Goal: Task Accomplishment & Management: Manage account settings

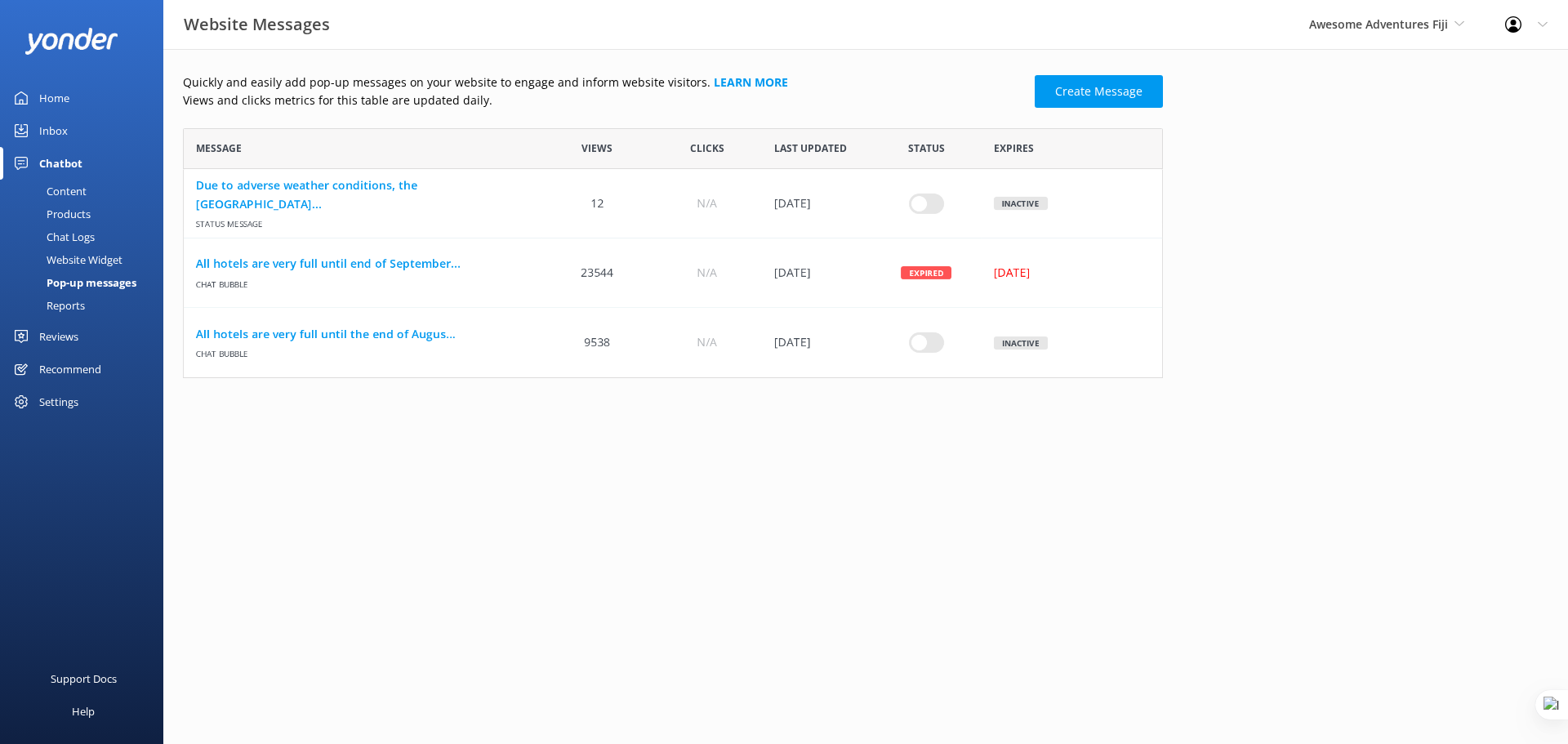
scroll to position [238, 968]
click at [606, 19] on span "Awesome Adventures Fiji" at bounding box center [1378, 23] width 139 height 15
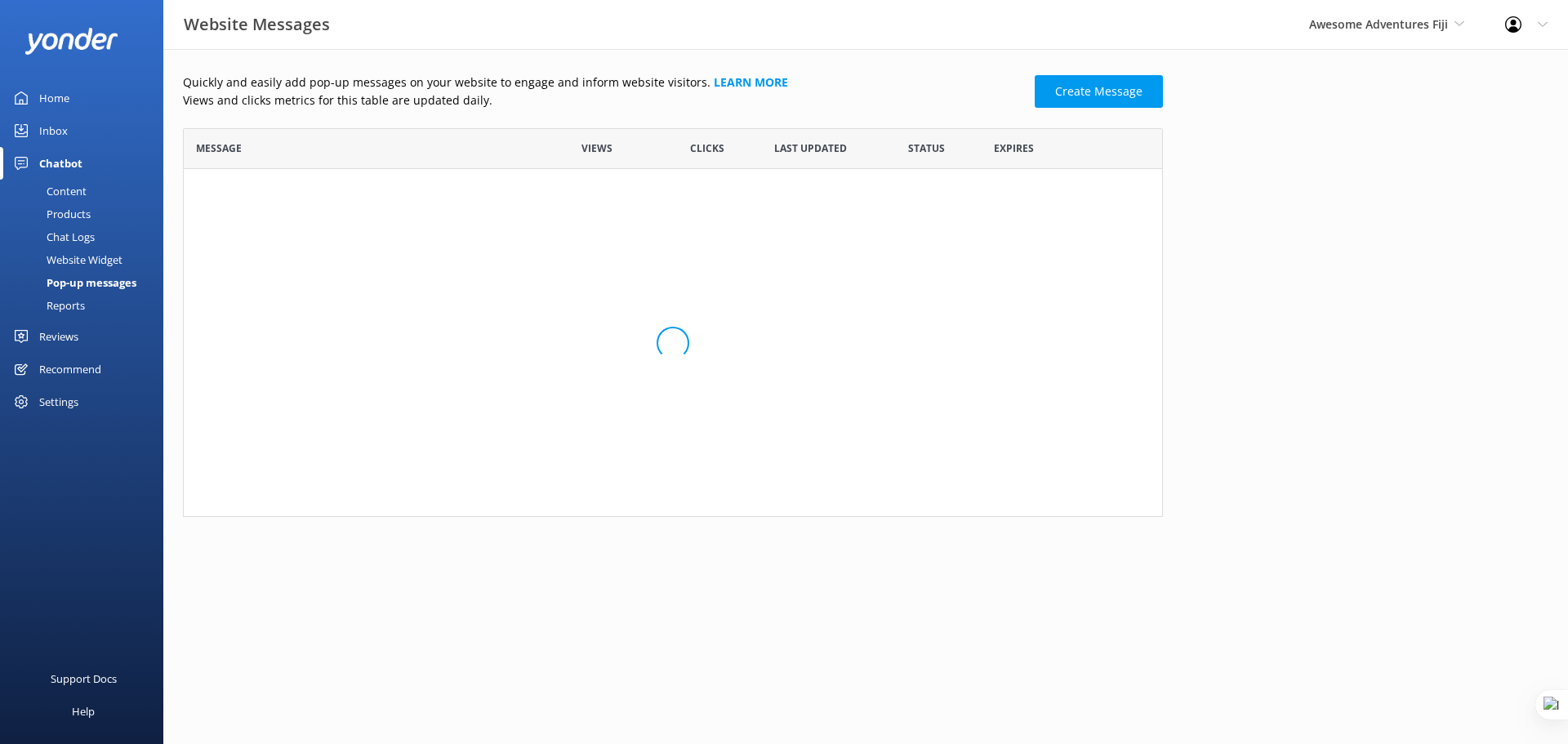
scroll to position [13, 13]
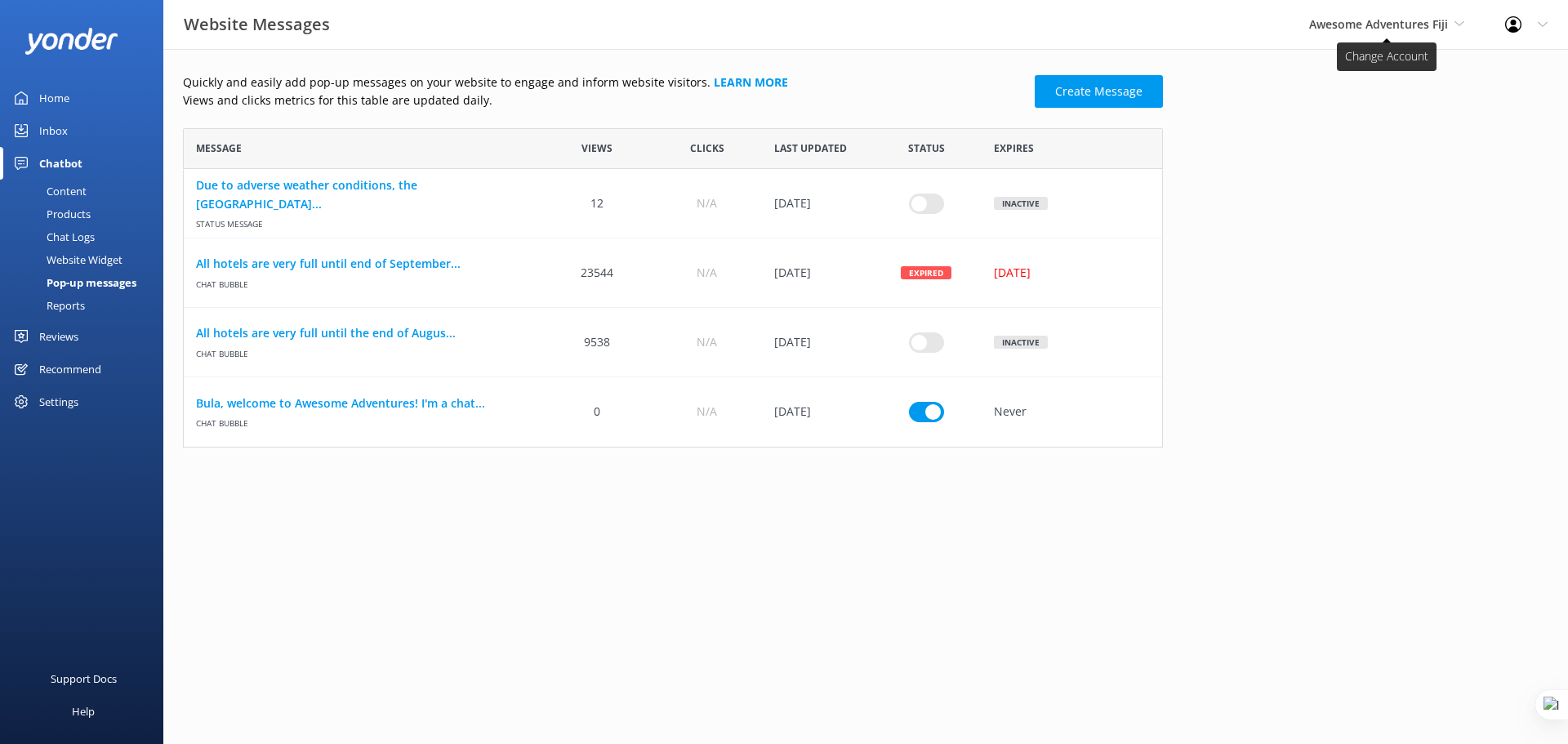
click at [1428, 16] on span "Awesome Adventures Fiji" at bounding box center [1378, 23] width 139 height 15
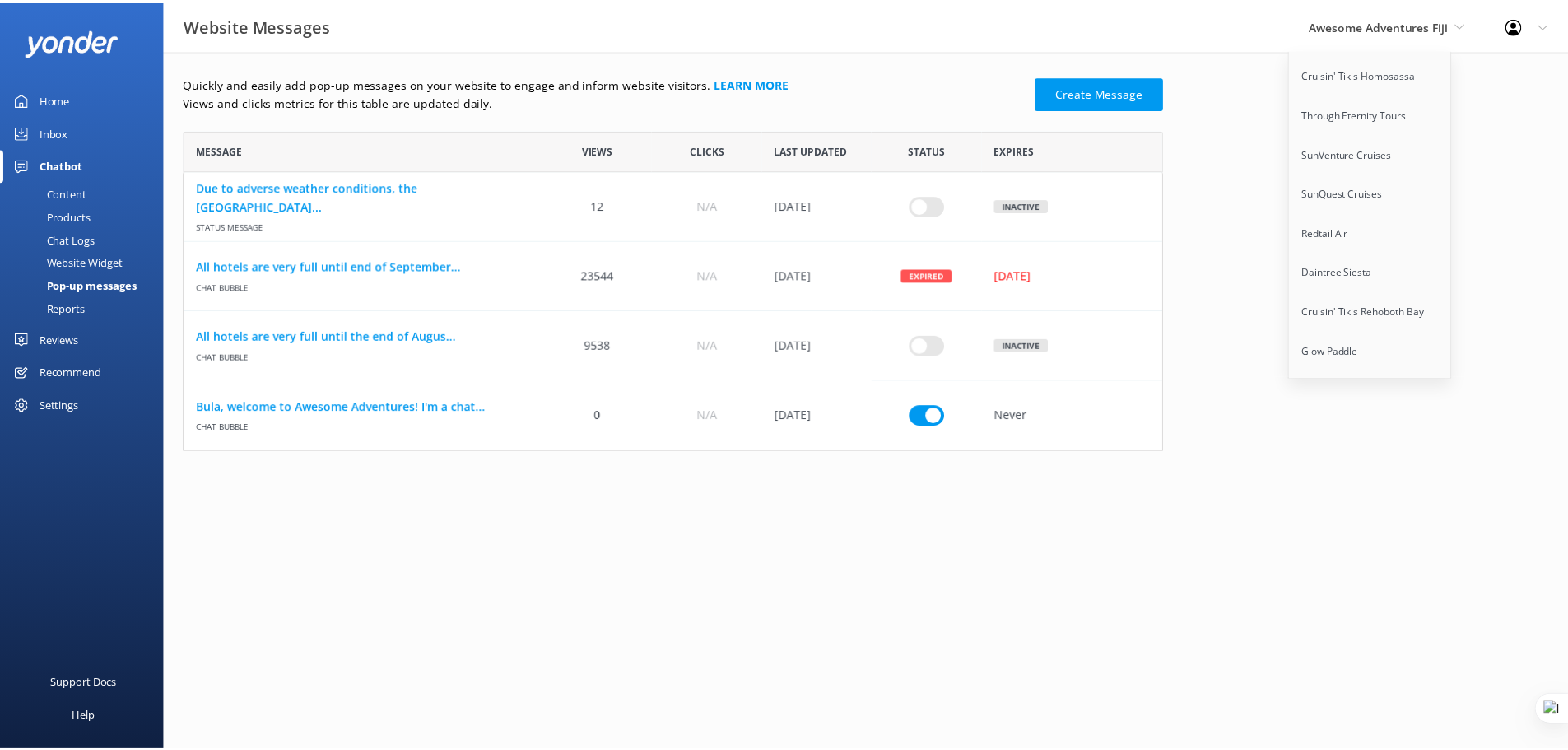
scroll to position [12739, 0]
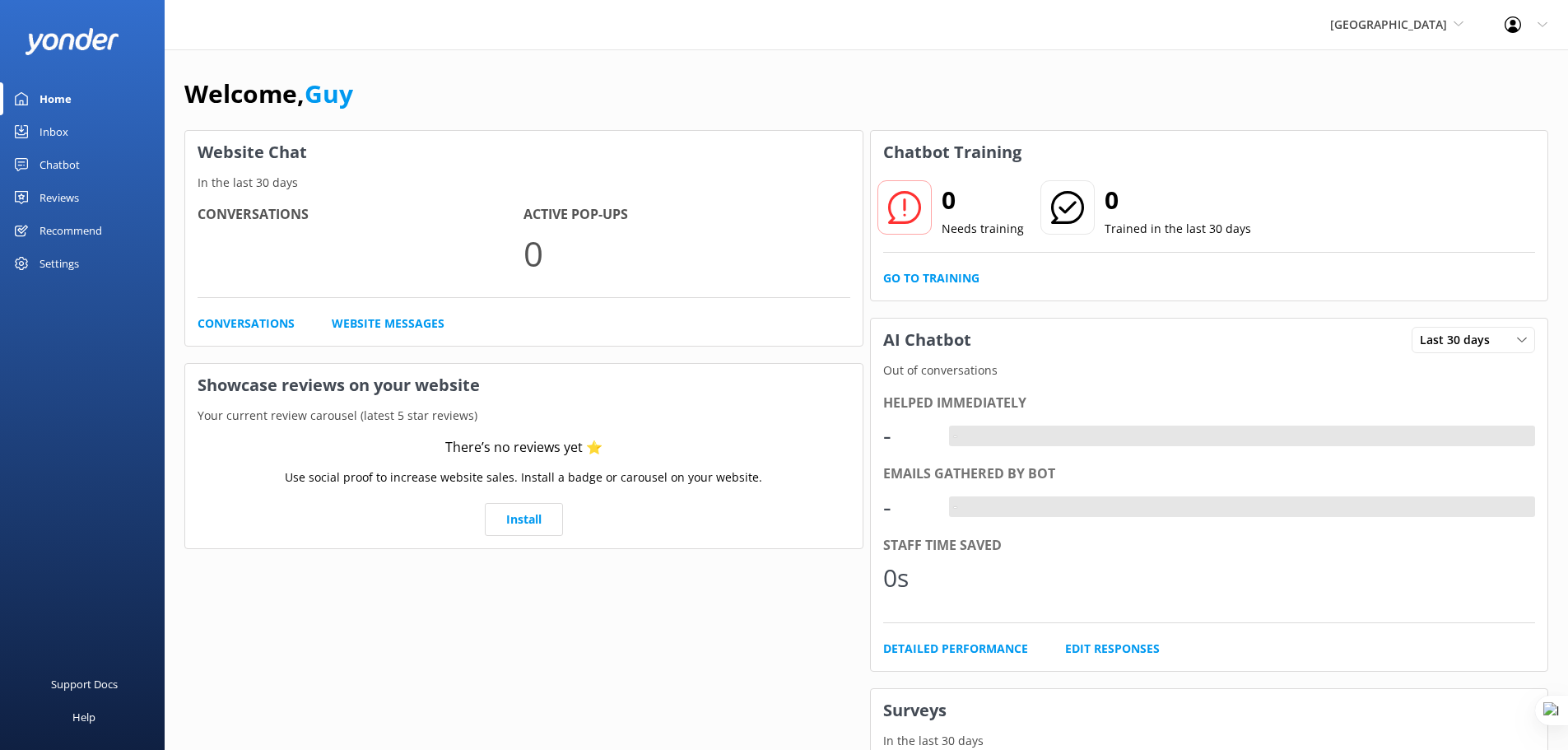
click at [54, 132] on div "Inbox" at bounding box center [54, 131] width 29 height 33
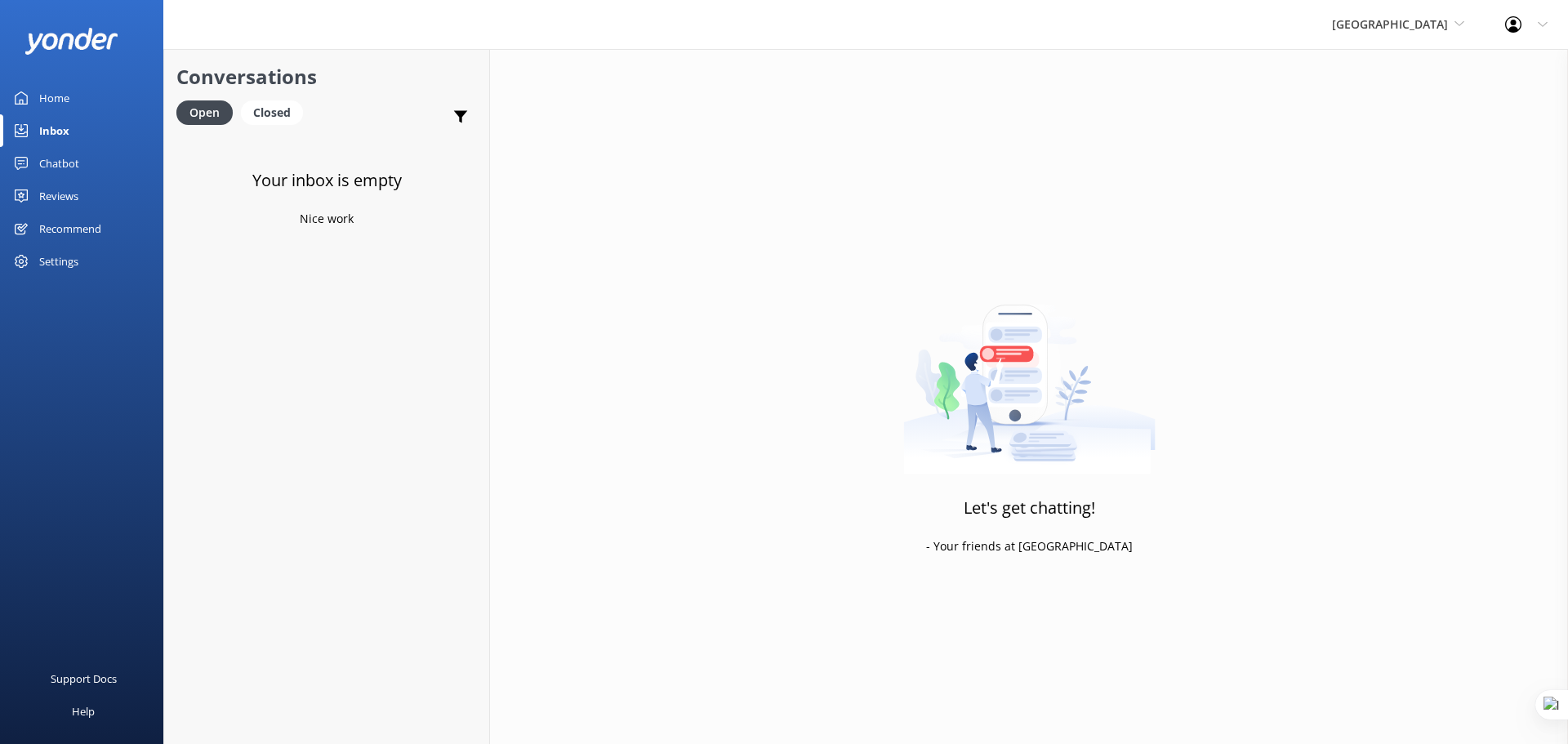
click at [70, 166] on div "Chatbot" at bounding box center [59, 163] width 40 height 33
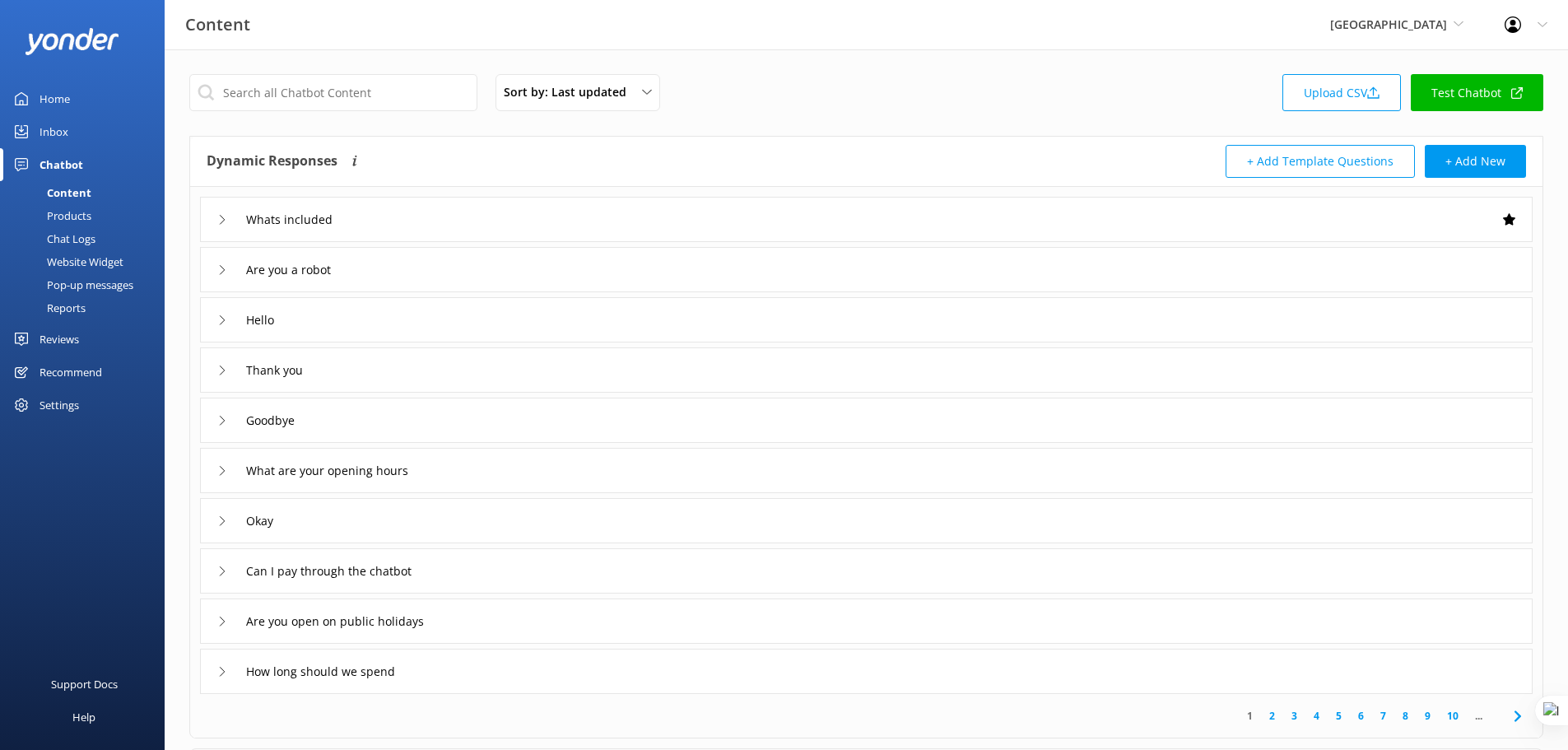
click at [1510, 88] on link "Test Chatbot" at bounding box center [1477, 92] width 133 height 37
click at [496, 225] on div "Whats included" at bounding box center [867, 219] width 1333 height 45
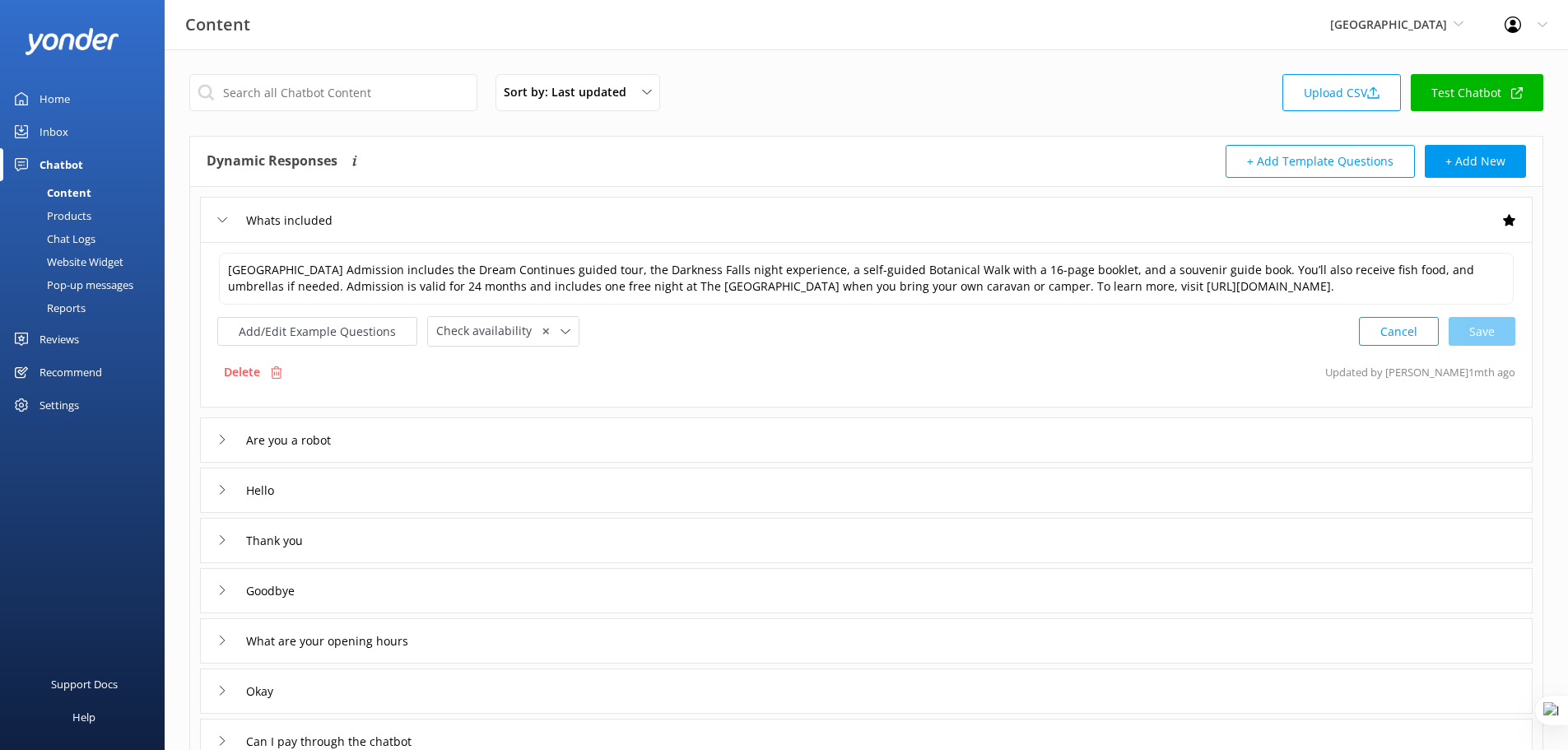
click at [496, 225] on div "Whats included" at bounding box center [867, 219] width 1333 height 45
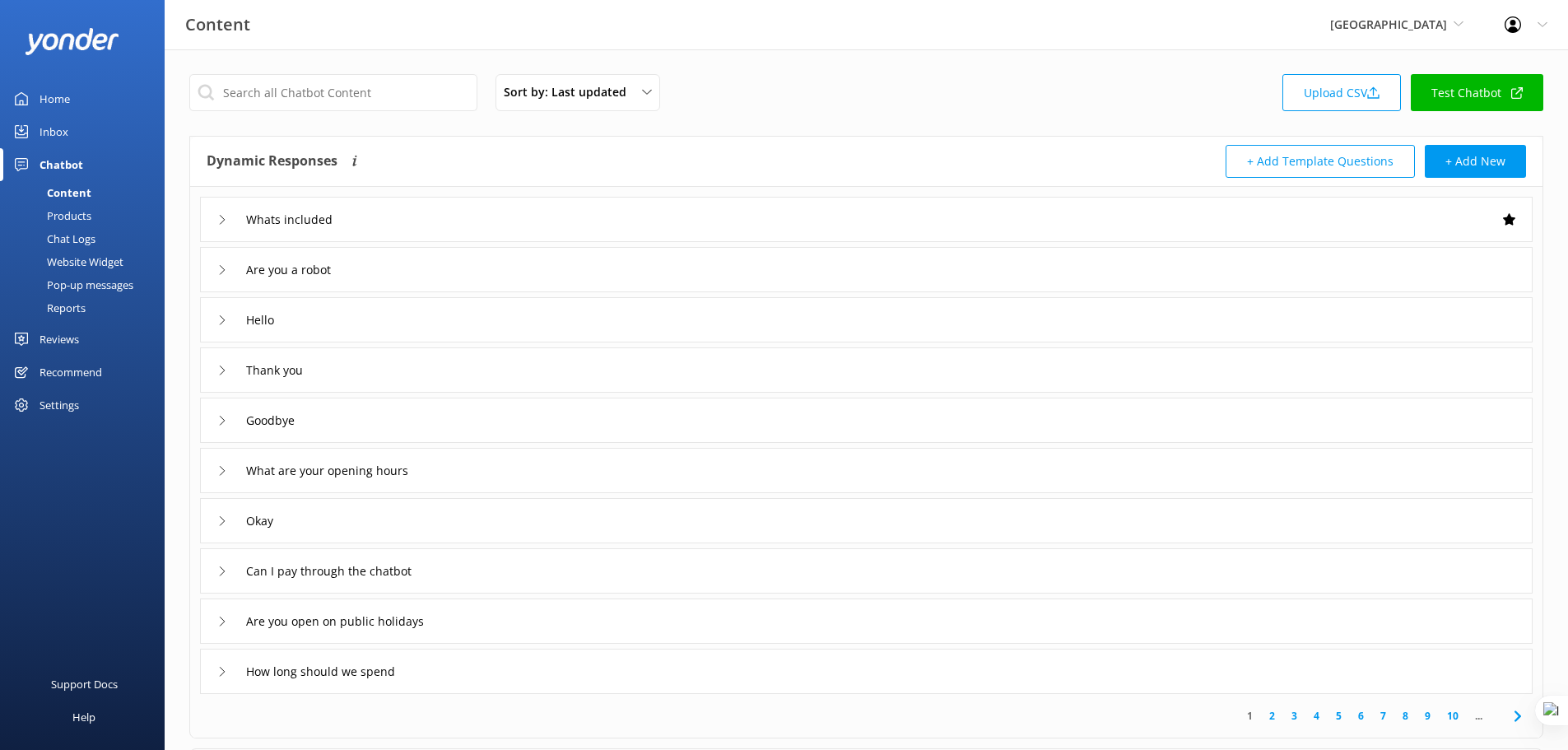
click at [74, 265] on div "Website Widget" at bounding box center [66, 262] width 114 height 23
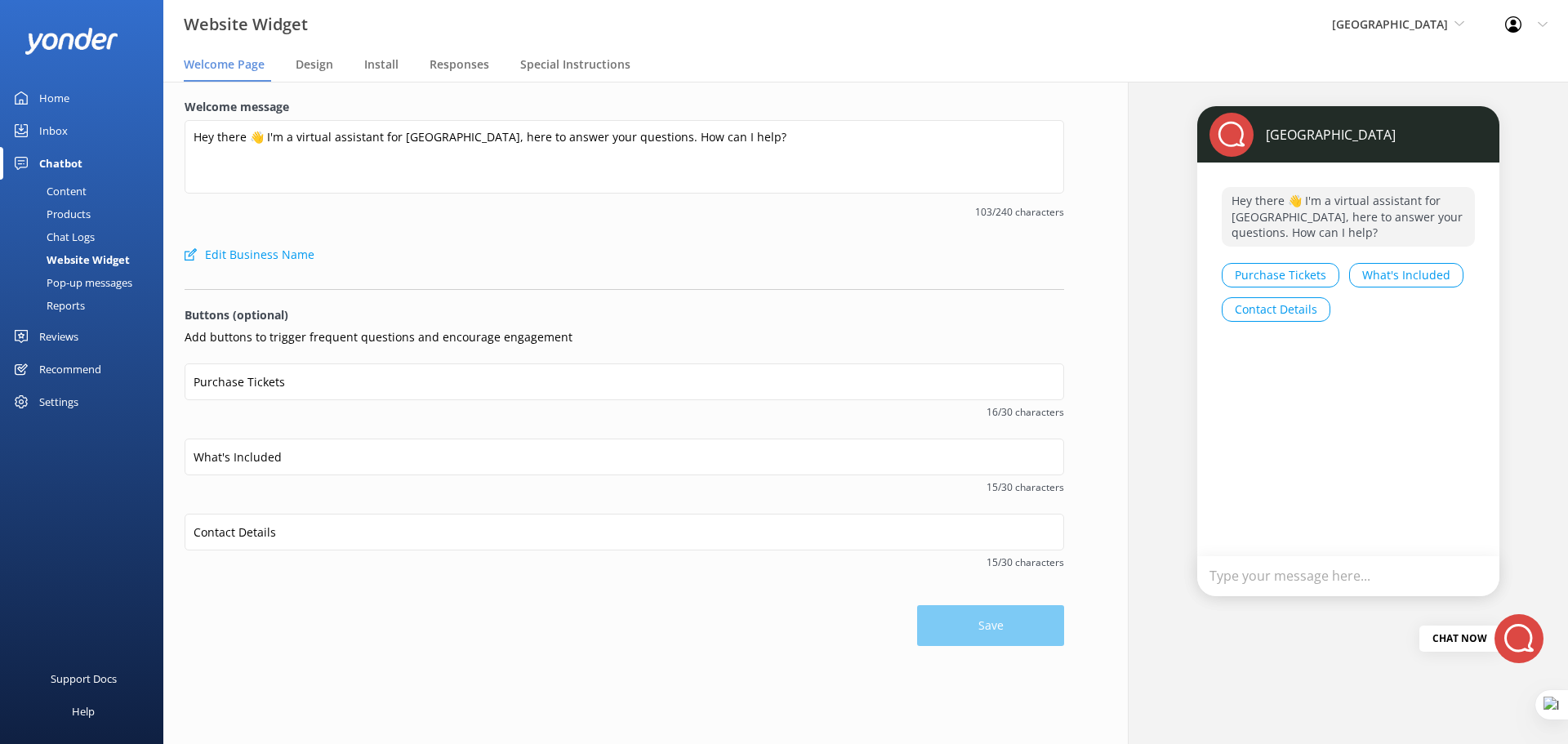
click at [357, 63] on nav "Welcome Page Design Install Responses Special Instructions" at bounding box center [866, 65] width 1405 height 33
click at [373, 61] on span "Install" at bounding box center [381, 64] width 35 height 16
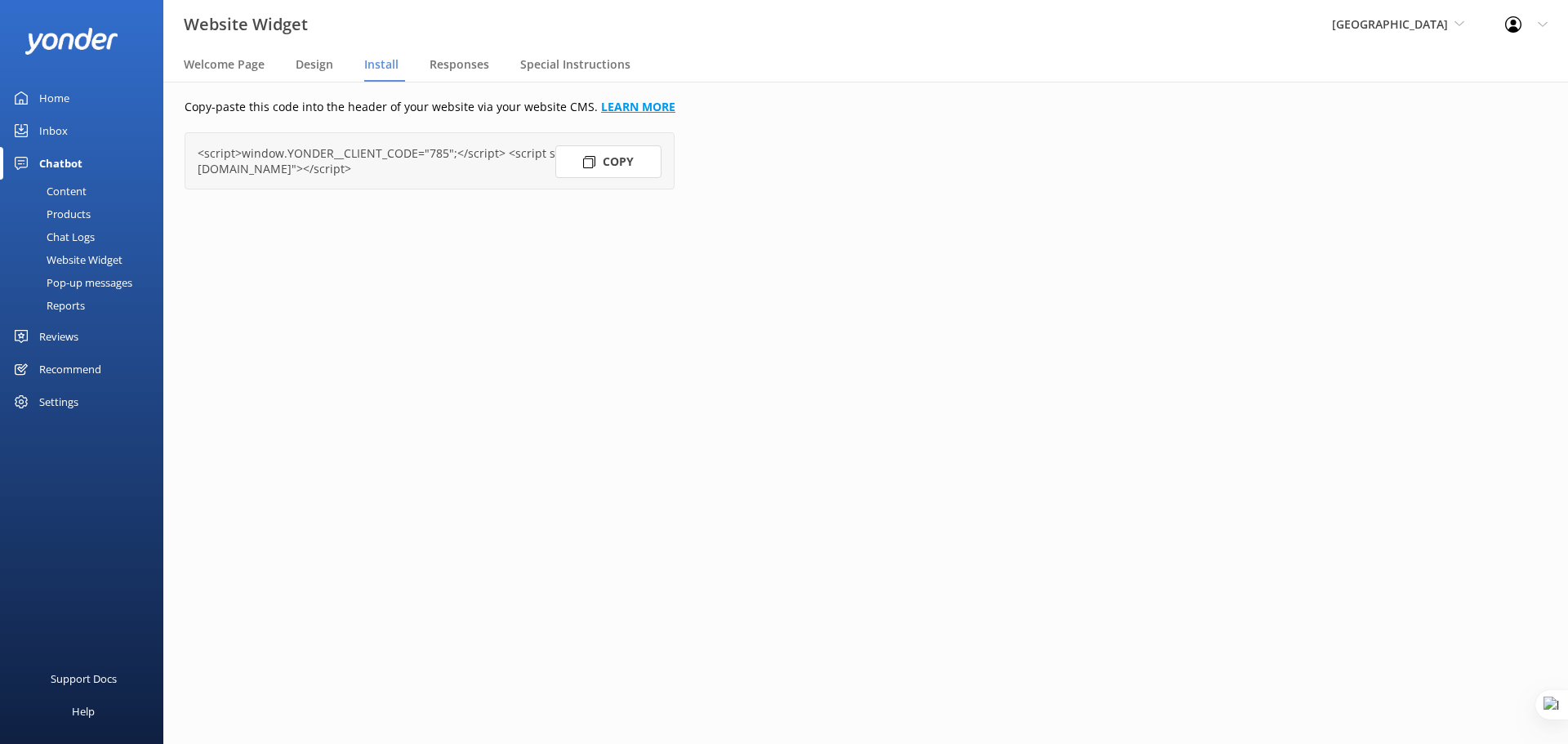
click at [621, 105] on link "LEARN MORE" at bounding box center [639, 106] width 75 height 15
click at [45, 95] on div "Home" at bounding box center [54, 98] width 30 height 33
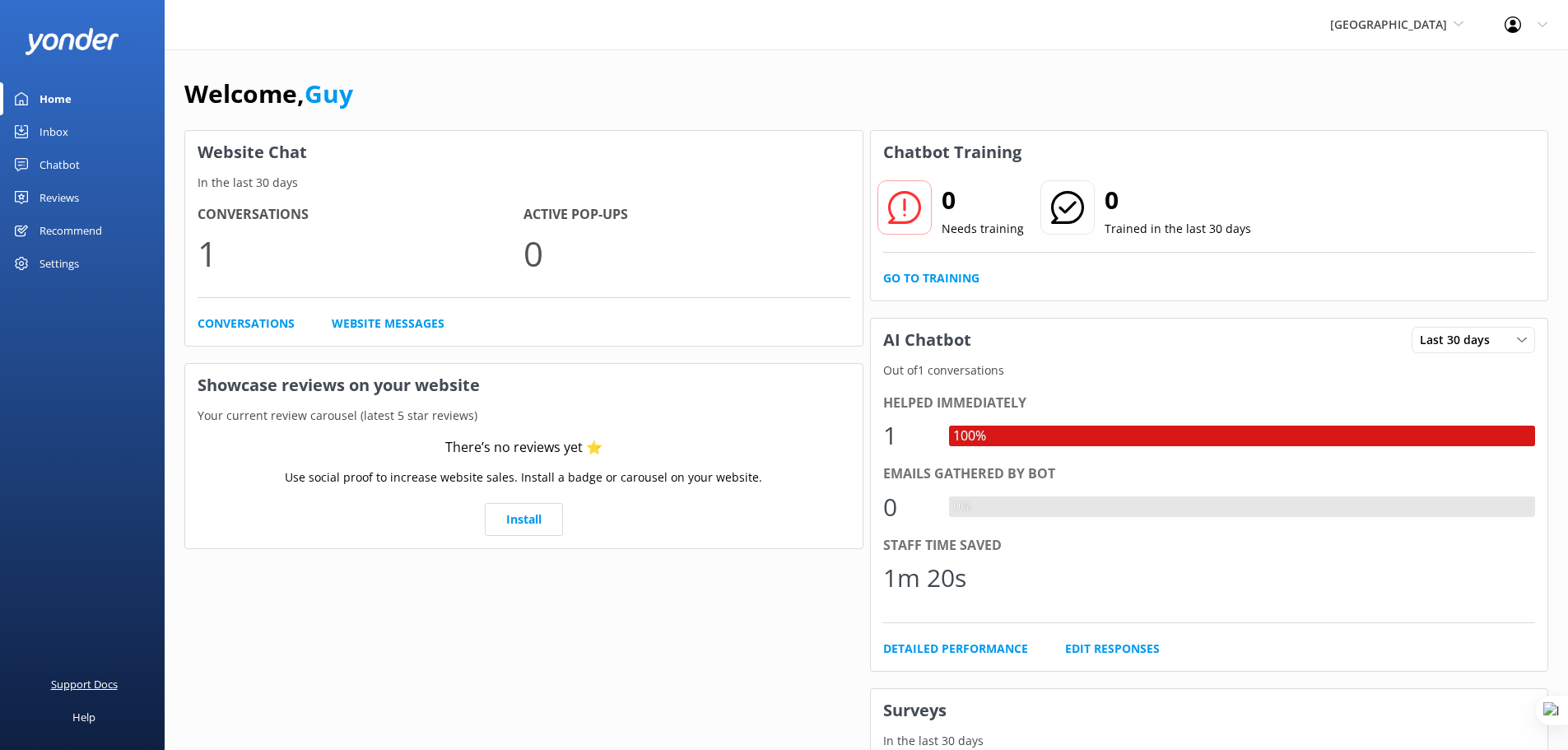
click at [45, 690] on link "Support Docs" at bounding box center [83, 684] width 165 height 33
click at [72, 257] on div "Settings" at bounding box center [59, 263] width 39 height 33
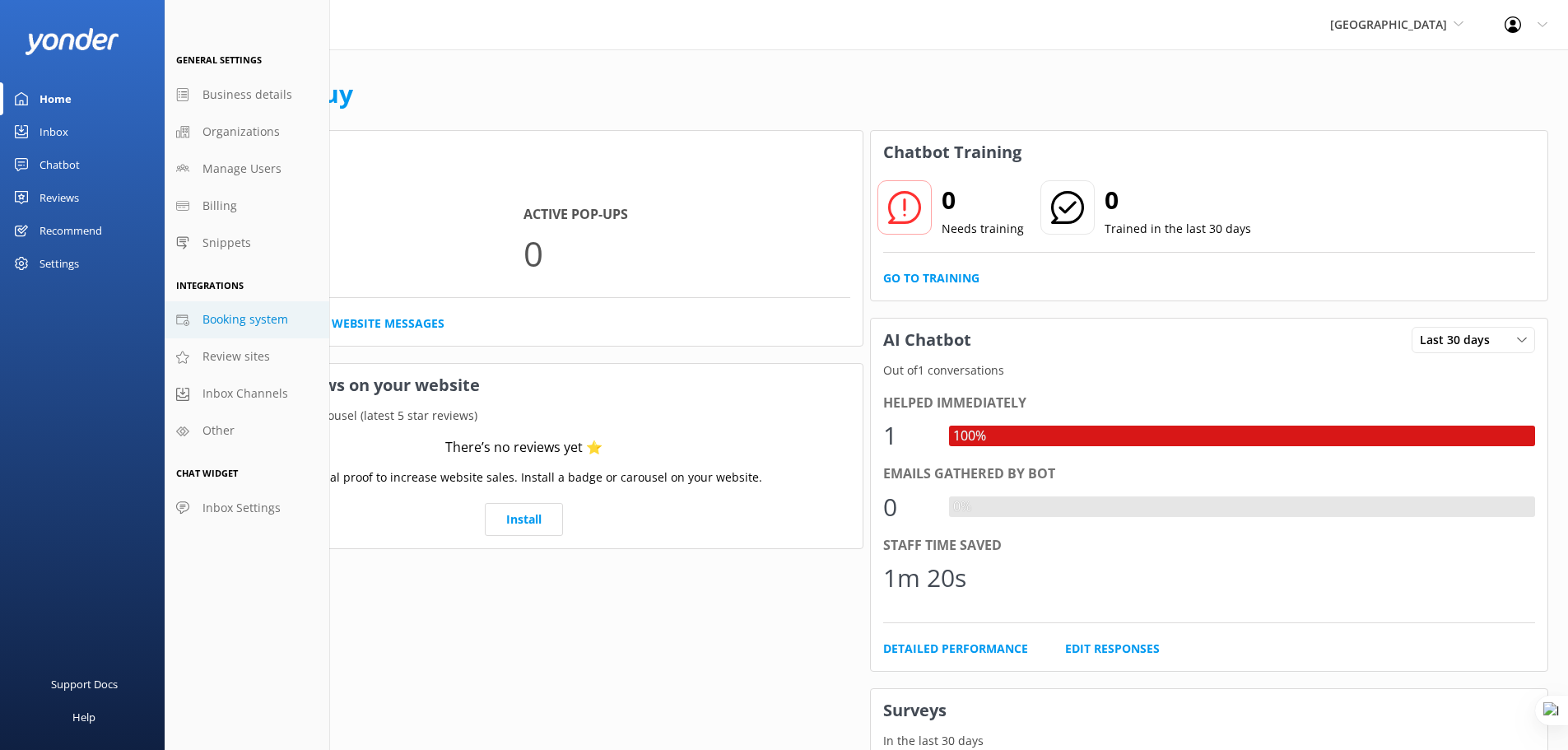
click at [242, 316] on span "Booking system" at bounding box center [245, 319] width 85 height 18
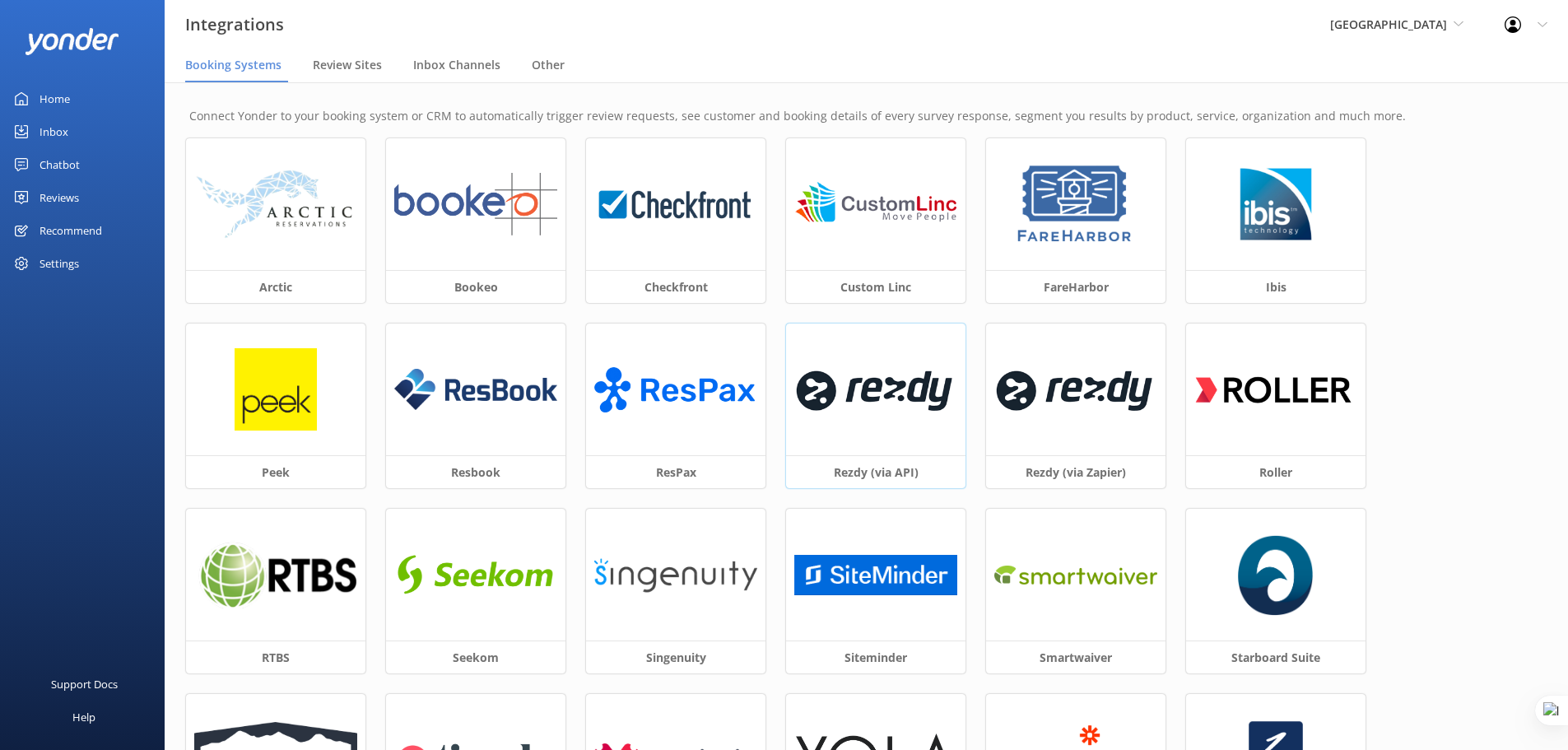
click at [890, 434] on div at bounding box center [876, 389] width 179 height 132
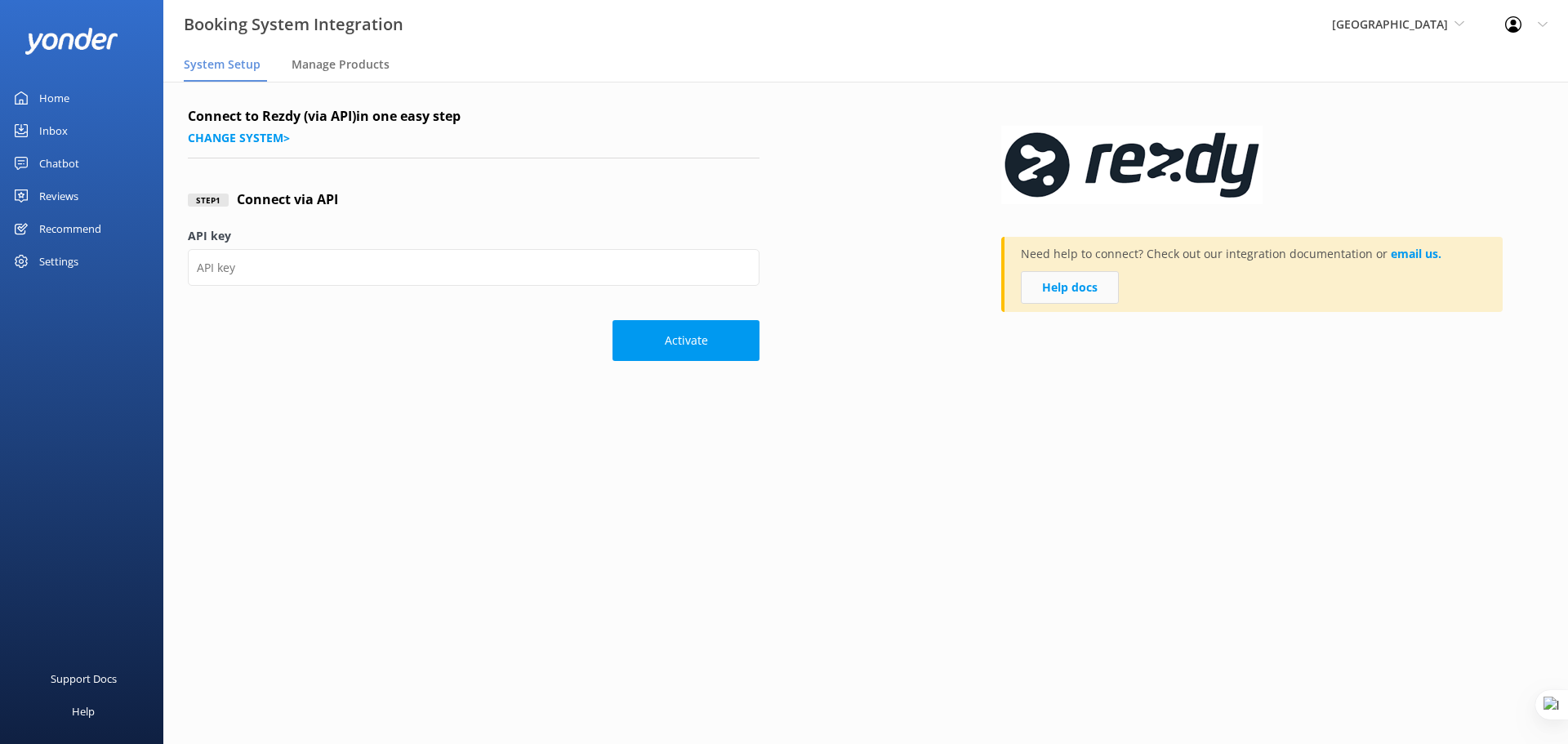
click at [1088, 295] on link "Help docs" at bounding box center [1070, 287] width 98 height 33
click at [49, 94] on div "Home" at bounding box center [54, 98] width 30 height 33
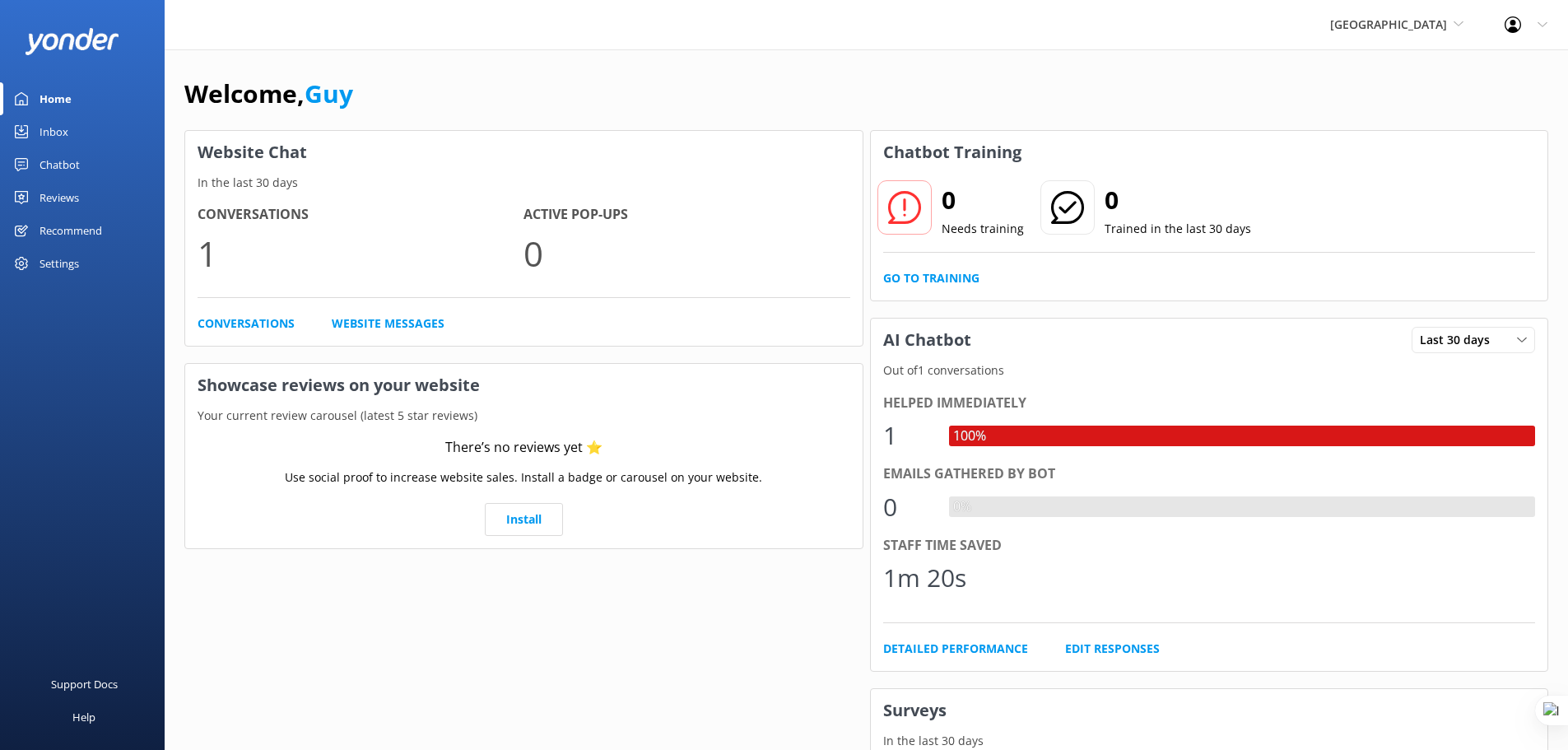
click at [64, 103] on div "Home" at bounding box center [56, 99] width 32 height 33
click at [1541, 26] on icon at bounding box center [1542, 24] width 10 height 10
click at [1513, 69] on link "Profile Settings" at bounding box center [1487, 70] width 165 height 41
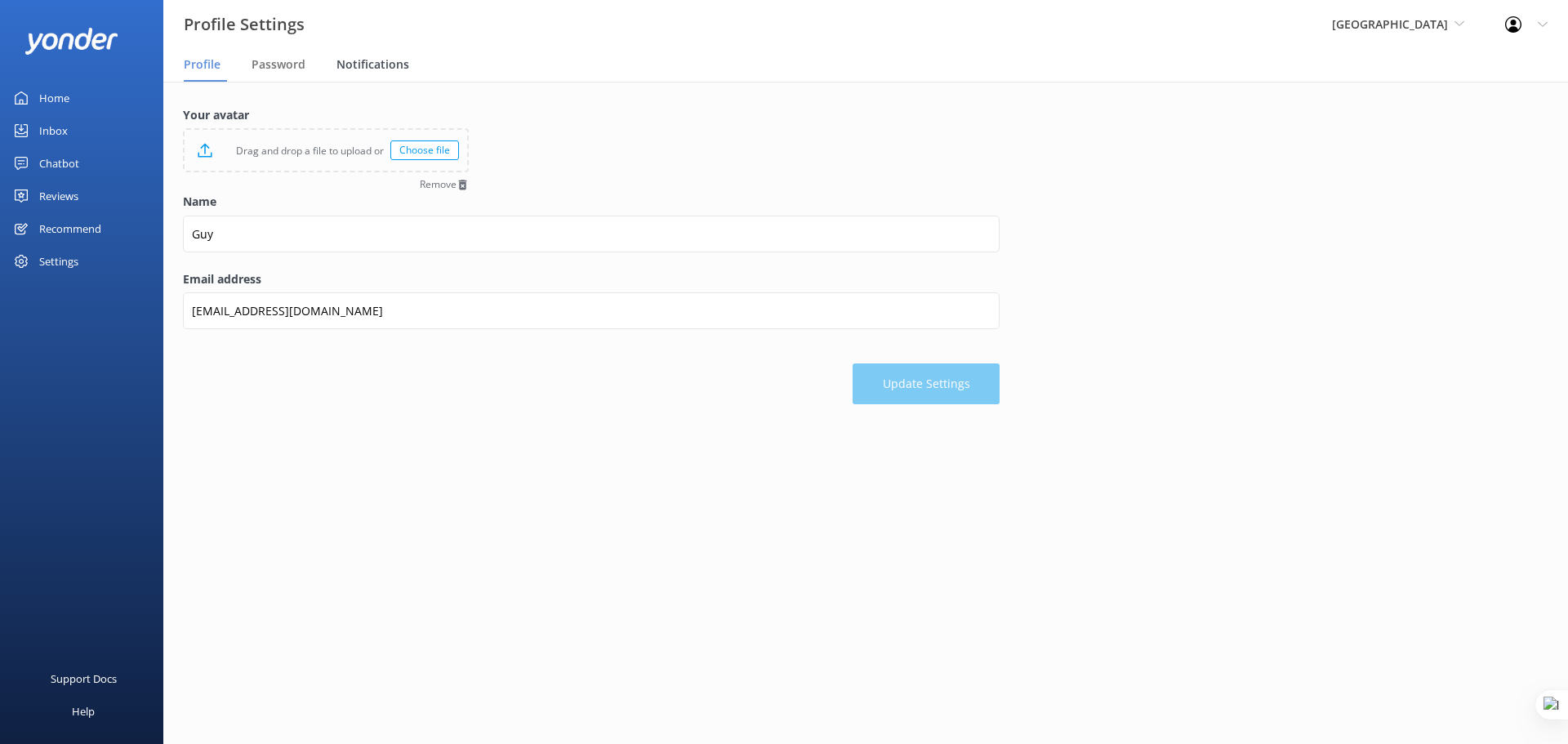
click at [363, 64] on span "Notifications" at bounding box center [373, 64] width 73 height 16
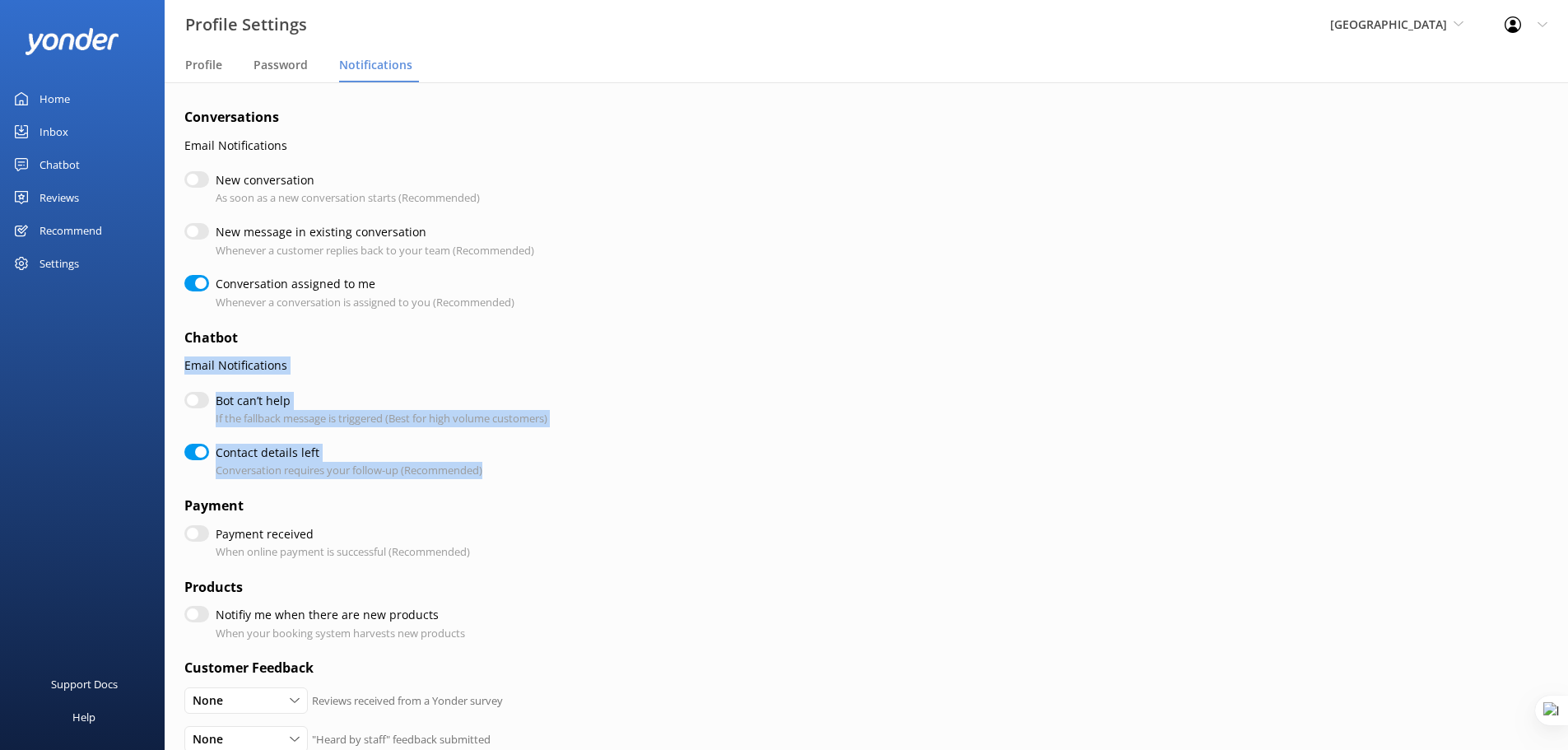
drag, startPoint x: 185, startPoint y: 371, endPoint x: 527, endPoint y: 475, distance: 357.5
click at [527, 475] on form "Conversations Email Notifications New conversation As soon as a new conversatio…" at bounding box center [597, 567] width 823 height 920
click at [266, 406] on label "Bot can’t help" at bounding box center [377, 401] width 324 height 18
click at [209, 406] on input "Bot can’t help" at bounding box center [197, 400] width 25 height 16
checkbox input "true"
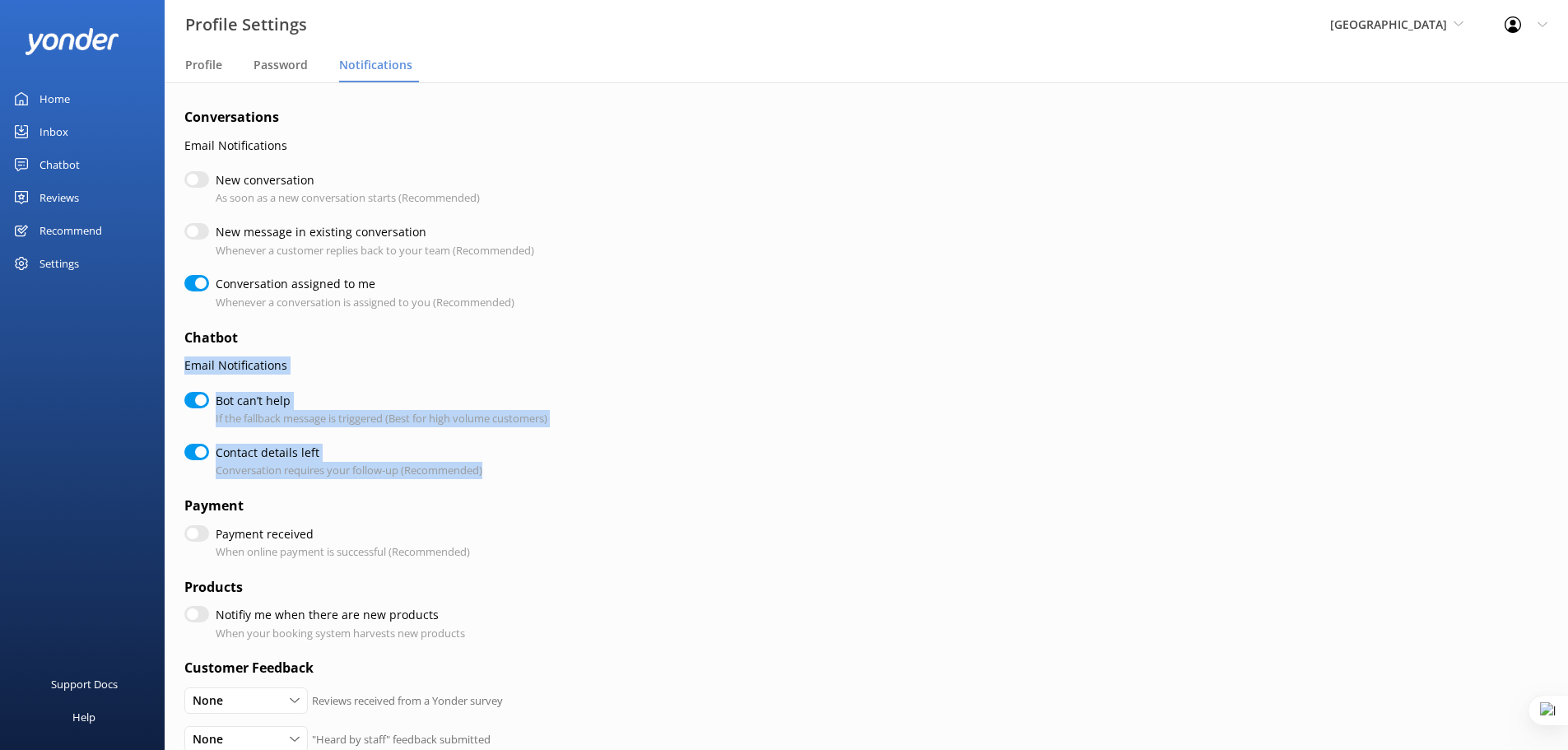
checkbox input "true"
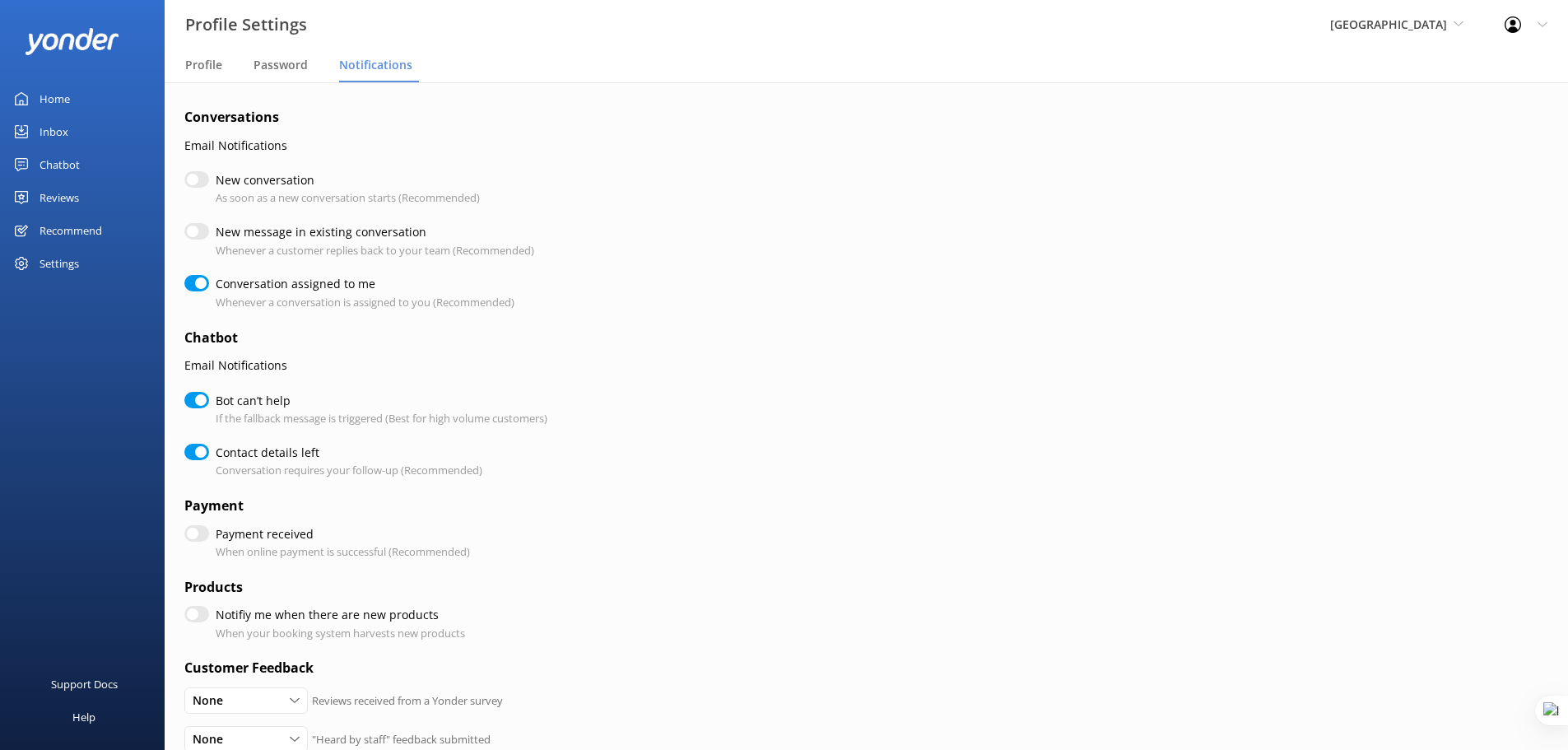
click at [193, 405] on input "Bot can’t help" at bounding box center [197, 400] width 25 height 16
checkbox input "false"
checkbox input "true"
click at [199, 177] on input "New conversation" at bounding box center [197, 179] width 25 height 16
checkbox input "true"
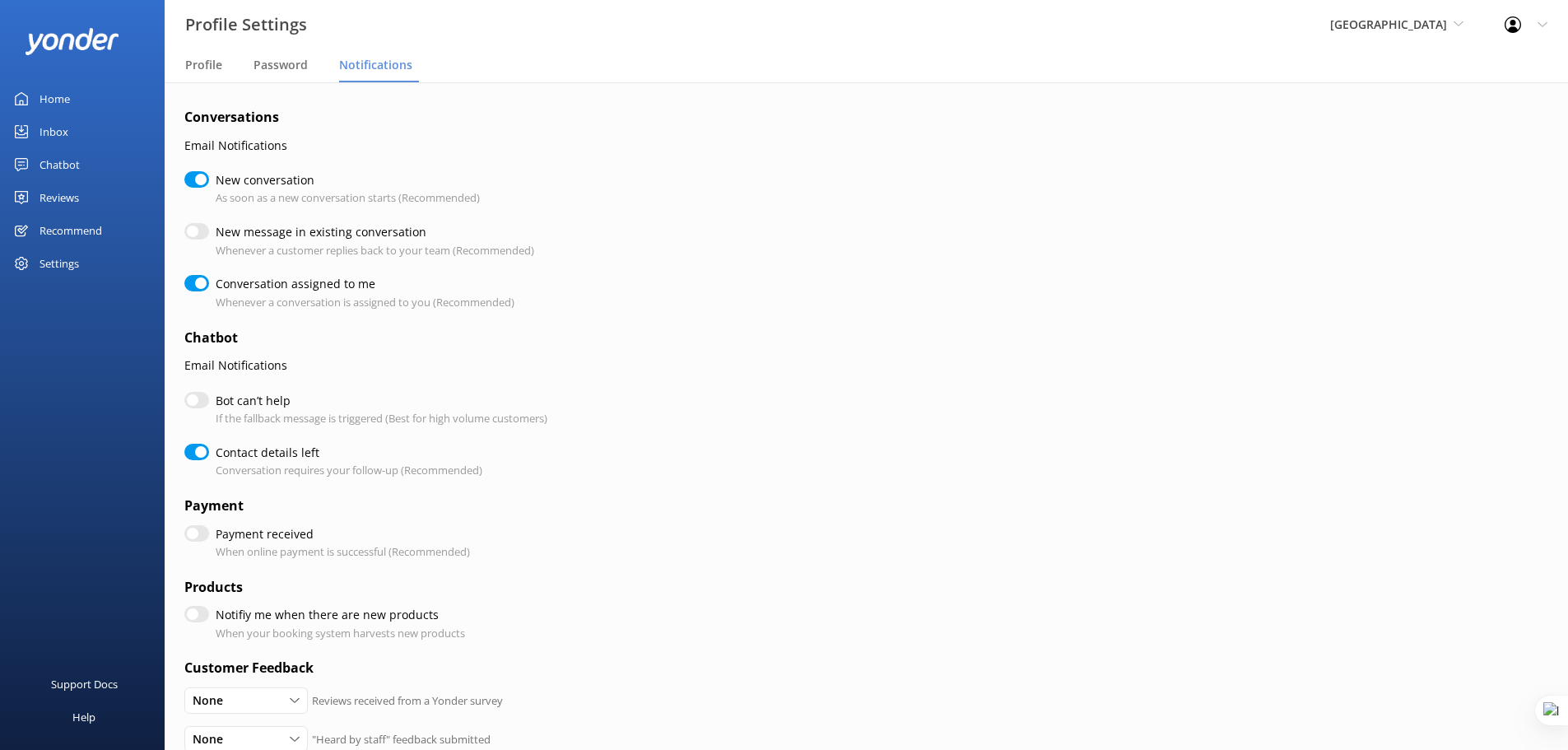
checkbox input "true"
click at [199, 177] on input "New conversation" at bounding box center [197, 179] width 25 height 16
checkbox input "false"
checkbox input "true"
click at [194, 233] on input "New message in existing conversation" at bounding box center [197, 231] width 25 height 16
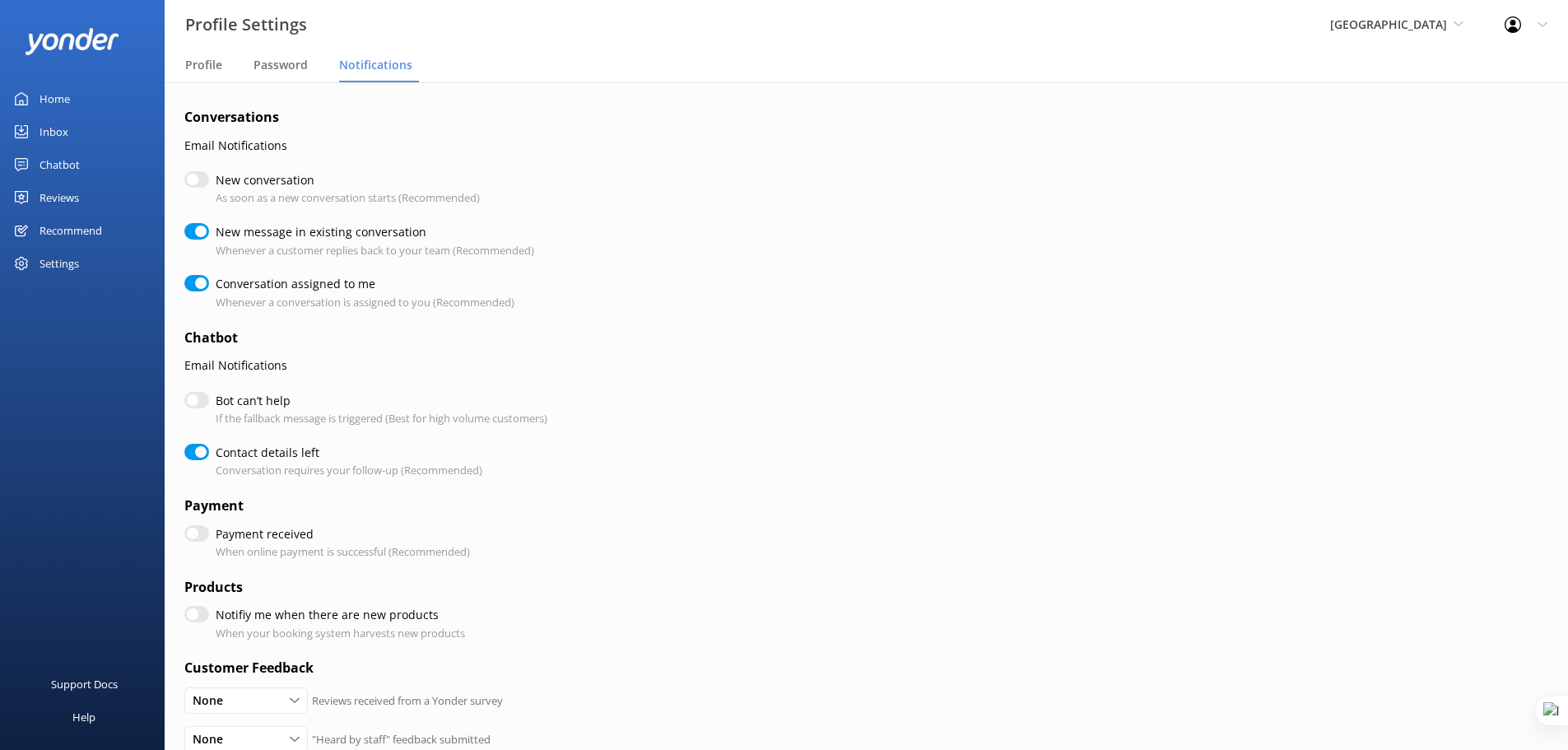
checkbox input "true"
click at [196, 231] on input "New message in existing conversation" at bounding box center [197, 231] width 25 height 16
checkbox input "false"
checkbox input "true"
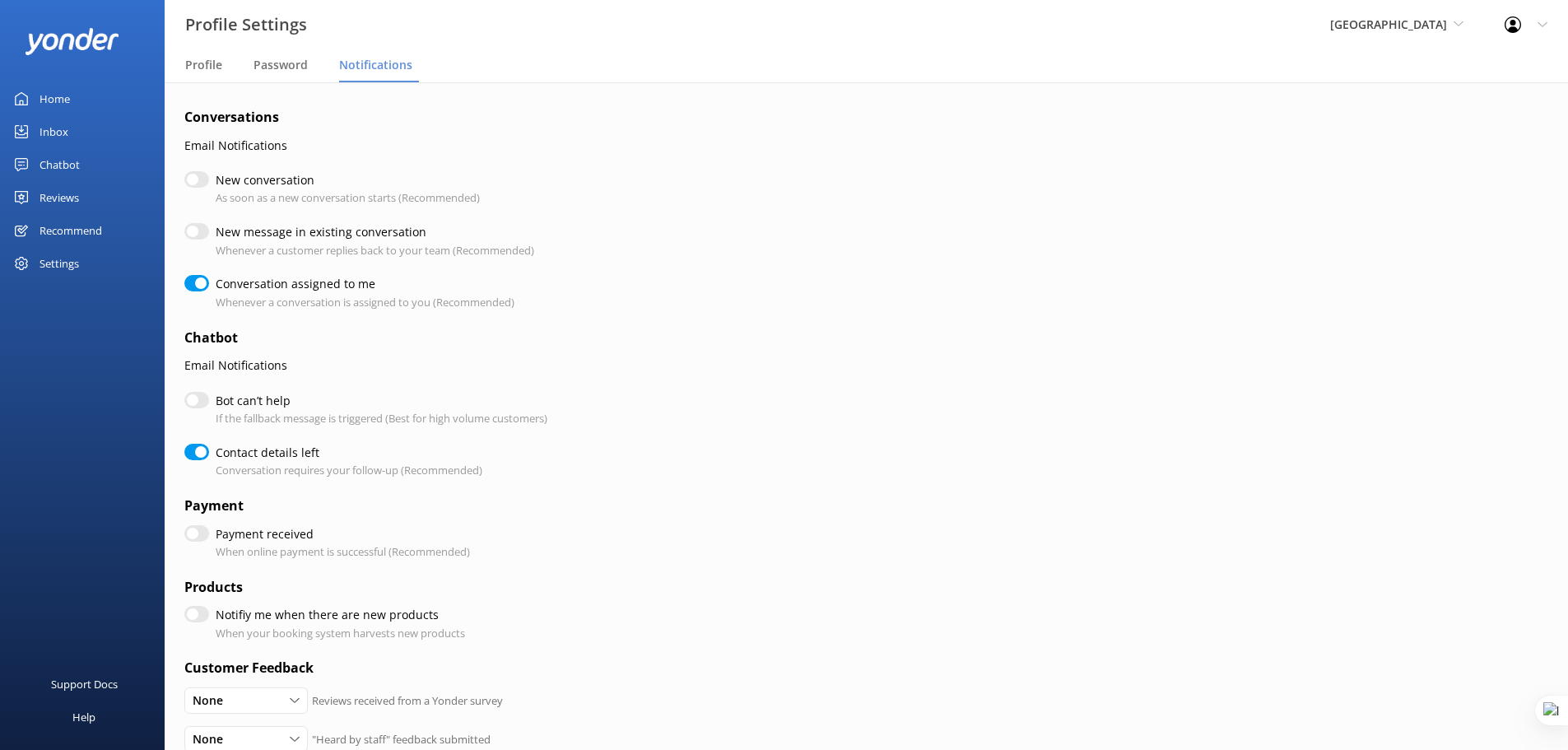
click at [203, 178] on input "New conversation" at bounding box center [197, 179] width 25 height 16
checkbox input "true"
click at [202, 231] on input "New message in existing conversation" at bounding box center [197, 231] width 25 height 16
checkbox input "true"
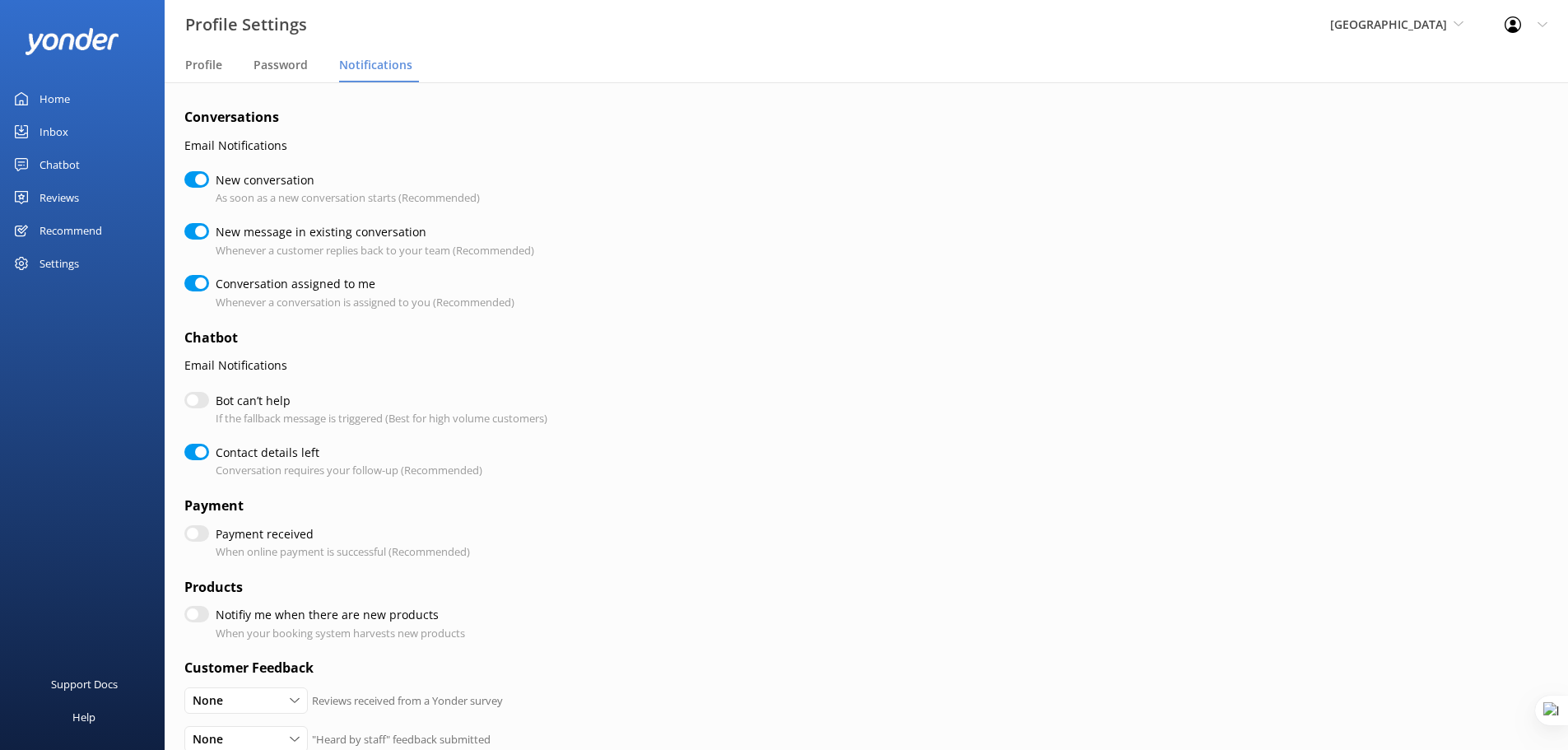
checkbox input "true"
click at [196, 180] on input "New conversation" at bounding box center [197, 179] width 25 height 16
checkbox input "false"
checkbox input "true"
click at [200, 231] on input "New message in existing conversation" at bounding box center [197, 231] width 25 height 16
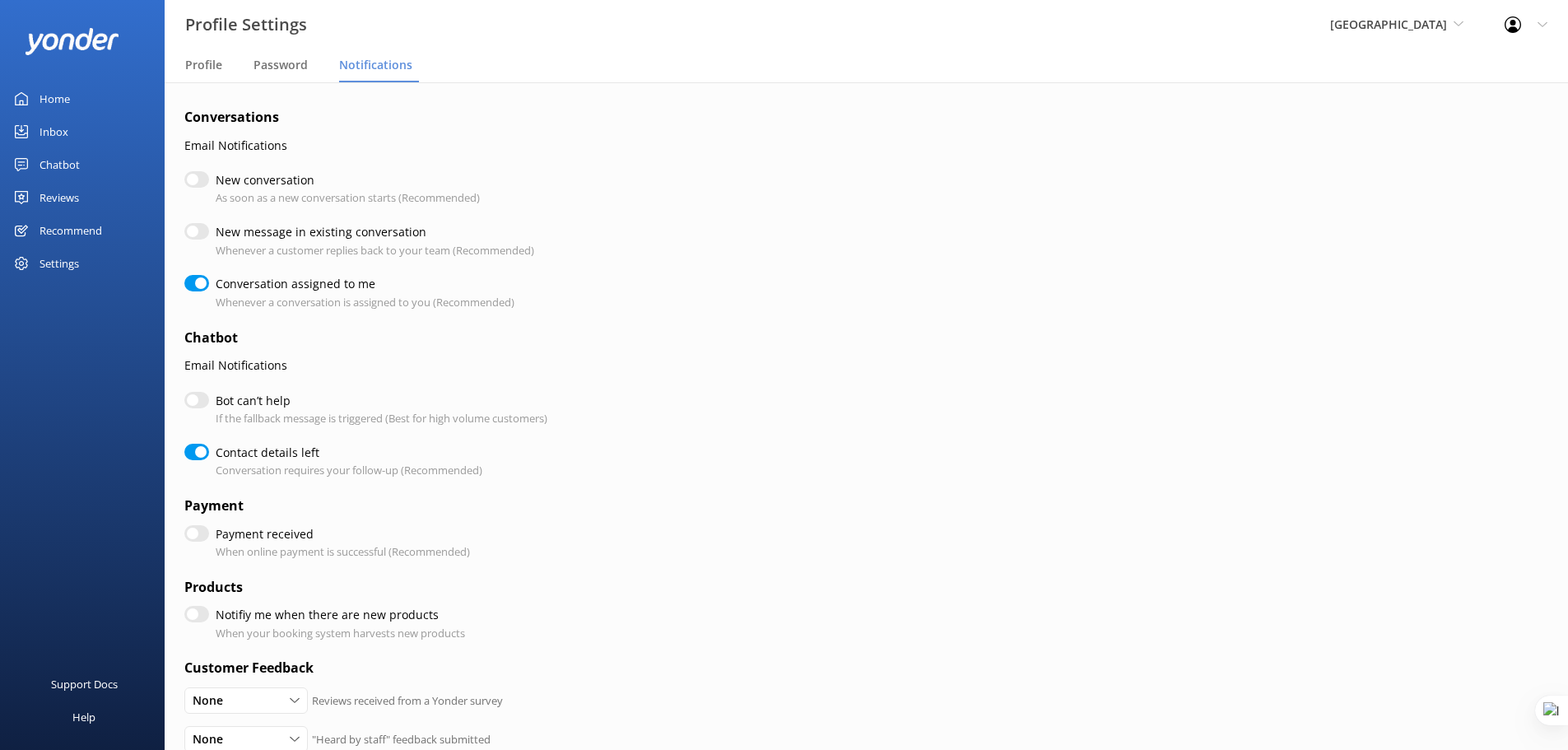
checkbox input "false"
checkbox input "true"
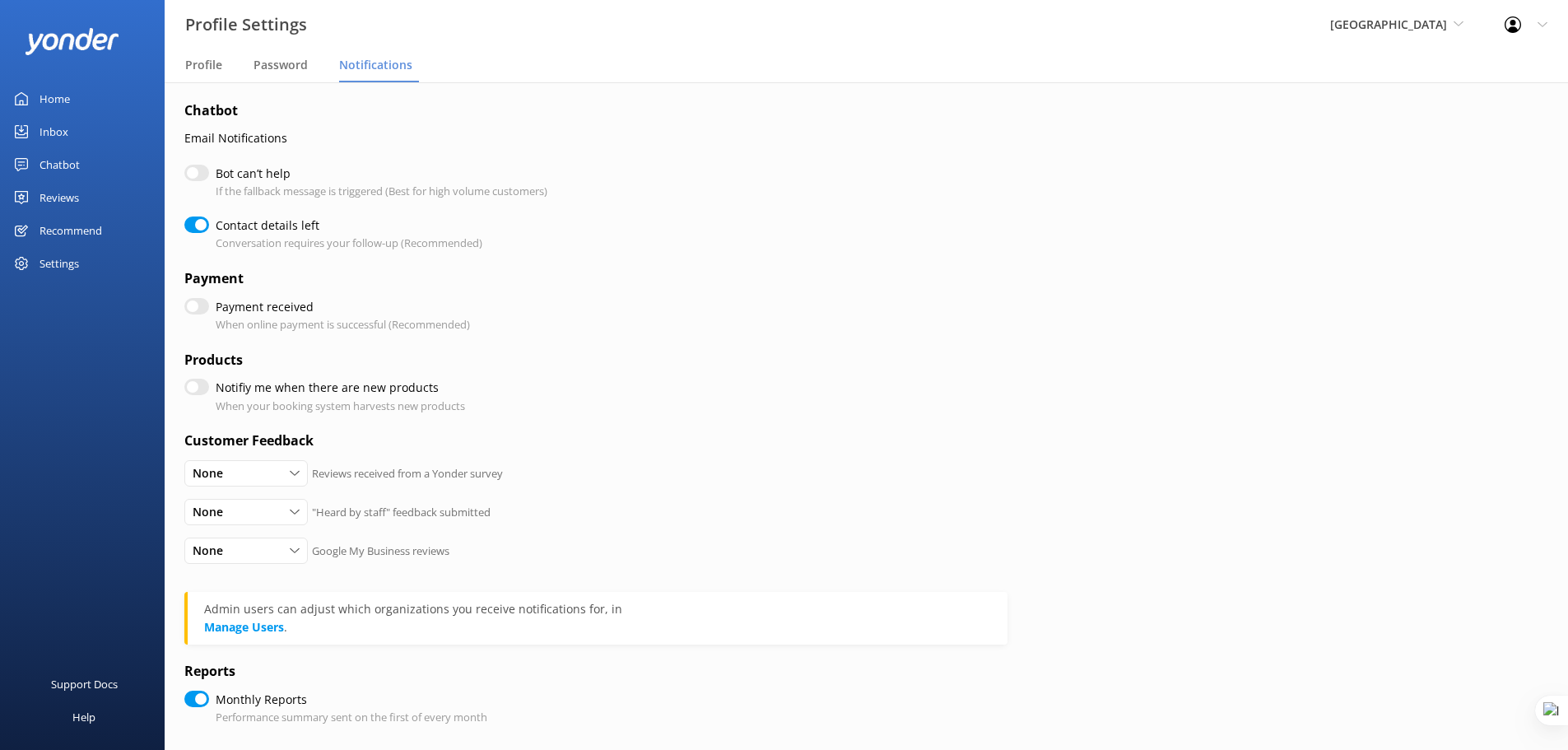
scroll to position [247, 0]
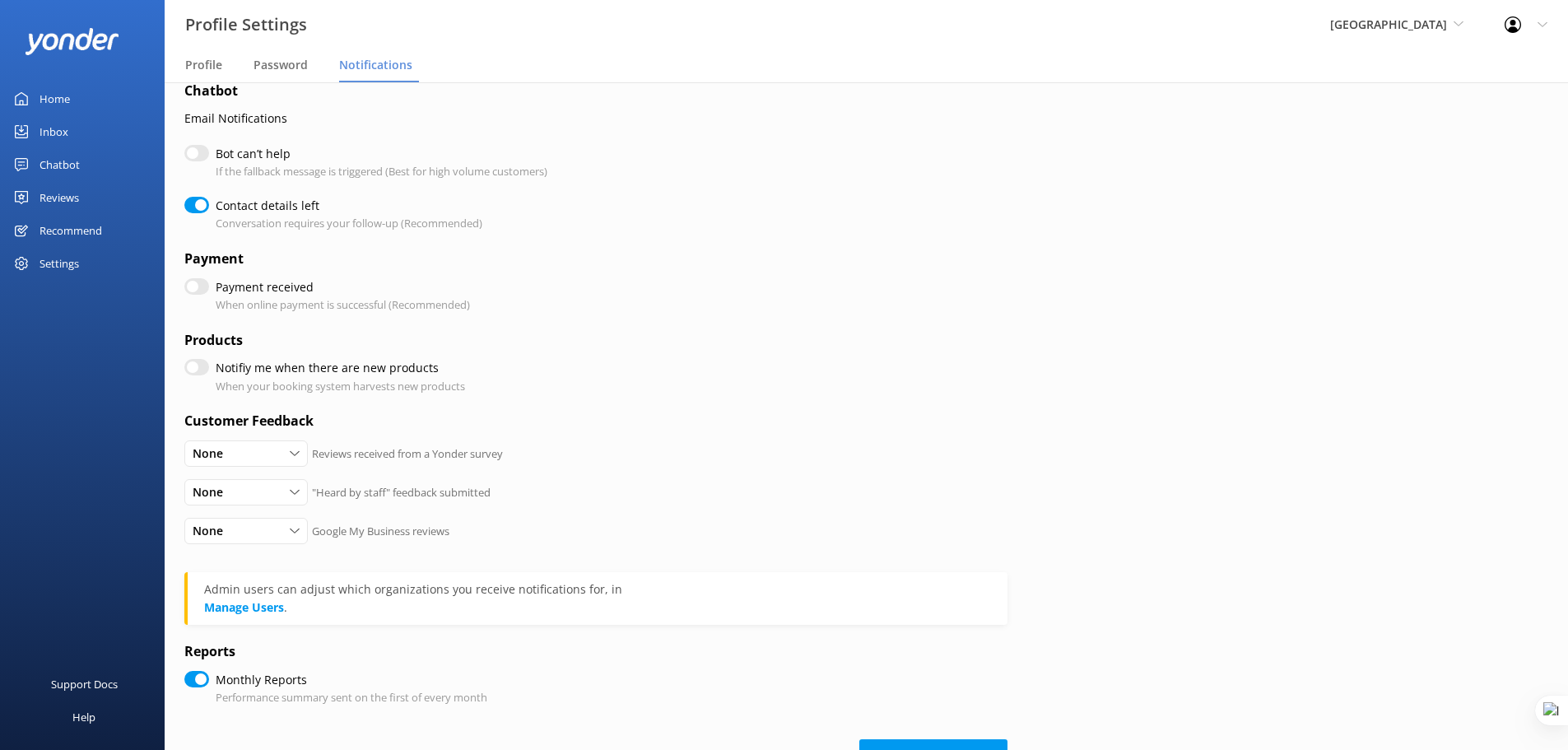
click at [203, 366] on input "Notifiy me when there are new products" at bounding box center [197, 367] width 25 height 16
checkbox input "true"
click at [203, 366] on input "Notifiy me when there are new products" at bounding box center [197, 367] width 25 height 16
checkbox input "false"
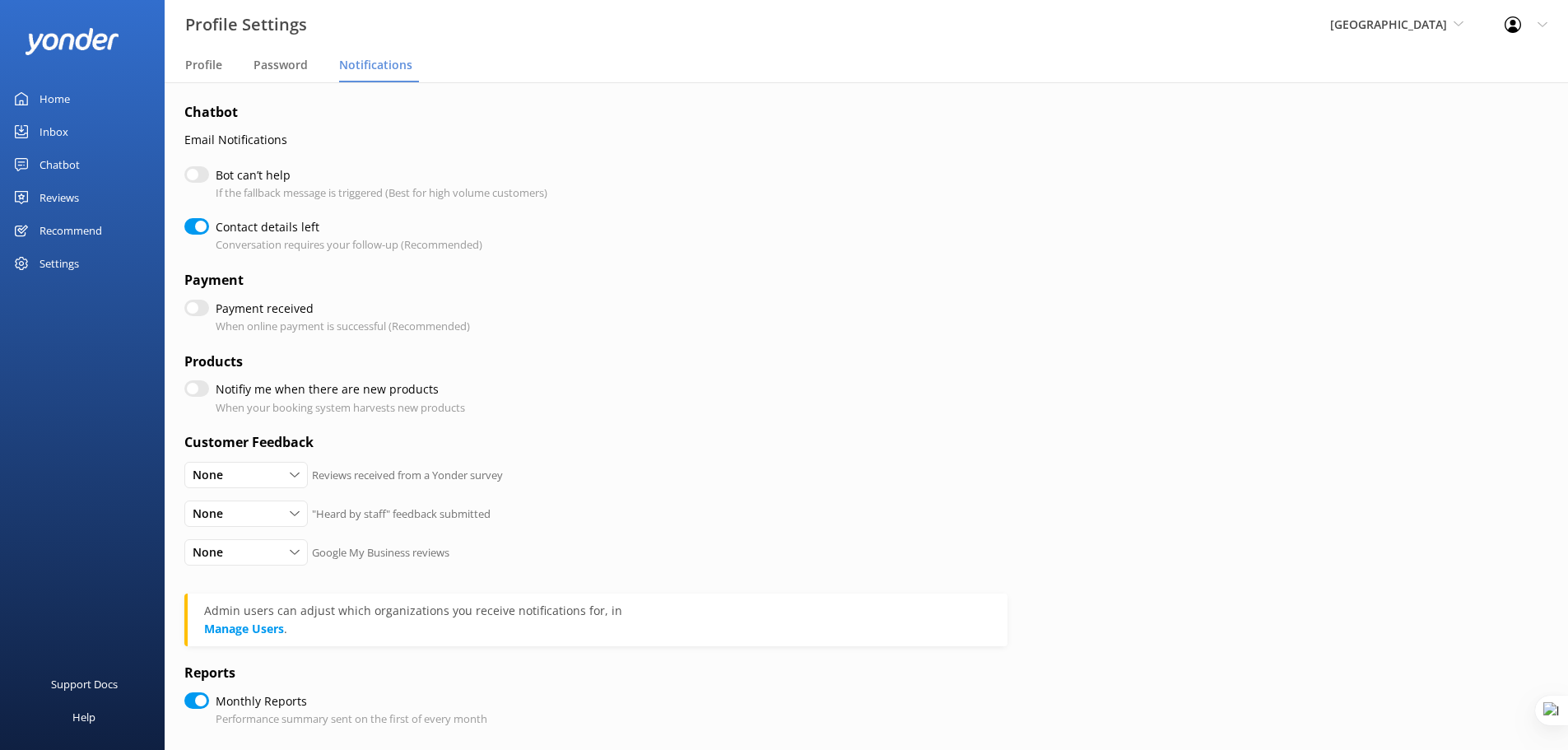
scroll to position [310, 0]
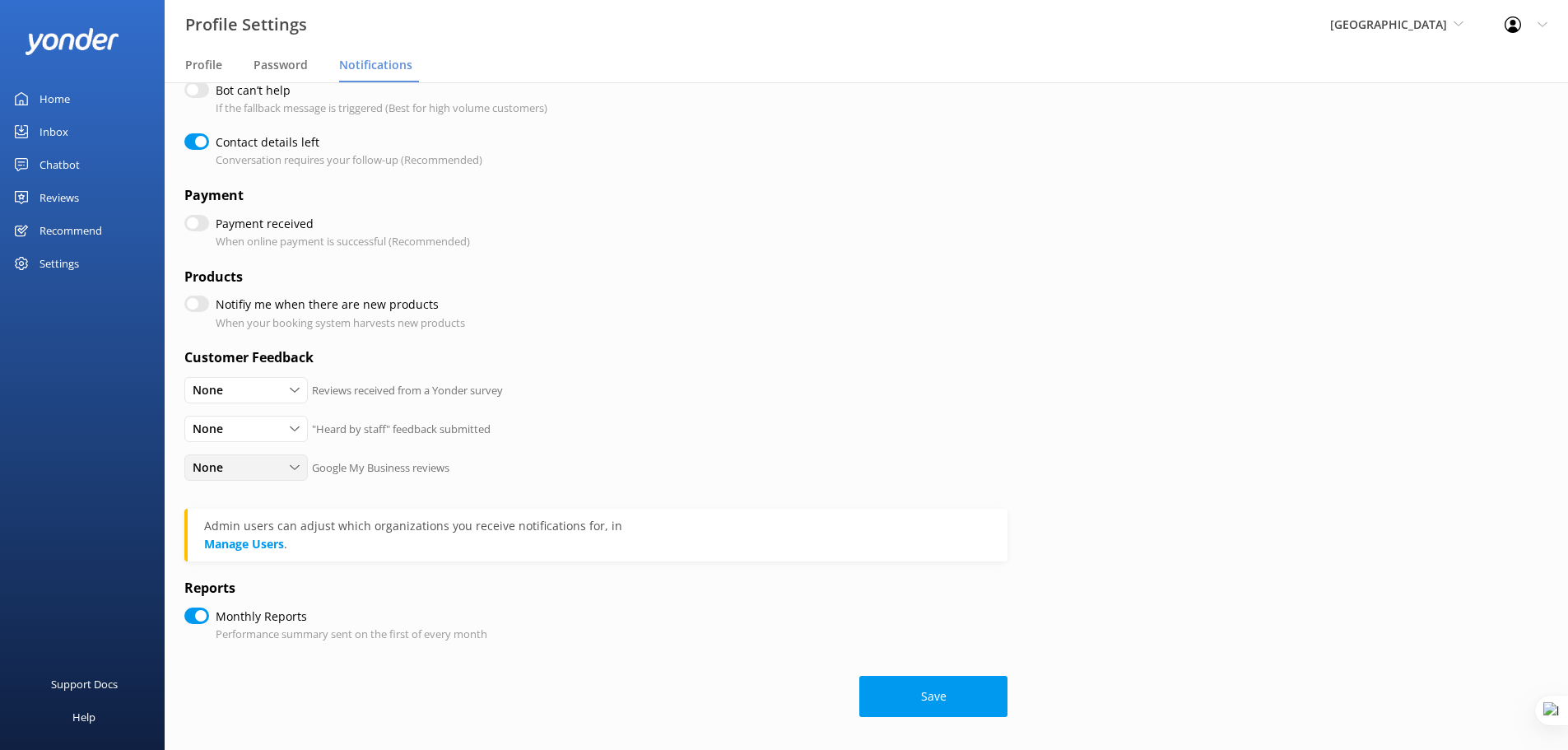
click at [287, 470] on div "None" at bounding box center [246, 467] width 115 height 18
click at [255, 538] on link "Detractors" at bounding box center [258, 534] width 146 height 33
checkbox input "true"
click at [71, 166] on div "Chatbot" at bounding box center [59, 164] width 40 height 33
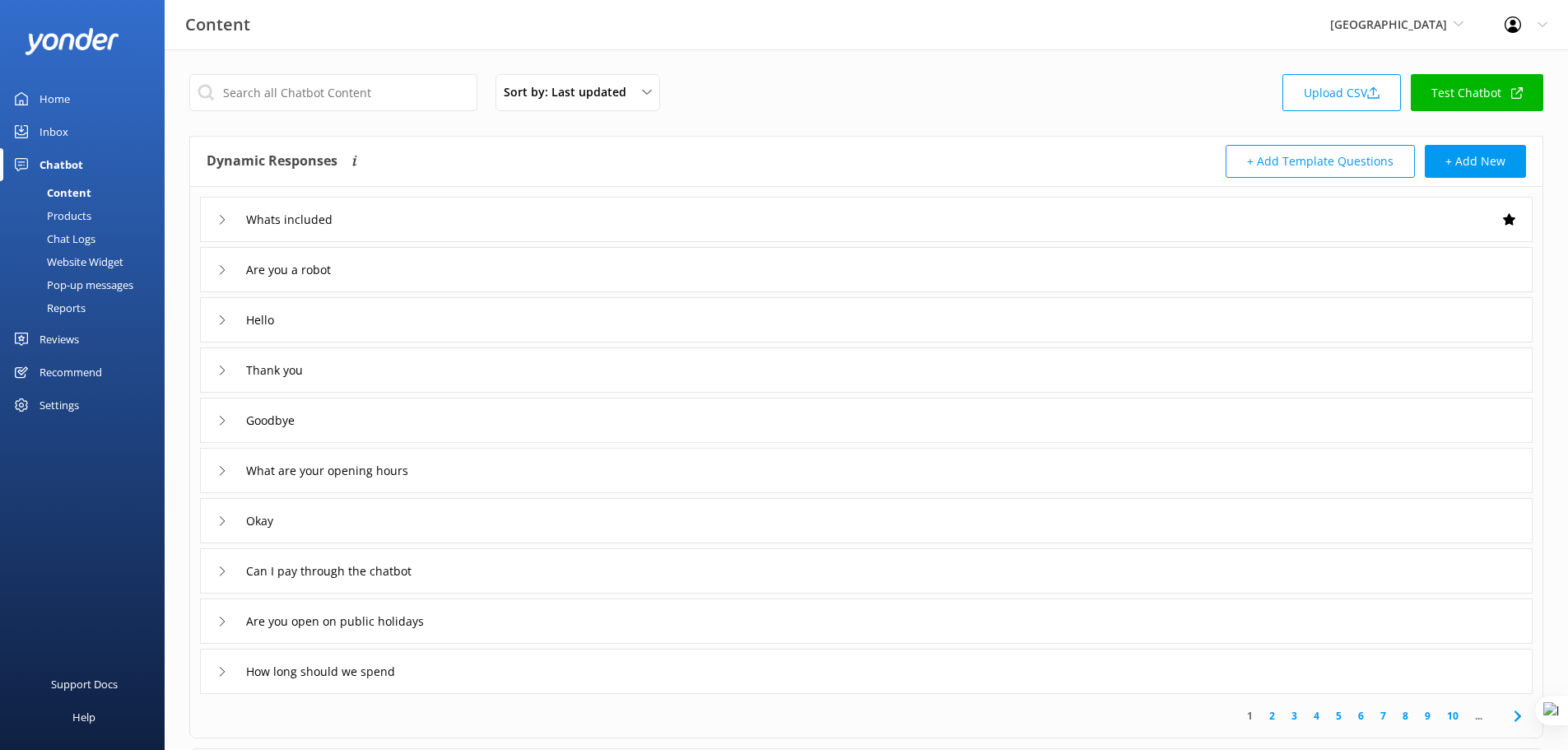
click at [82, 262] on div "Website Widget" at bounding box center [66, 262] width 114 height 23
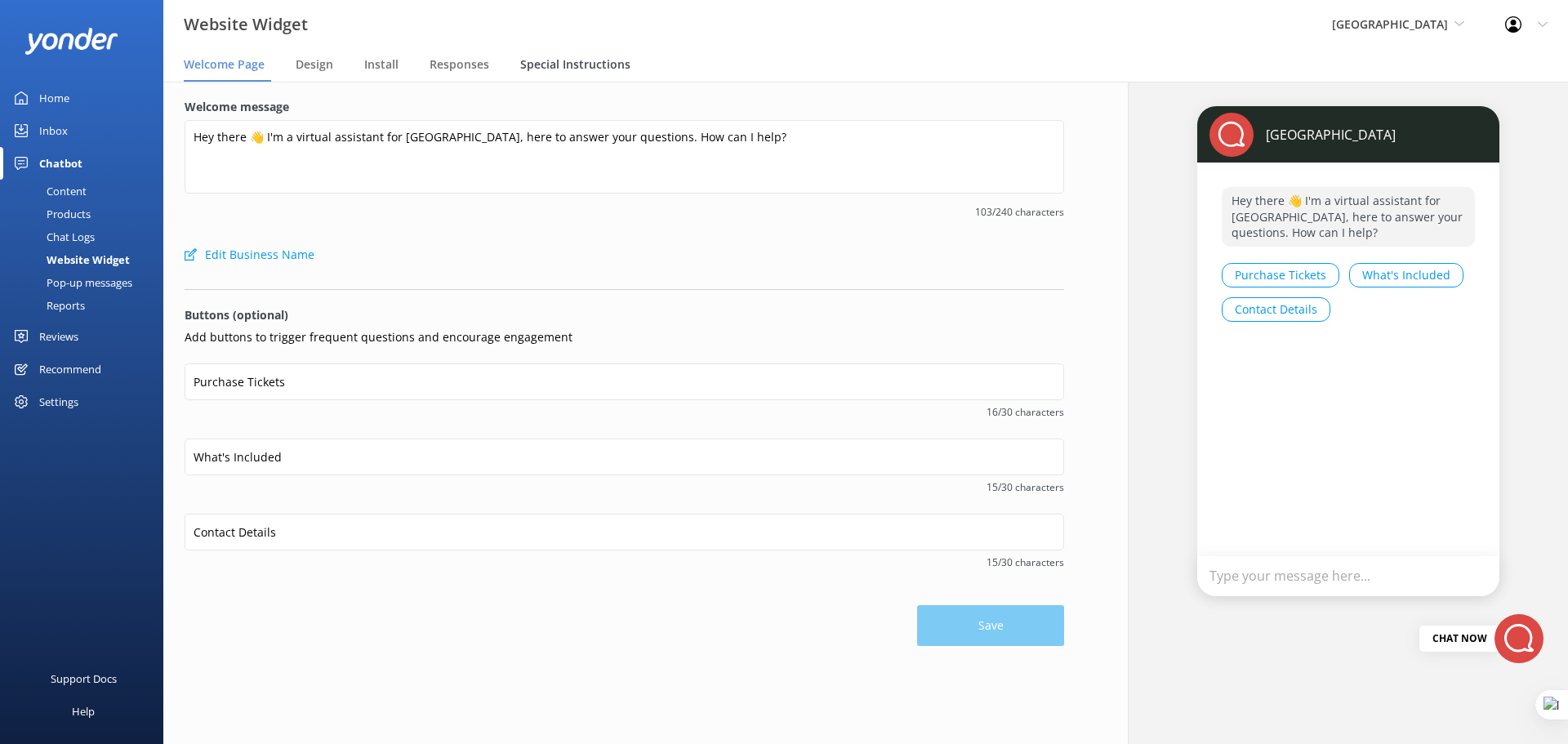
click at [580, 69] on span "Special Instructions" at bounding box center [576, 64] width 110 height 16
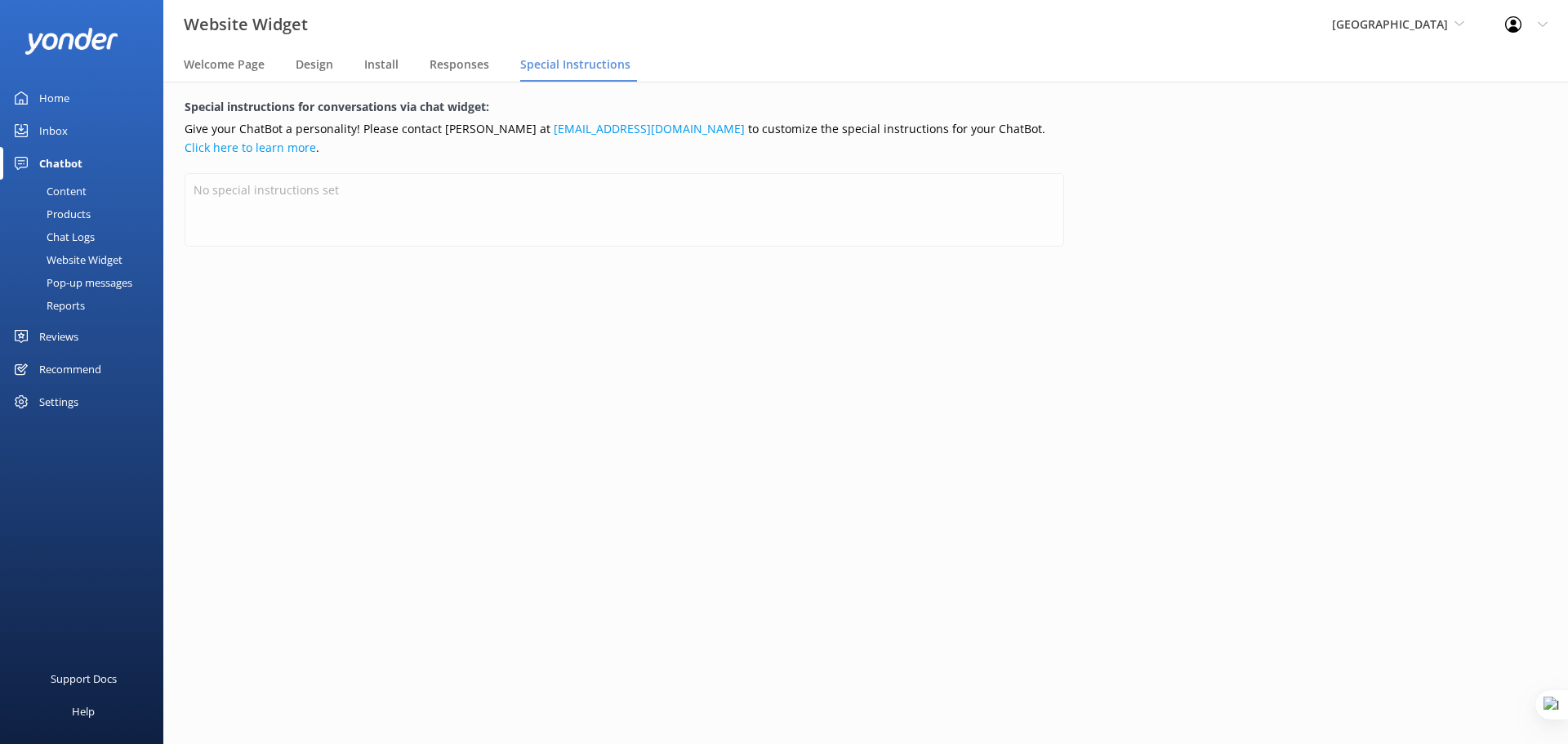
drag, startPoint x: 54, startPoint y: 93, endPoint x: 131, endPoint y: 111, distance: 79.1
click at [54, 93] on div "Home" at bounding box center [54, 98] width 30 height 33
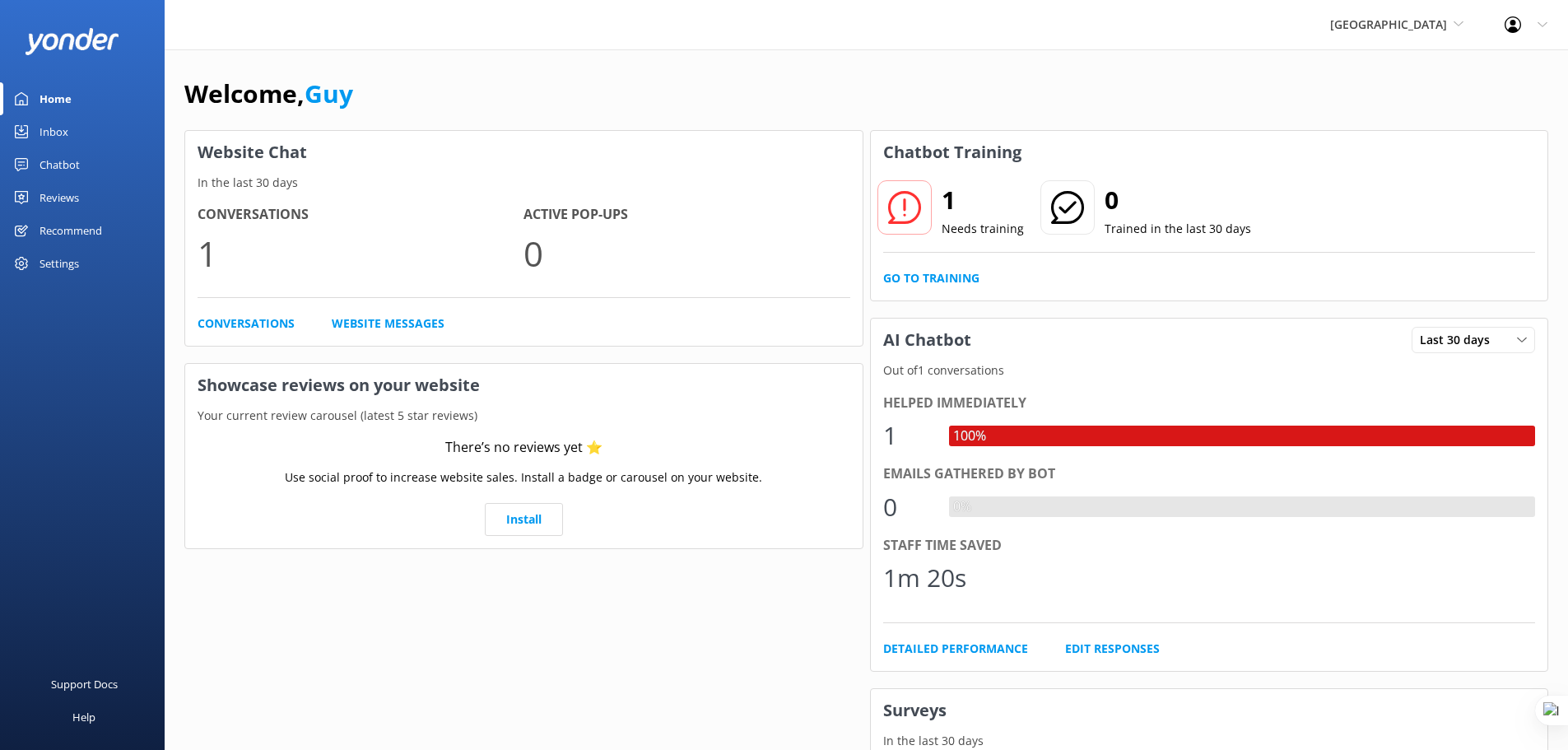
click at [54, 95] on div "Home" at bounding box center [56, 99] width 32 height 33
click at [59, 96] on div "Home" at bounding box center [56, 99] width 32 height 33
click at [57, 129] on div "Inbox" at bounding box center [54, 131] width 29 height 33
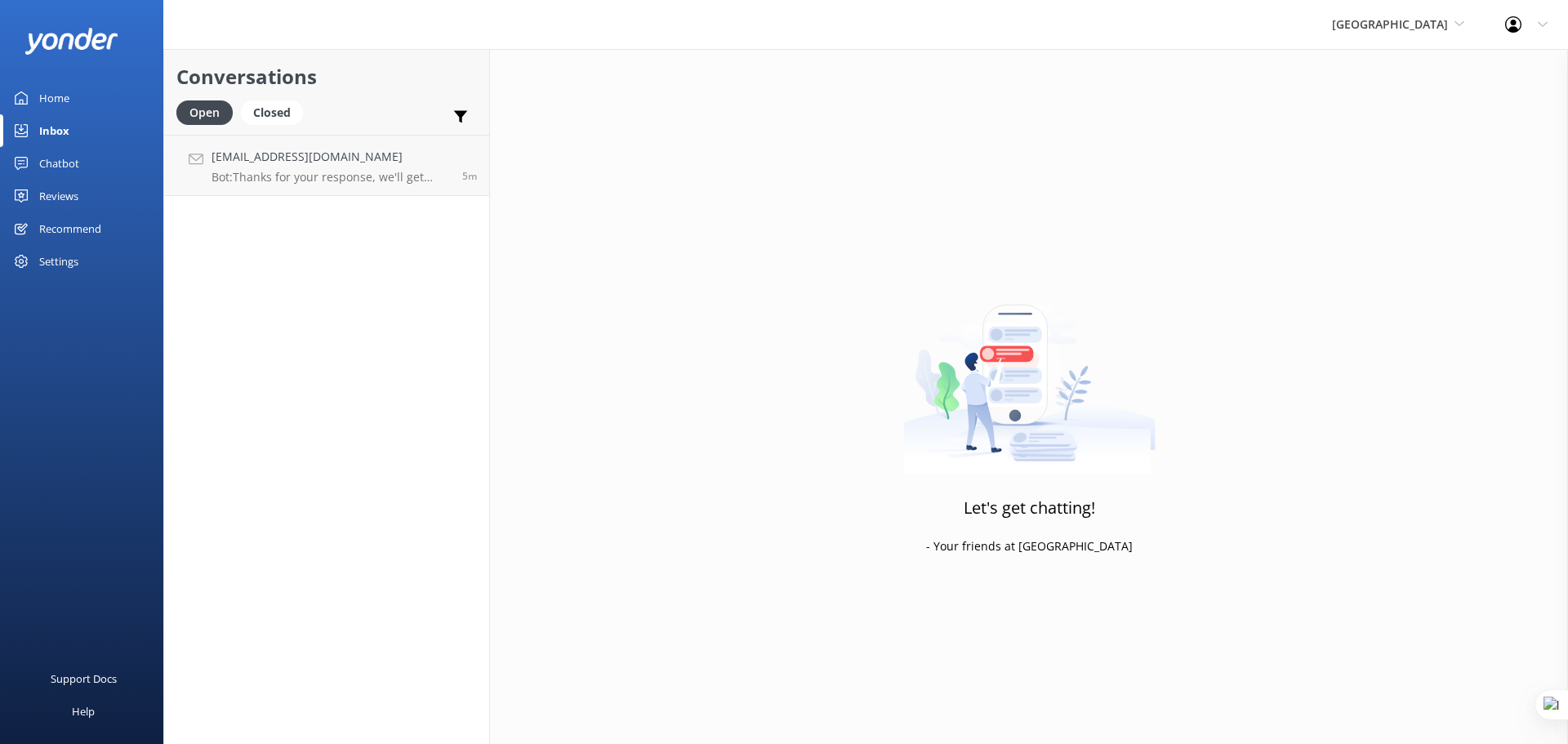
click at [59, 94] on div "Home" at bounding box center [54, 98] width 30 height 33
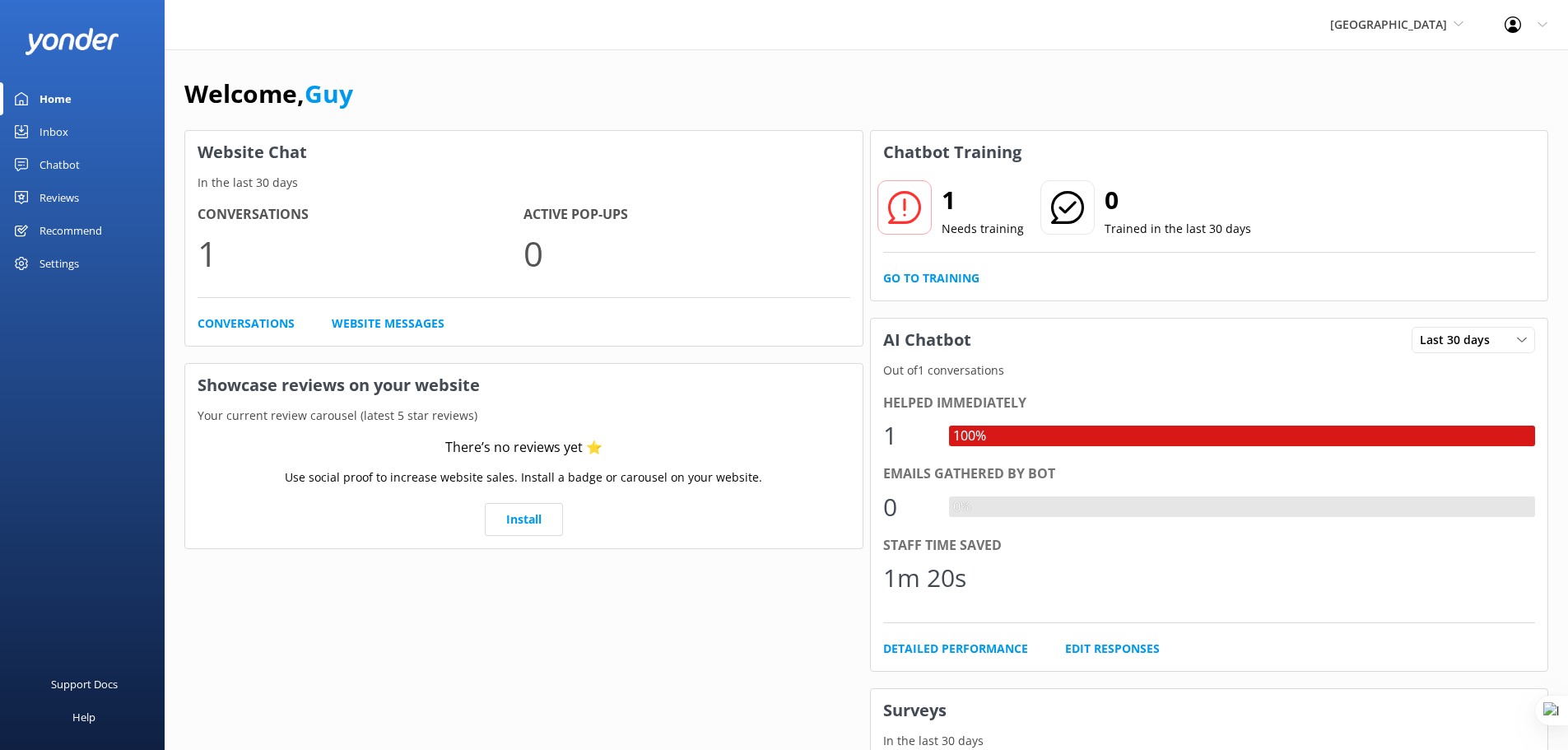
click at [57, 135] on div "Inbox" at bounding box center [54, 131] width 29 height 33
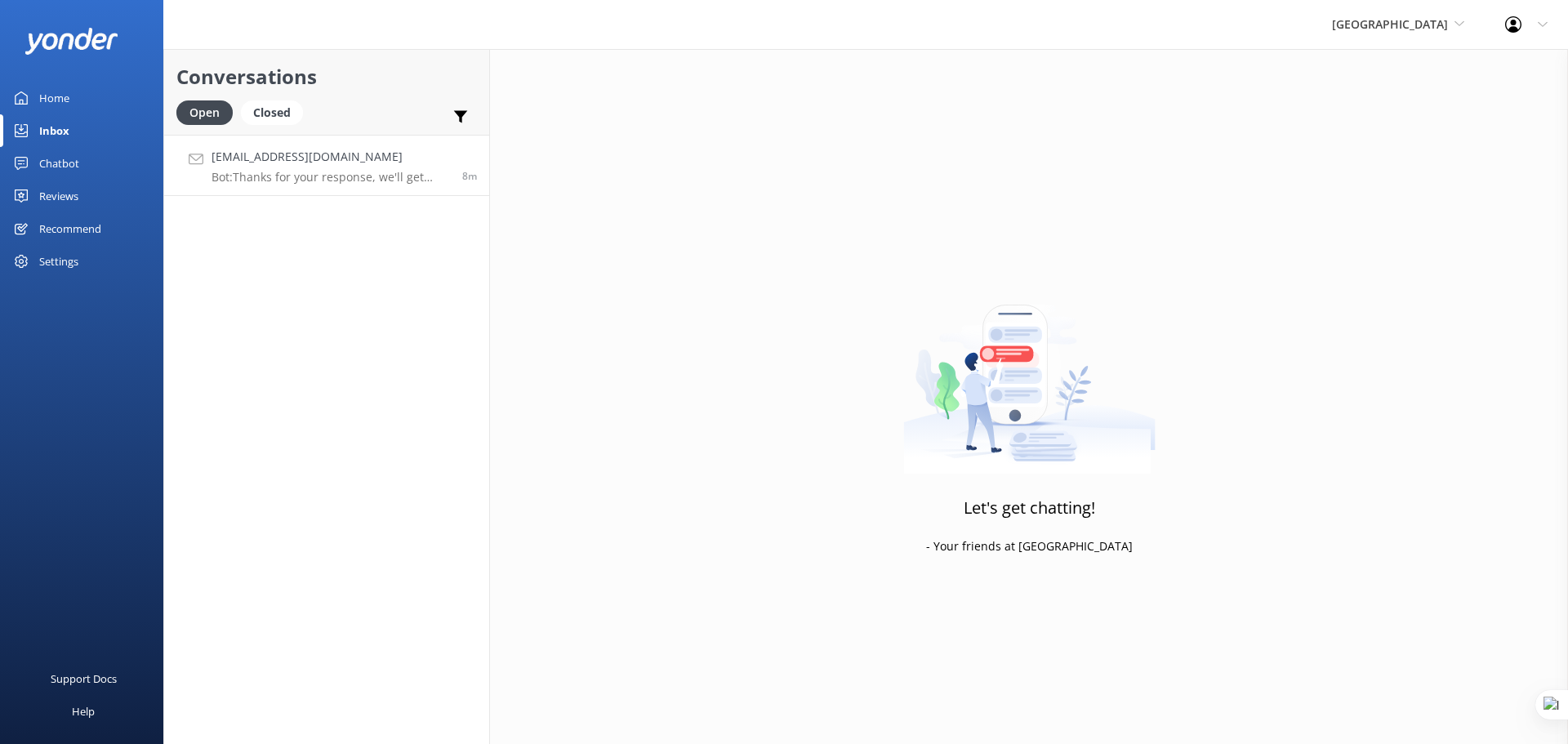
click at [349, 163] on h4 "[EMAIL_ADDRESS][DOMAIN_NAME]" at bounding box center [331, 157] width 238 height 18
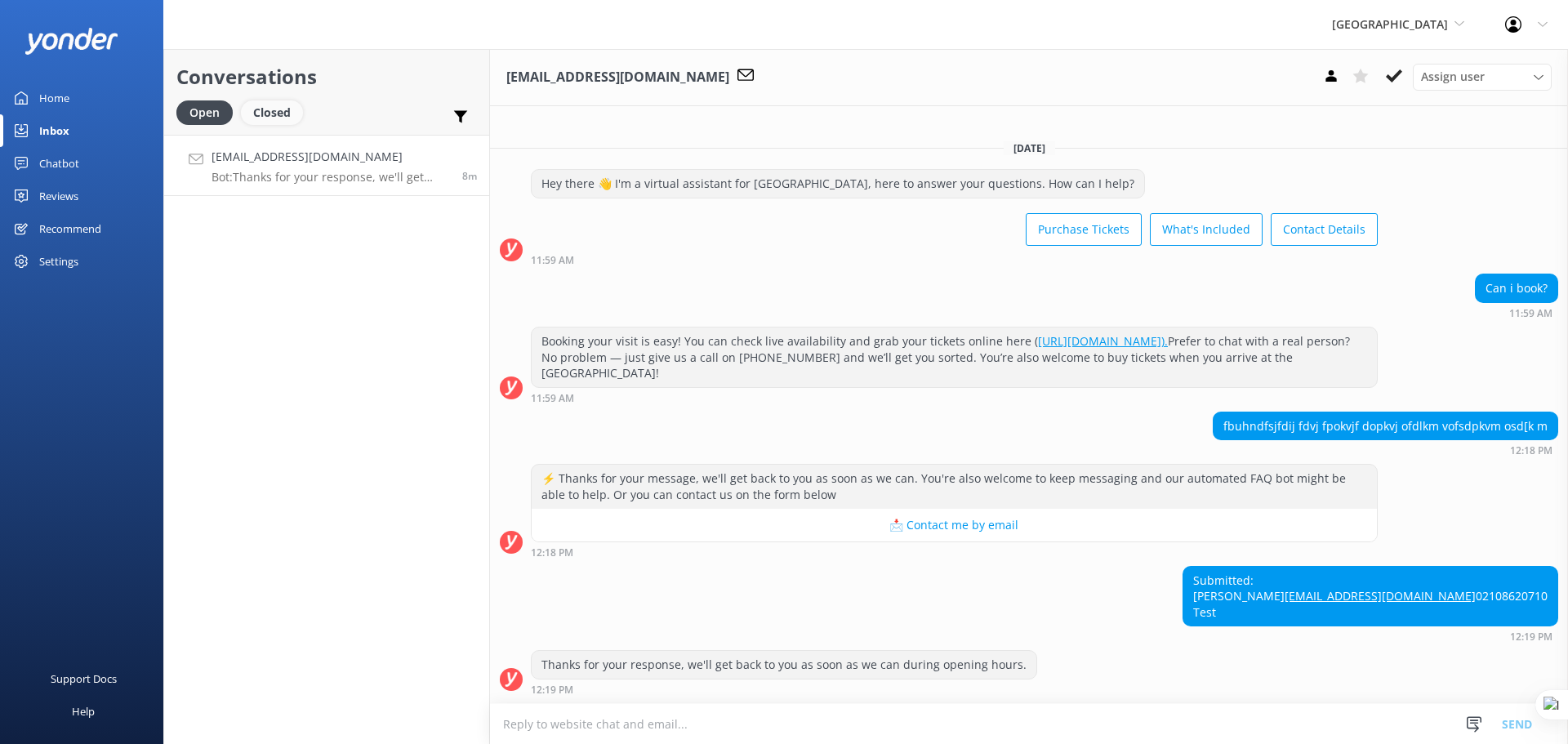
click at [285, 117] on div "Closed" at bounding box center [272, 113] width 62 height 25
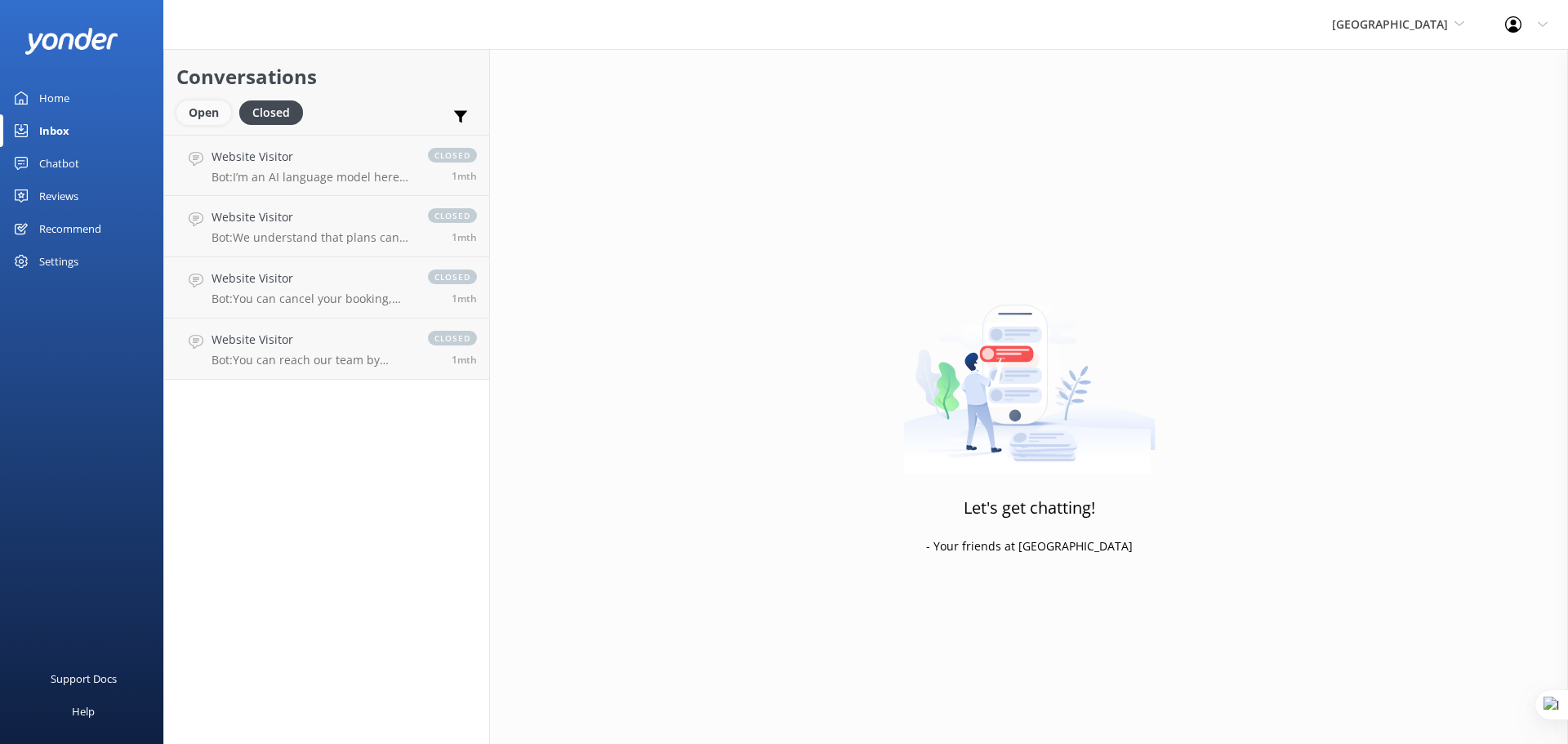
click at [198, 121] on div "Open" at bounding box center [203, 113] width 54 height 25
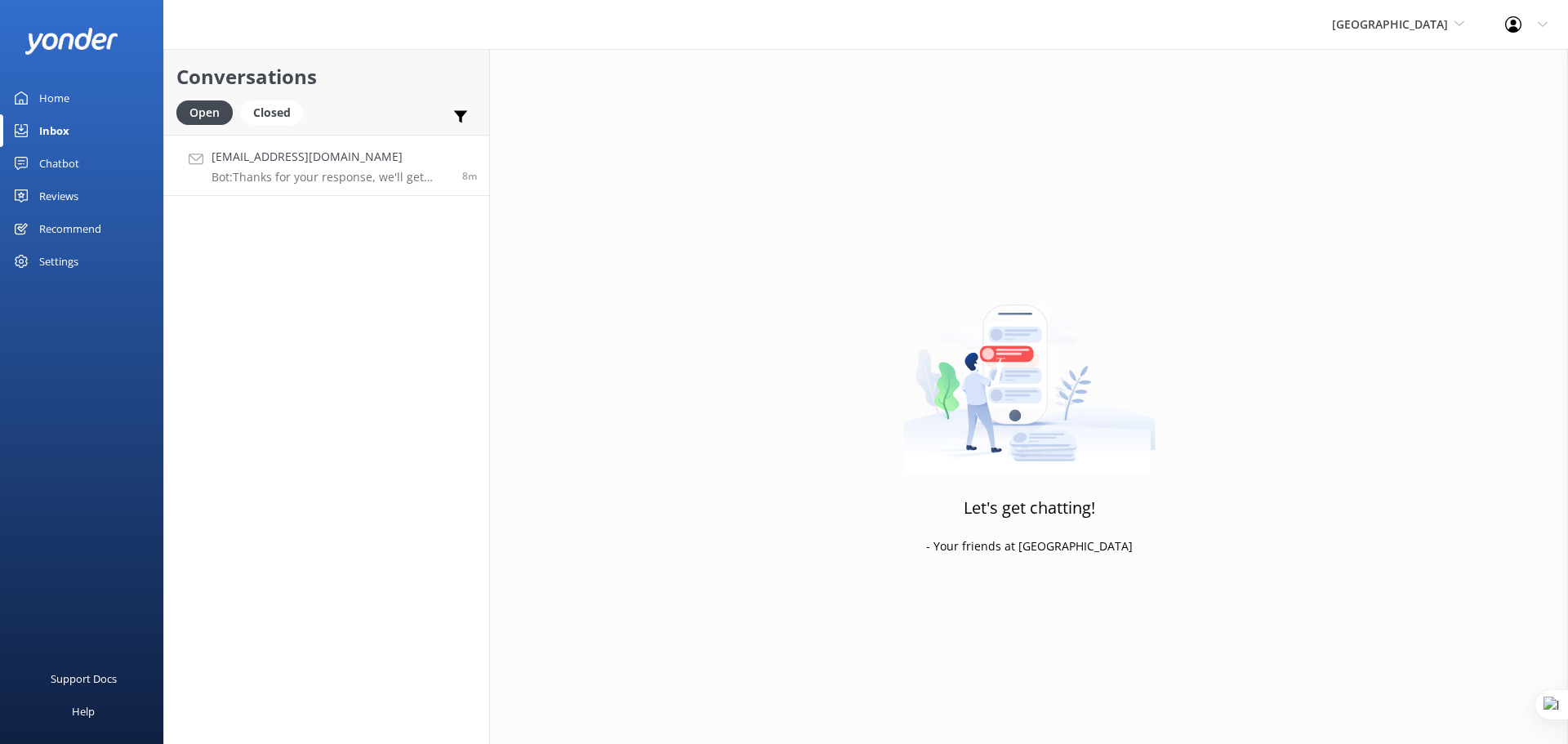
click at [398, 158] on h4 "[EMAIL_ADDRESS][DOMAIN_NAME]" at bounding box center [331, 157] width 238 height 18
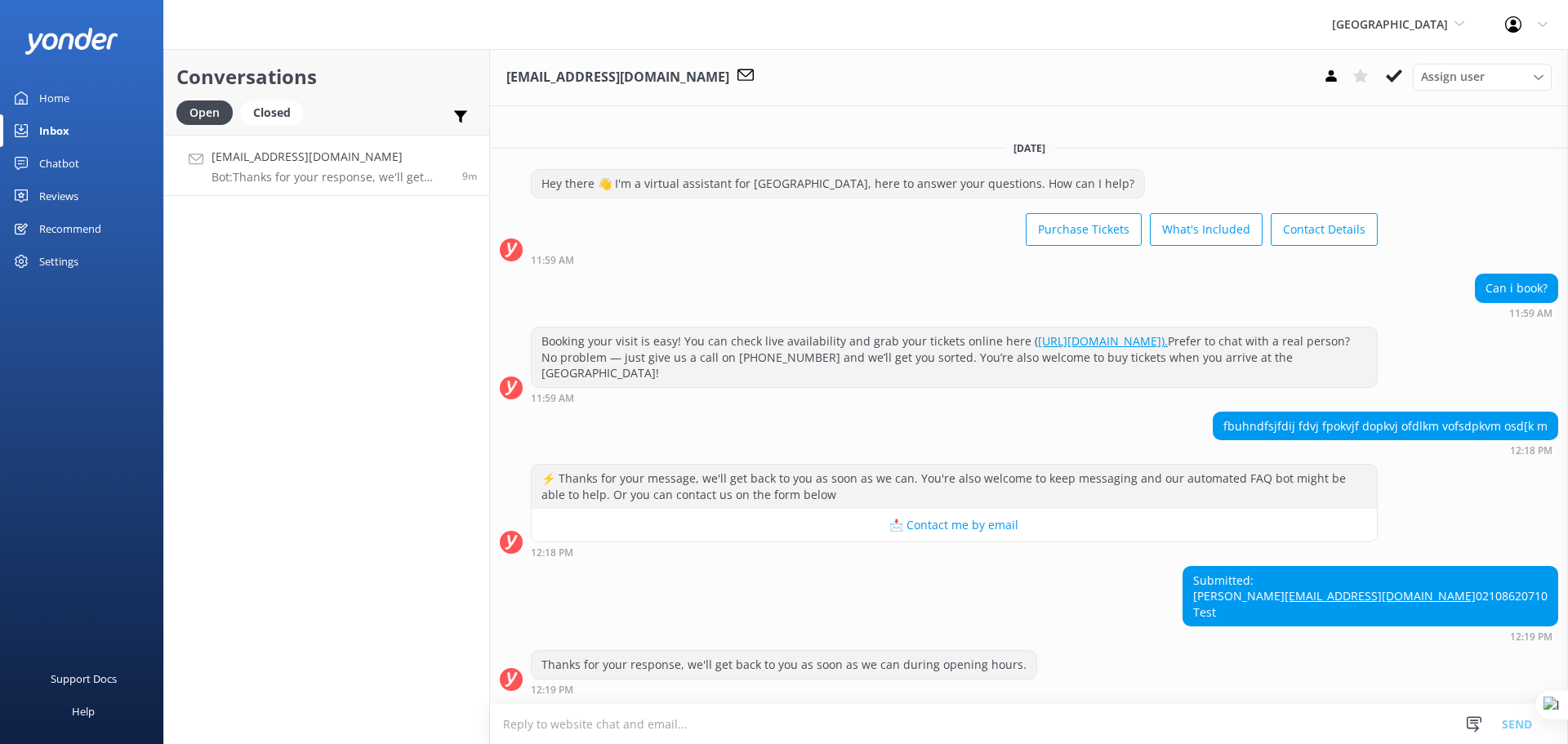
click at [703, 724] on textarea at bounding box center [1030, 724] width 1079 height 40
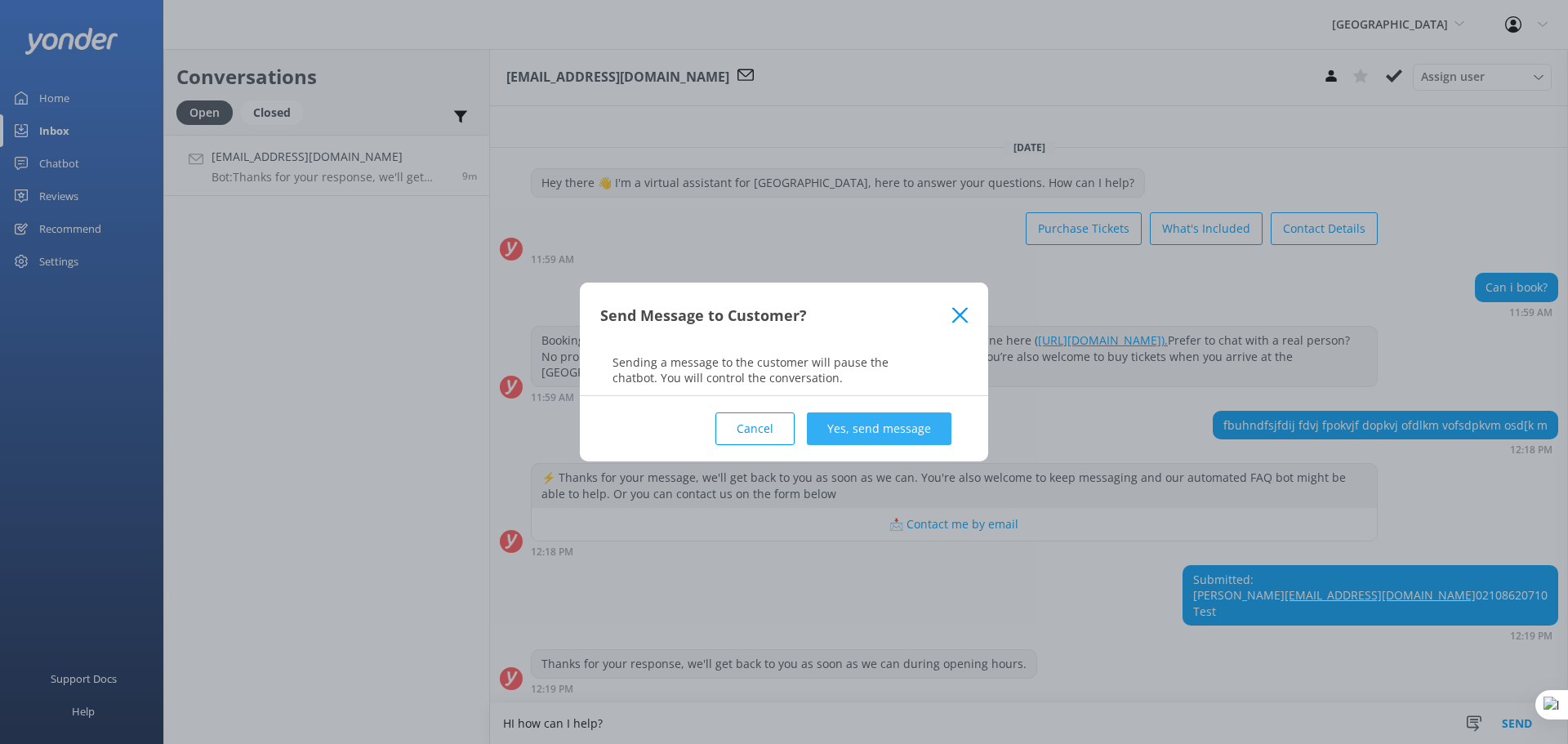
type textarea "HI how can I help?"
click at [880, 428] on button "Yes, send message" at bounding box center [879, 428] width 144 height 33
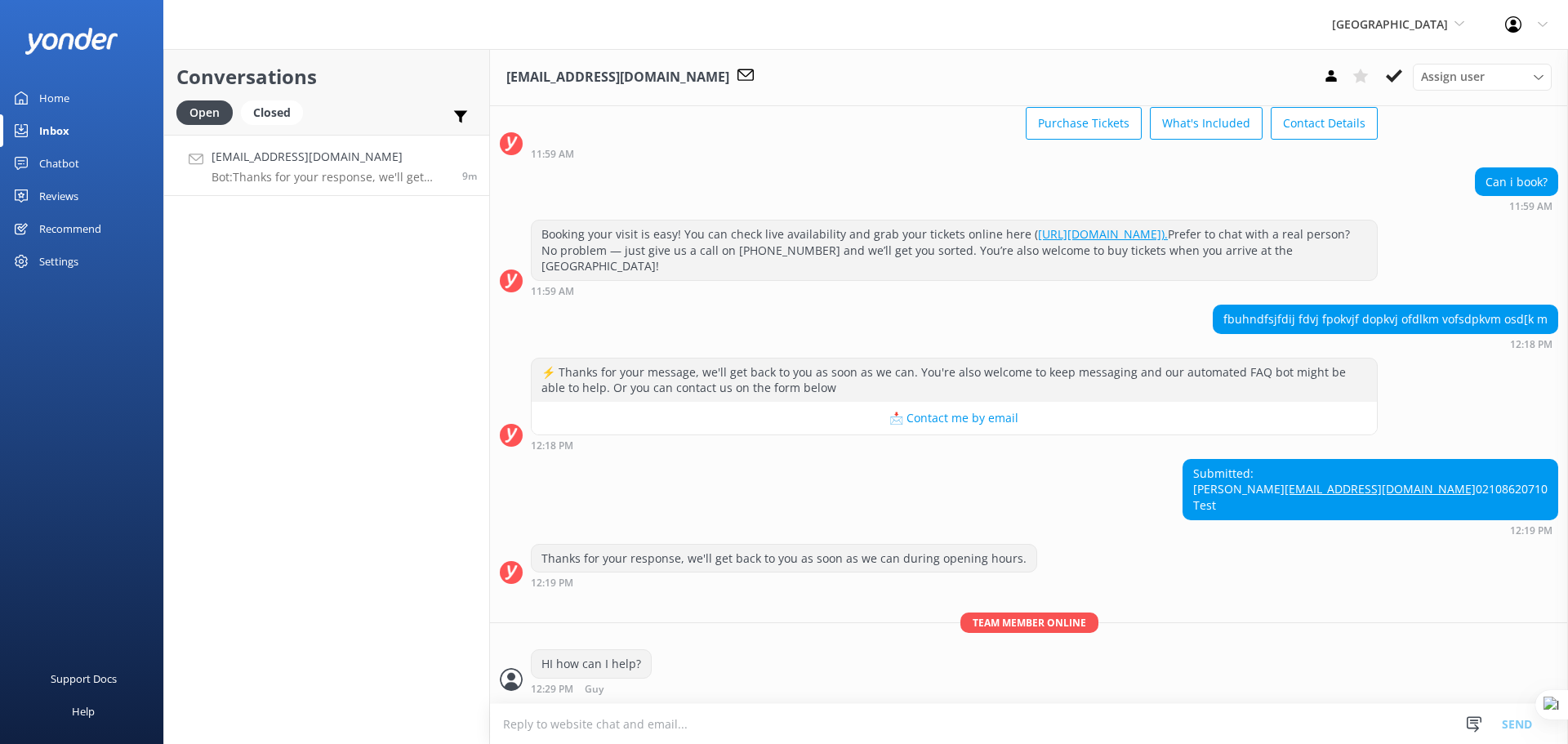
scroll to position [102, 0]
drag, startPoint x: 585, startPoint y: 690, endPoint x: 602, endPoint y: 684, distance: 18.0
click at [602, 684] on span "Guy" at bounding box center [594, 690] width 19 height 11
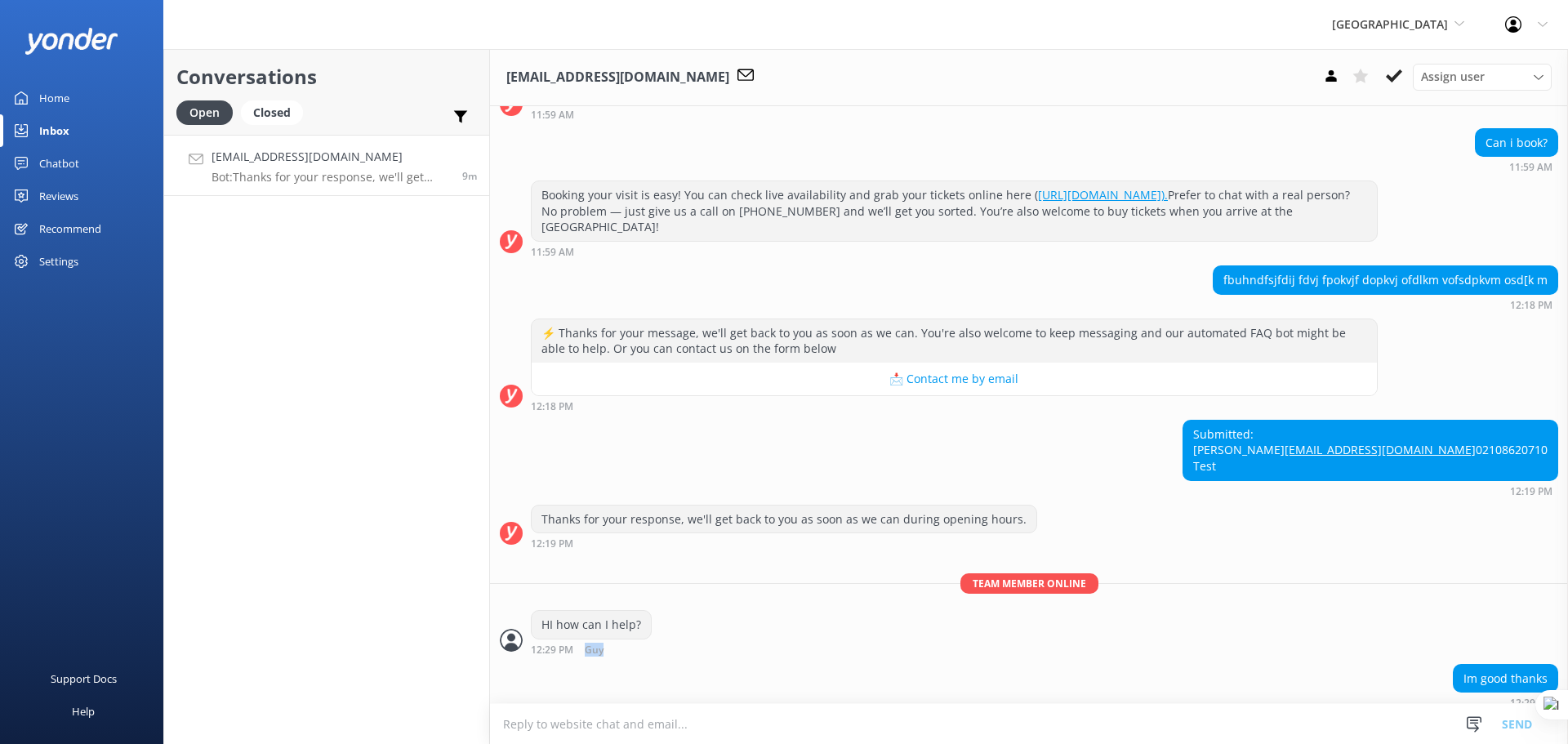
scroll to position [155, 0]
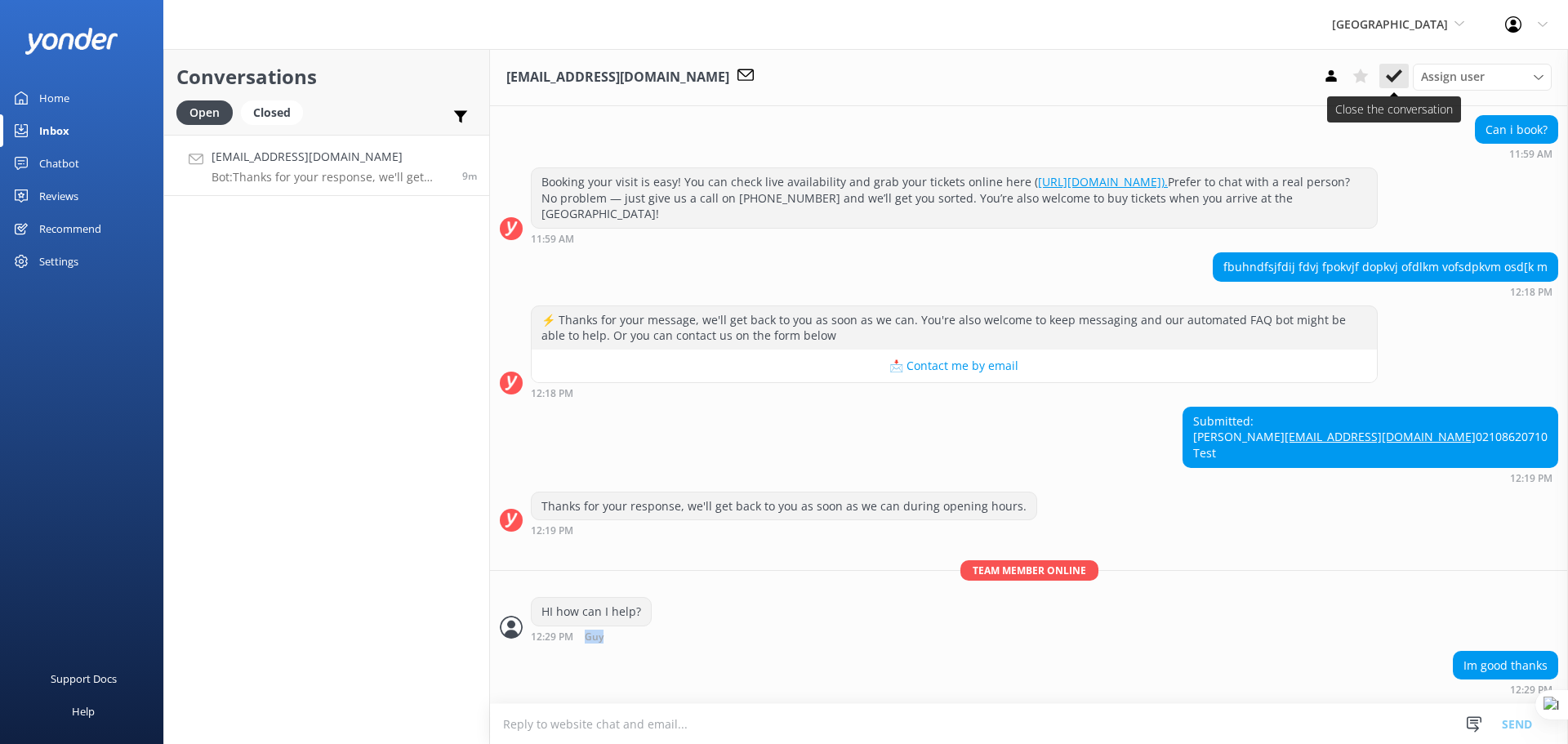
click at [1399, 77] on icon at bounding box center [1394, 76] width 16 height 16
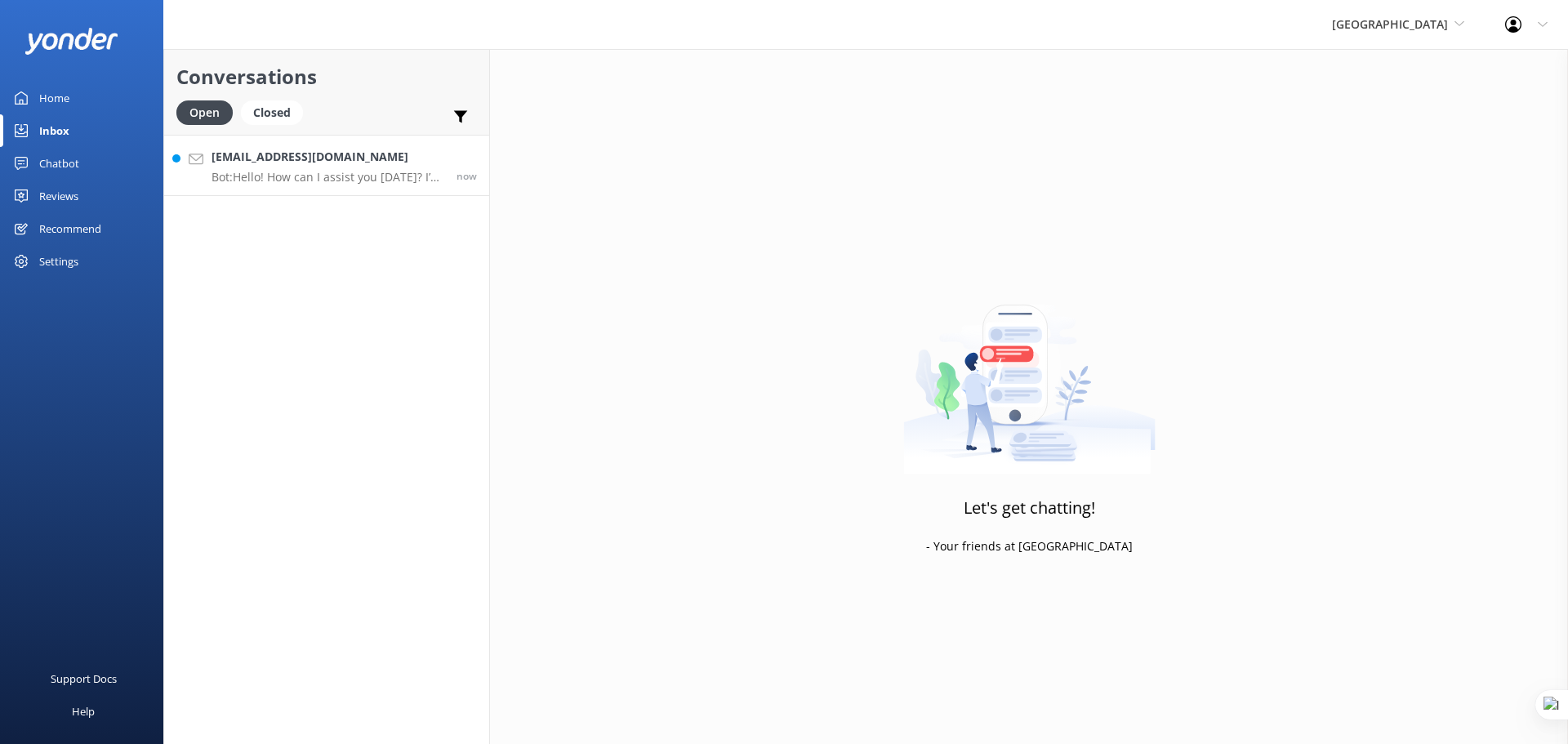
click at [336, 168] on div "guy@yonderhq.com Bot: Hello! How can I assist you today? I’m here to help with …" at bounding box center [328, 165] width 233 height 35
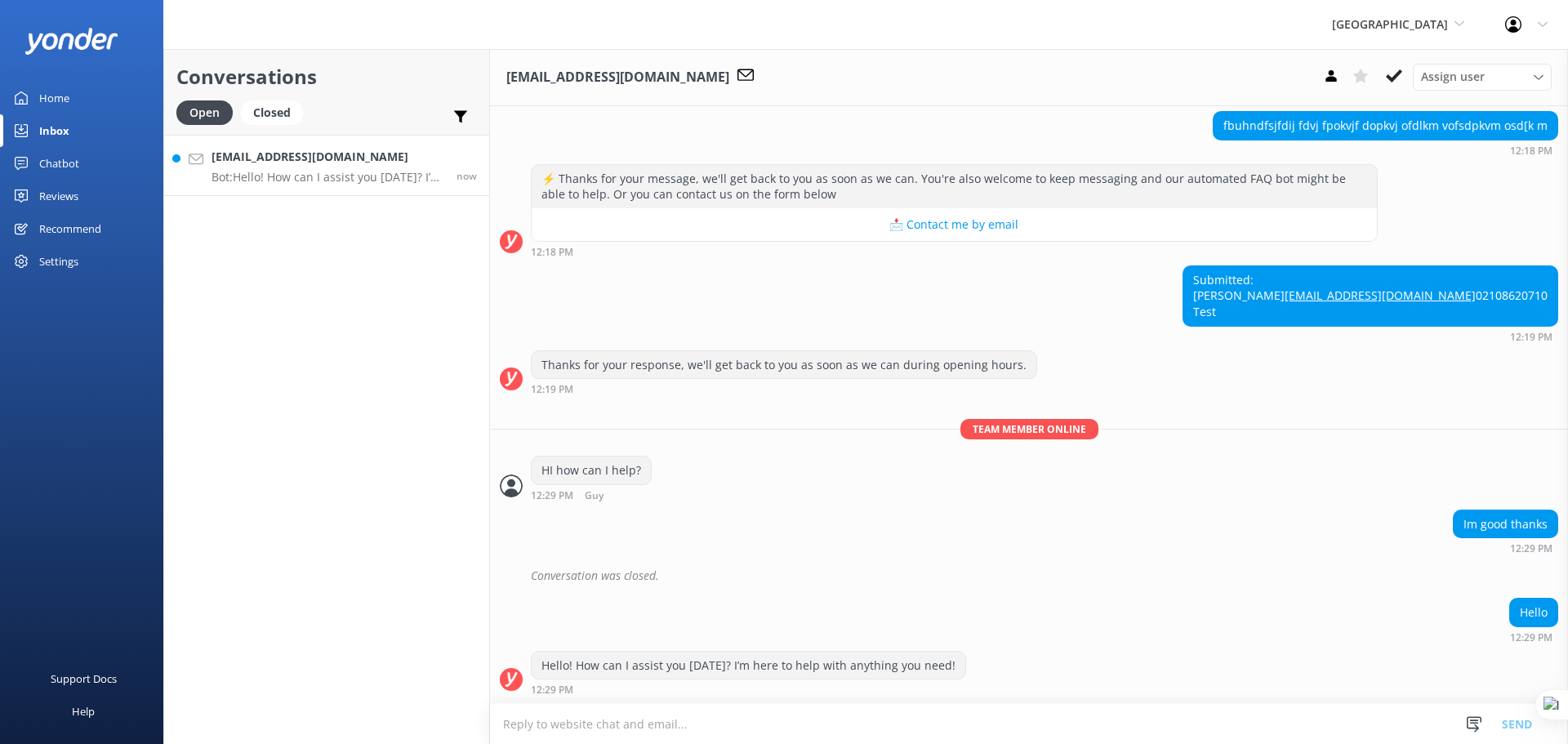
scroll to position [296, 0]
click at [1507, 82] on div "Assign user" at bounding box center [1482, 77] width 131 height 18
click at [1463, 147] on link "Bridget" at bounding box center [1486, 143] width 145 height 33
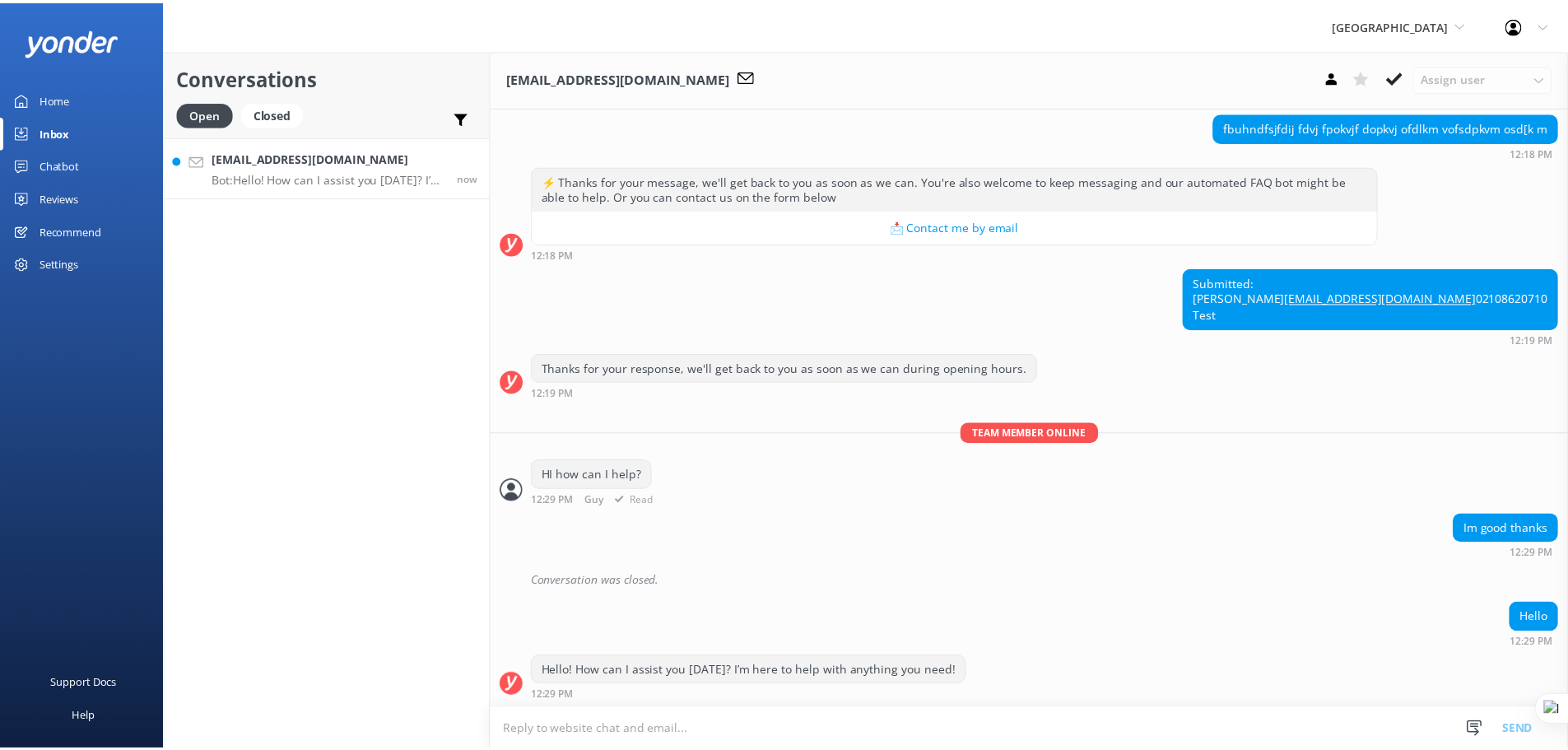
scroll to position [335, 0]
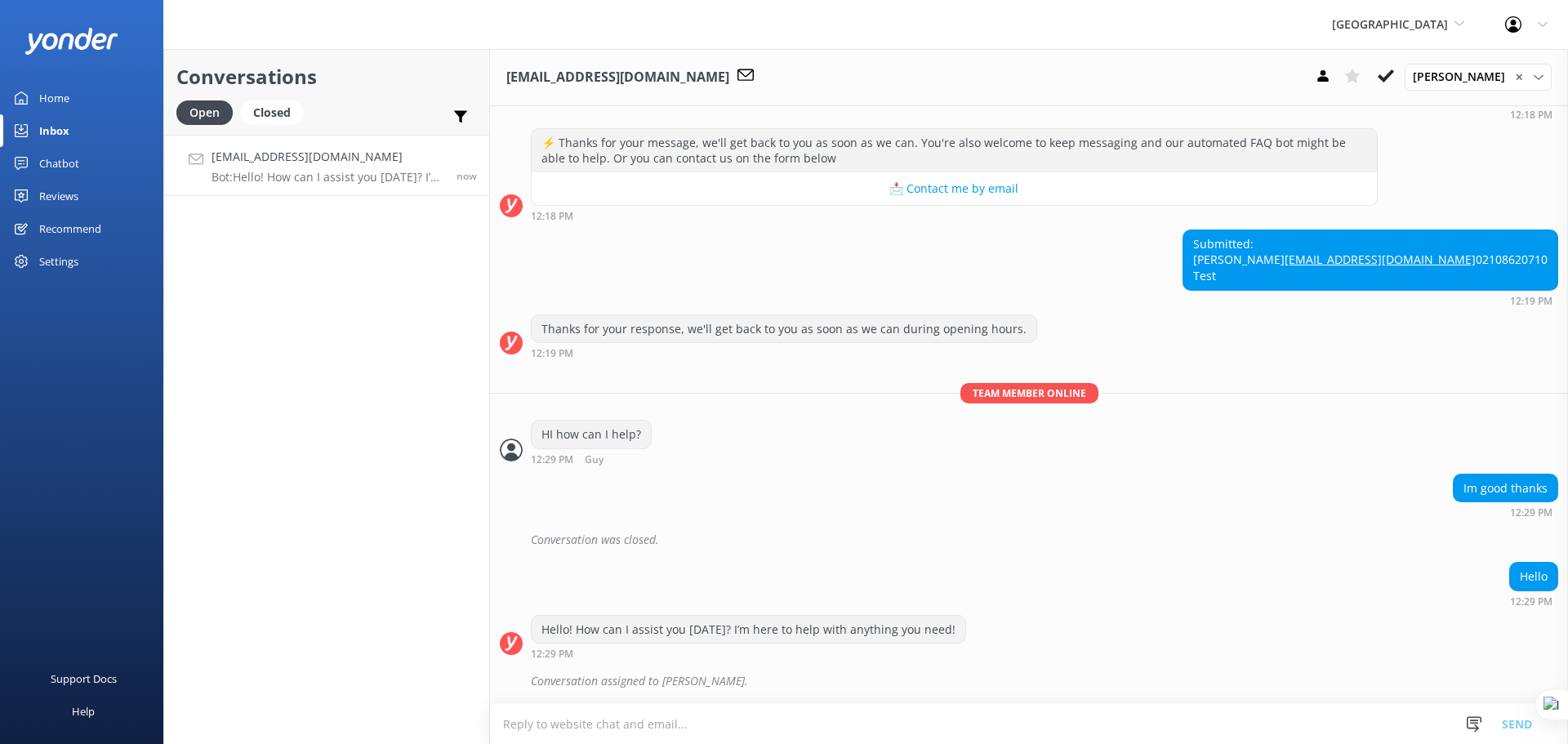
click at [1539, 23] on use at bounding box center [1542, 25] width 9 height 5
click at [1343, 230] on div "Submitted: Guy Schwikkard guy@yonderhq.com 02108620710 Test 12:19 PM" at bounding box center [1030, 268] width 1079 height 77
click at [1384, 230] on div "Submitted: Guy Schwikkard guy@yonderhq.com 02108620710 Test 12:19 PM" at bounding box center [1030, 268] width 1079 height 77
click at [1537, 18] on div "Profile Settings Logout" at bounding box center [1527, 24] width 84 height 49
click at [1361, 74] on icon at bounding box center [1353, 76] width 16 height 16
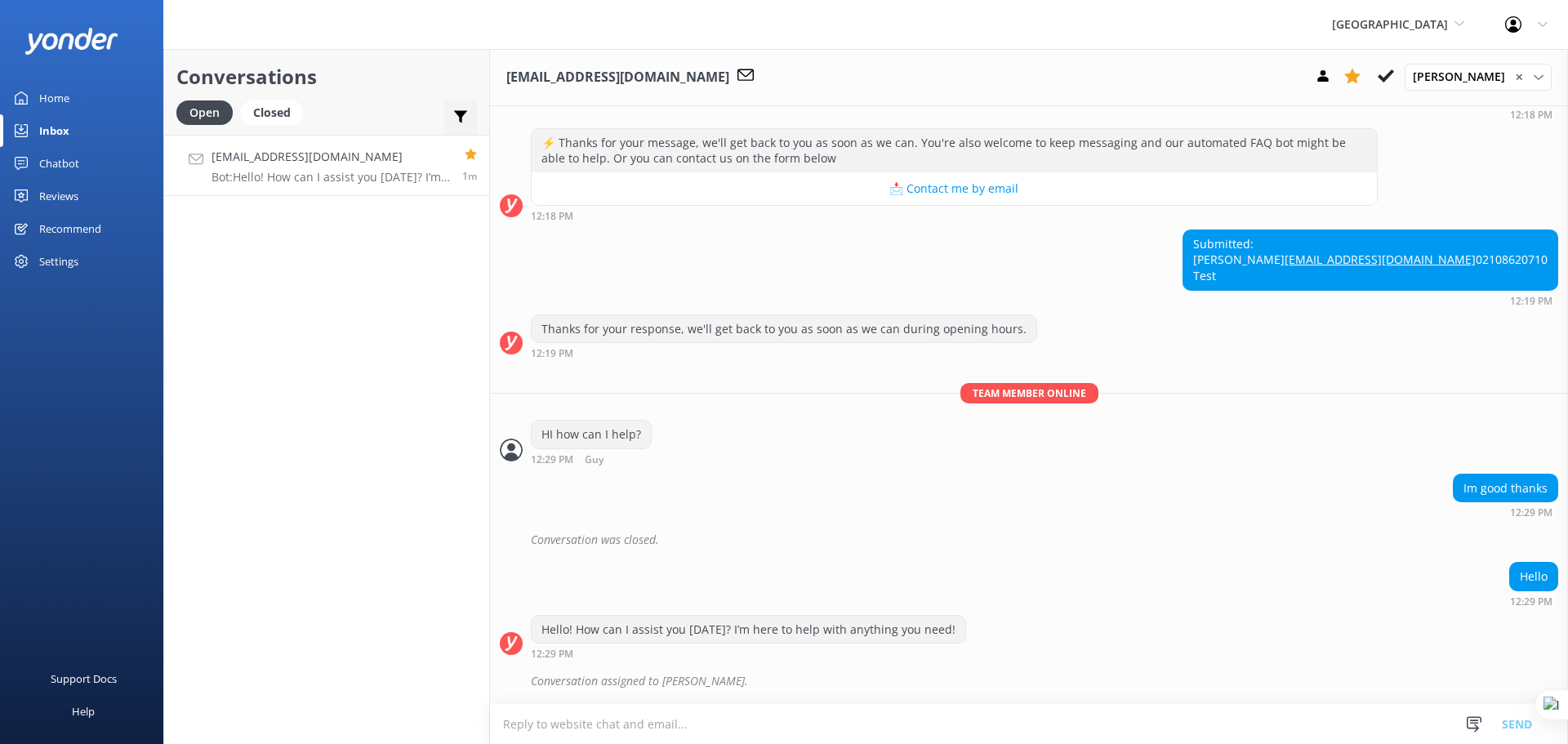
click at [457, 107] on div "Important Assigned to me Unassigned" at bounding box center [460, 120] width 33 height 39
click at [460, 117] on use at bounding box center [461, 117] width 14 height 12
click at [1361, 72] on use at bounding box center [1353, 76] width 16 height 15
click at [75, 160] on div "Chatbot" at bounding box center [59, 163] width 40 height 33
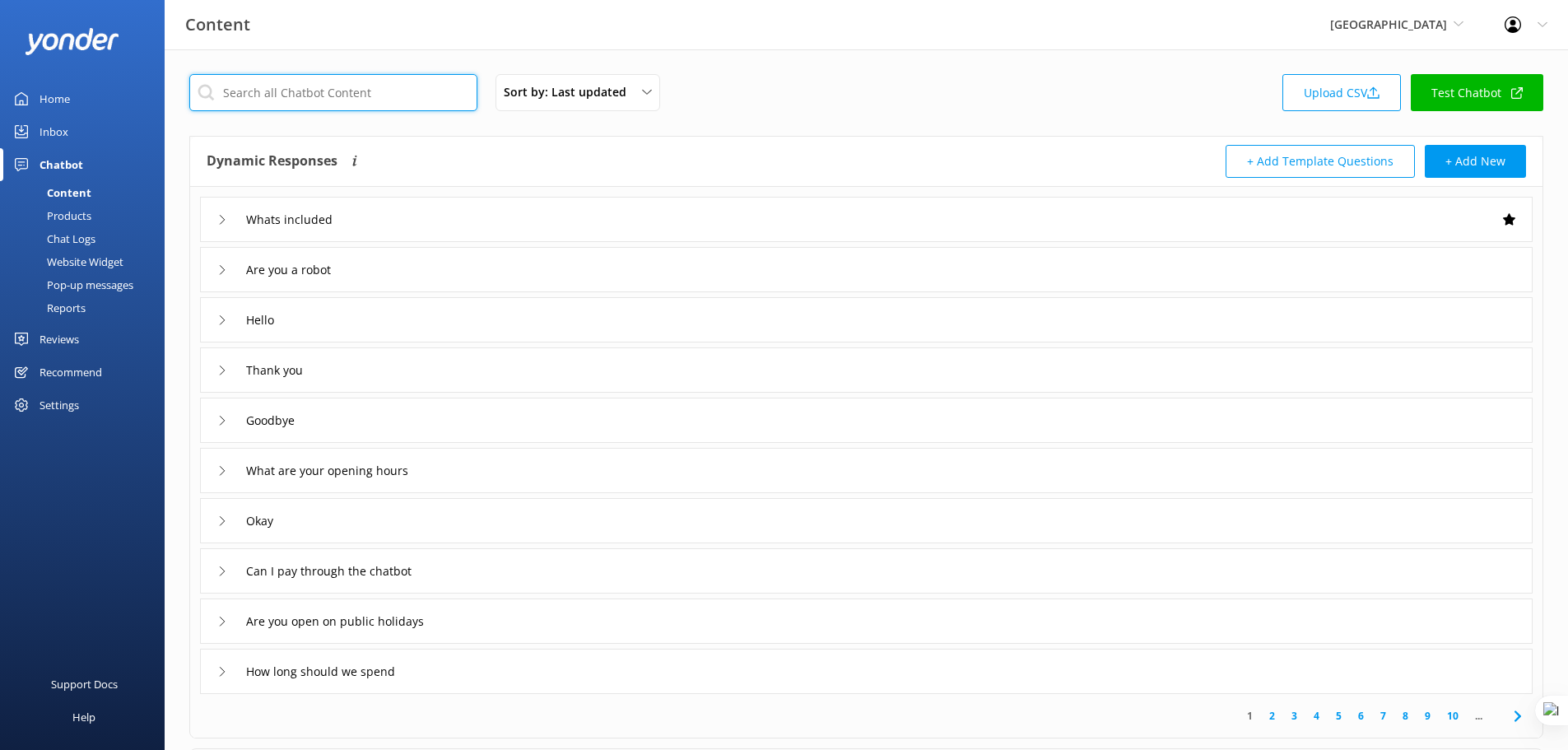
click at [332, 88] on input "text" at bounding box center [333, 92] width 288 height 37
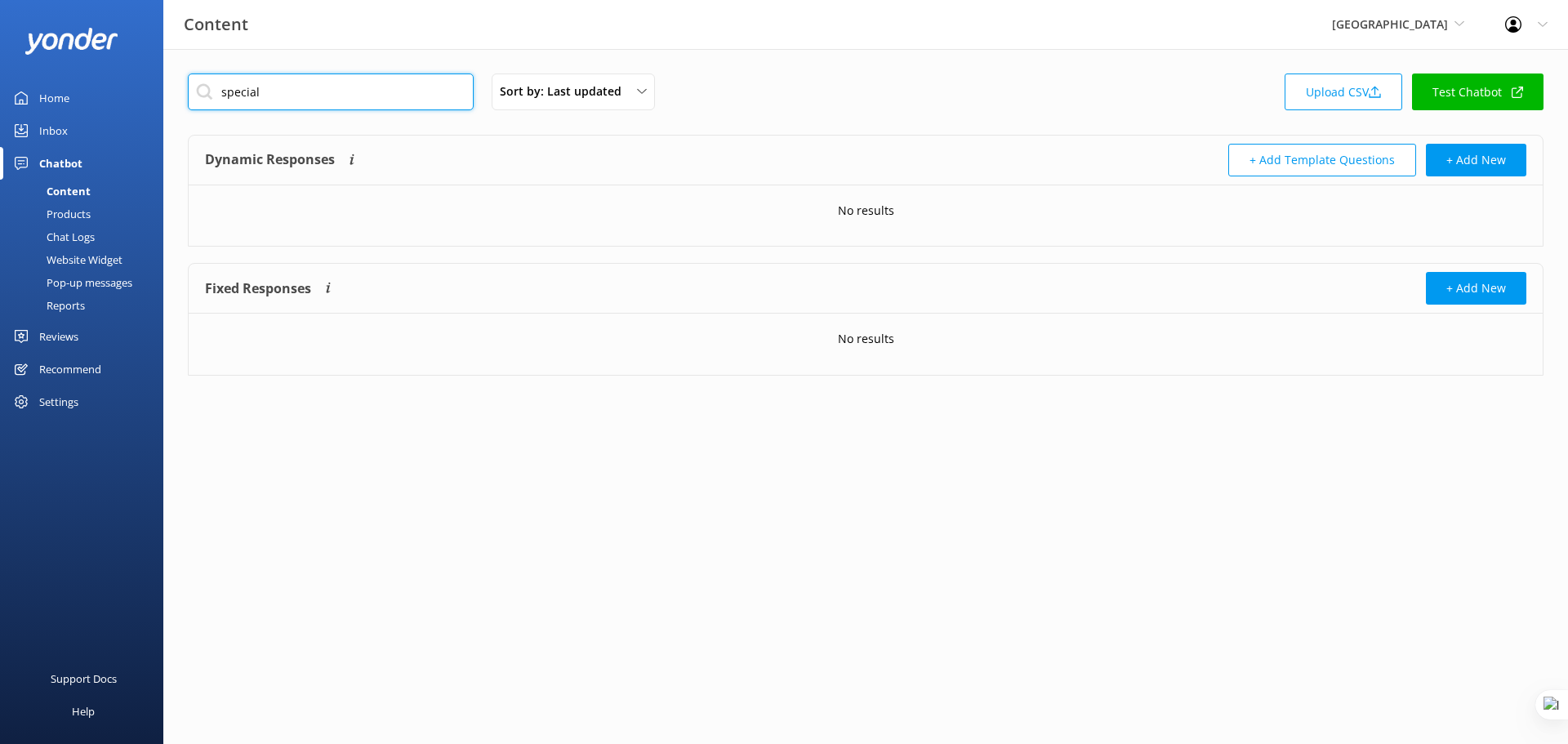
drag, startPoint x: 288, startPoint y: 91, endPoint x: 211, endPoint y: 91, distance: 77.0
click at [211, 91] on input "special" at bounding box center [330, 92] width 286 height 36
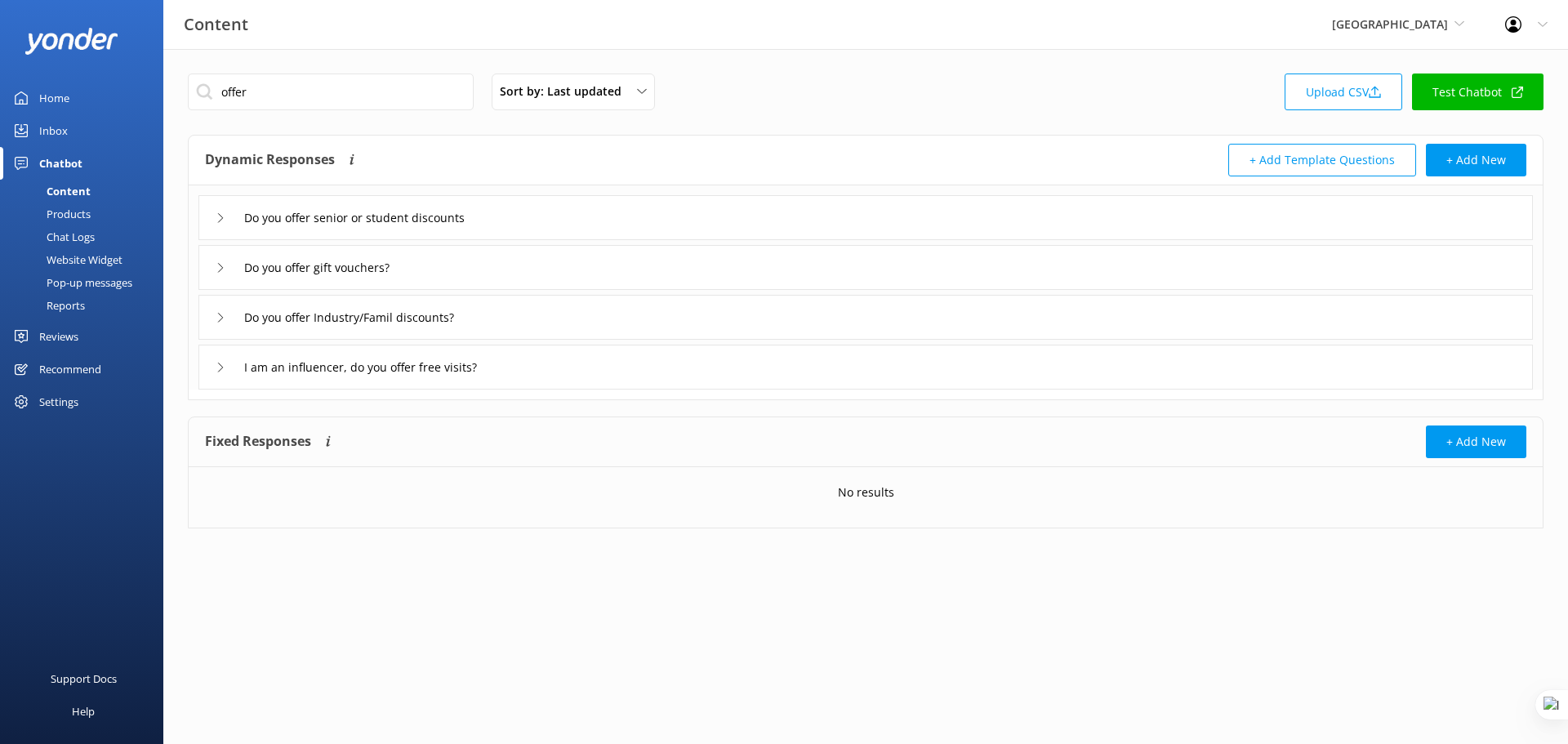
click at [571, 304] on div "Do you offer Industry/Famil discounts?" at bounding box center [866, 317] width 1335 height 44
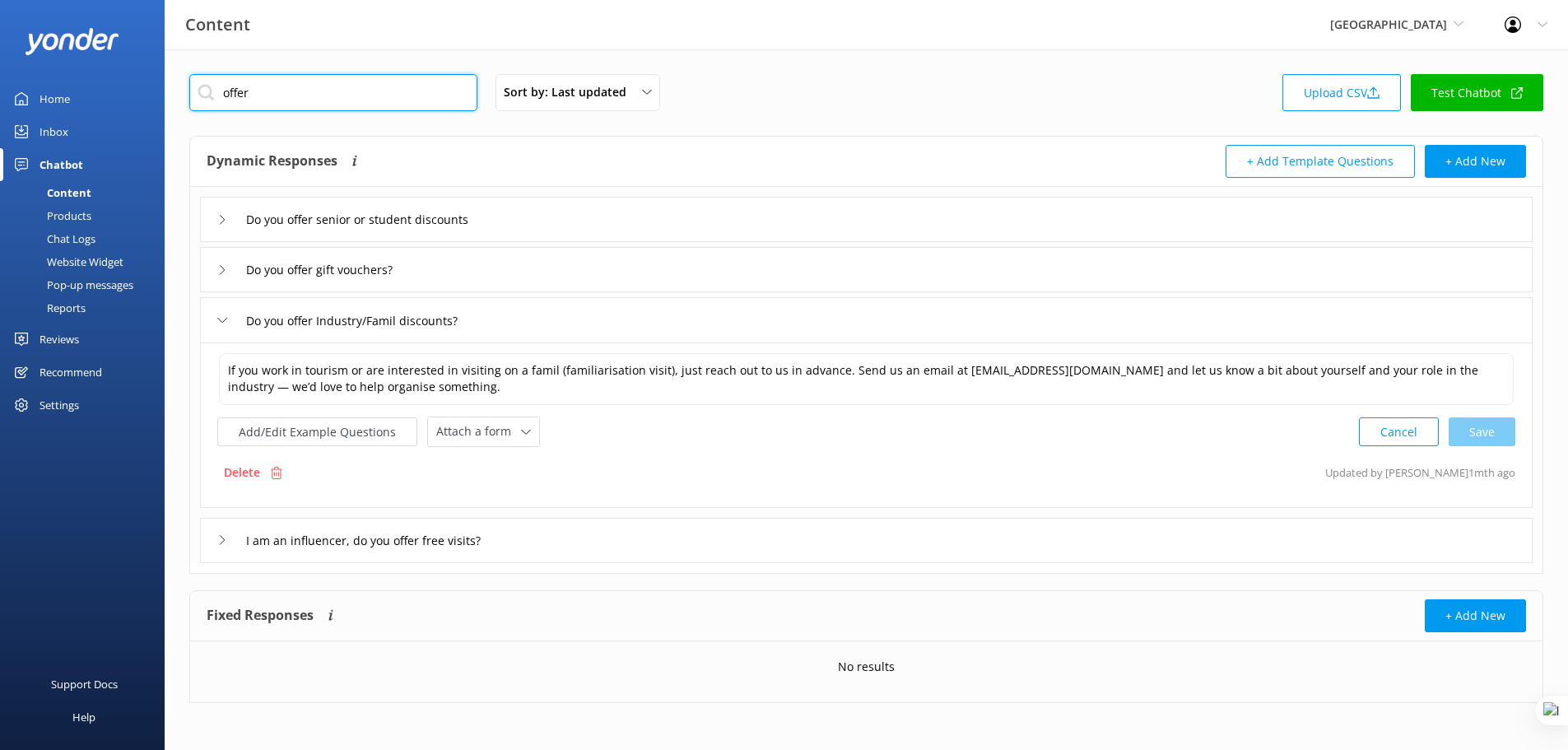
drag, startPoint x: 303, startPoint y: 102, endPoint x: 223, endPoint y: 94, distance: 80.4
click at [223, 94] on input "offer" at bounding box center [333, 92] width 288 height 37
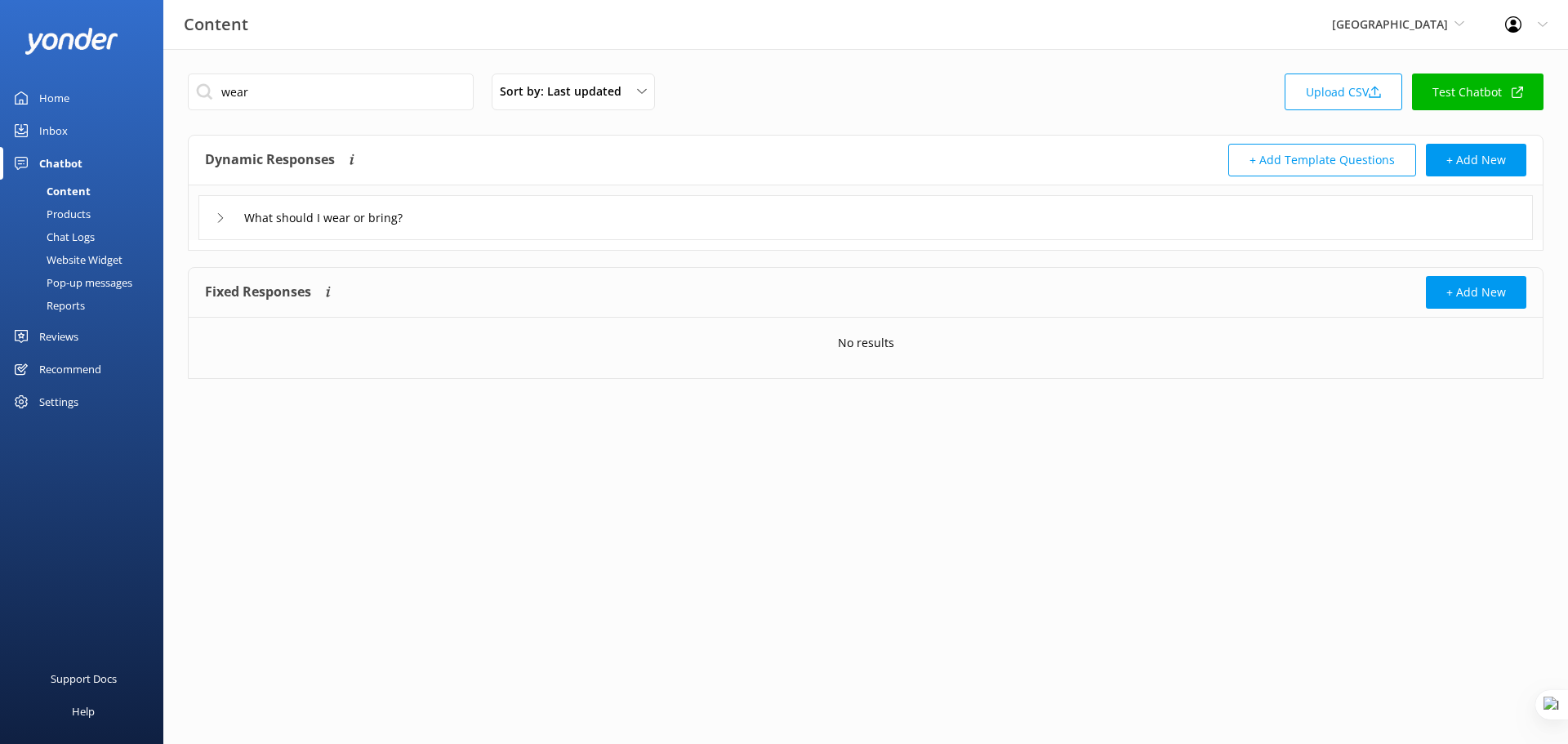
click at [595, 221] on div "What should I wear or bring?" at bounding box center [866, 217] width 1335 height 44
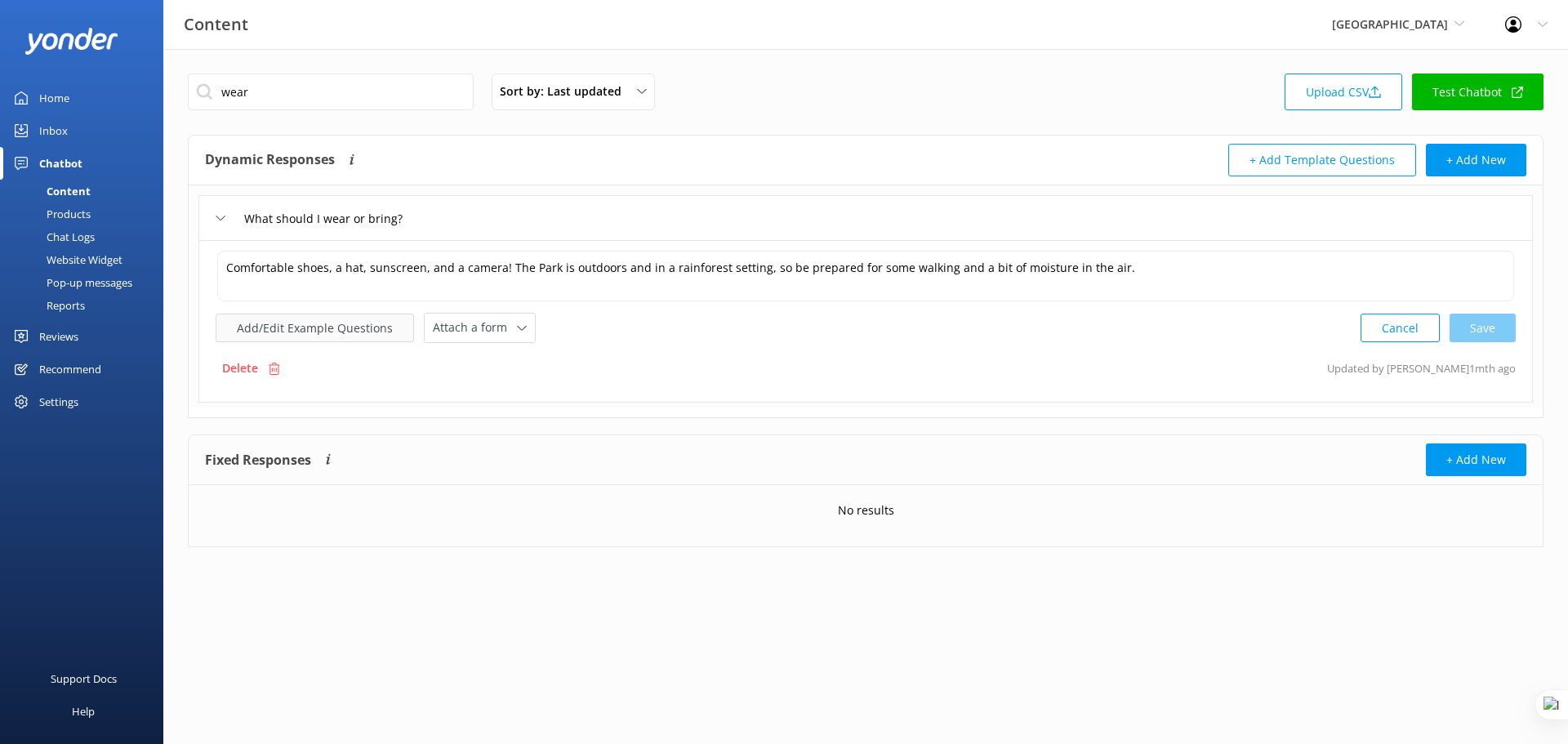
click at [349, 324] on button "Add/Edit Example Questions" at bounding box center [314, 328] width 198 height 28
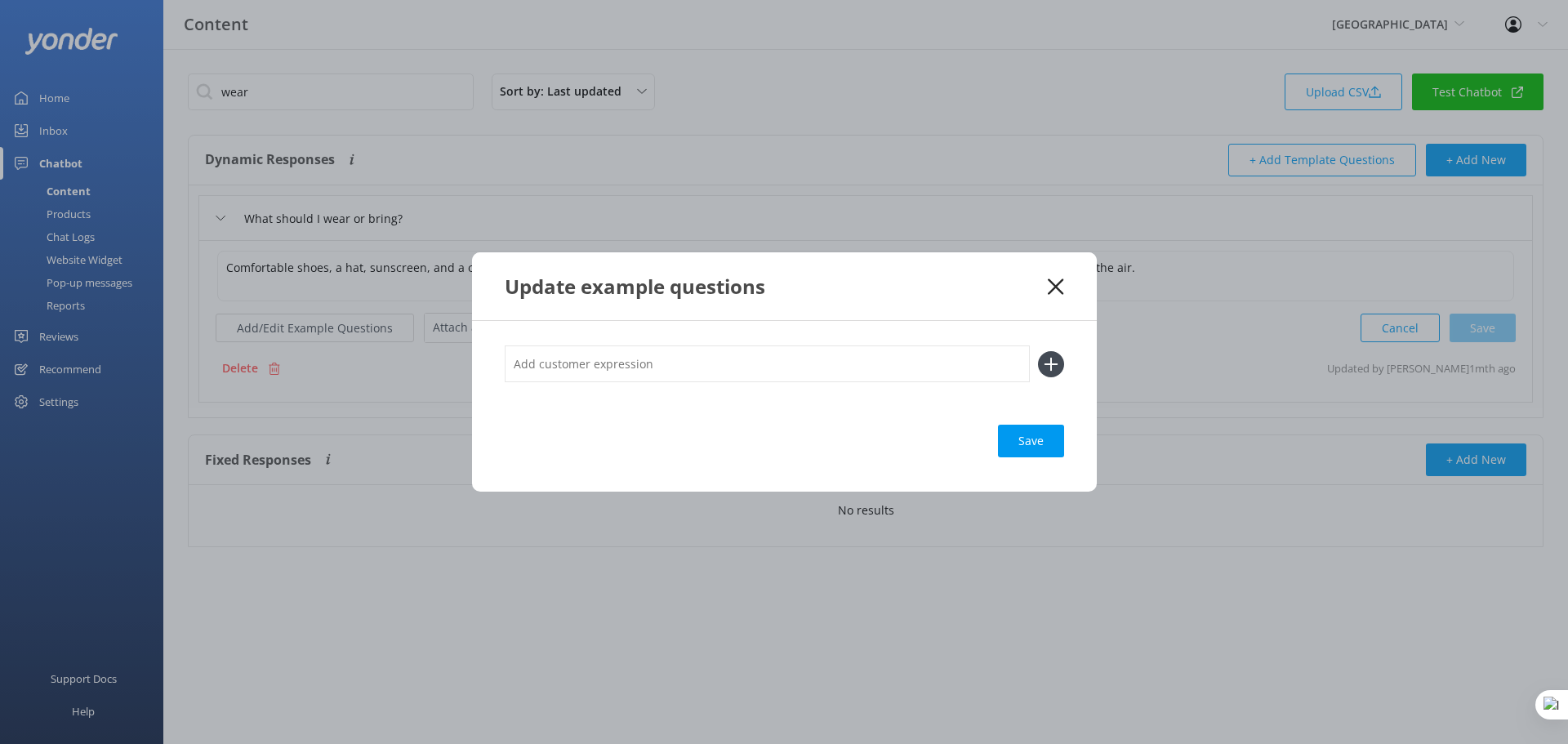
click at [1063, 287] on div "Update example questions" at bounding box center [784, 287] width 625 height 68
click at [1060, 289] on icon at bounding box center [1055, 287] width 15 height 16
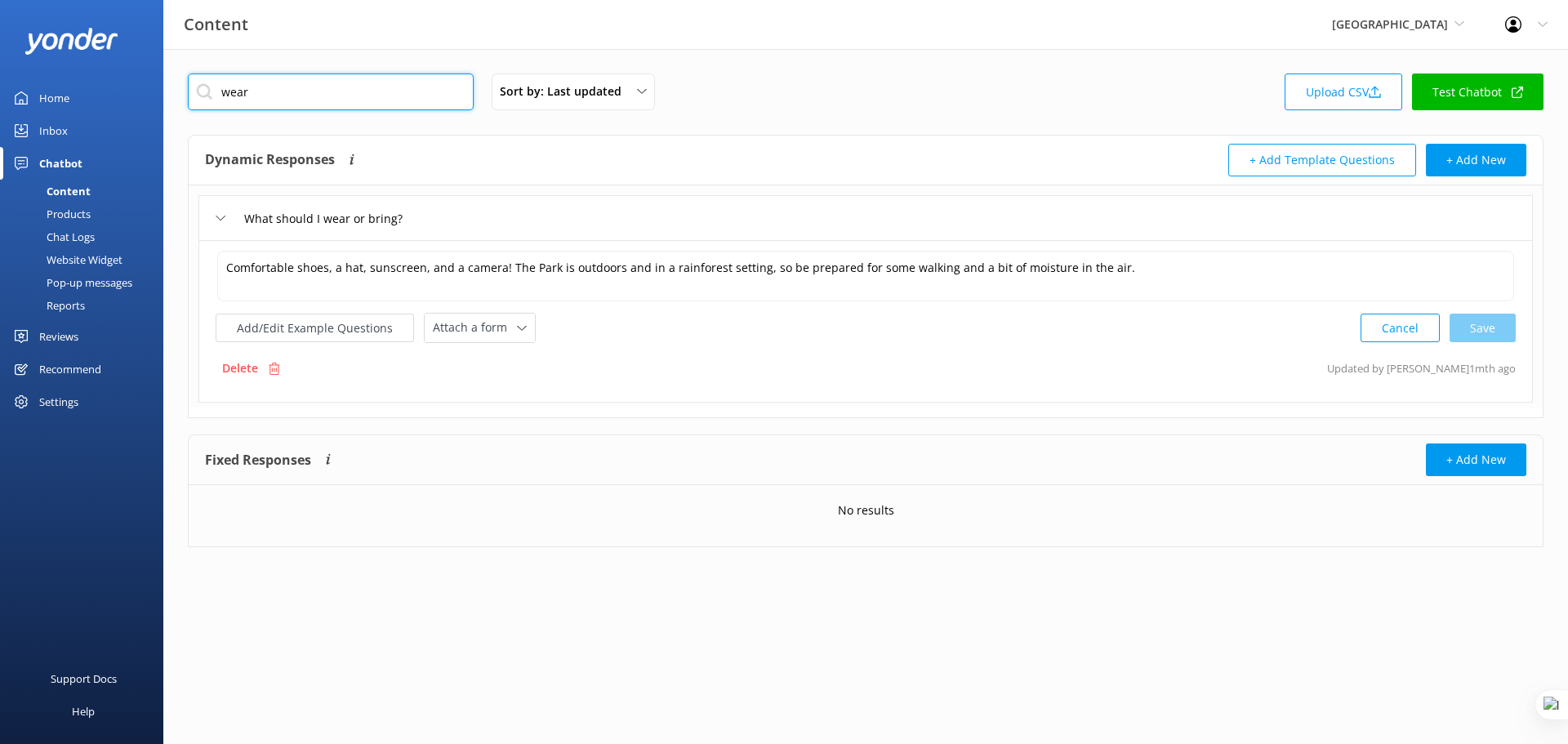
drag, startPoint x: 173, startPoint y: 89, endPoint x: 163, endPoint y: 90, distance: 10.0
click at [163, 90] on div "Content Paronella Park Yonder demo Musket Cove Island Resort & Marina Bea Abel …" at bounding box center [784, 322] width 1568 height 547
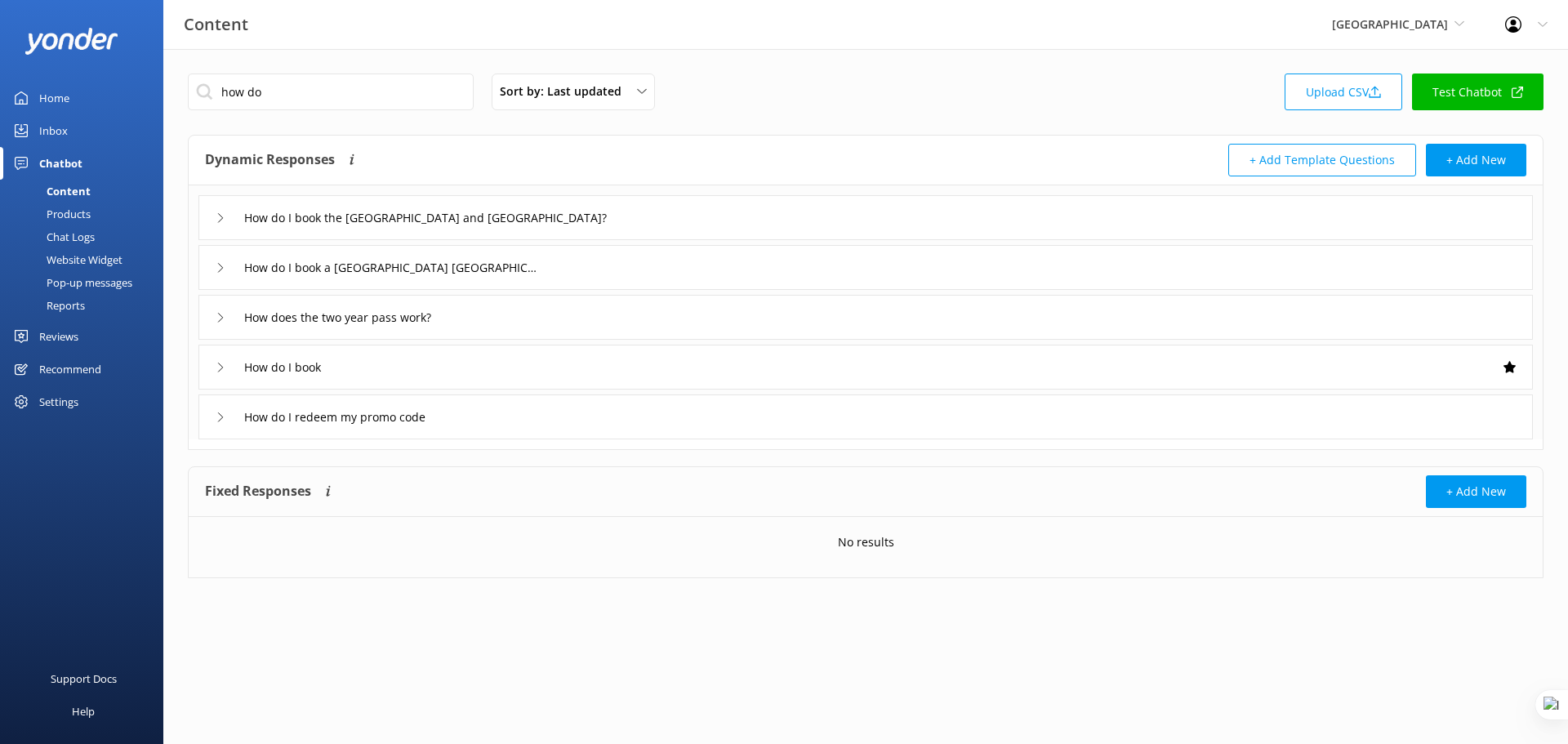
click at [416, 380] on div "How do I book" at bounding box center [866, 367] width 1335 height 44
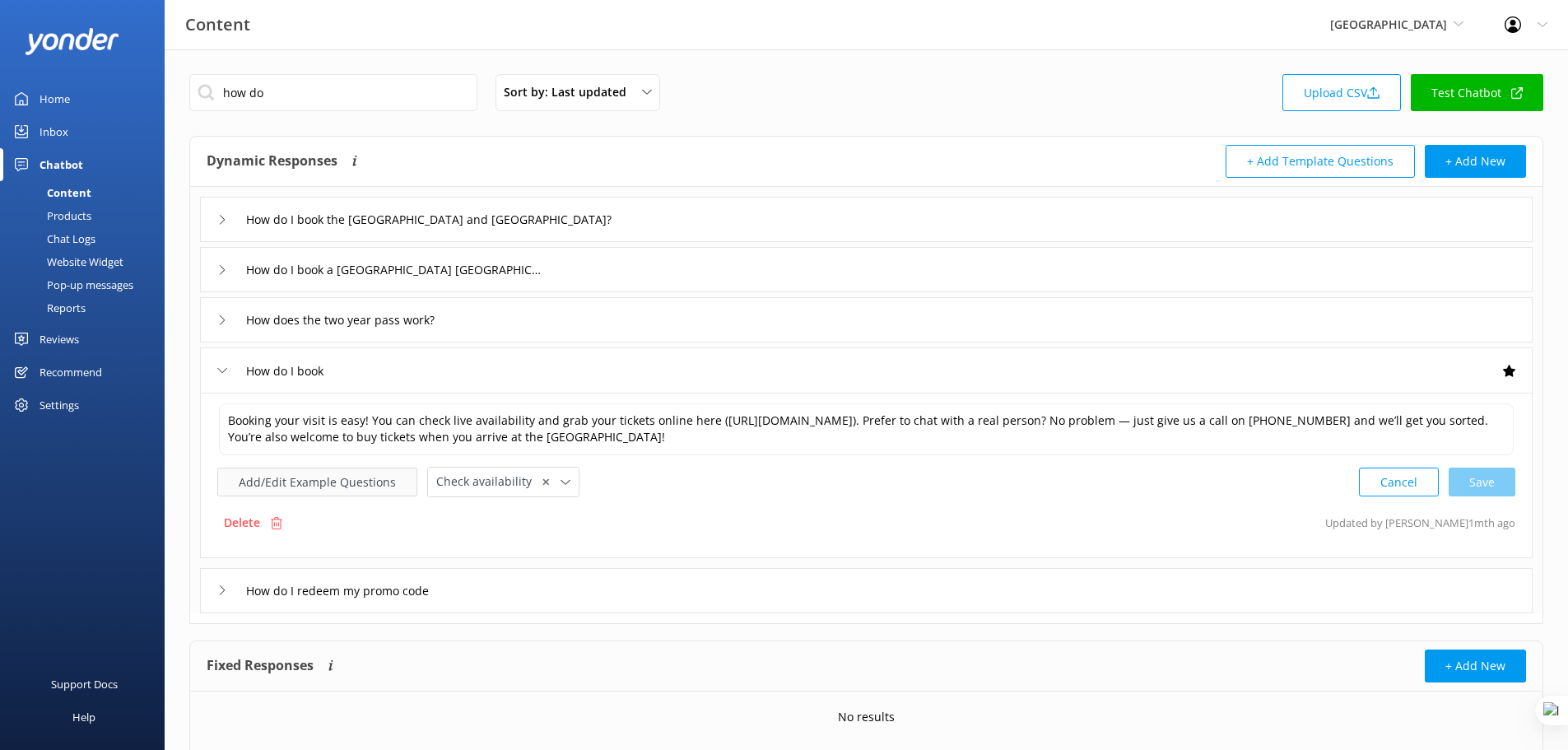
click at [313, 487] on button "Add/Edit Example Questions" at bounding box center [317, 482] width 200 height 29
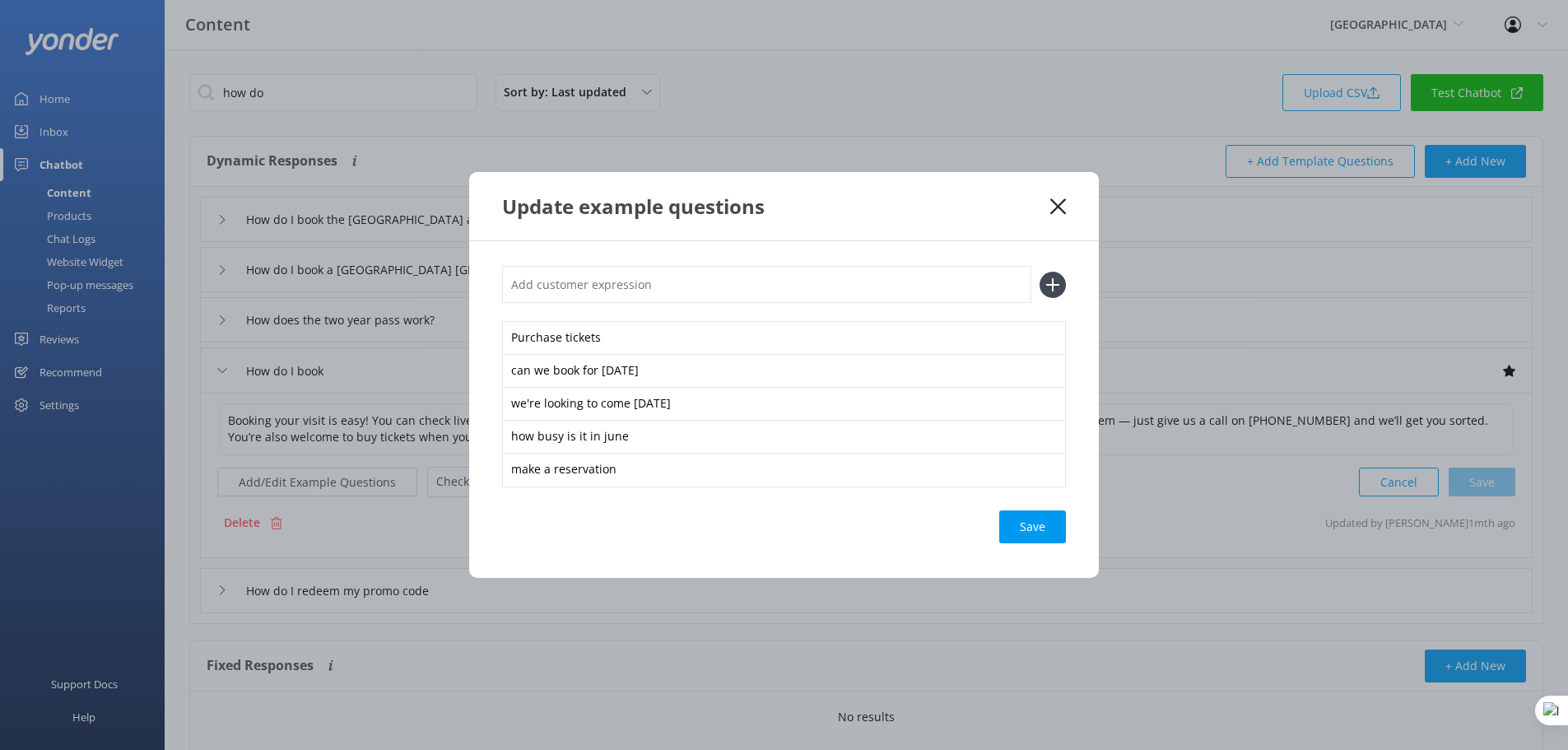
click at [703, 285] on input "text" at bounding box center [767, 283] width 529 height 37
click at [1057, 207] on use at bounding box center [1058, 205] width 15 height 15
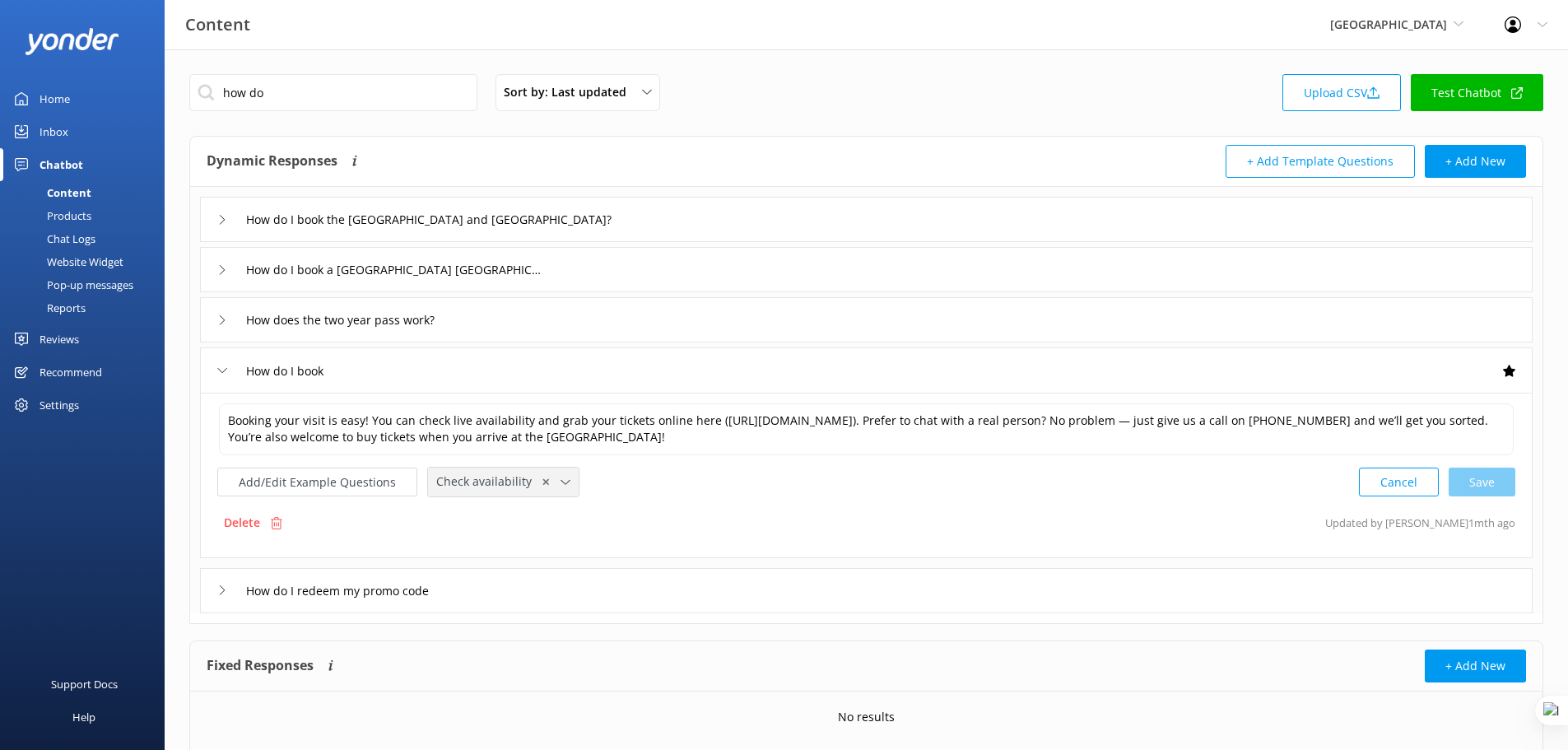
click at [561, 484] on icon at bounding box center [565, 482] width 10 height 10
click at [806, 490] on div "Add/Edit Example Questions Check availability ✕ Leave contact details Check ava…" at bounding box center [866, 482] width 1298 height 31
click at [561, 486] on icon at bounding box center [565, 482] width 10 height 10
drag, startPoint x: 313, startPoint y: 65, endPoint x: 228, endPoint y: 74, distance: 85.5
click at [228, 74] on div "how do Sort by: Last updated Title Last updated Upload CSV Test Chatbot Dynamic…" at bounding box center [867, 426] width 1404 height 754
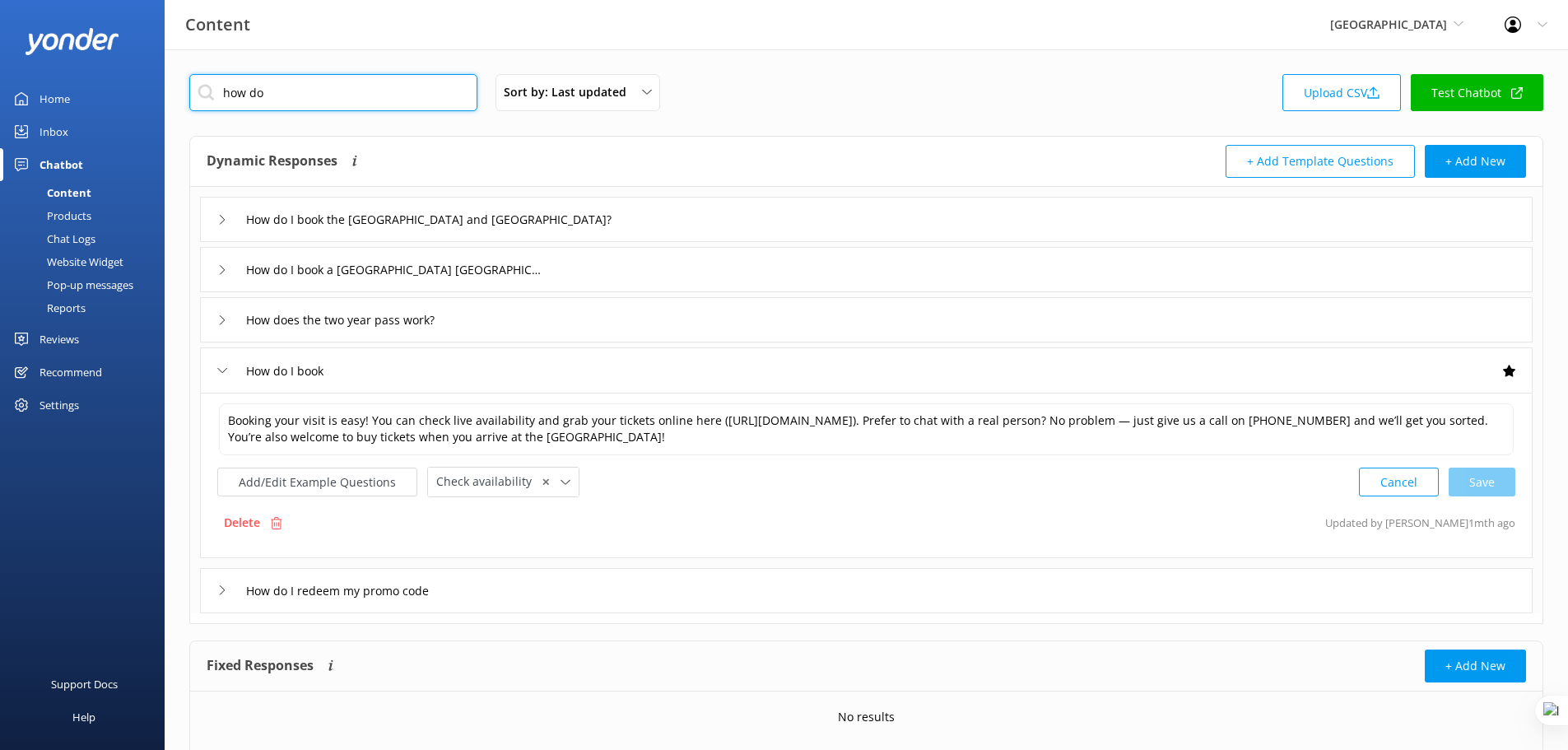
drag, startPoint x: 297, startPoint y: 88, endPoint x: 196, endPoint y: 88, distance: 101.0
click at [196, 88] on input "how do" at bounding box center [333, 92] width 288 height 37
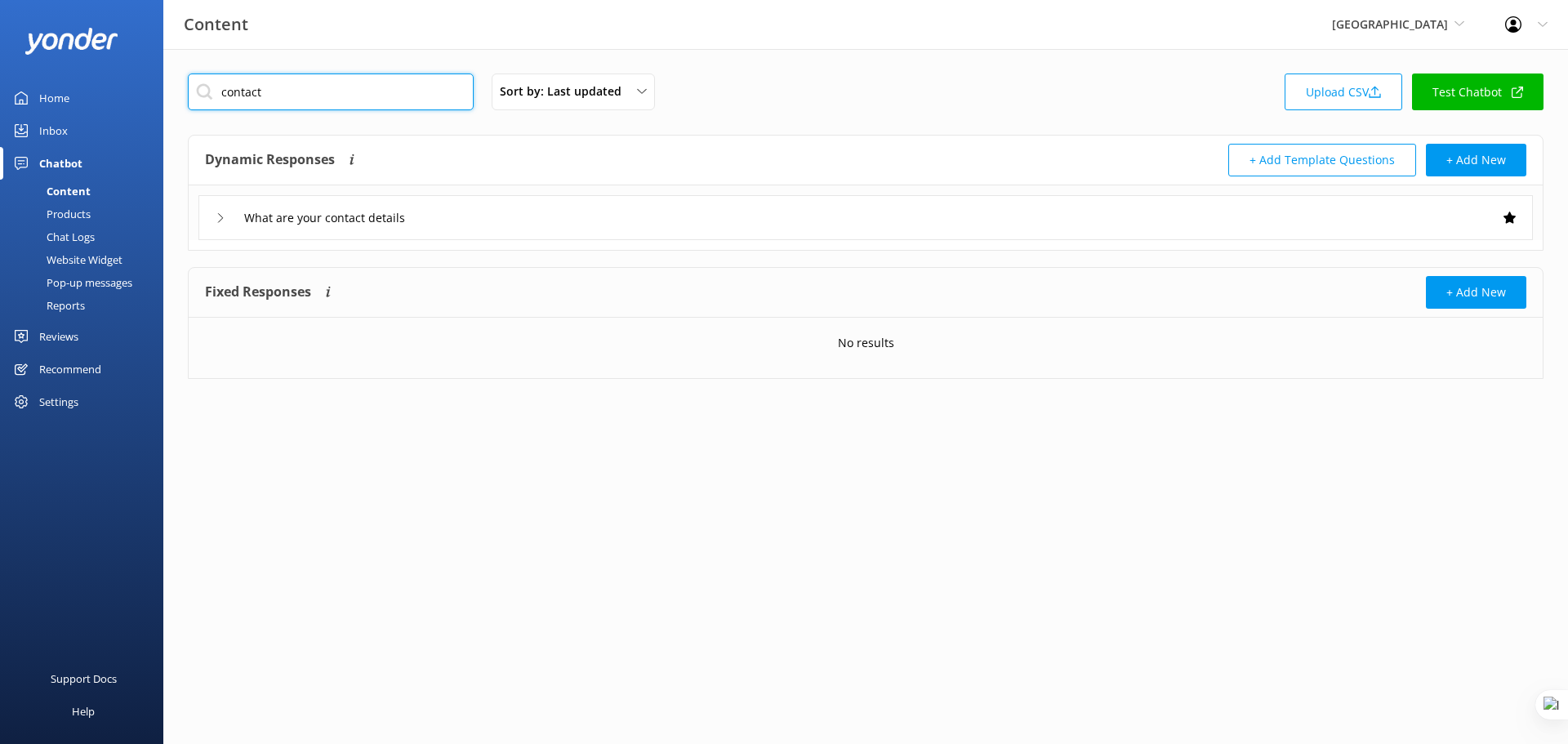
type input "contact"
click at [754, 229] on div "What are your contact details" at bounding box center [866, 217] width 1335 height 44
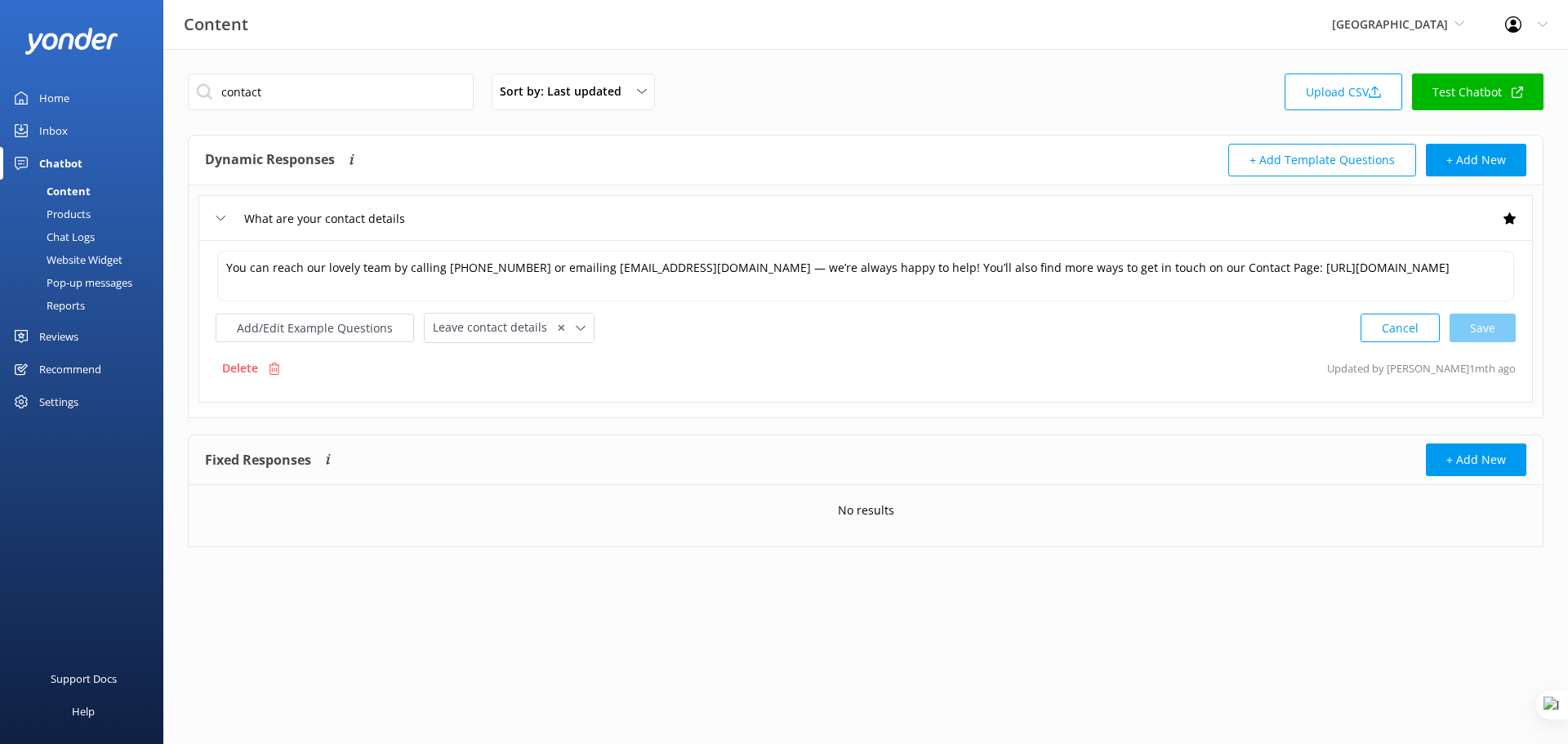
click at [525, 215] on div "What are your contact details" at bounding box center [866, 217] width 1335 height 44
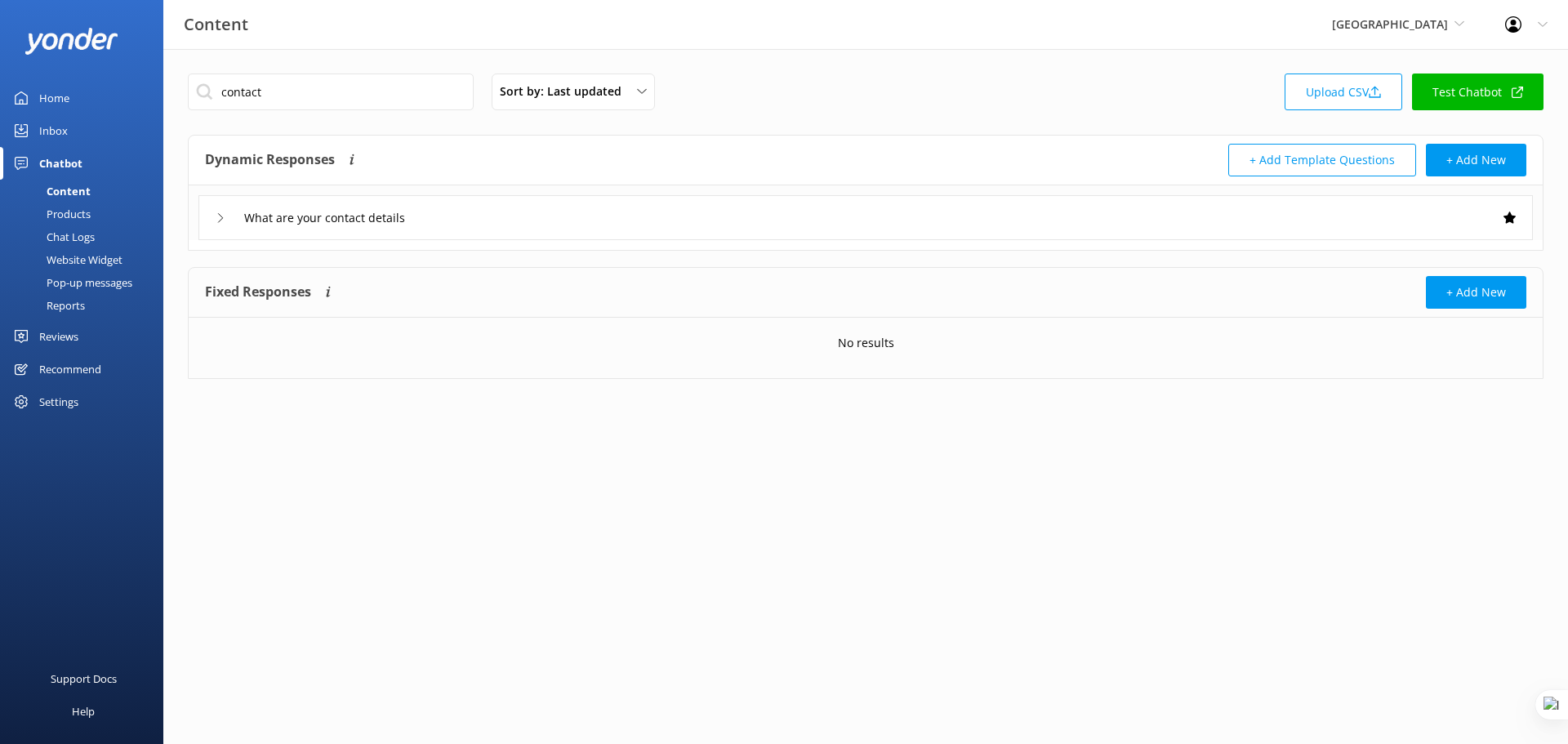
click at [47, 214] on div "Products" at bounding box center [50, 214] width 81 height 23
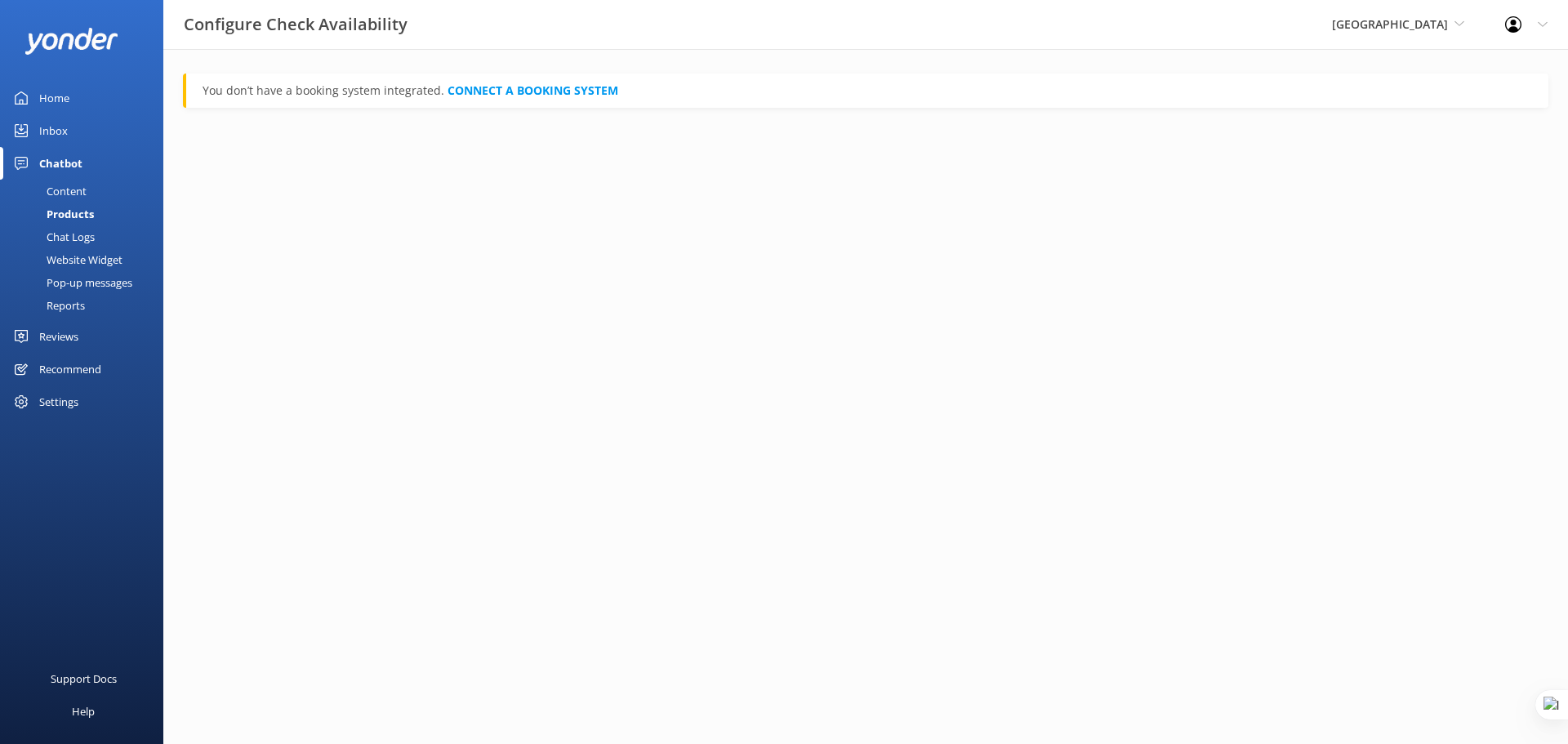
click at [77, 238] on div "Chat Logs" at bounding box center [52, 237] width 85 height 23
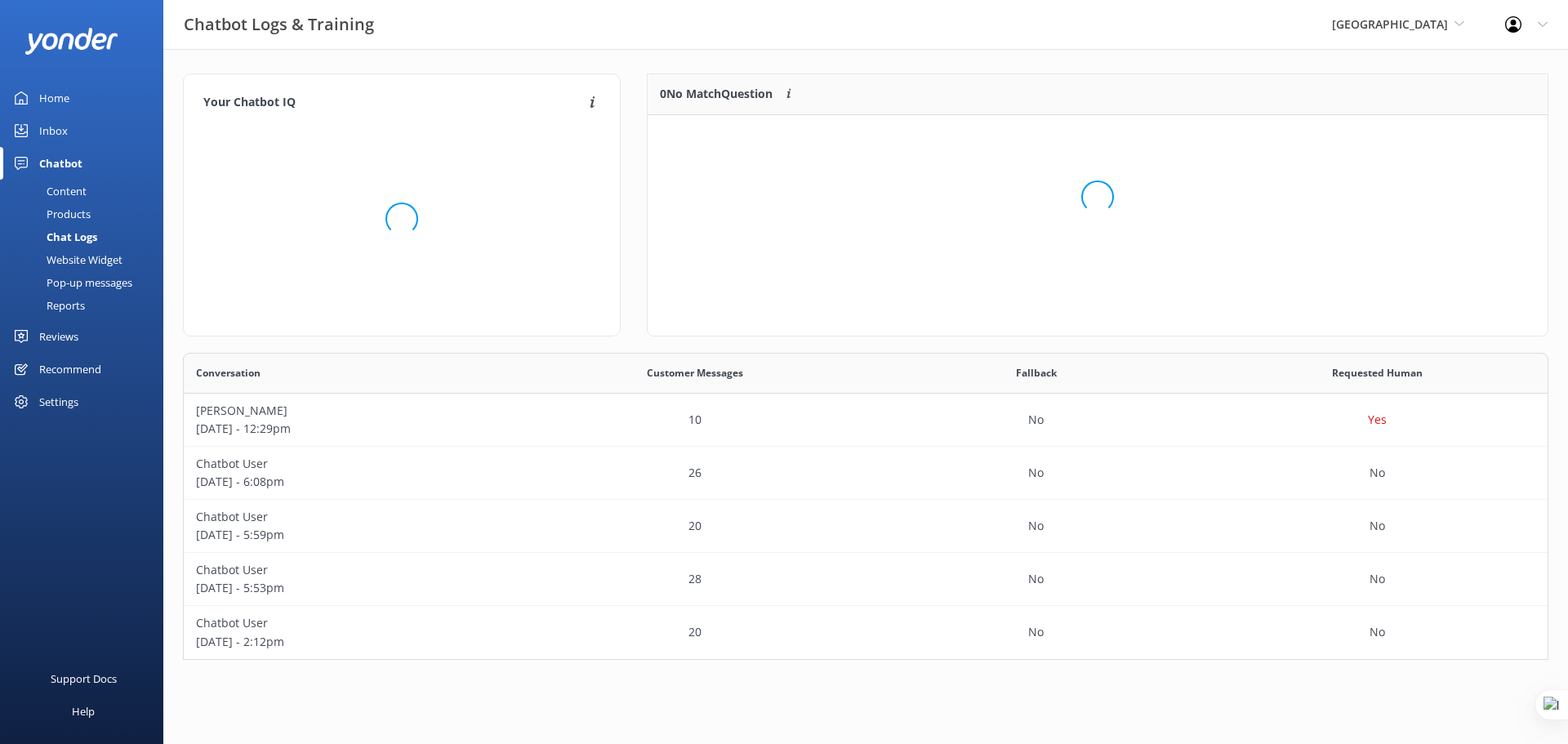
scroll to position [70, 888]
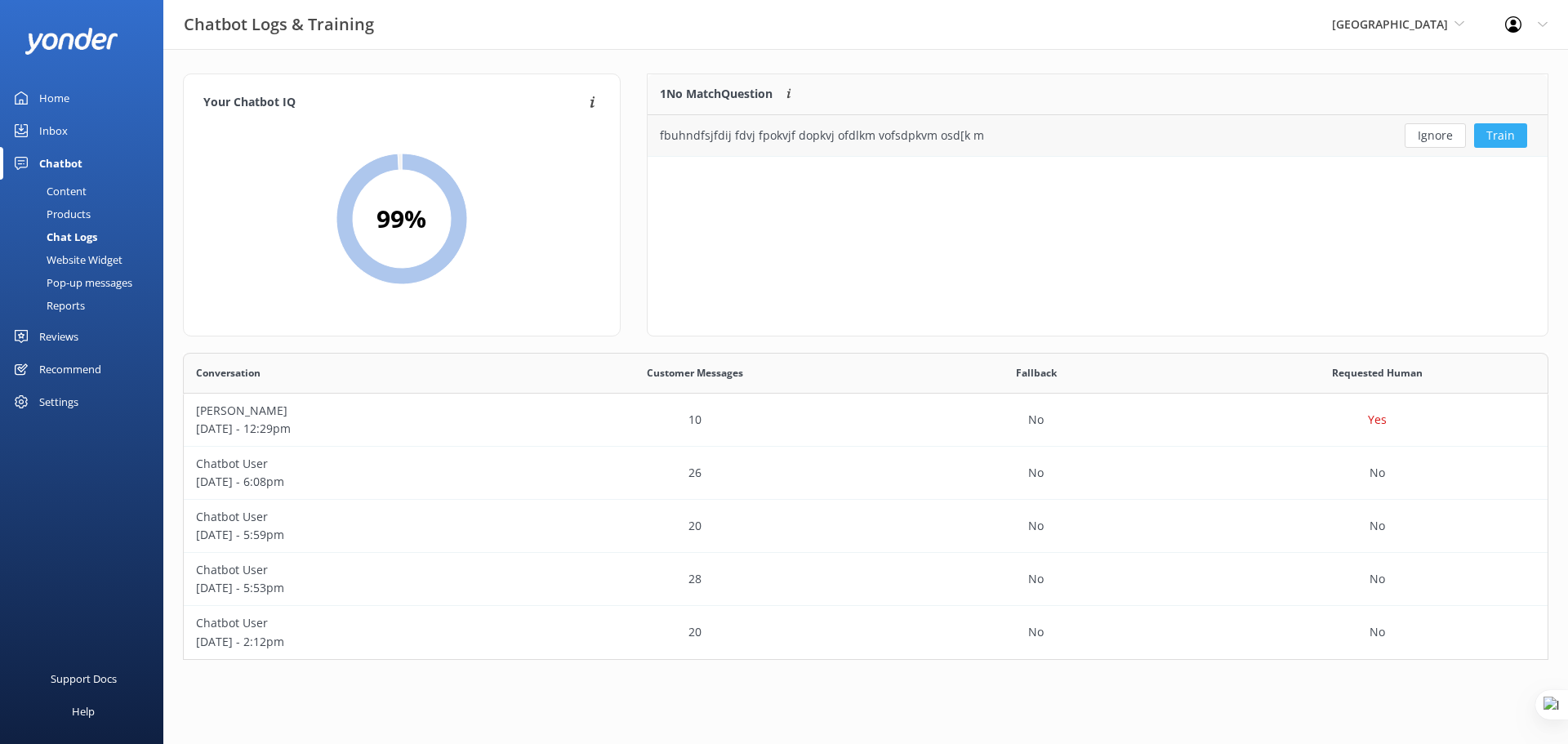
click at [1506, 130] on button "Train" at bounding box center [1501, 136] width 53 height 25
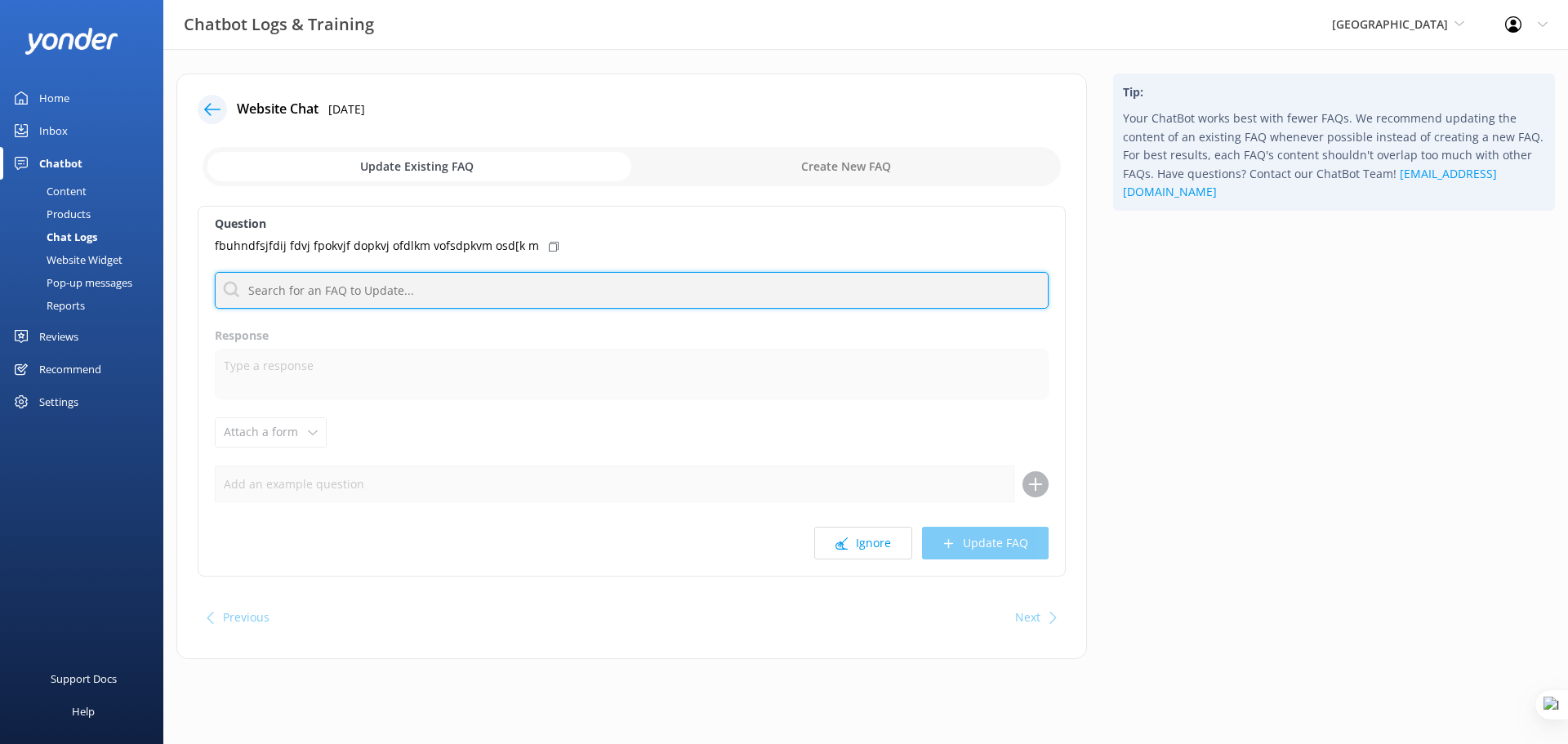
click at [402, 292] on input "text" at bounding box center [631, 290] width 834 height 36
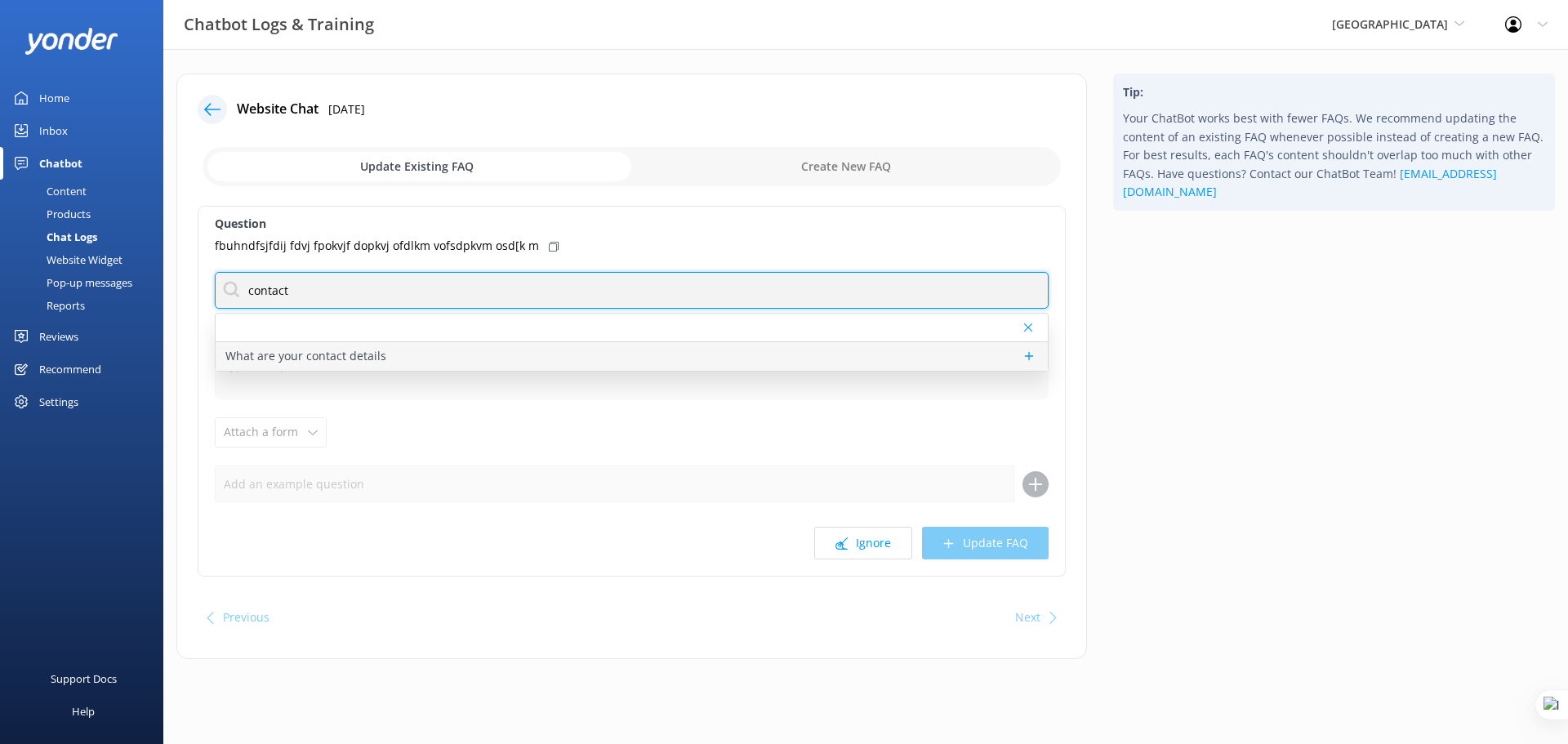
type input "contact"
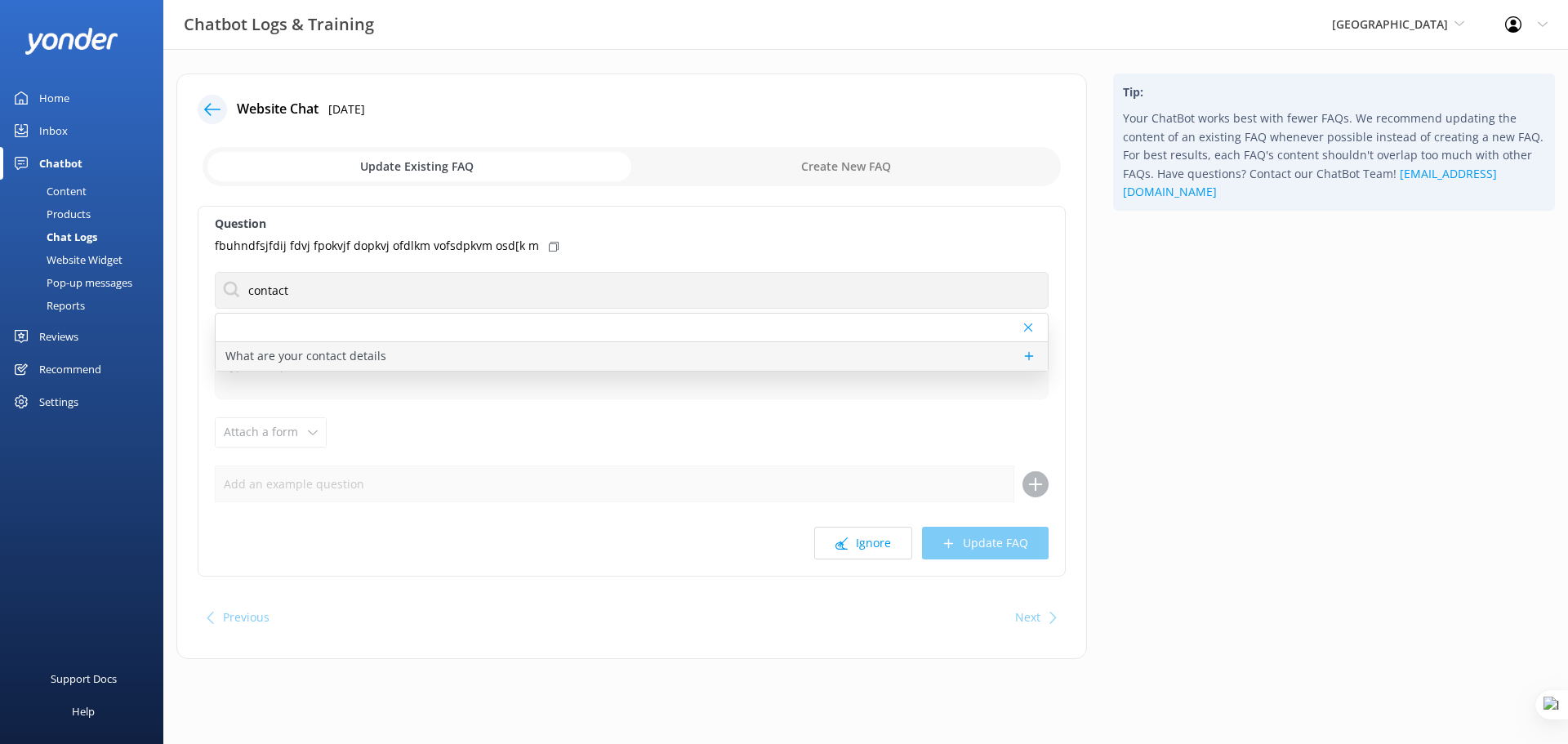
click at [481, 355] on div "What are your contact details" at bounding box center [631, 357] width 832 height 28
type textarea "You can reach our lovely team by calling +61 7 4065 0000 or emailing info@paron…"
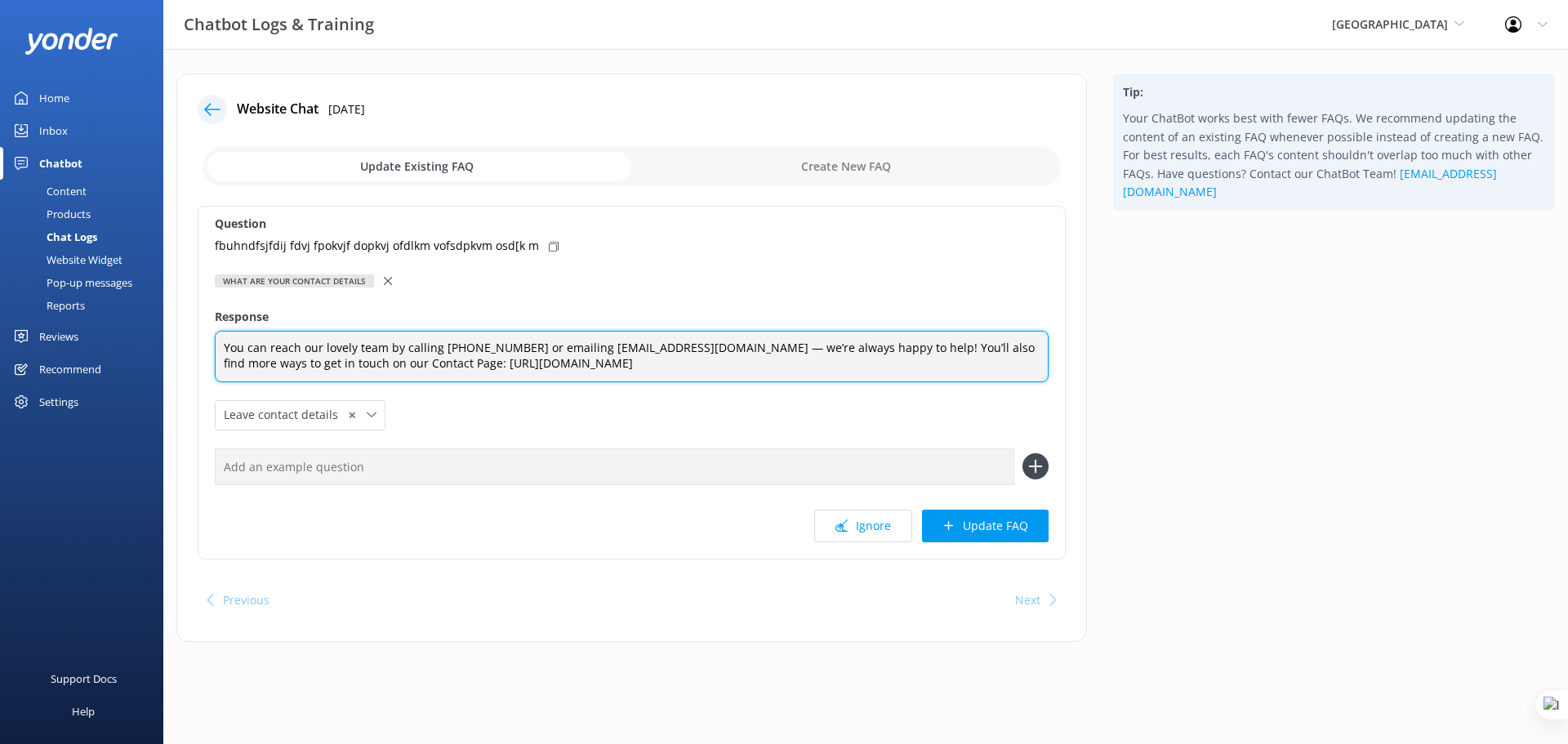
click at [762, 360] on textarea "You can reach our lovely team by calling +61 7 4065 0000 or emailing info@paron…" at bounding box center [631, 357] width 834 height 52
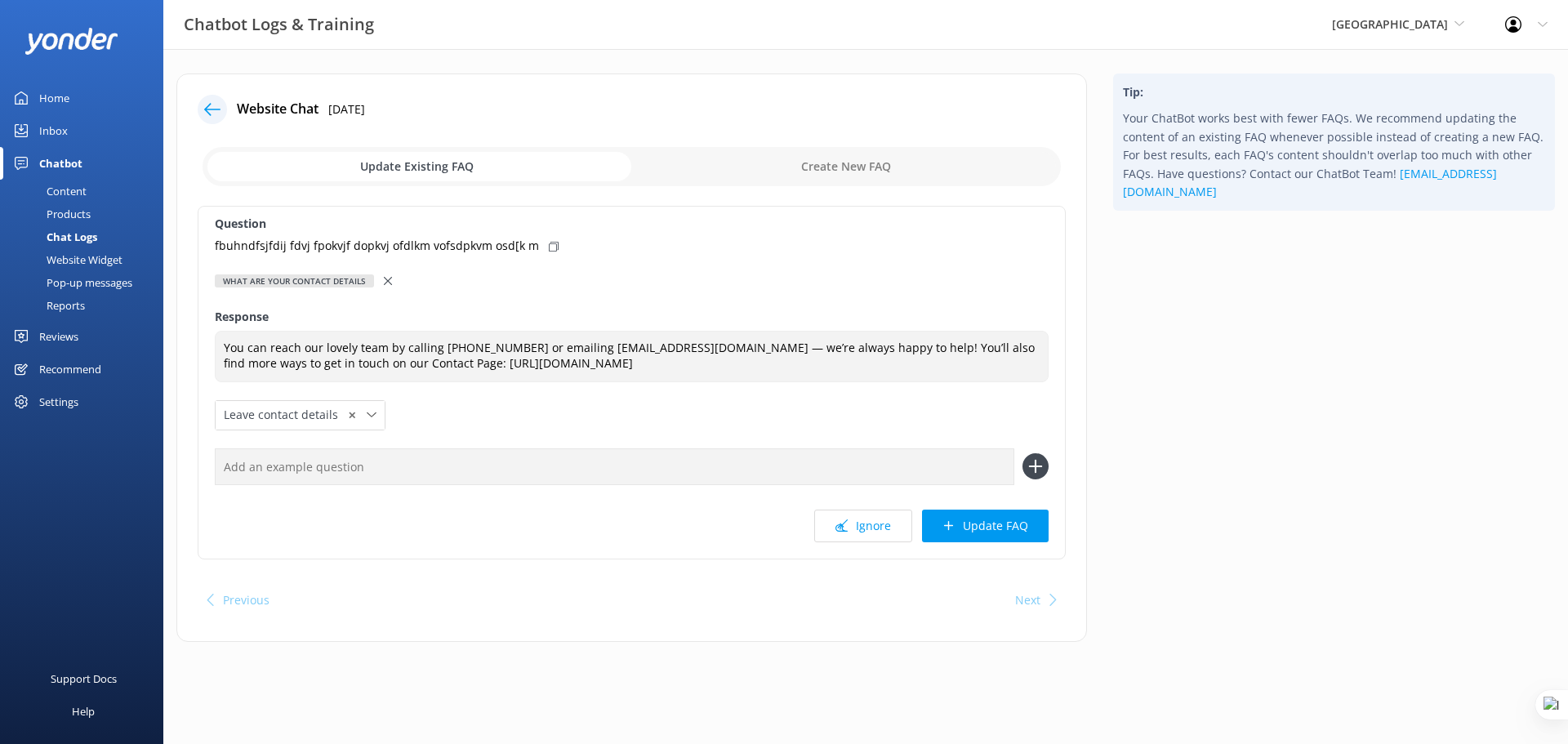
click at [449, 474] on input "text" at bounding box center [614, 466] width 800 height 36
click at [64, 214] on div "Products" at bounding box center [50, 214] width 81 height 23
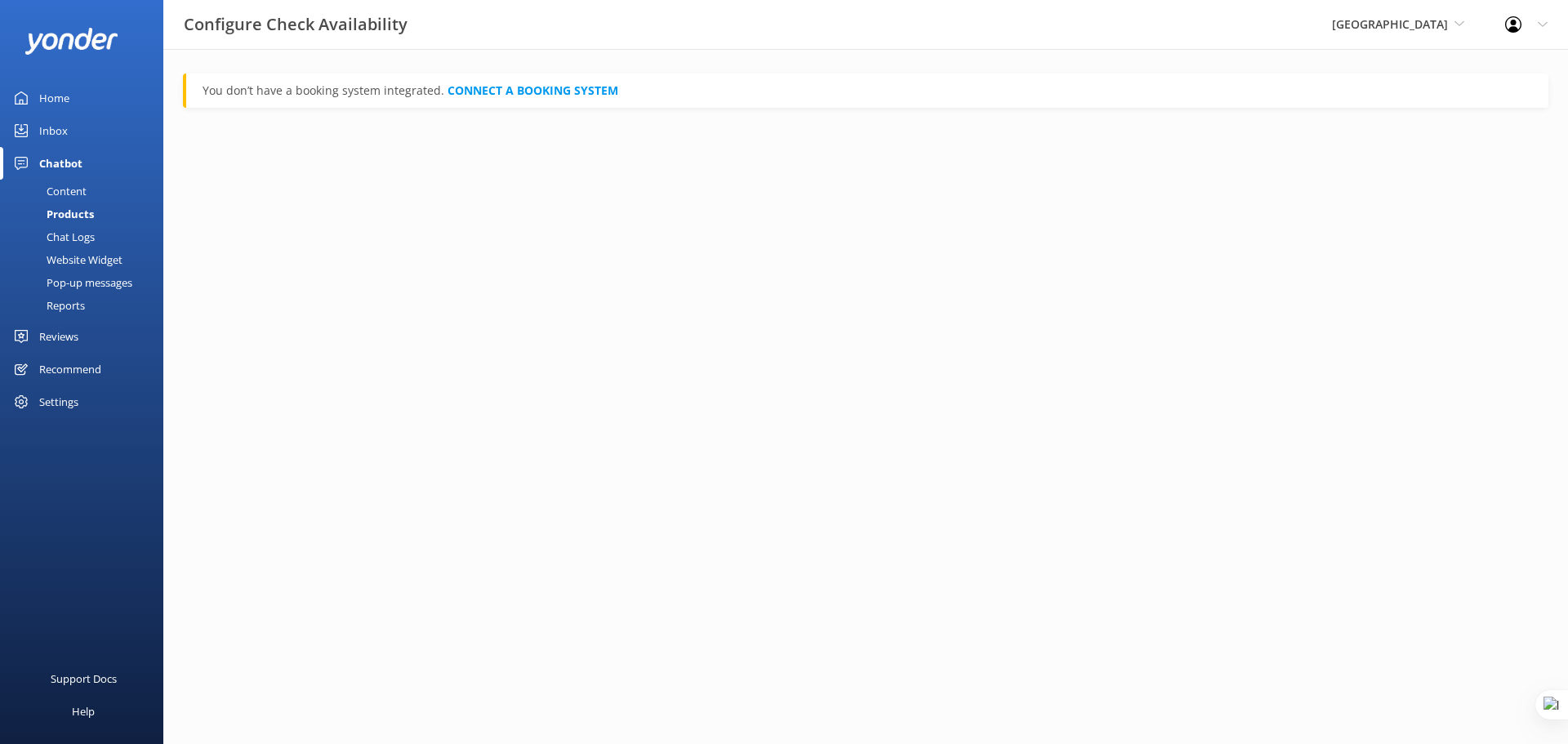
click at [81, 242] on div "Chat Logs" at bounding box center [52, 237] width 85 height 23
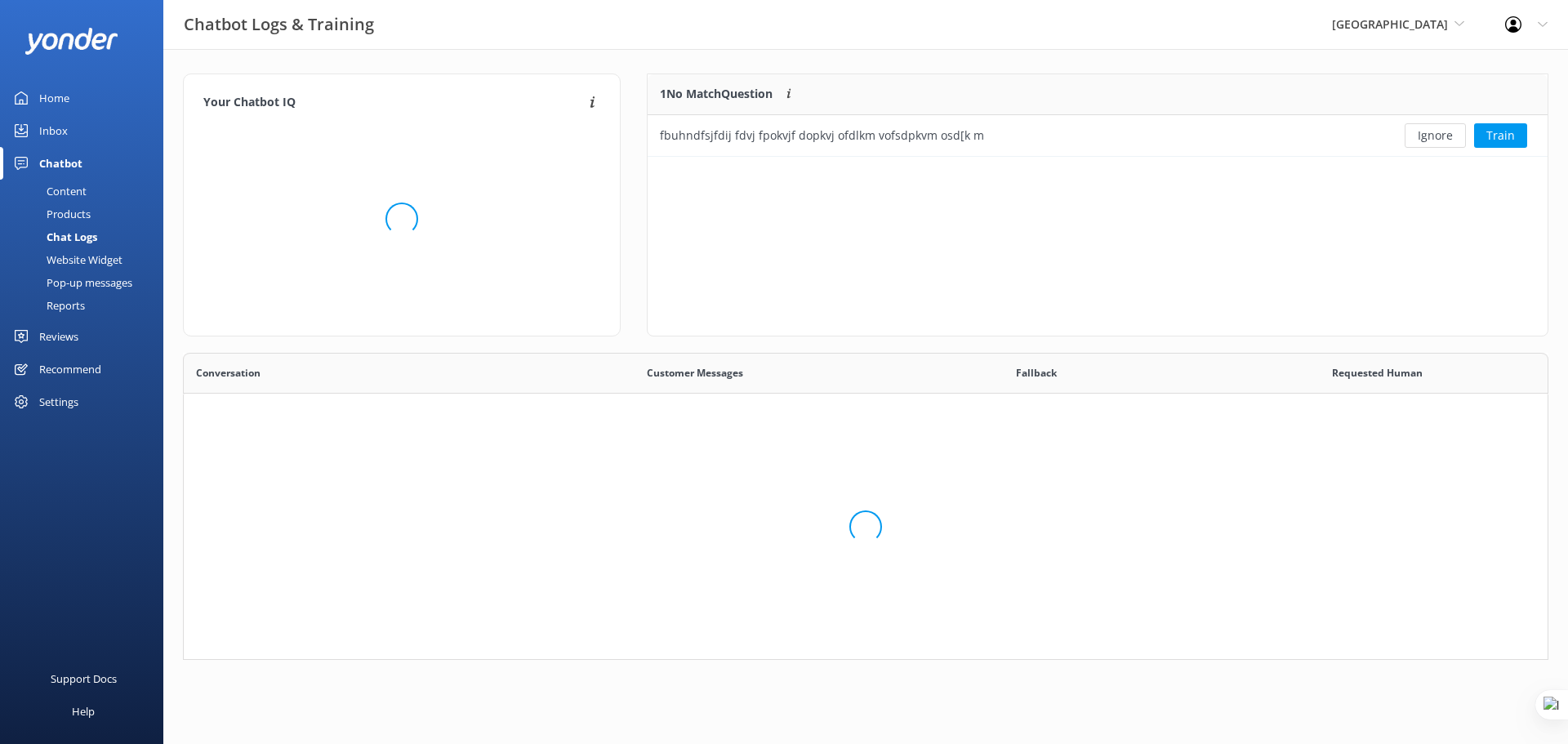
scroll to position [70, 888]
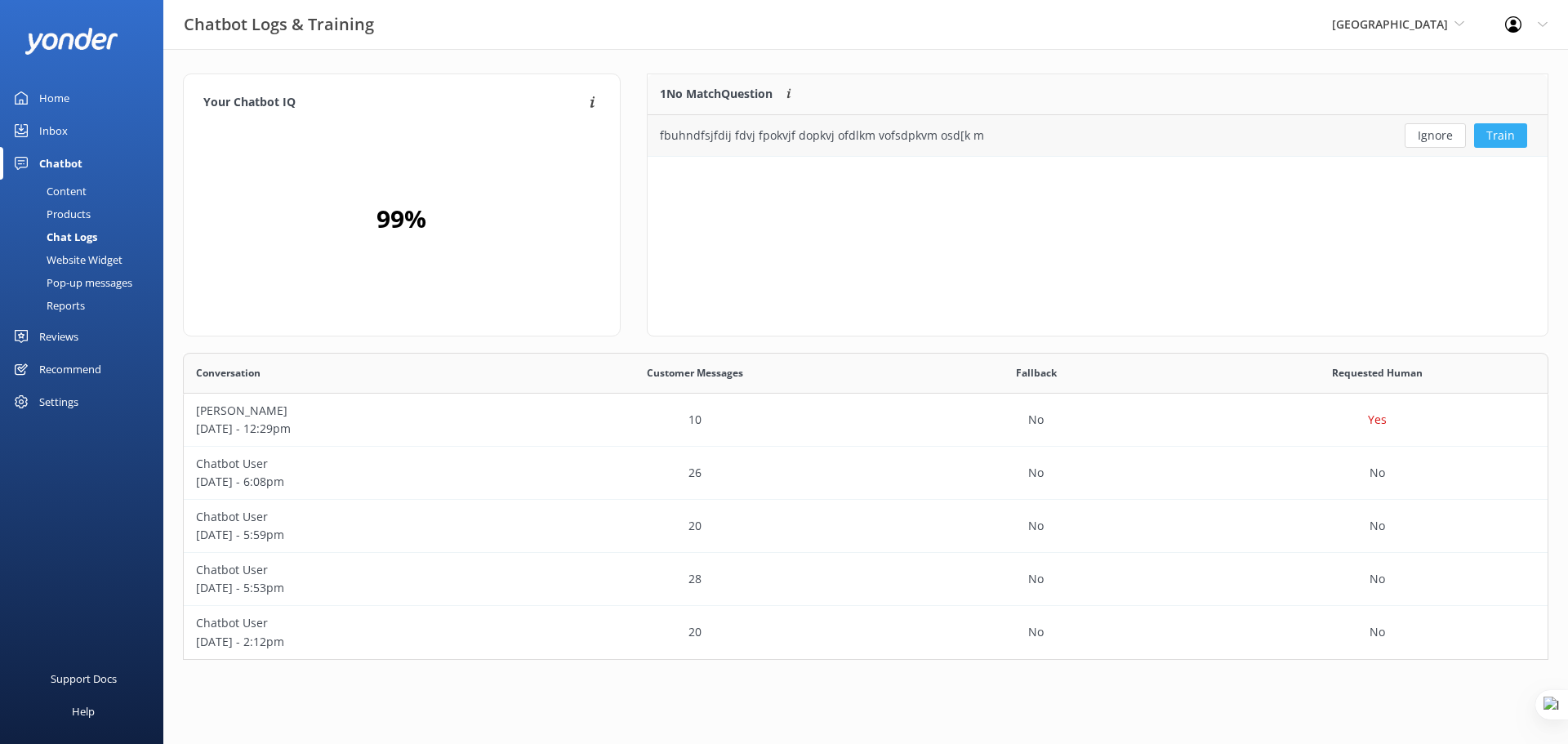
click at [1514, 139] on button "Train" at bounding box center [1501, 136] width 53 height 25
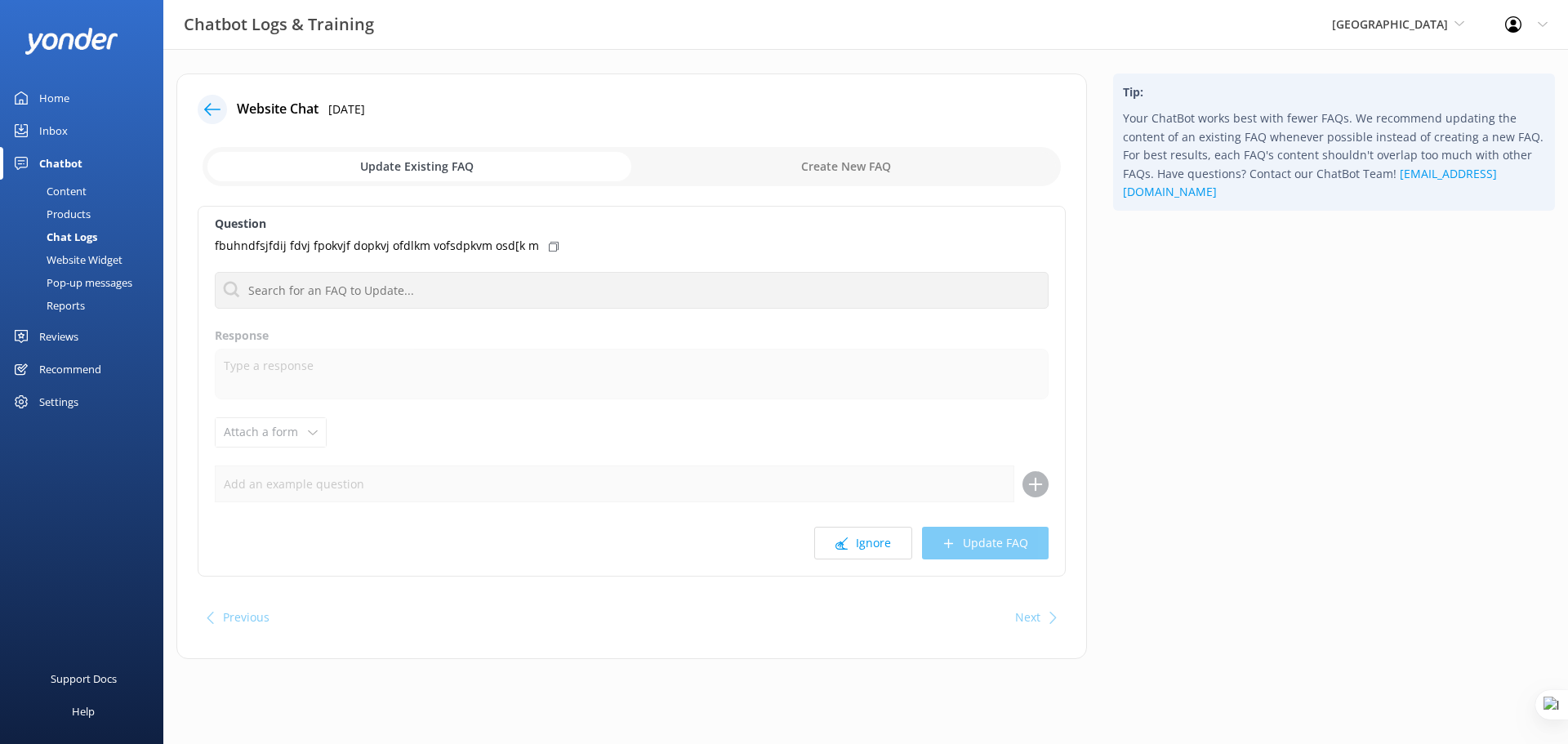
click at [868, 161] on input "checkbox" at bounding box center [632, 166] width 859 height 39
checkbox input "true"
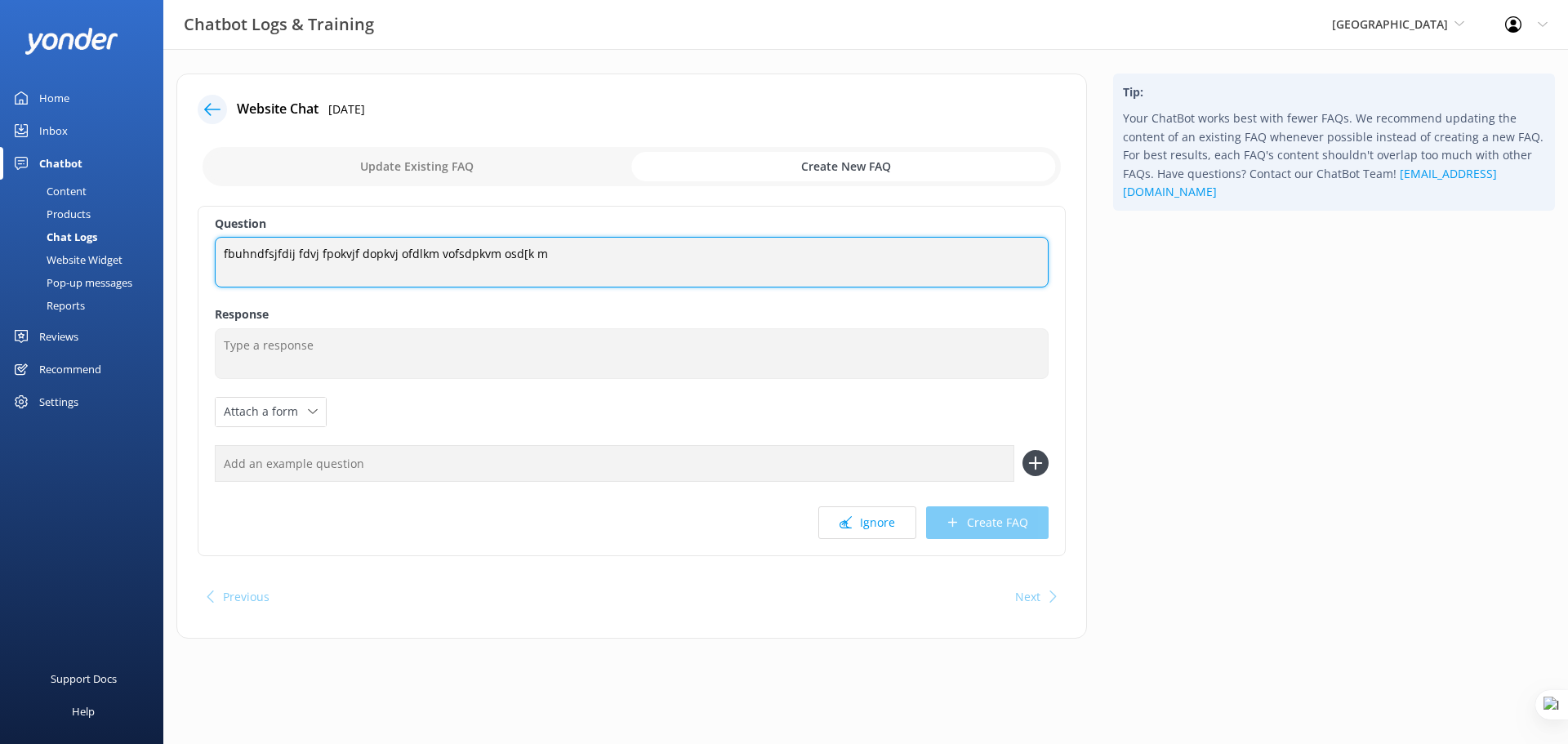
drag, startPoint x: 544, startPoint y: 254, endPoint x: 214, endPoint y: 256, distance: 330.0
click at [214, 256] on div "Question fbuhndfsjfdij fdvj fpokvjf dopkvj ofdlkm vofsdpkvm osd[k m fbuhndfsjfd…" at bounding box center [632, 381] width 869 height 351
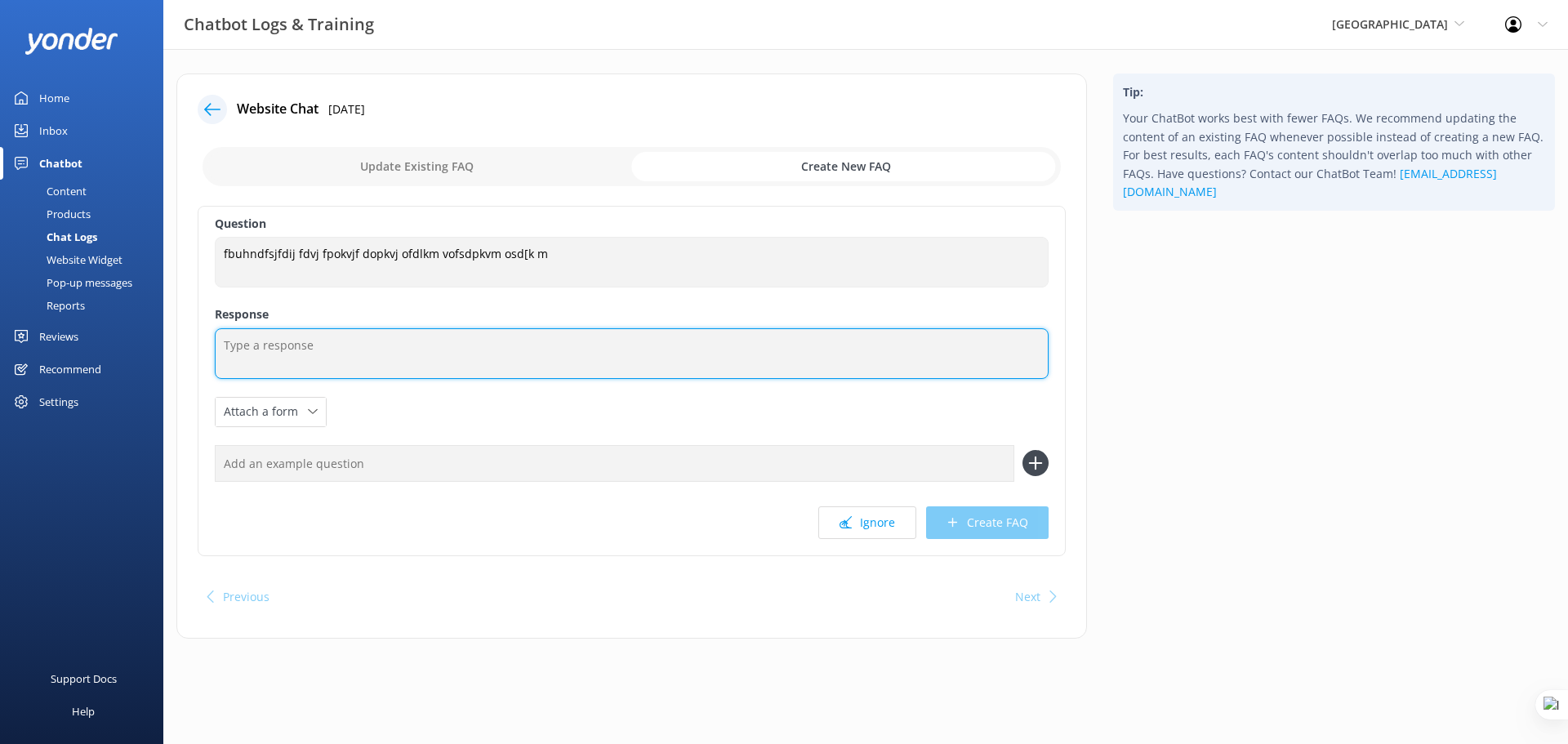
click at [368, 335] on textarea at bounding box center [631, 353] width 834 height 51
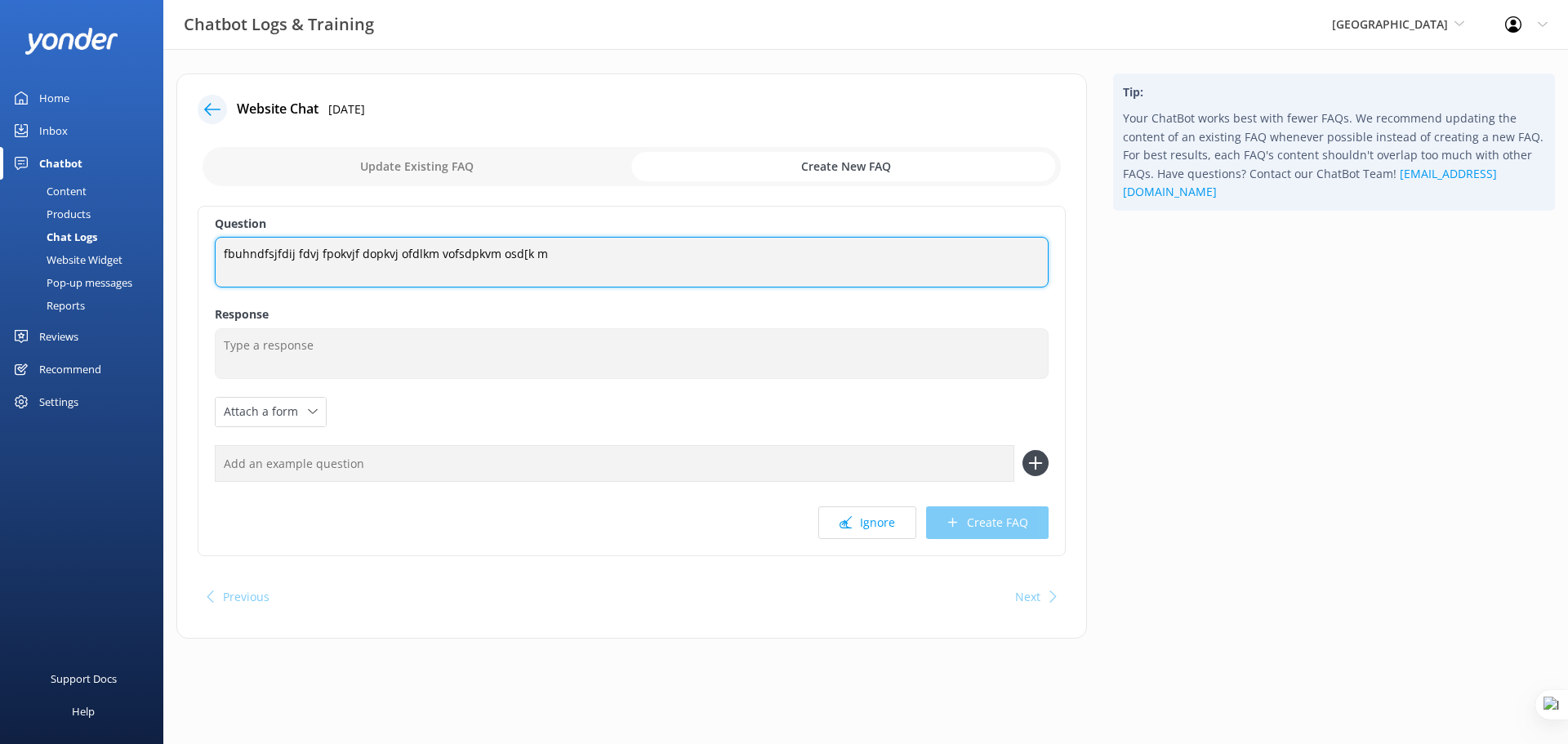
drag, startPoint x: 578, startPoint y: 255, endPoint x: 218, endPoint y: 258, distance: 360.0
click at [218, 258] on textarea "fbuhndfsjfdij fdvj fpokvjf dopkvj ofdlkm vofsdpkvm osd[k m" at bounding box center [631, 262] width 834 height 51
type textarea "Can I being my pet/dog"
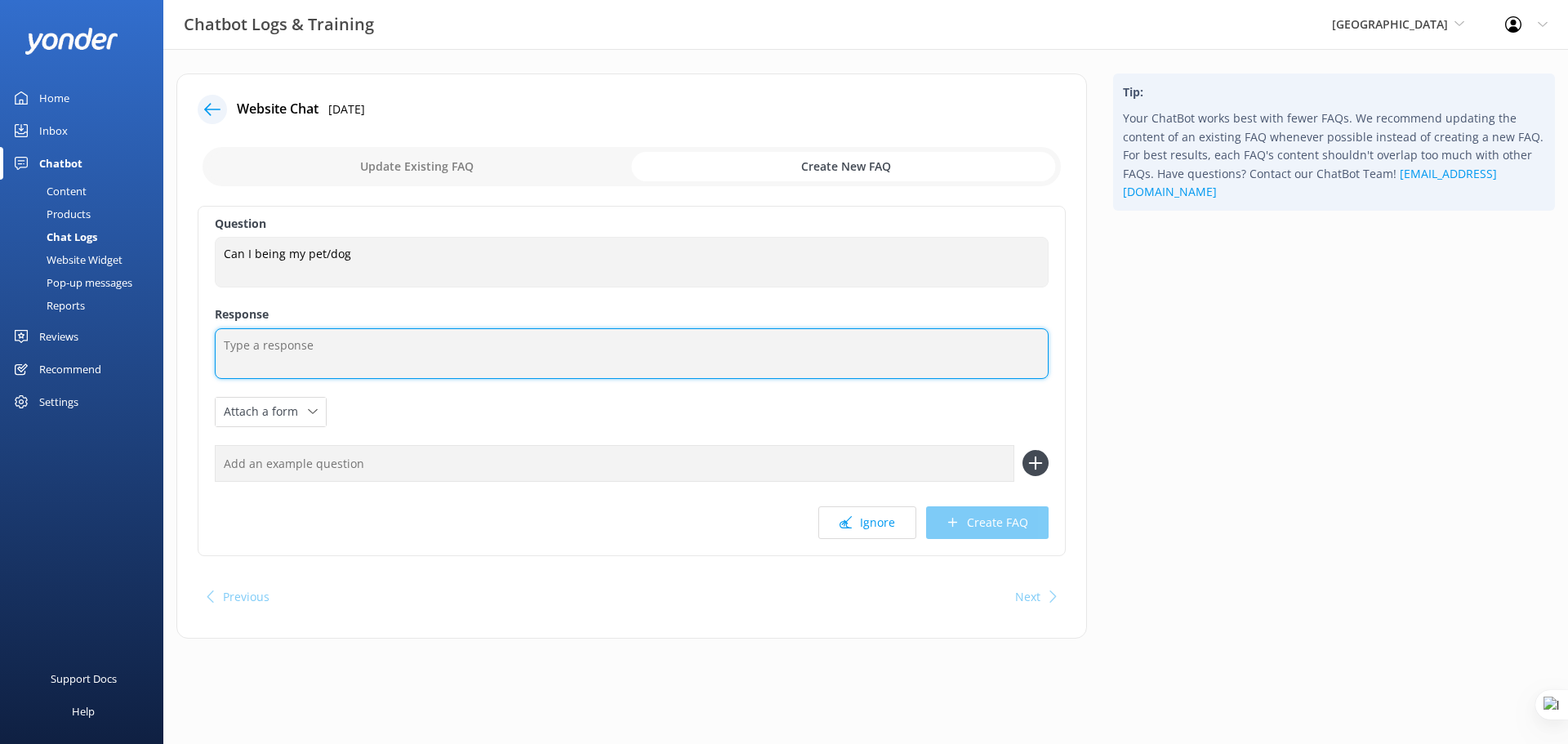
click at [392, 354] on textarea at bounding box center [631, 353] width 834 height 51
type textarea "agfdgv bdfsbgfb fgbfg sdf"
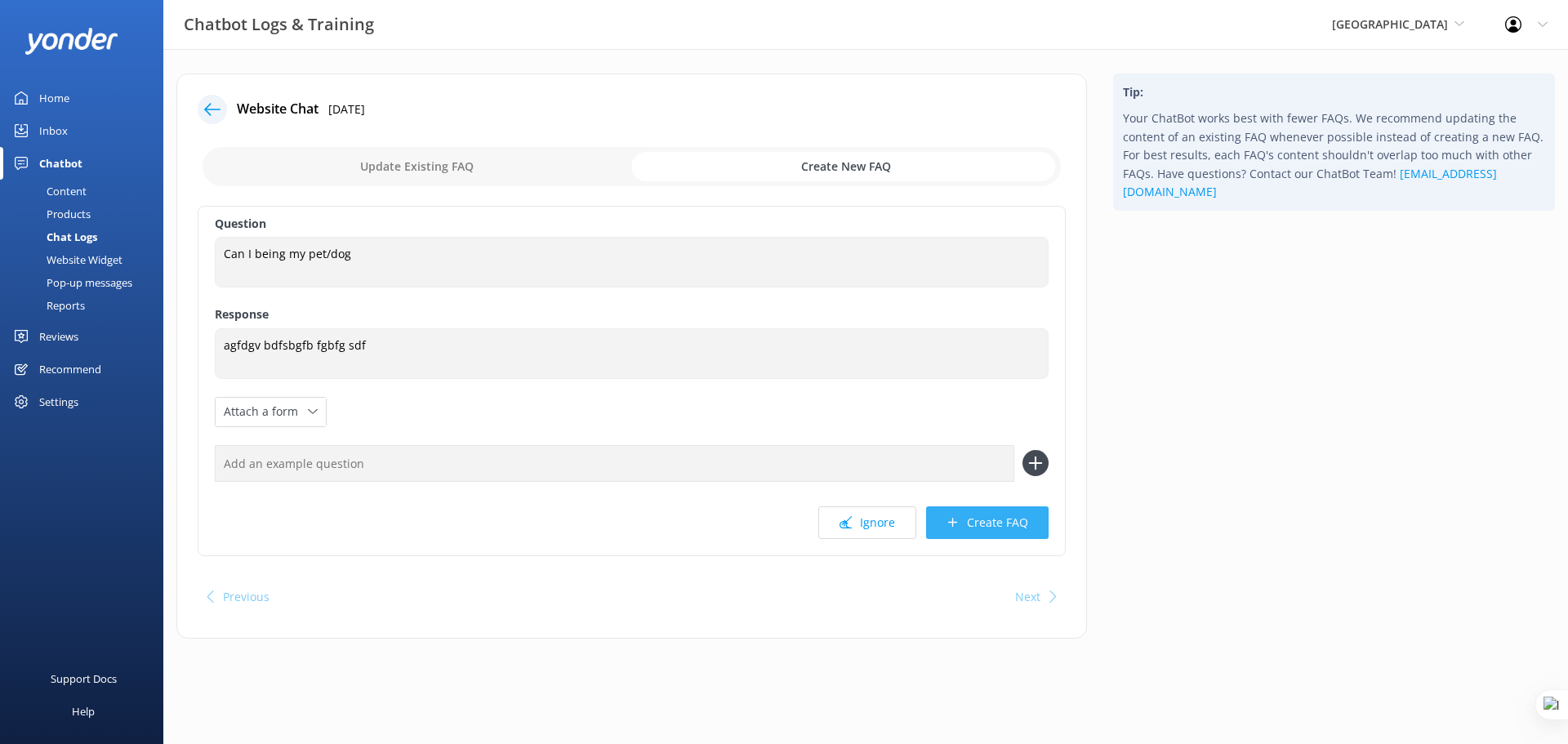
click at [1002, 521] on button "Create FAQ" at bounding box center [988, 522] width 123 height 33
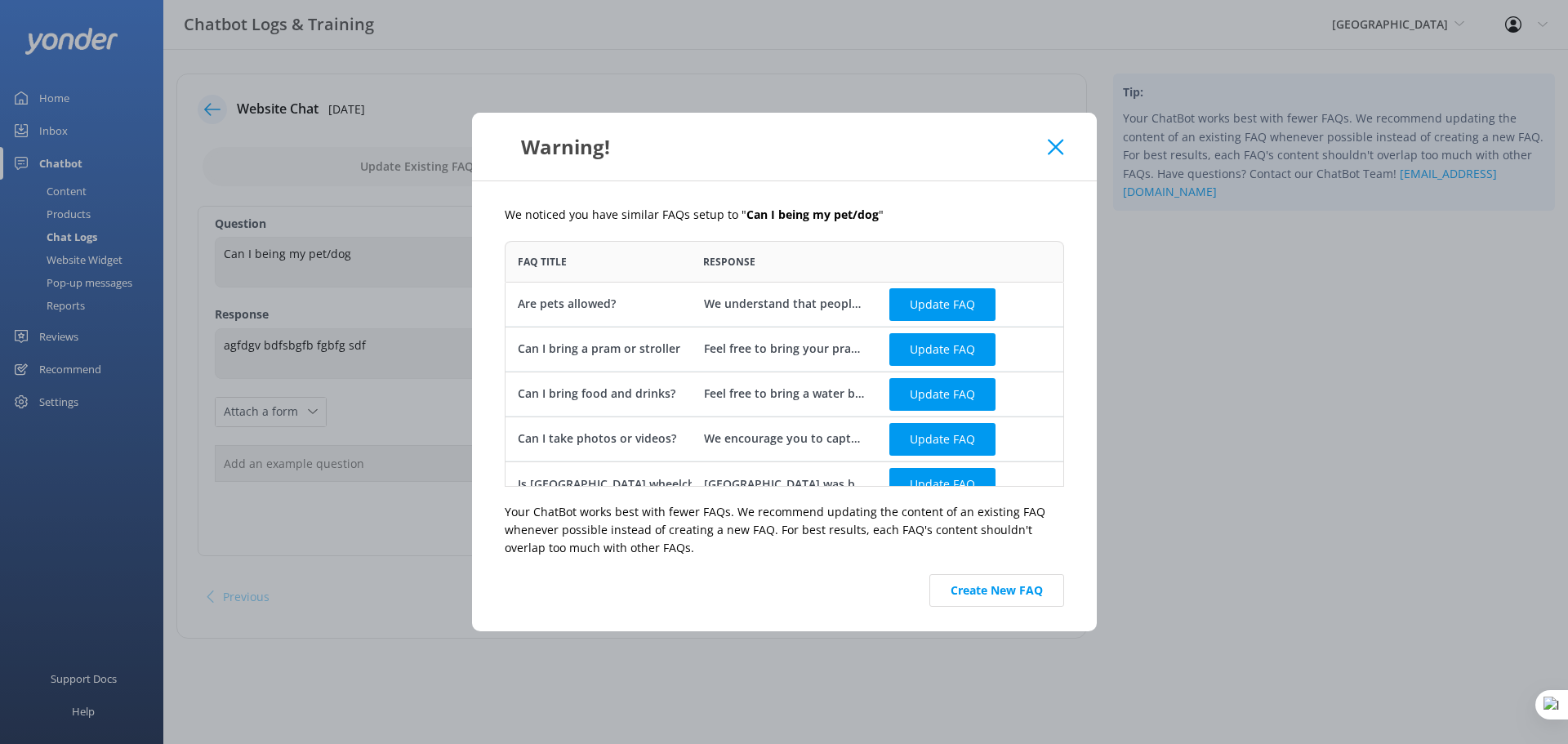
click at [1063, 152] on icon at bounding box center [1055, 147] width 15 height 16
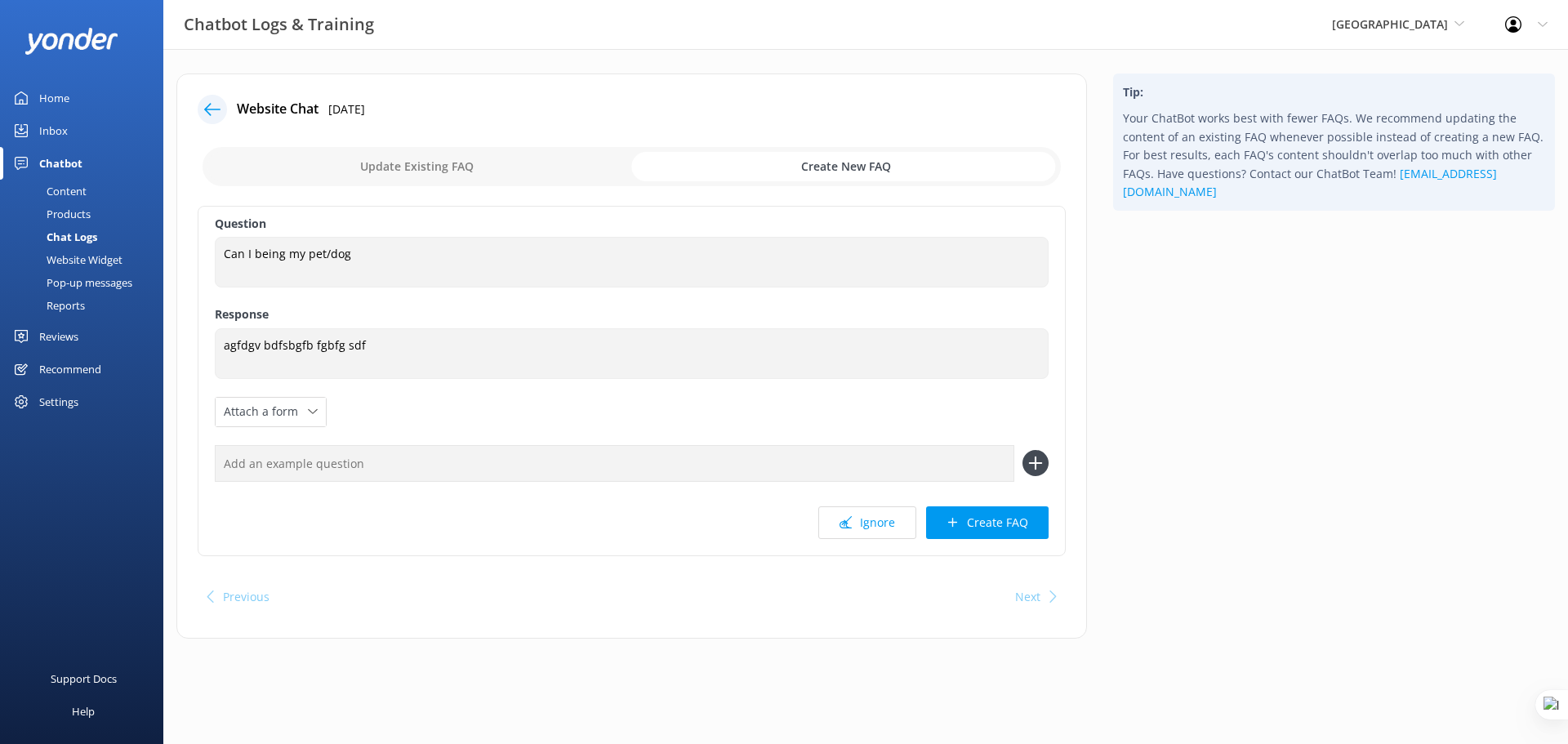
click at [208, 105] on use at bounding box center [212, 109] width 16 height 12
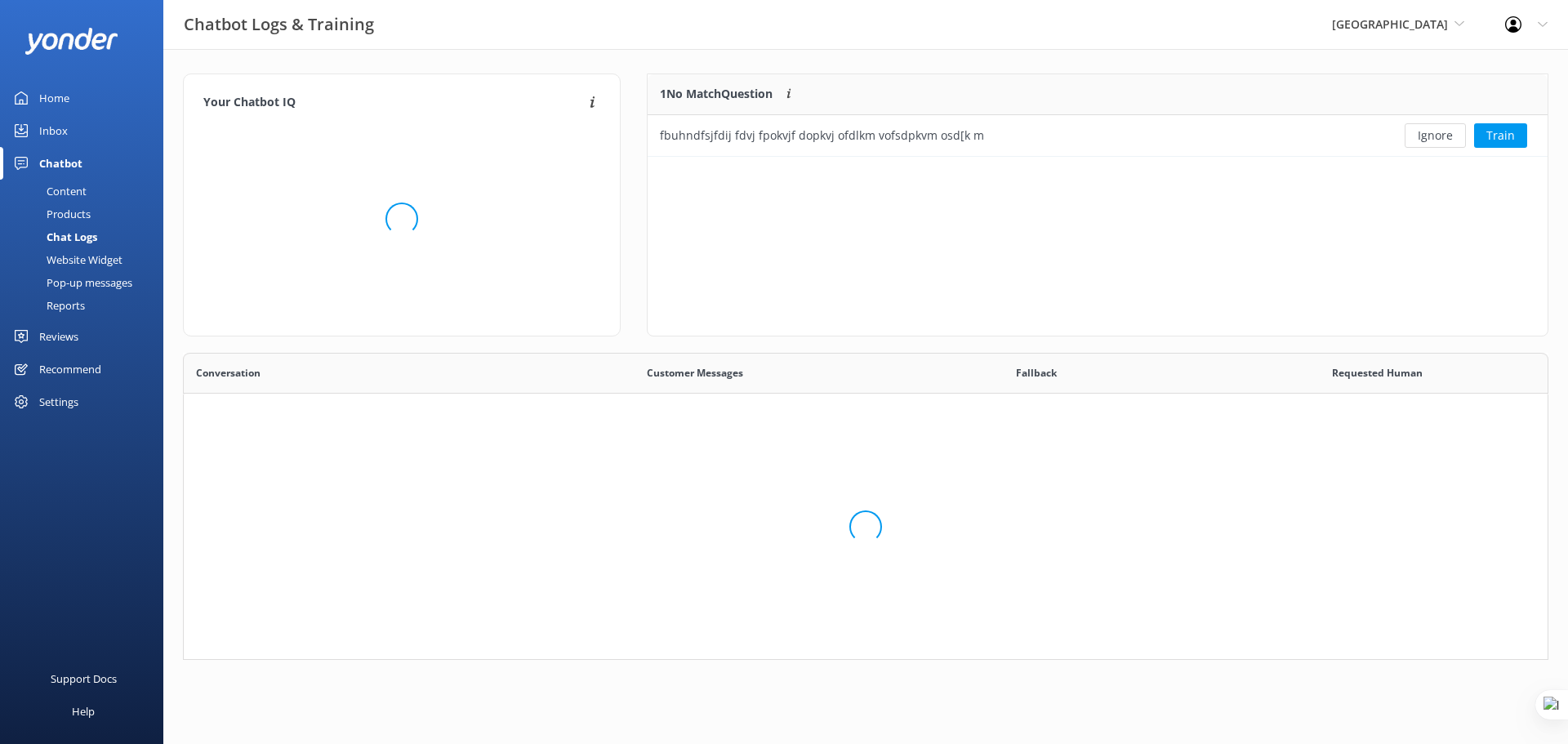
scroll to position [70, 888]
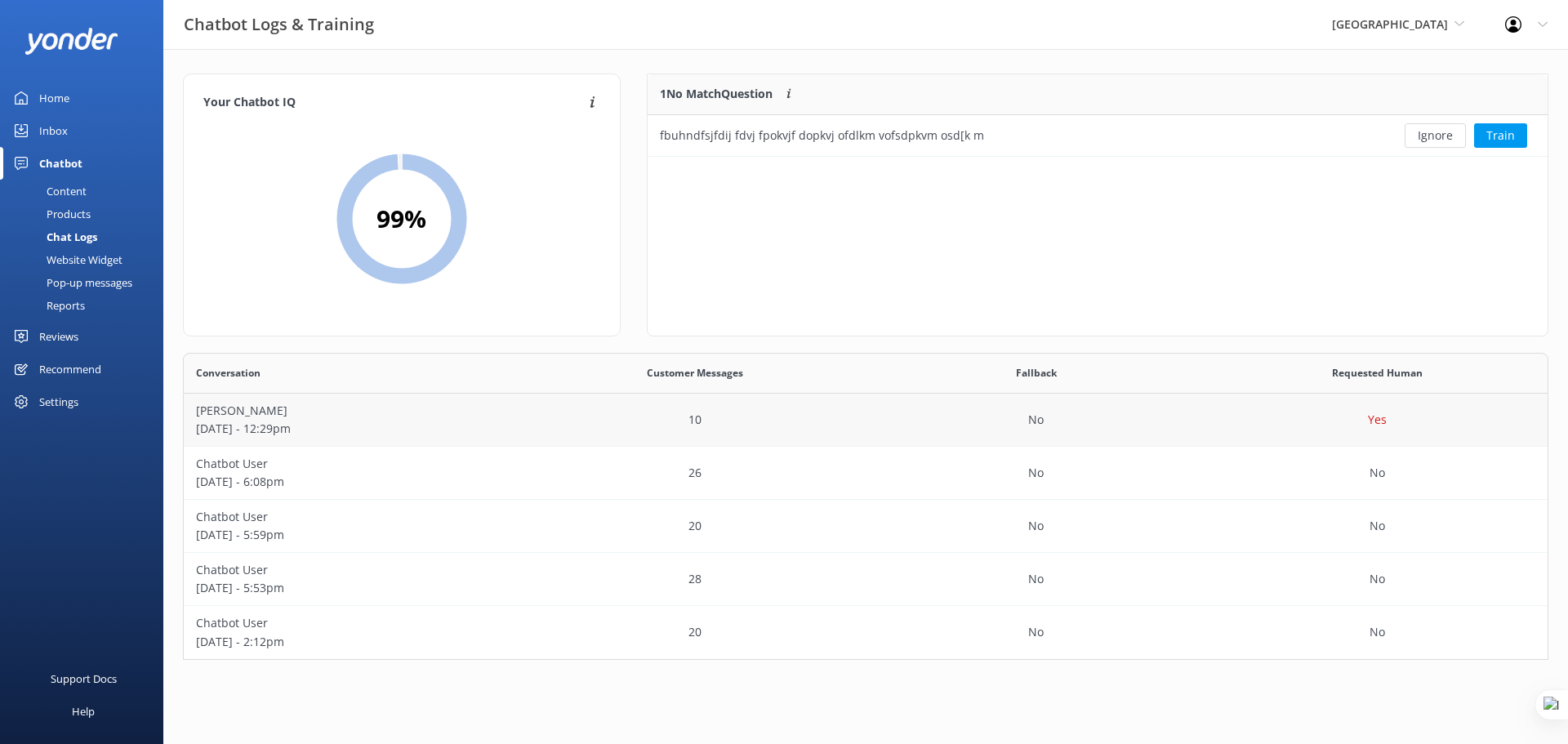
click at [315, 425] on p "August 21 - 12:29pm" at bounding box center [354, 429] width 317 height 18
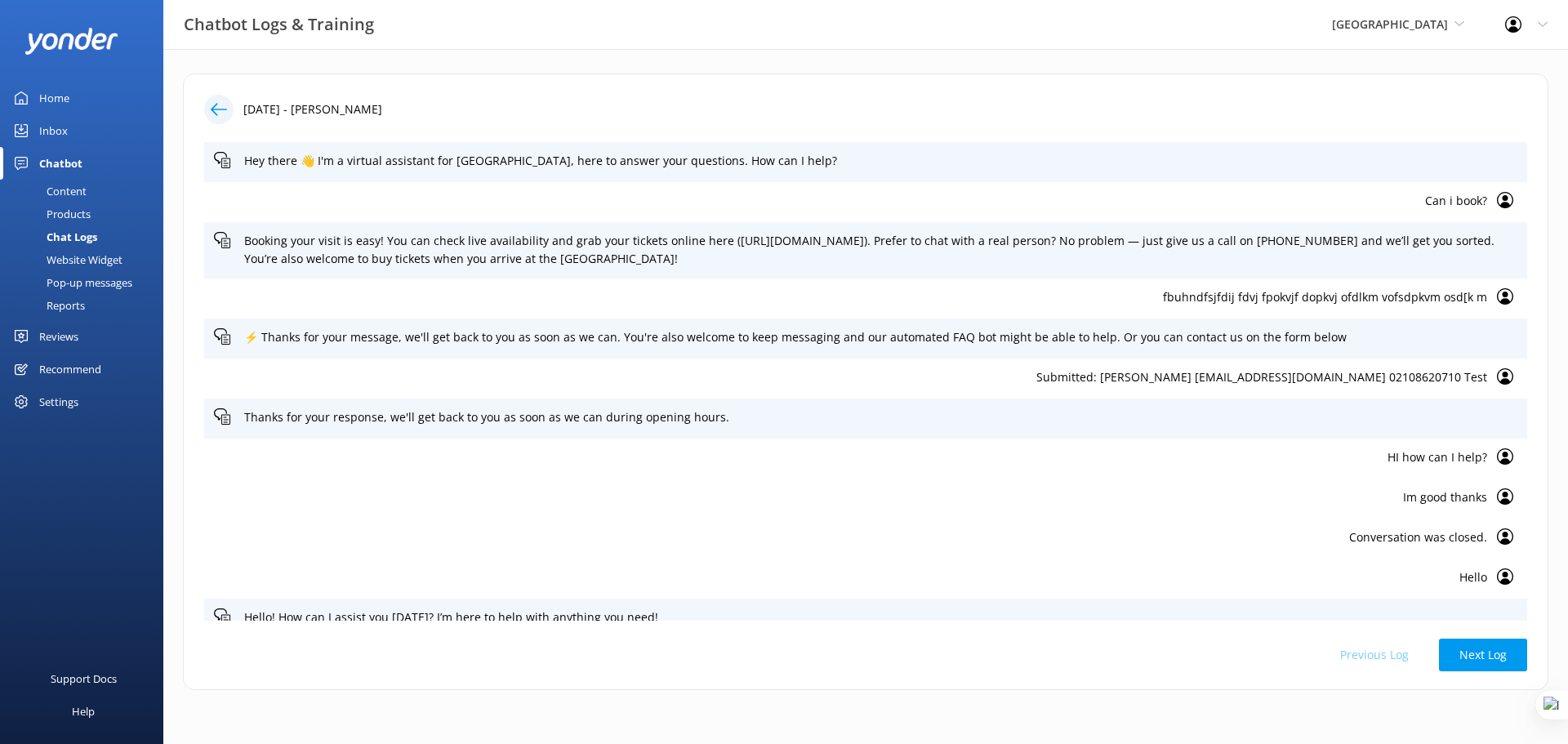
click at [238, 107] on div at bounding box center [223, 109] width 39 height 29
click at [227, 109] on div at bounding box center [218, 109] width 29 height 29
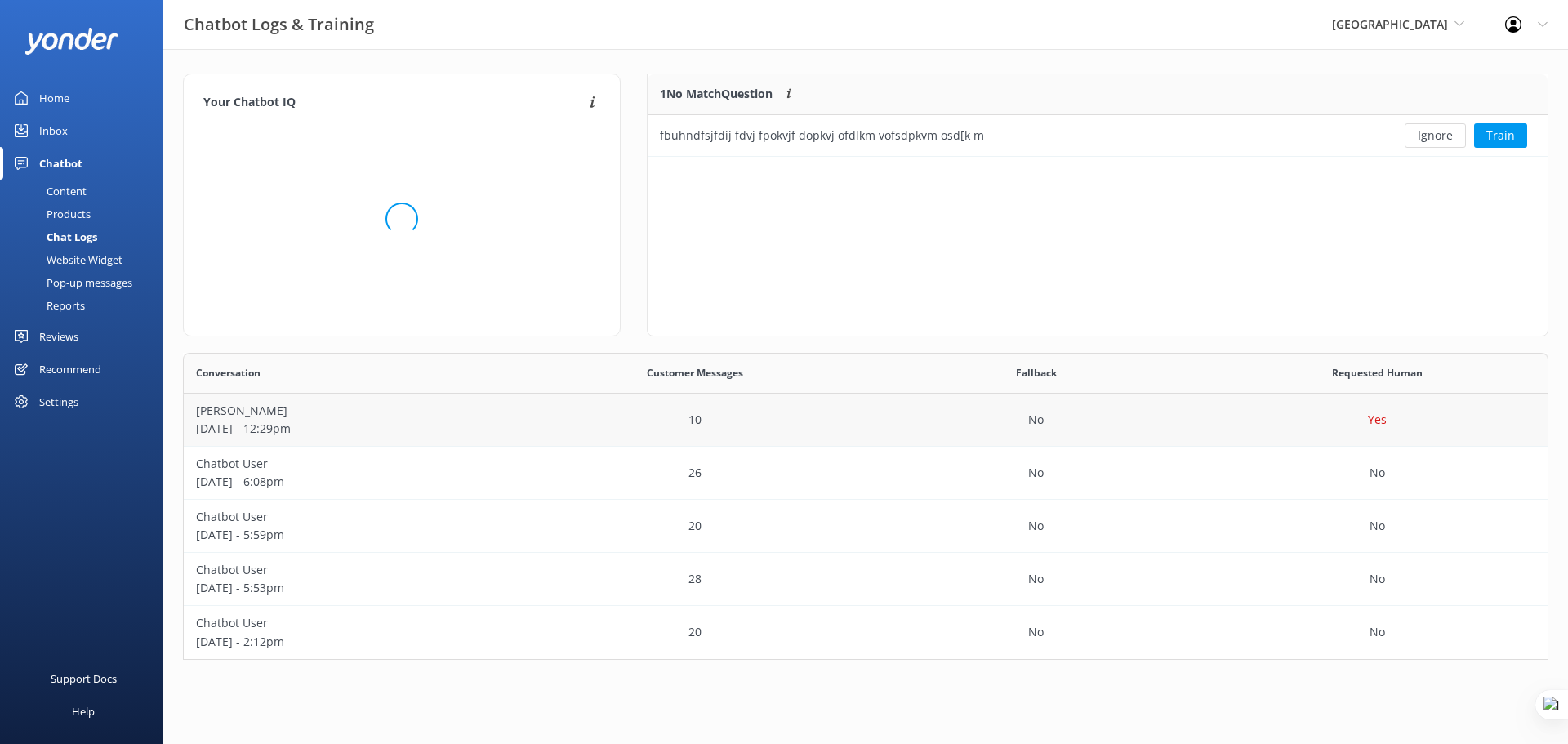
scroll to position [295, 1354]
click at [669, 416] on div "10" at bounding box center [696, 420] width 342 height 53
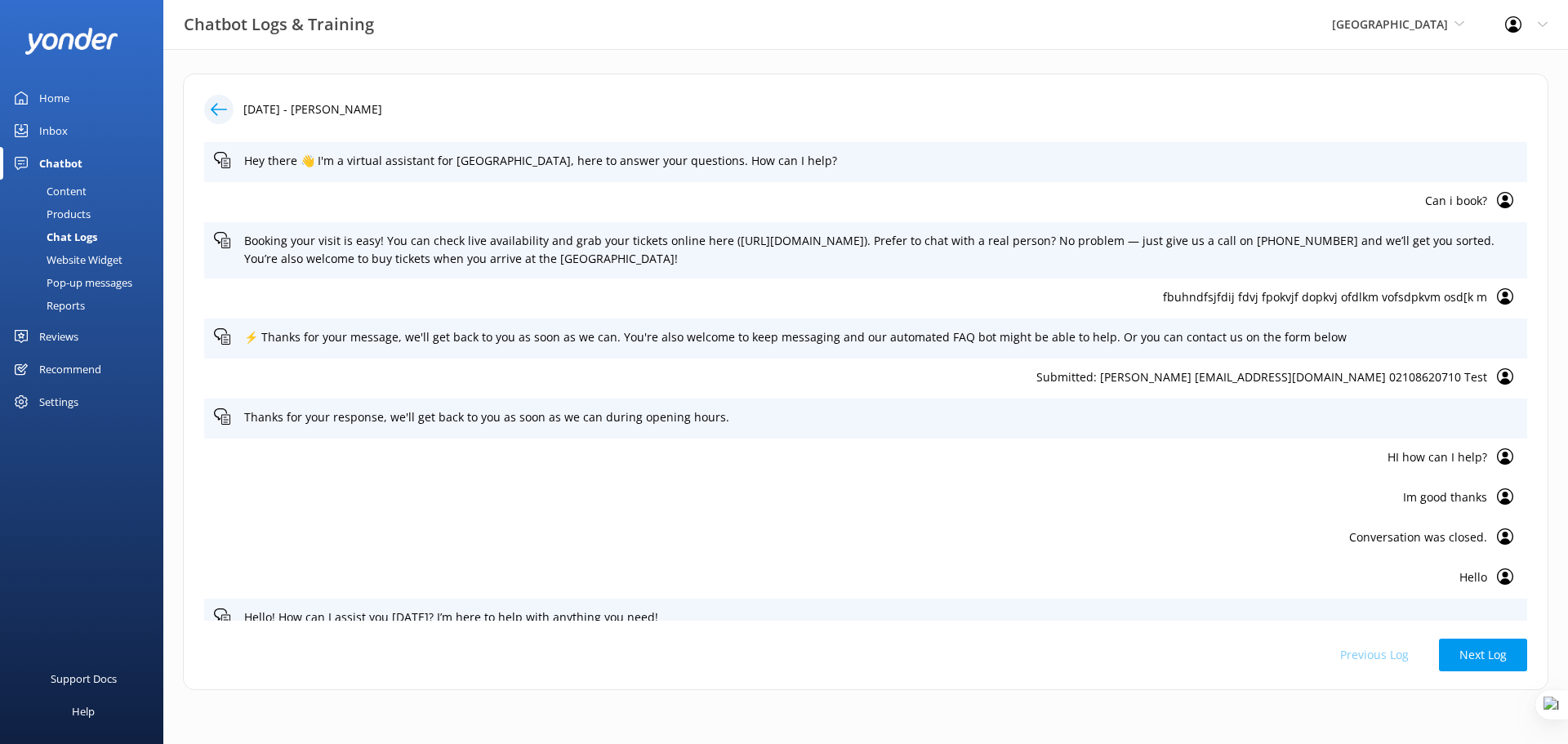
click at [1453, 203] on p "Can i book?" at bounding box center [850, 201] width 1273 height 18
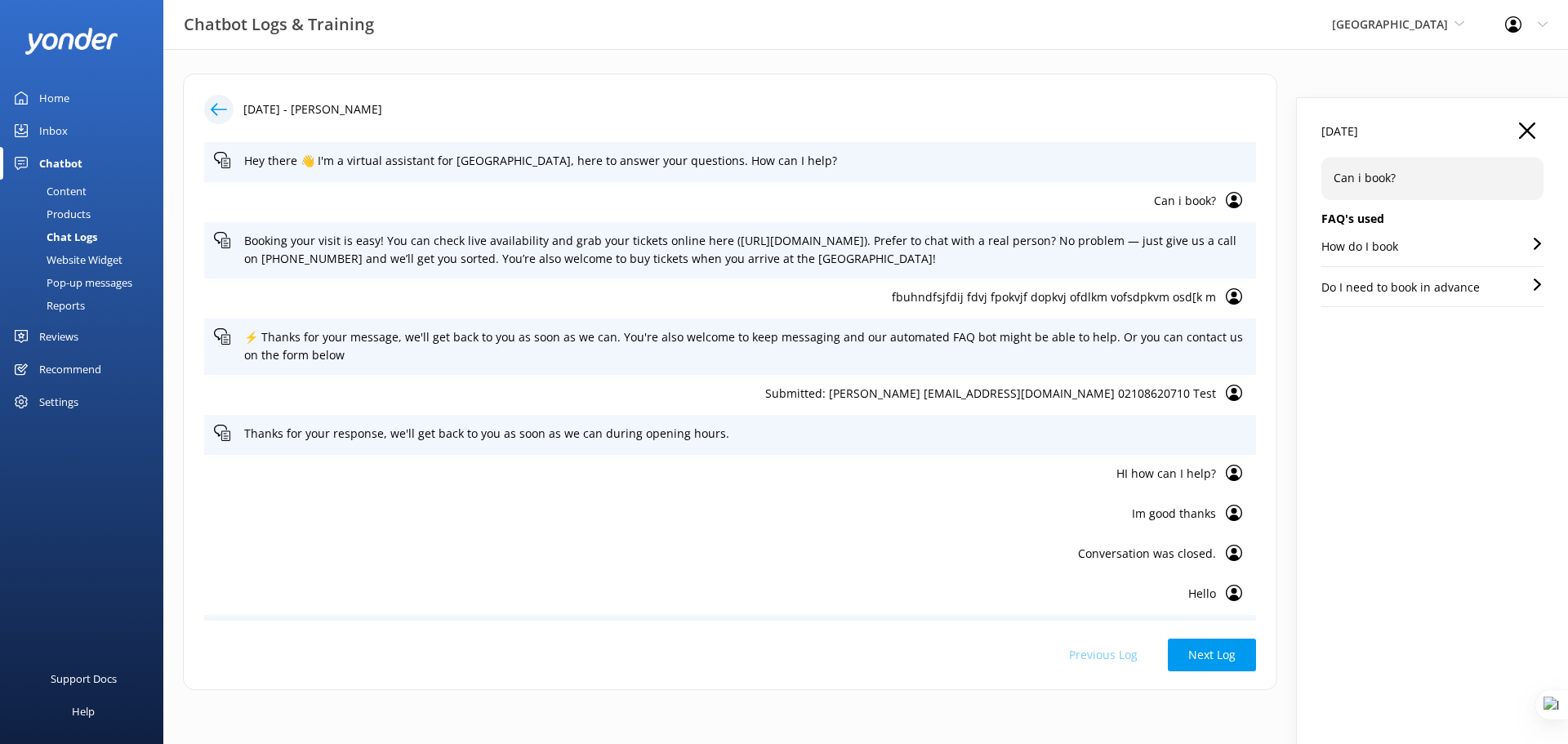
click at [1402, 246] on div "How do I book" at bounding box center [1433, 252] width 222 height 28
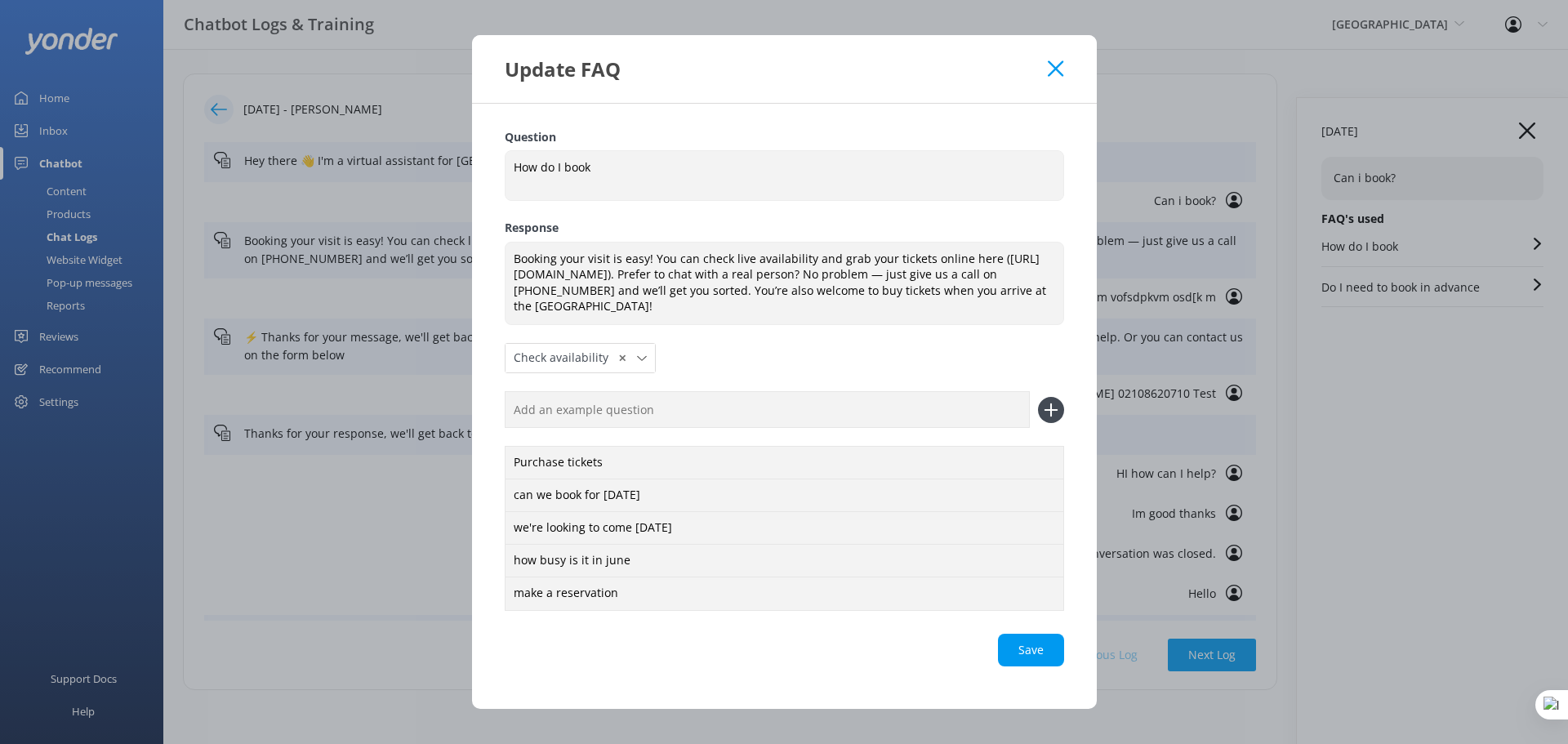
click at [1055, 70] on use at bounding box center [1055, 69] width 15 height 15
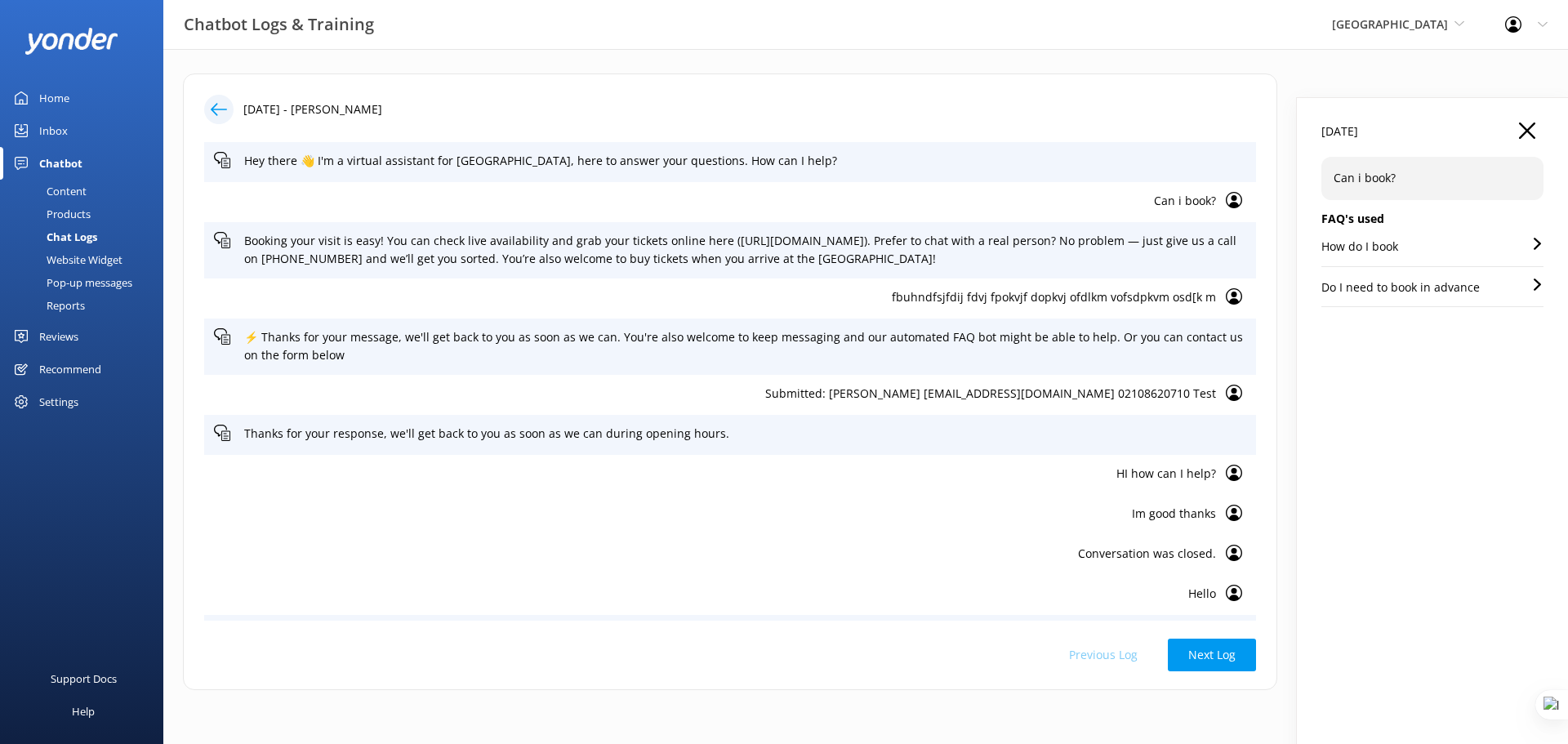
click at [74, 190] on div "Content" at bounding box center [48, 191] width 77 height 23
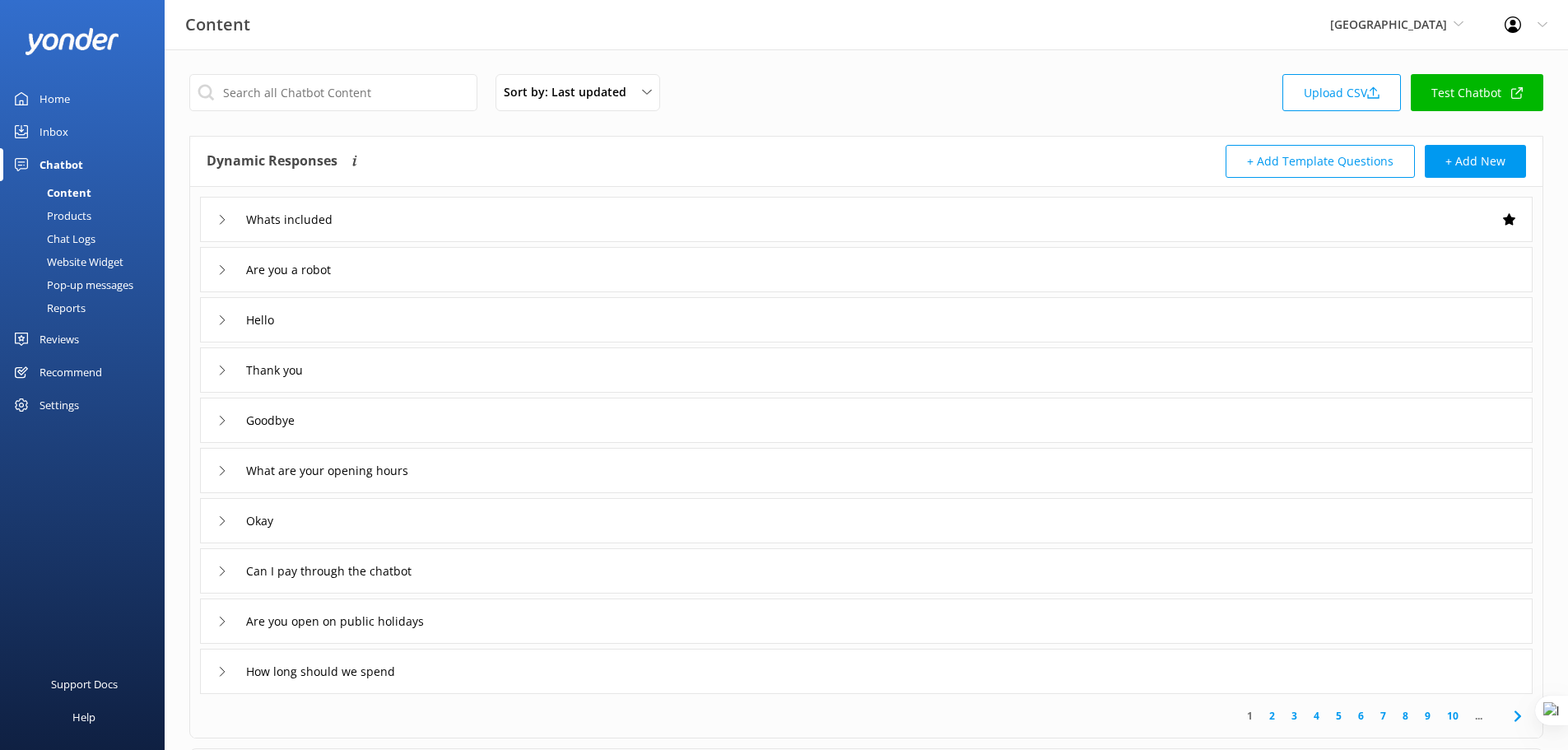
click at [75, 265] on div "Website Widget" at bounding box center [66, 262] width 114 height 23
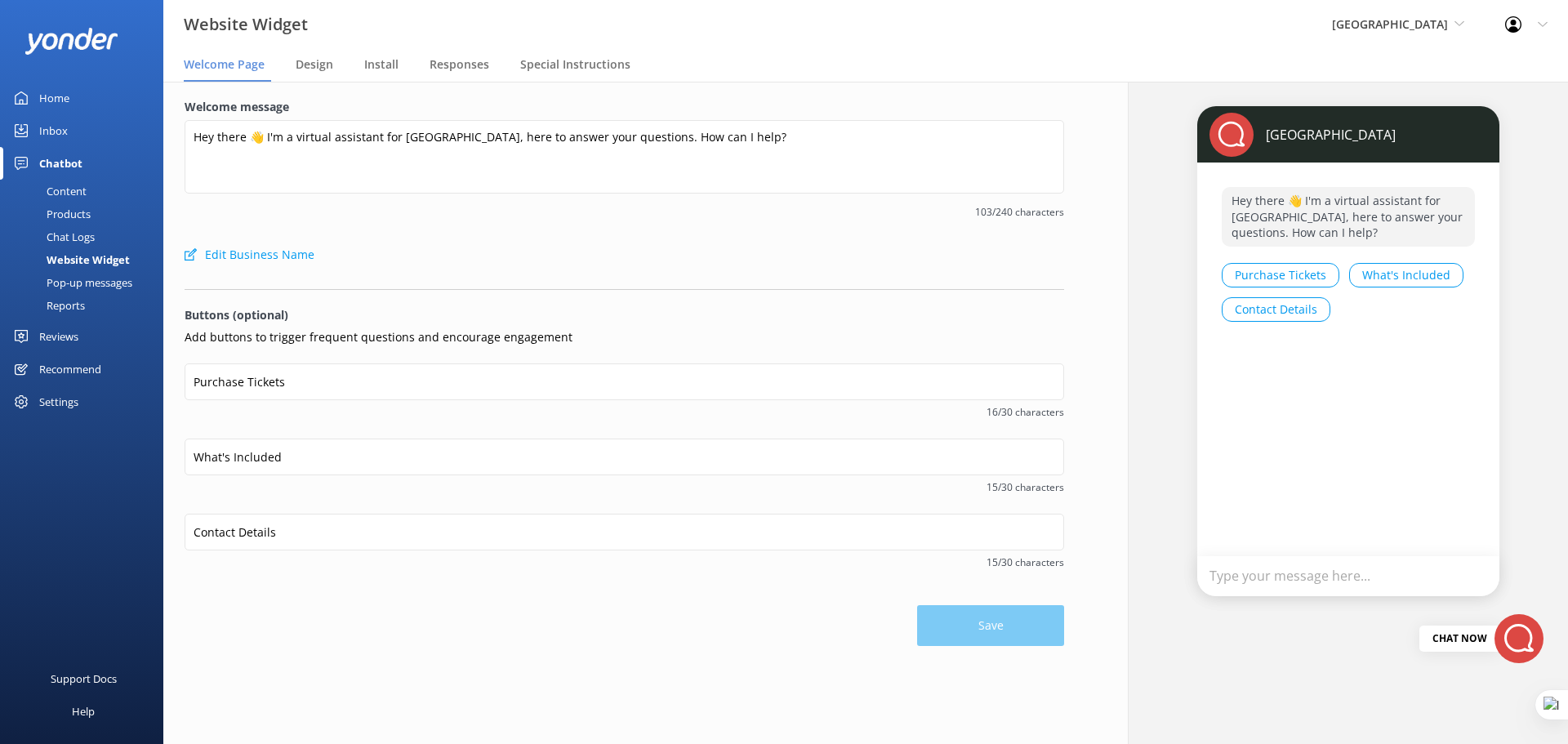
click at [74, 233] on div "Chat Logs" at bounding box center [52, 237] width 85 height 23
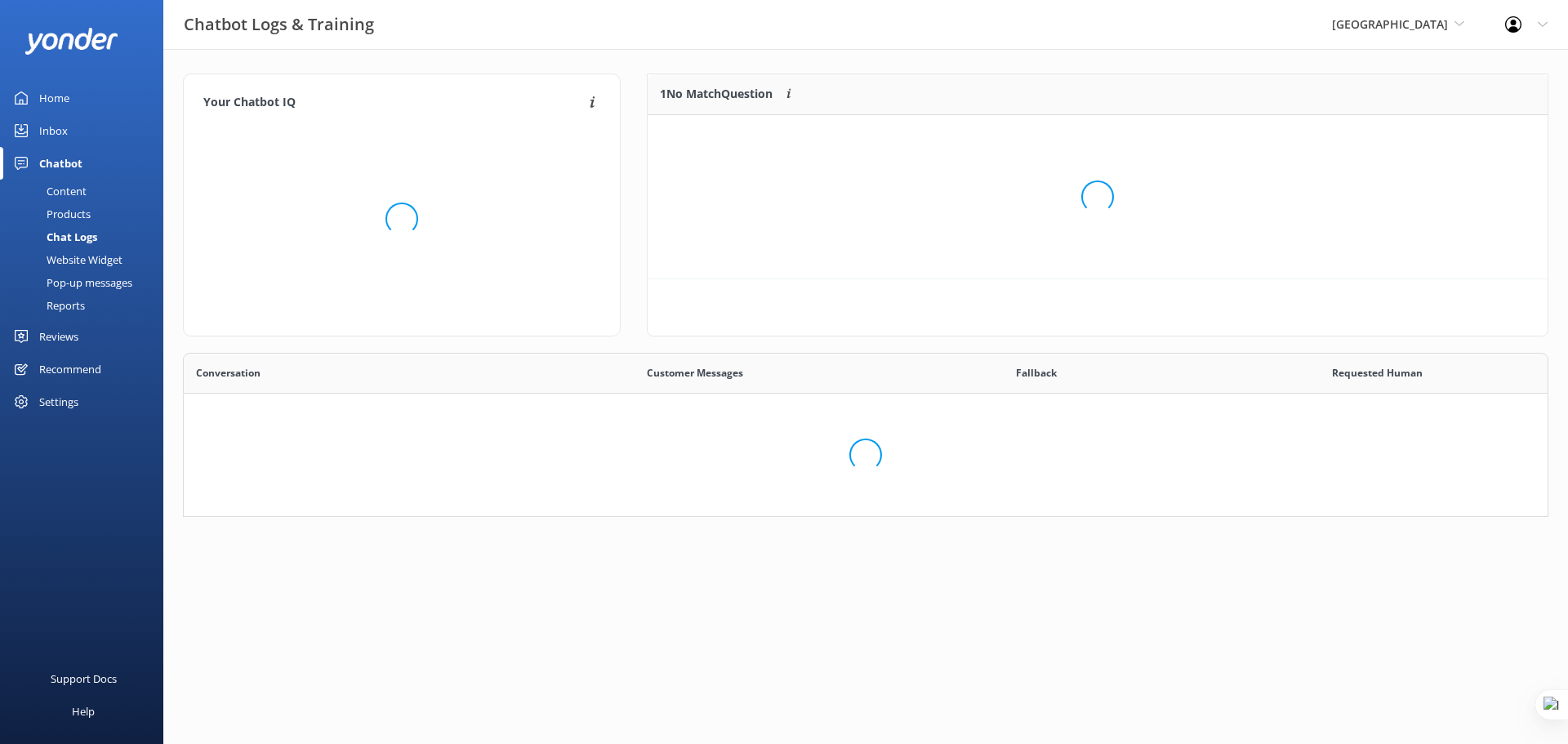
scroll to position [295, 1354]
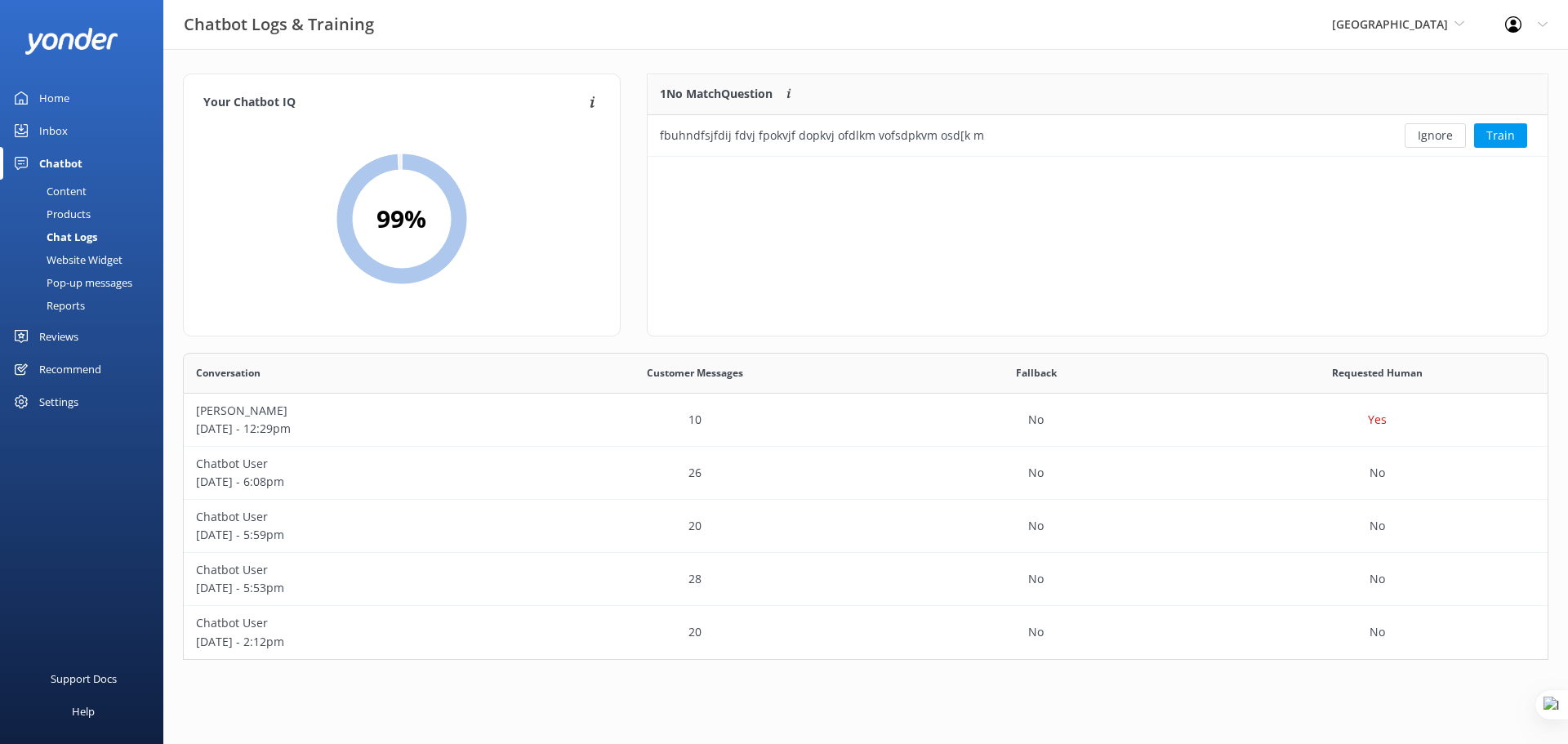
click at [54, 262] on div "Website Widget" at bounding box center [66, 260] width 113 height 23
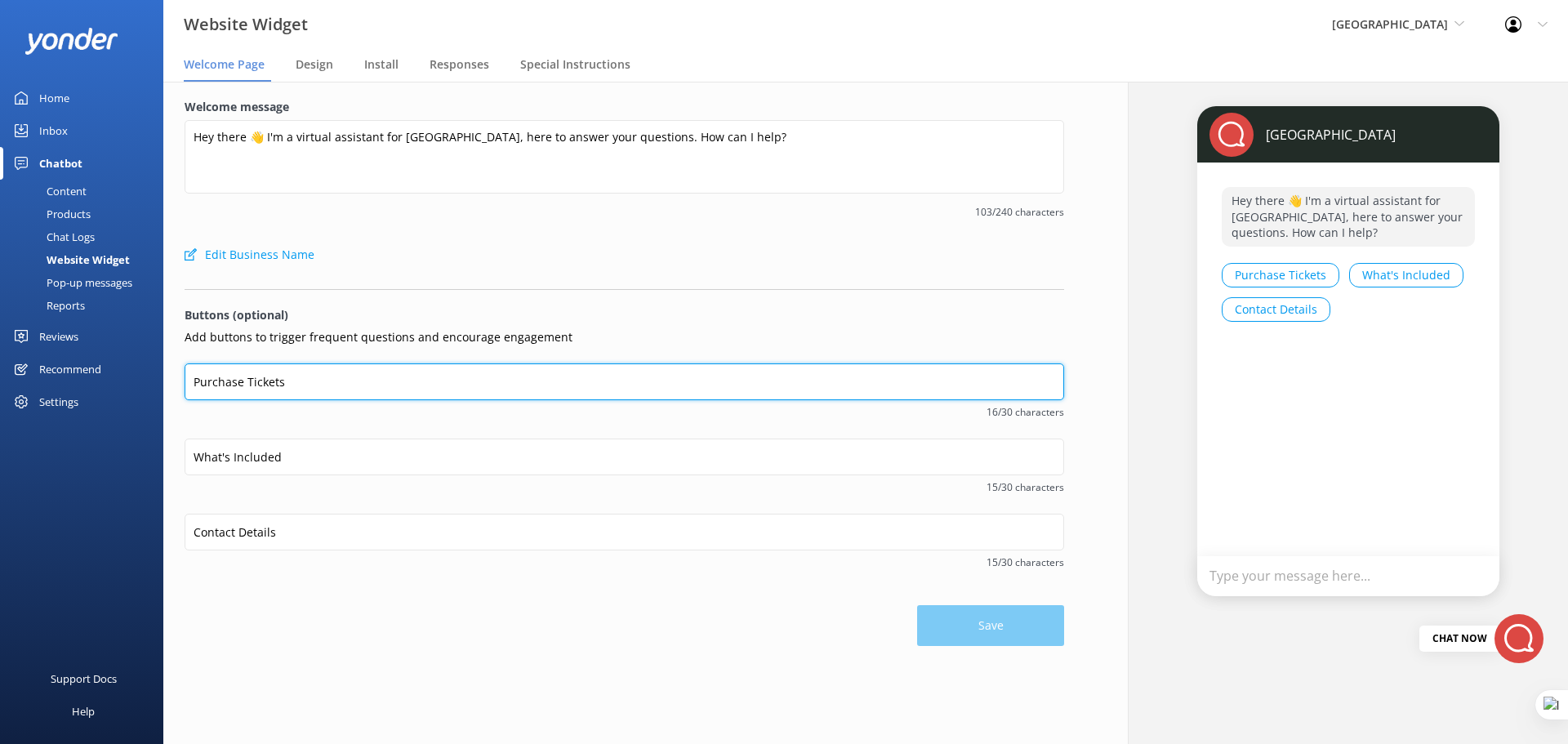
drag, startPoint x: 299, startPoint y: 382, endPoint x: 322, endPoint y: 384, distance: 23.1
click at [322, 384] on input "Purchase Tickets" at bounding box center [624, 381] width 879 height 36
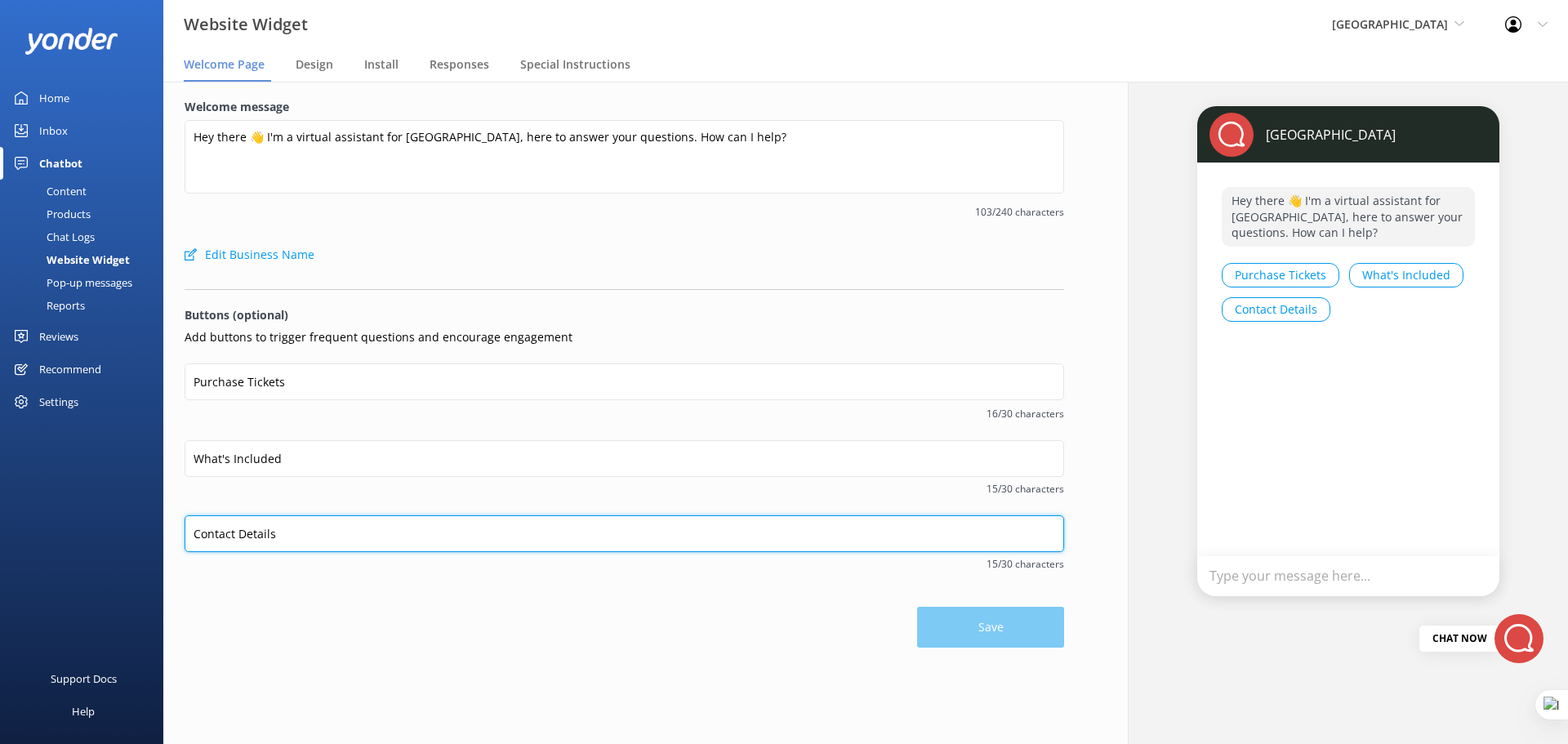
drag, startPoint x: 296, startPoint y: 541, endPoint x: 162, endPoint y: 533, distance: 134.2
click at [162, 533] on div "Website Widget Paronella Park Yonder demo Musket Cove Island Resort & Marina Be…" at bounding box center [784, 413] width 1568 height 662
type input "Summer Special"
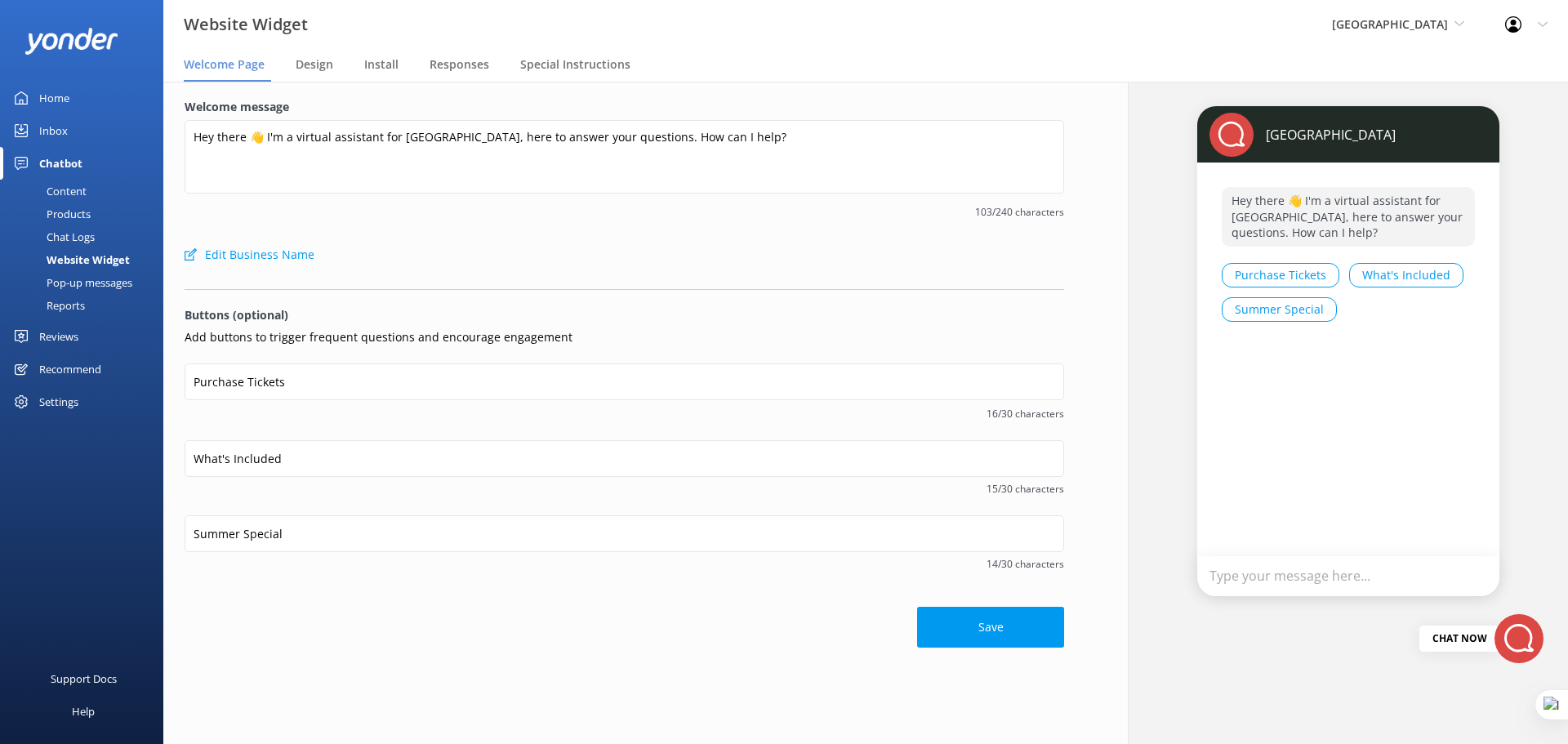
click at [600, 609] on div "Save" at bounding box center [624, 619] width 879 height 57
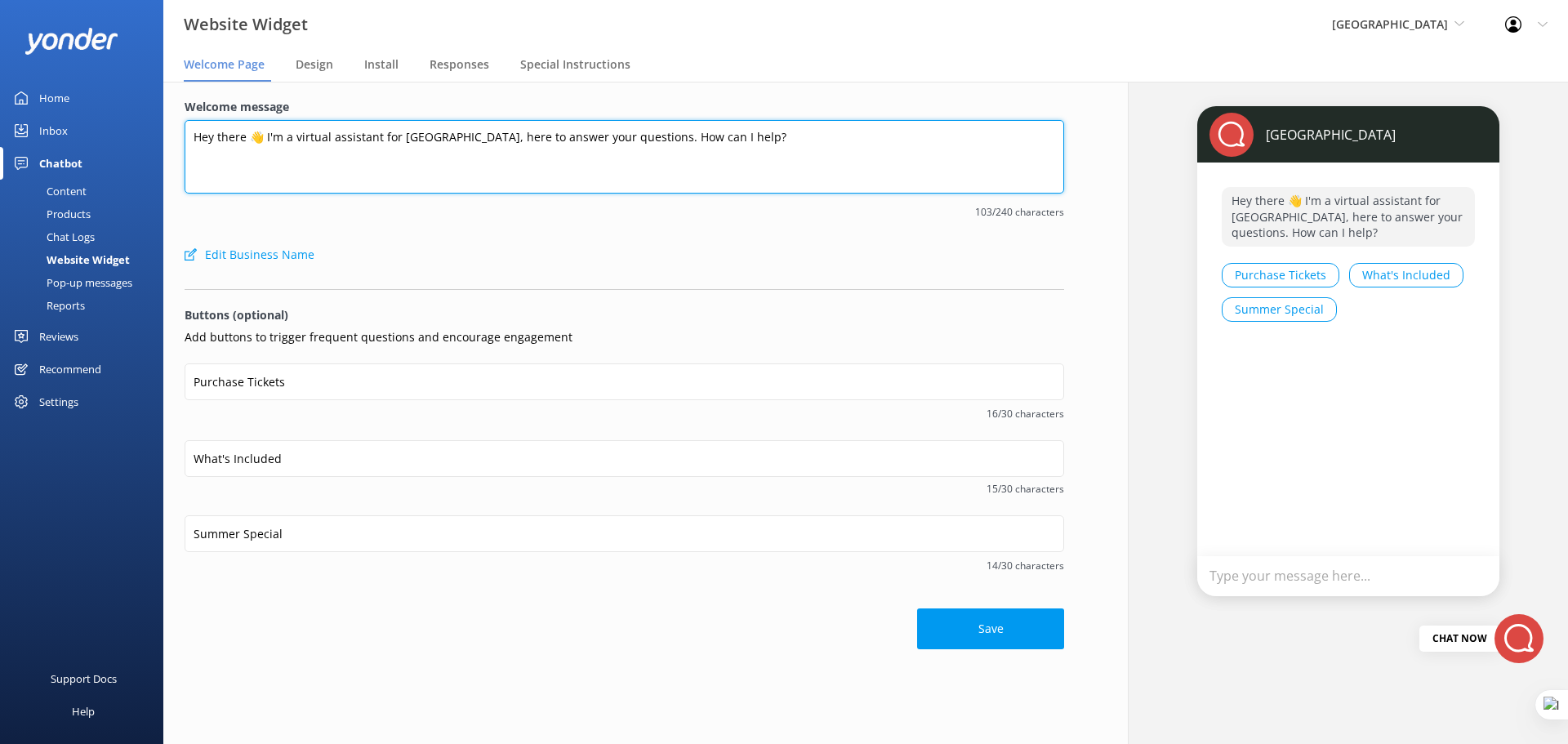
drag, startPoint x: 782, startPoint y: 141, endPoint x: 179, endPoint y: 134, distance: 603.0
click at [179, 134] on div "Welcome message Hey there 👋 I'm a virtual assistant for Paronella Park, here to…" at bounding box center [625, 374] width 922 height 584
click at [551, 141] on textarea "Hey there 👋 I'm a virtual assistant for Paronella Park, here to answer your que…" at bounding box center [624, 157] width 879 height 74
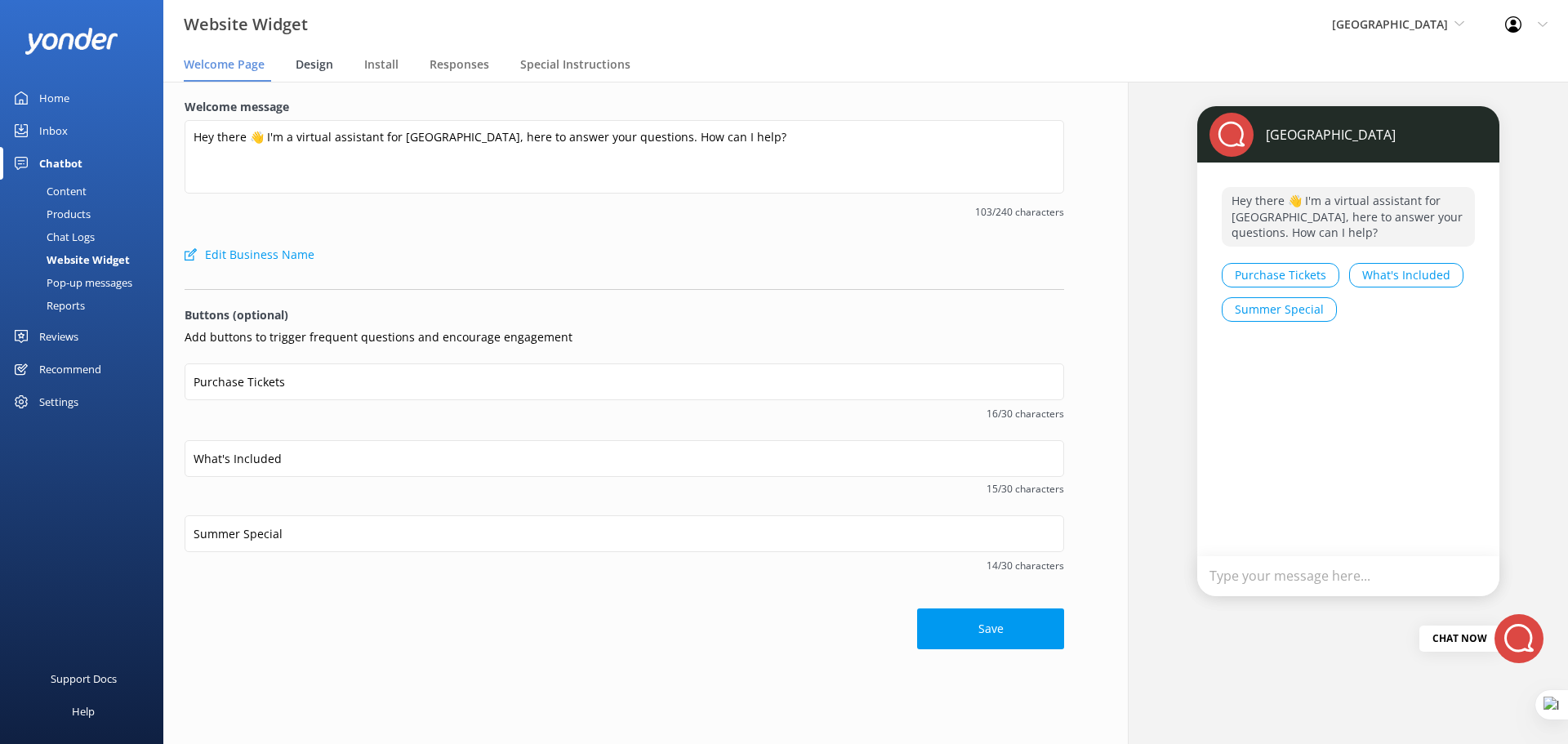
click at [306, 65] on span "Design" at bounding box center [314, 64] width 37 height 16
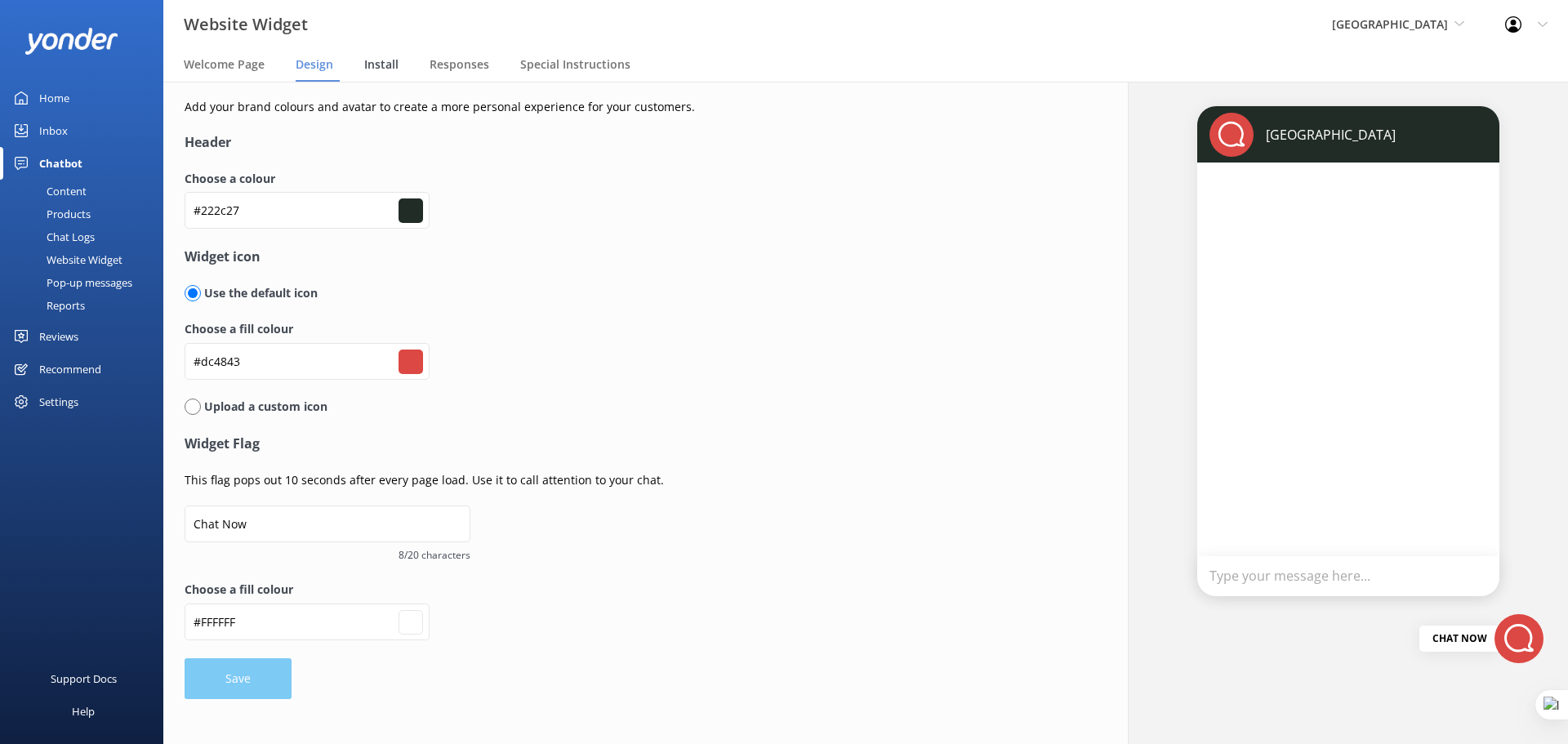
click at [383, 63] on span "Install" at bounding box center [381, 64] width 35 height 16
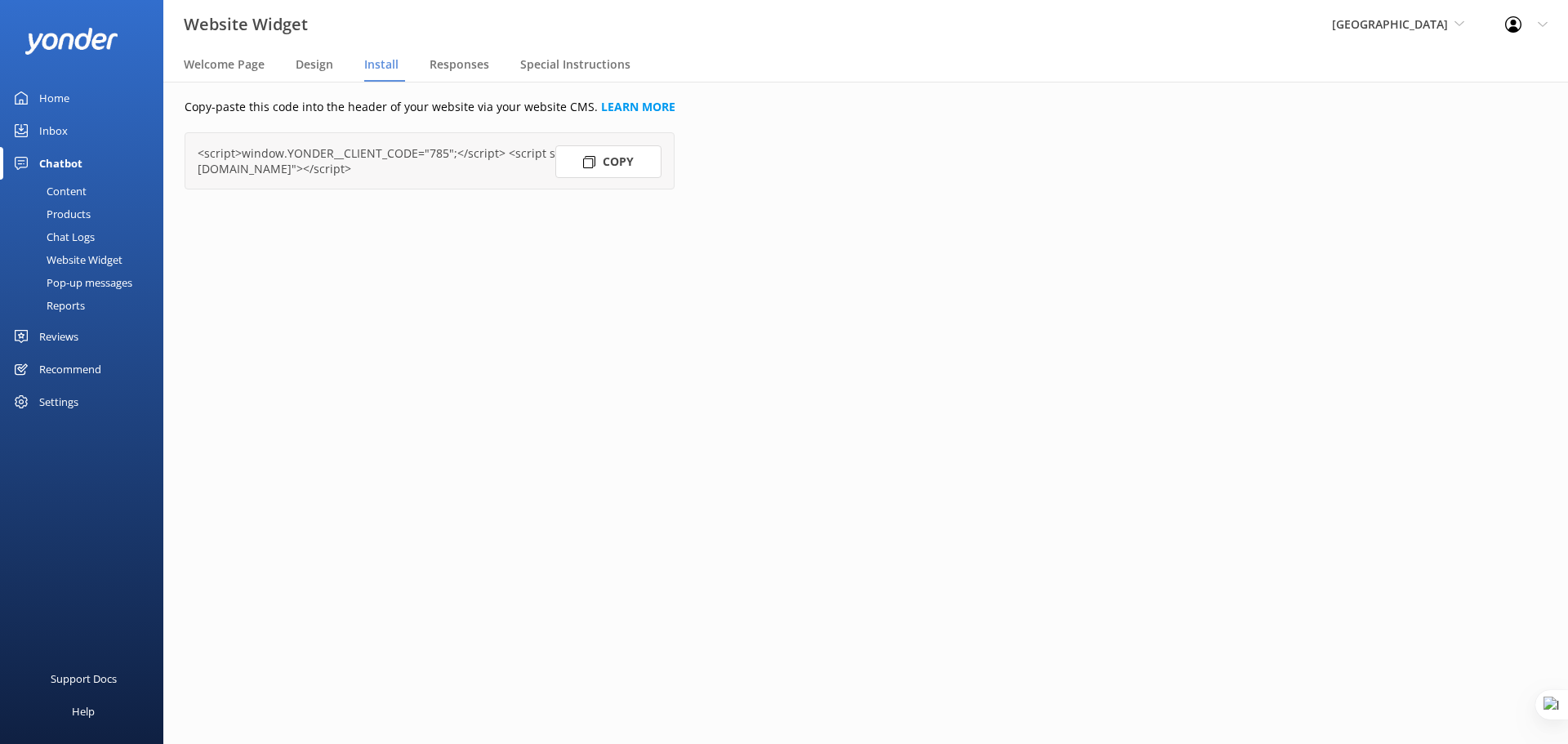
click at [85, 279] on div "Pop-up messages" at bounding box center [71, 283] width 123 height 23
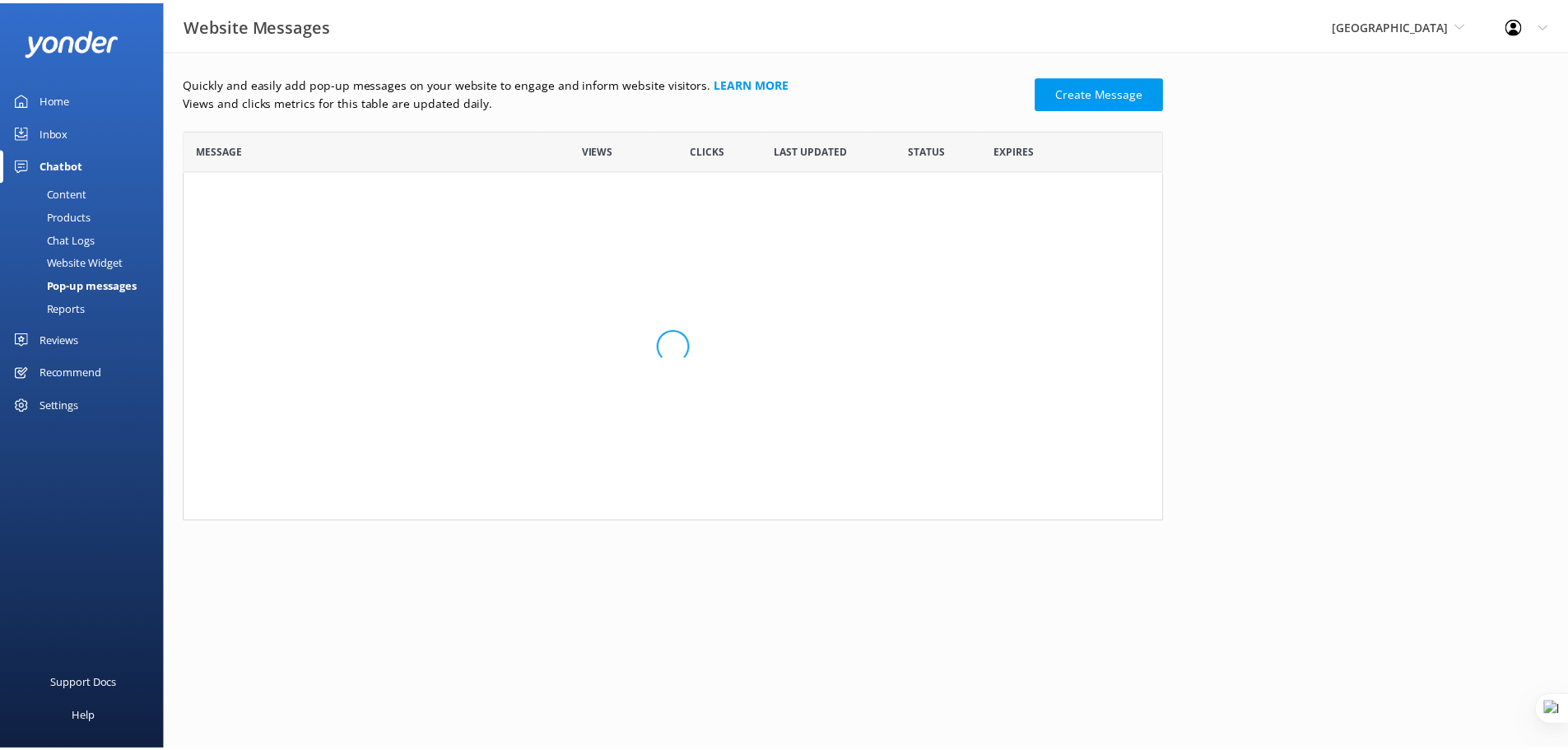
scroll to position [379, 976]
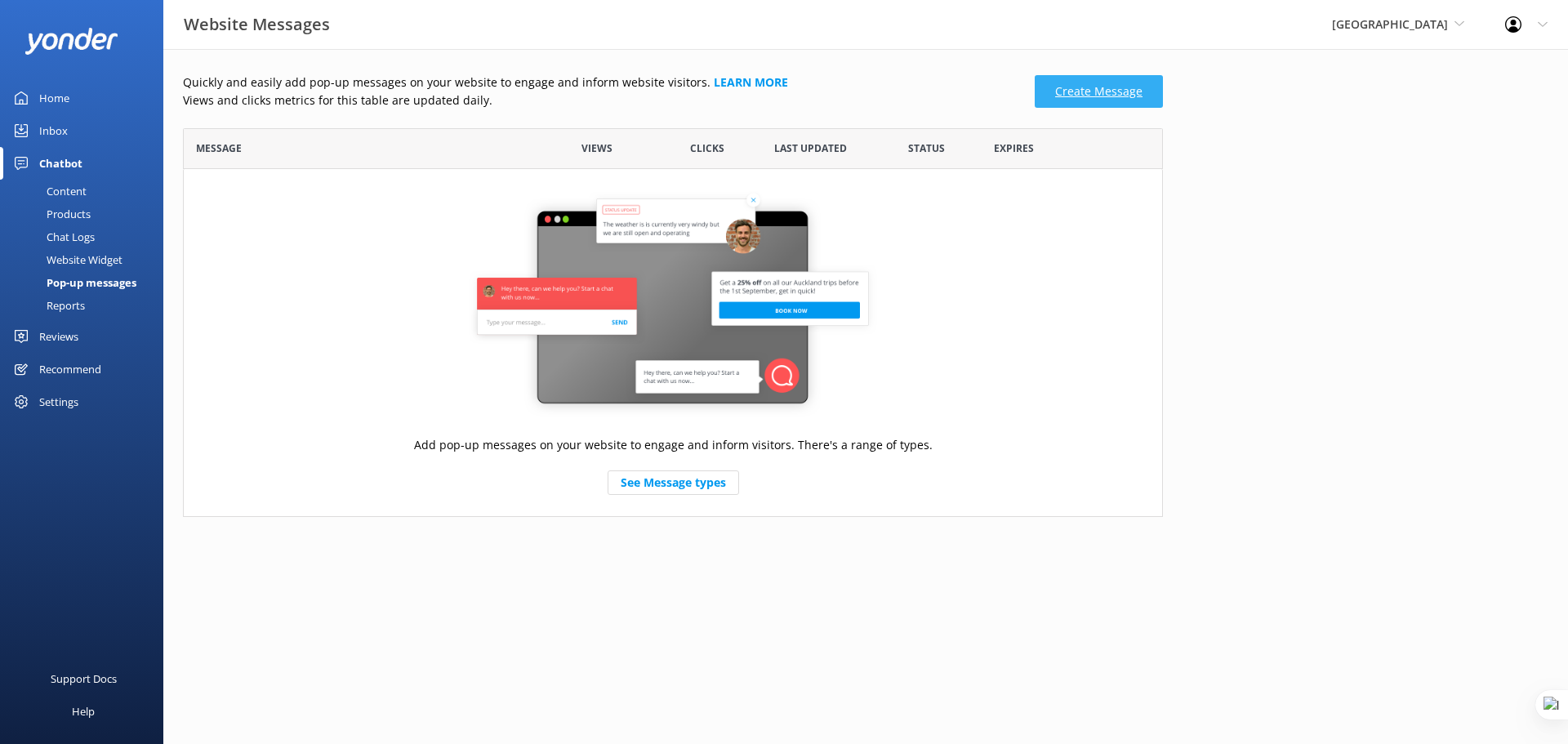
click at [1088, 93] on link "Create Message" at bounding box center [1099, 91] width 128 height 33
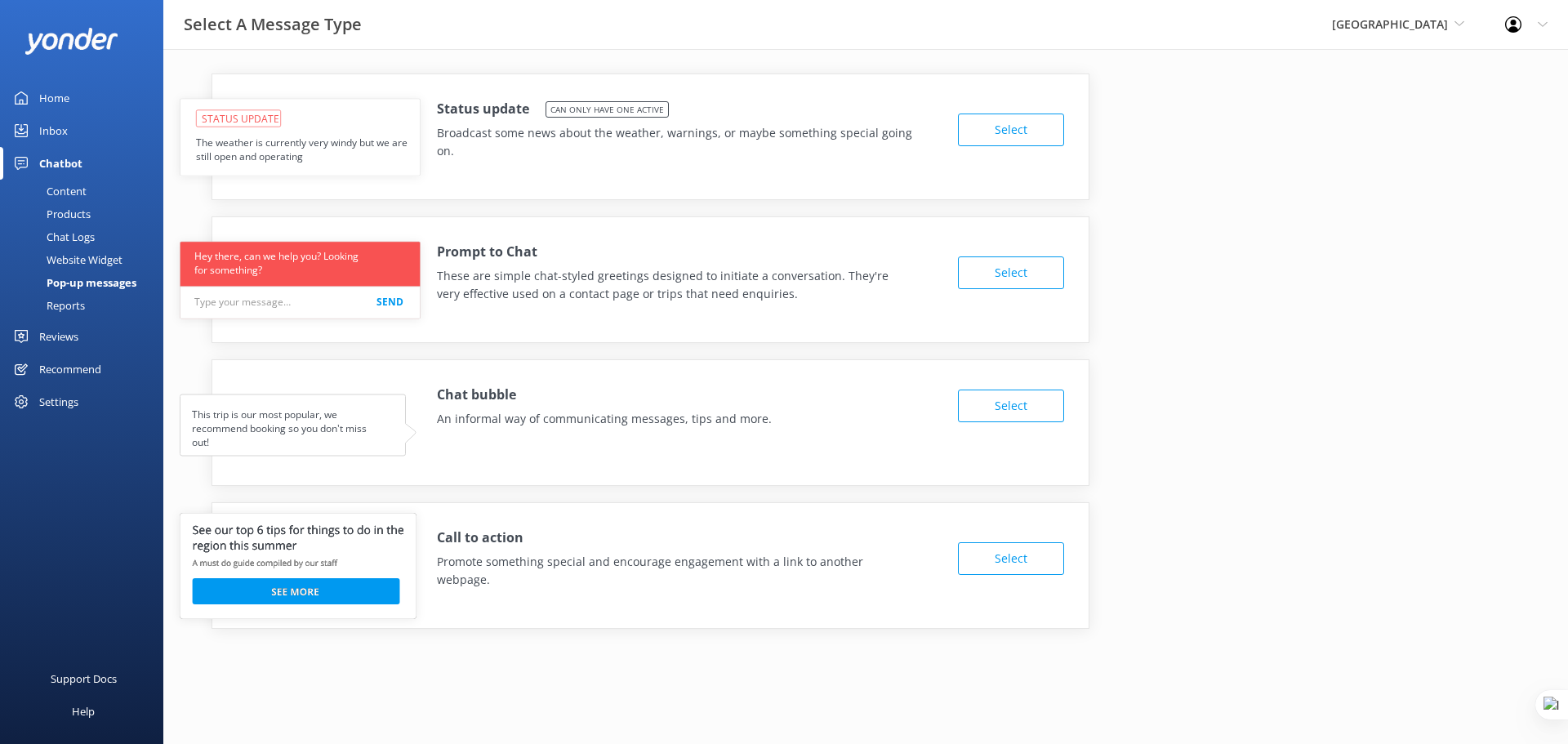
click at [51, 303] on div "Reports" at bounding box center [47, 305] width 75 height 23
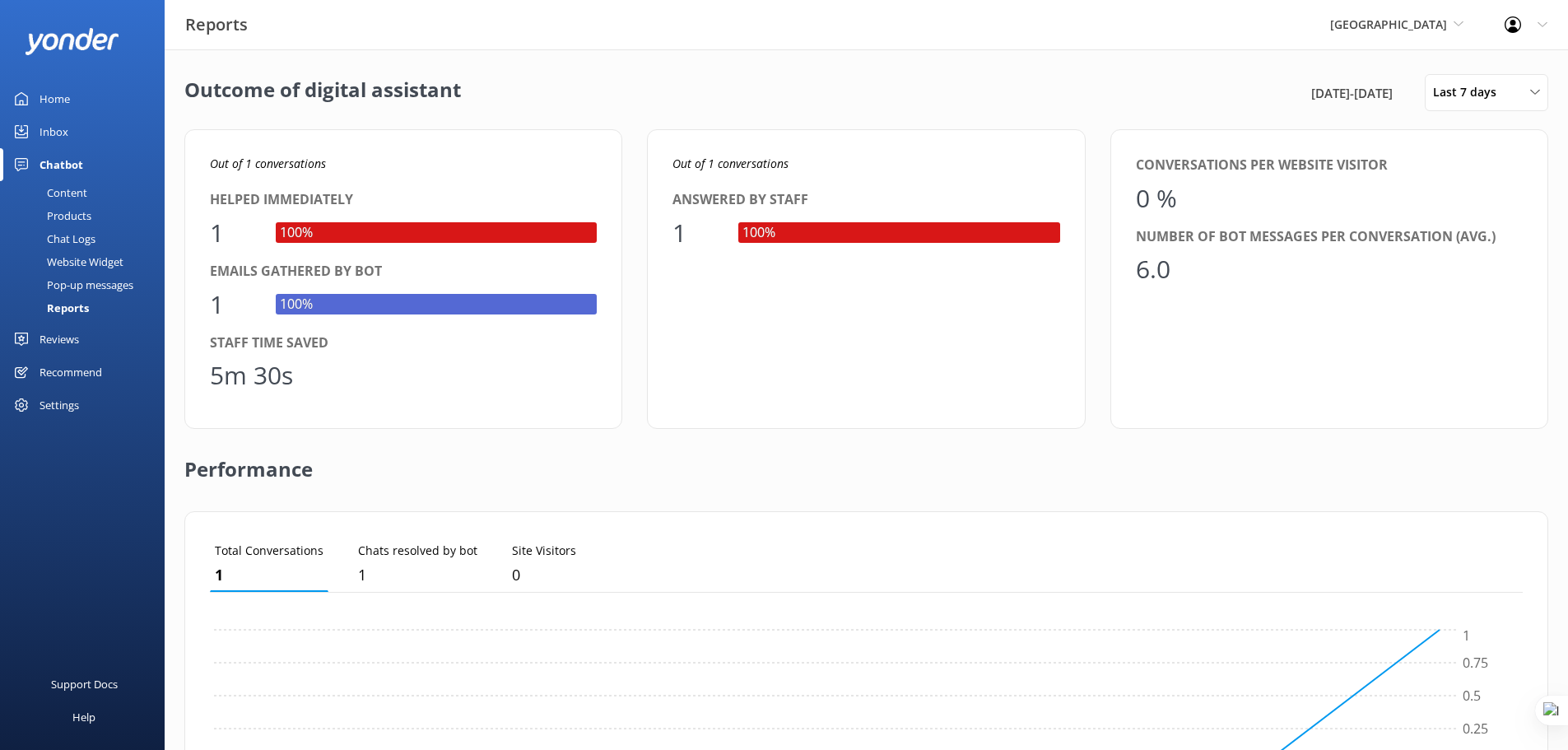
click at [61, 188] on div "Content" at bounding box center [48, 193] width 77 height 23
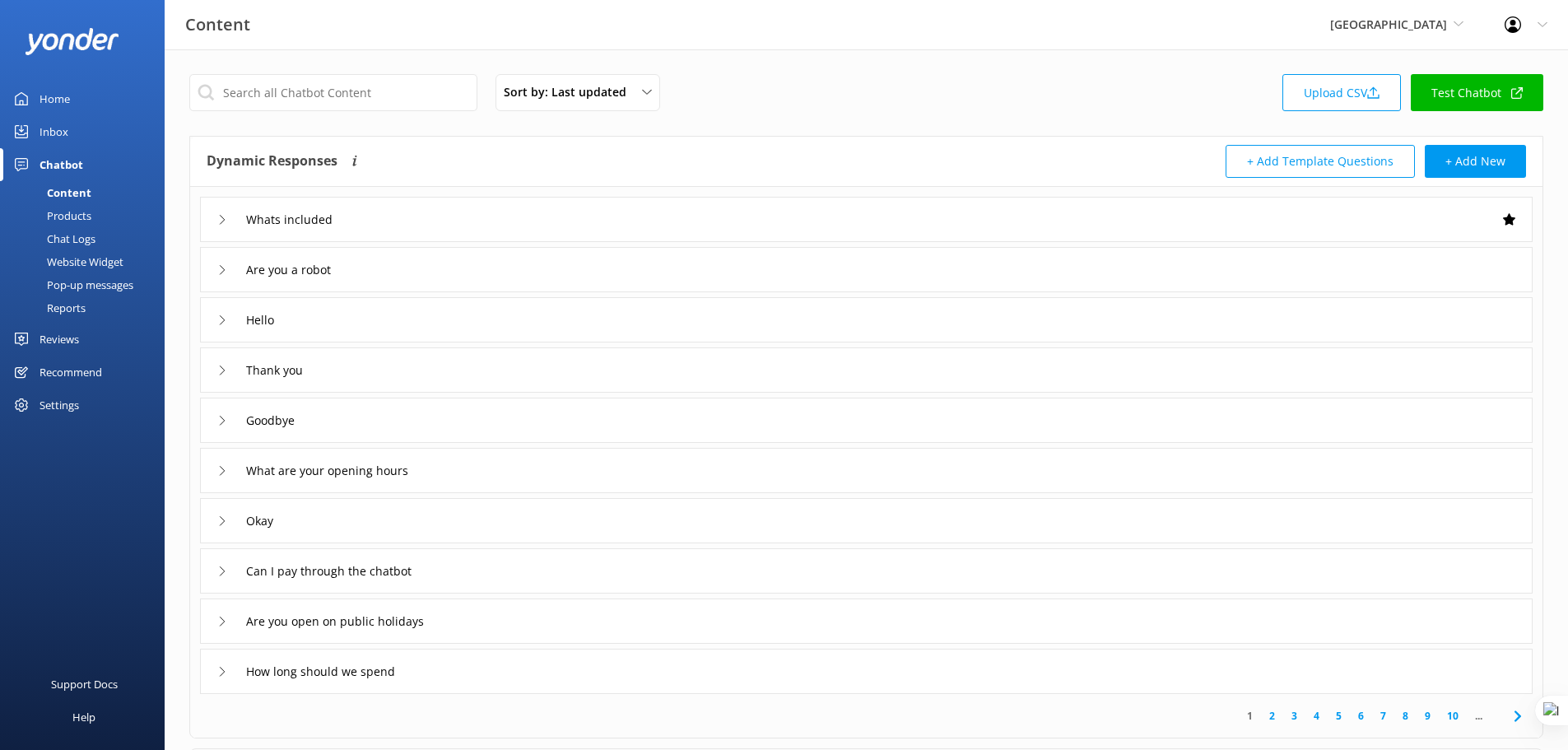
click at [86, 263] on div "Website Widget" at bounding box center [66, 262] width 114 height 23
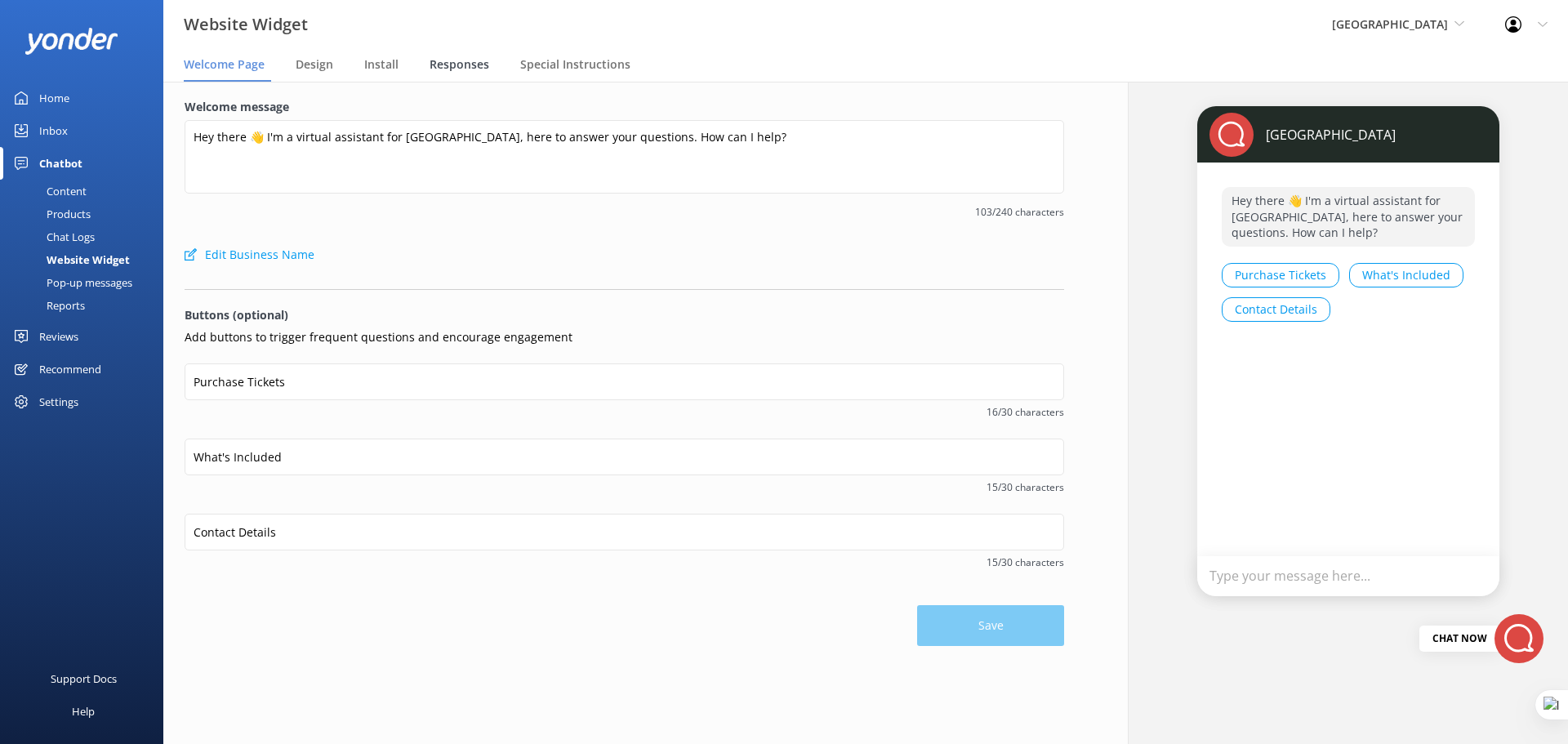
click at [461, 65] on span "Responses" at bounding box center [459, 64] width 60 height 16
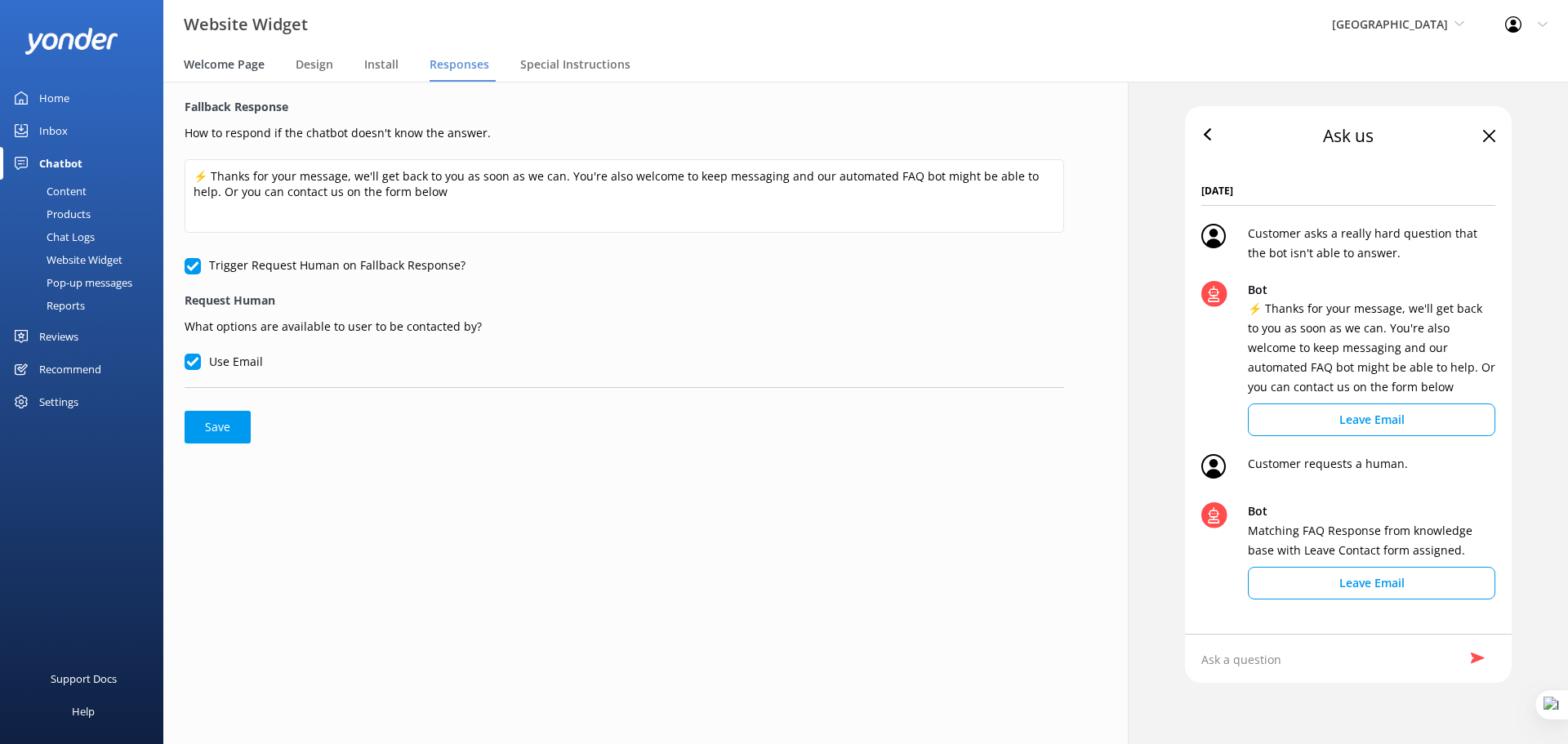
click at [234, 67] on span "Welcome Page" at bounding box center [224, 64] width 81 height 16
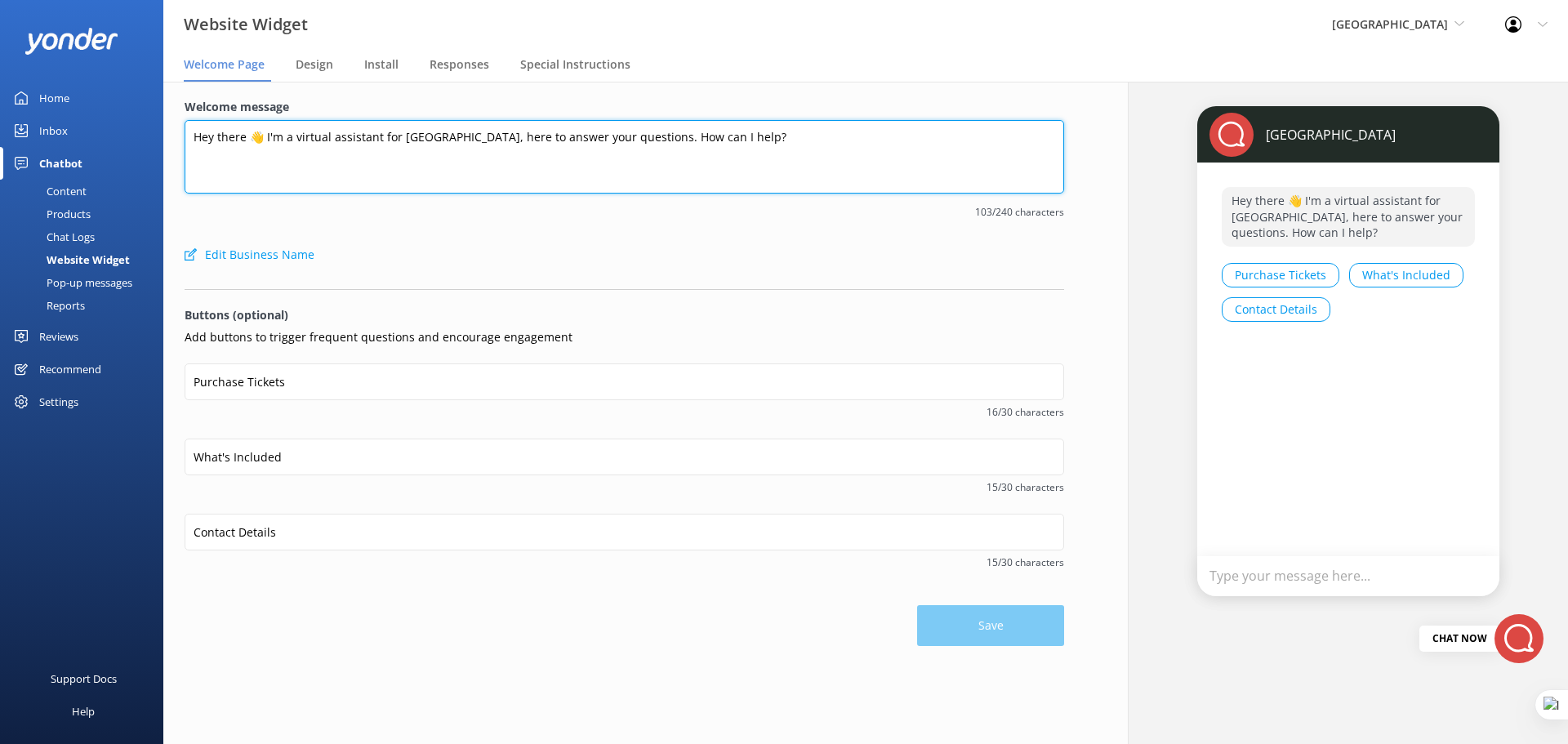
drag, startPoint x: 740, startPoint y: 137, endPoint x: 314, endPoint y: 138, distance: 426.0
click at [314, 138] on textarea "Hey there 👋 I'm a virtual assistant for Paronella Park, here to answer your que…" at bounding box center [624, 157] width 879 height 74
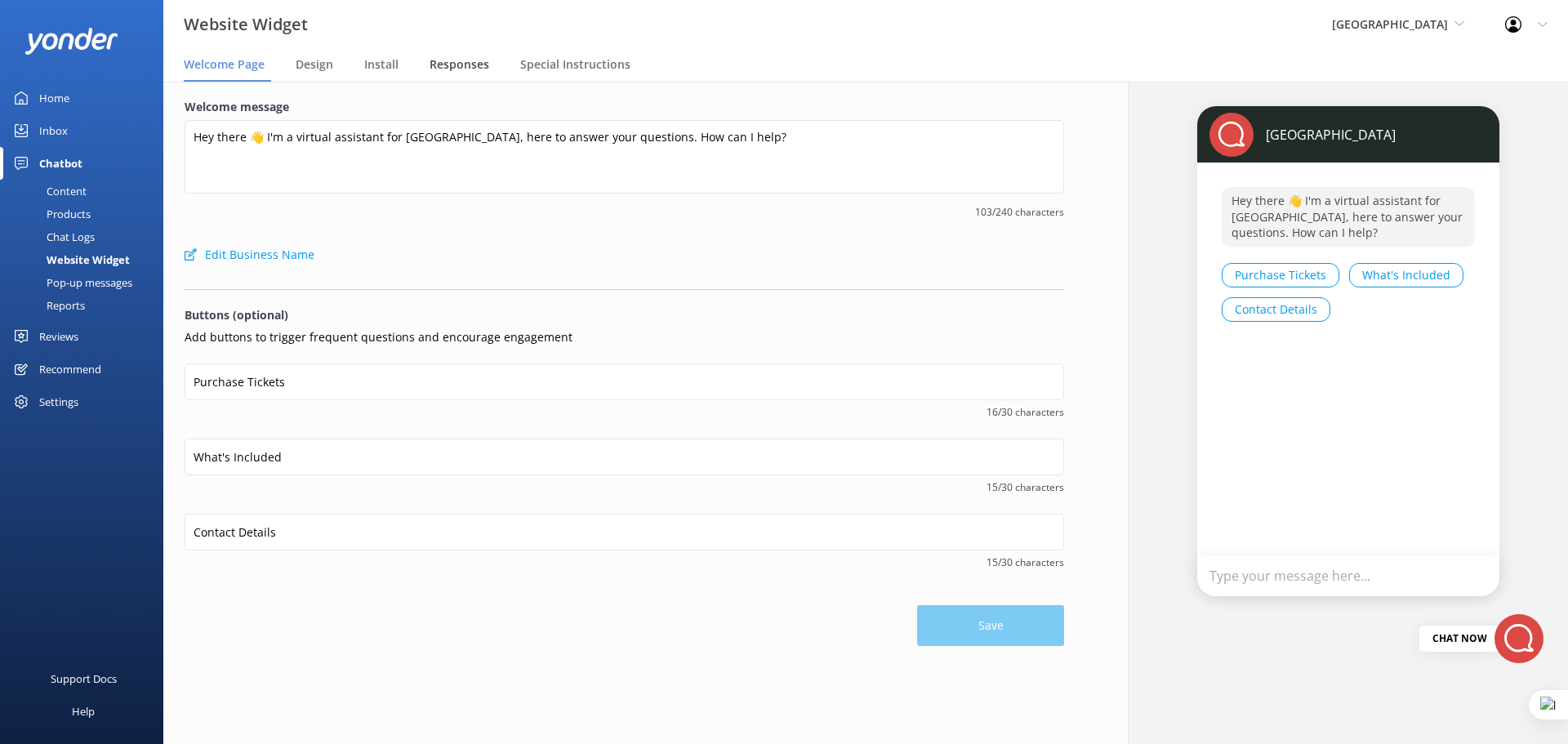
click at [462, 67] on span "Responses" at bounding box center [459, 64] width 60 height 16
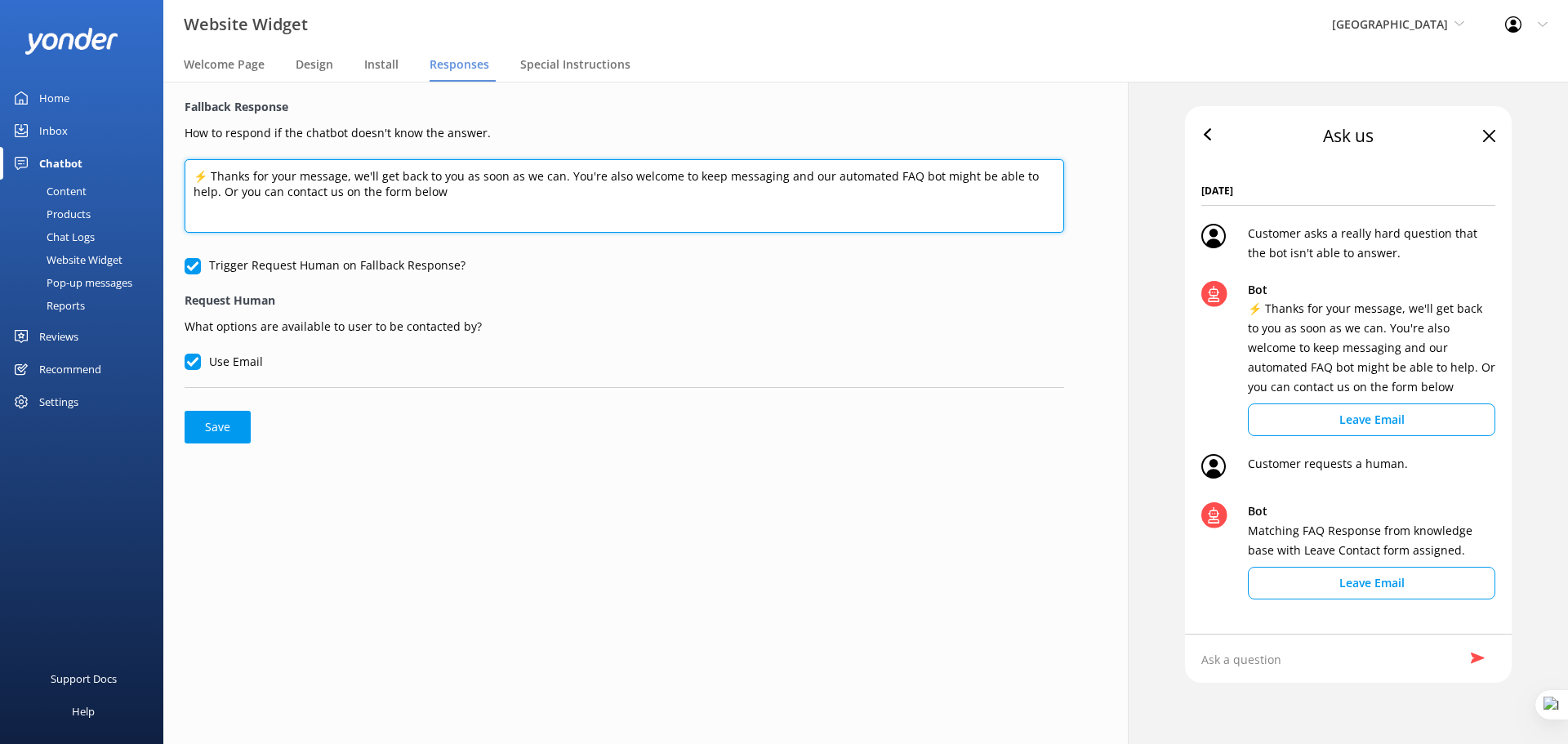
drag, startPoint x: 460, startPoint y: 190, endPoint x: 442, endPoint y: 194, distance: 18.4
click at [442, 194] on textarea "⚡ Thanks for your message, we'll get back to you as soon as we can. You're also…" at bounding box center [624, 196] width 879 height 74
drag, startPoint x: 442, startPoint y: 194, endPoint x: 182, endPoint y: 182, distance: 260.3
click at [182, 182] on div "Fallback Response How to respond if the chatbot doesn't know the answer. ⚡ Than…" at bounding box center [625, 271] width 922 height 378
click at [527, 195] on textarea "⚡ Thanks for your message, we'll get back to you as soon as we can. You're also…" at bounding box center [624, 196] width 879 height 74
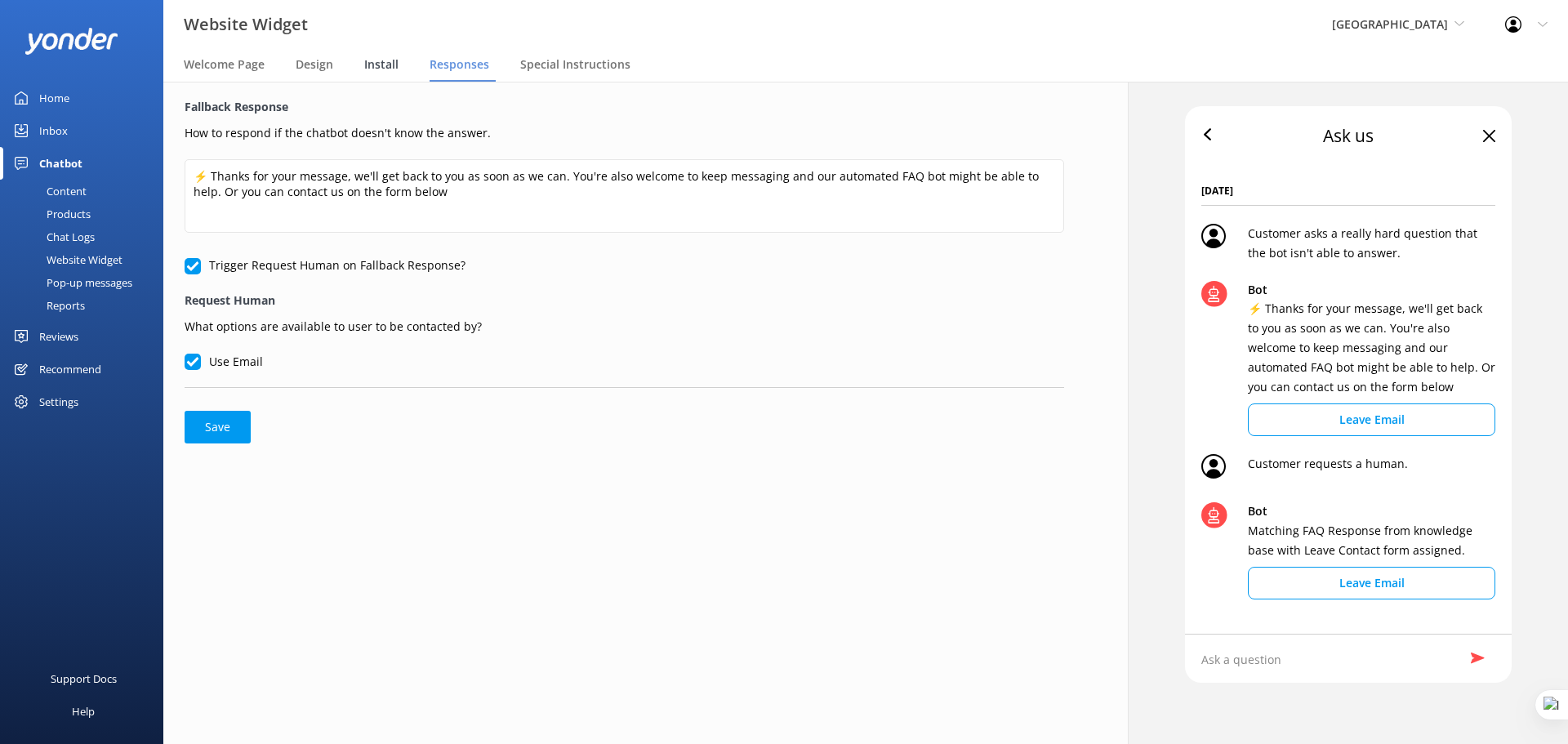
click at [386, 66] on span "Install" at bounding box center [381, 64] width 35 height 16
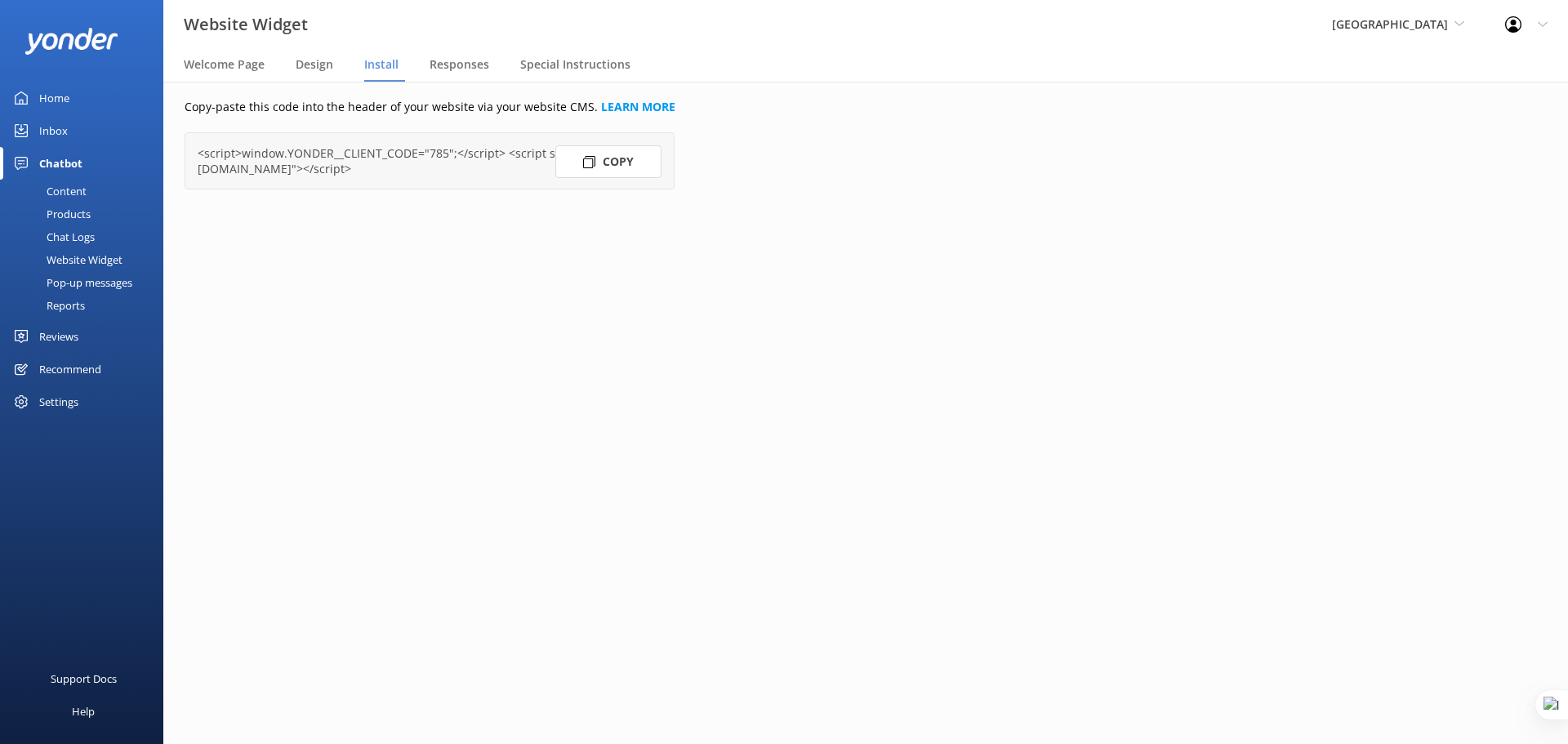
click at [75, 337] on div "Reviews" at bounding box center [59, 336] width 39 height 33
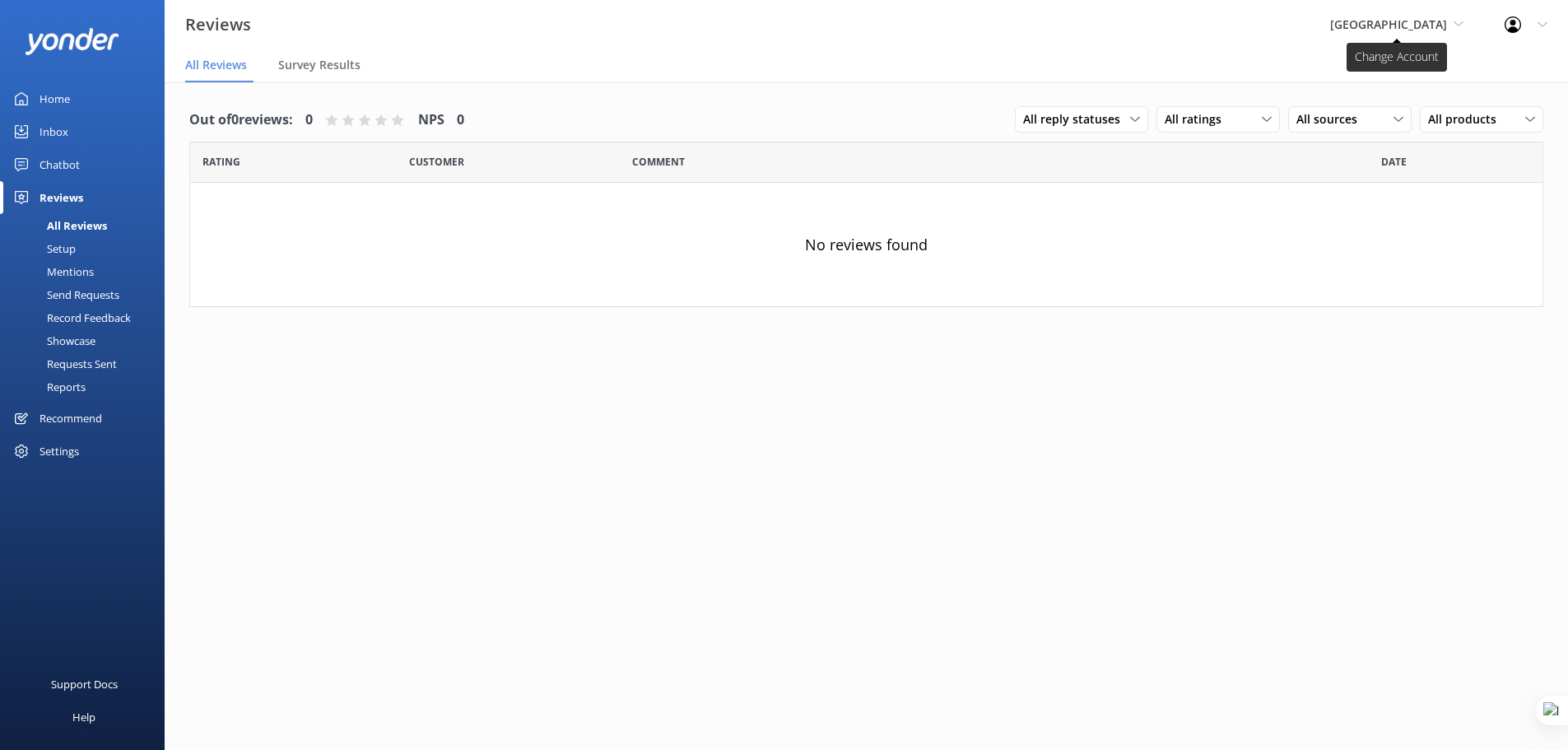
click at [1458, 22] on icon at bounding box center [1459, 23] width 10 height 10
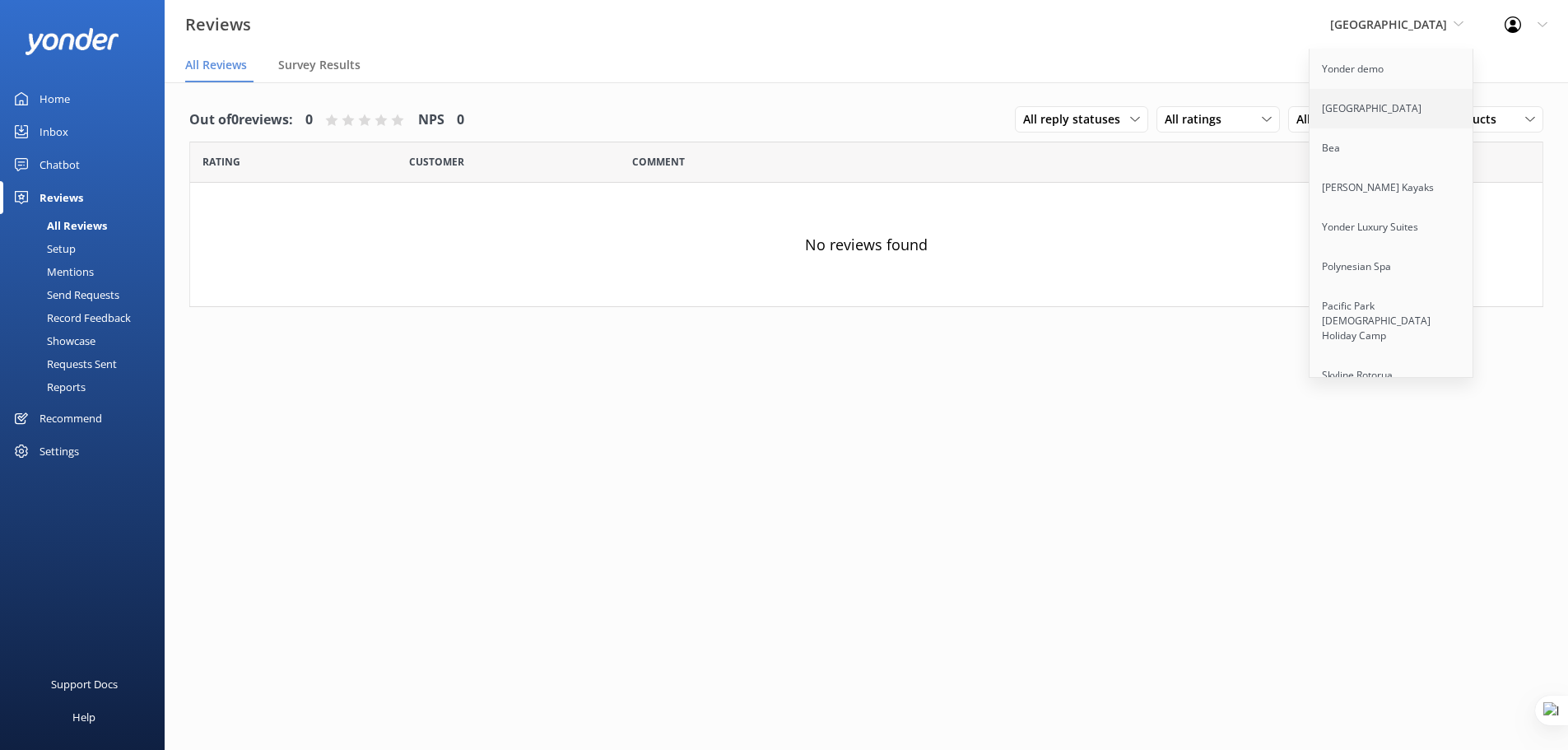
scroll to position [3808, 0]
click at [1393, 283] on link "Cool Tours Inc" at bounding box center [1392, 302] width 165 height 39
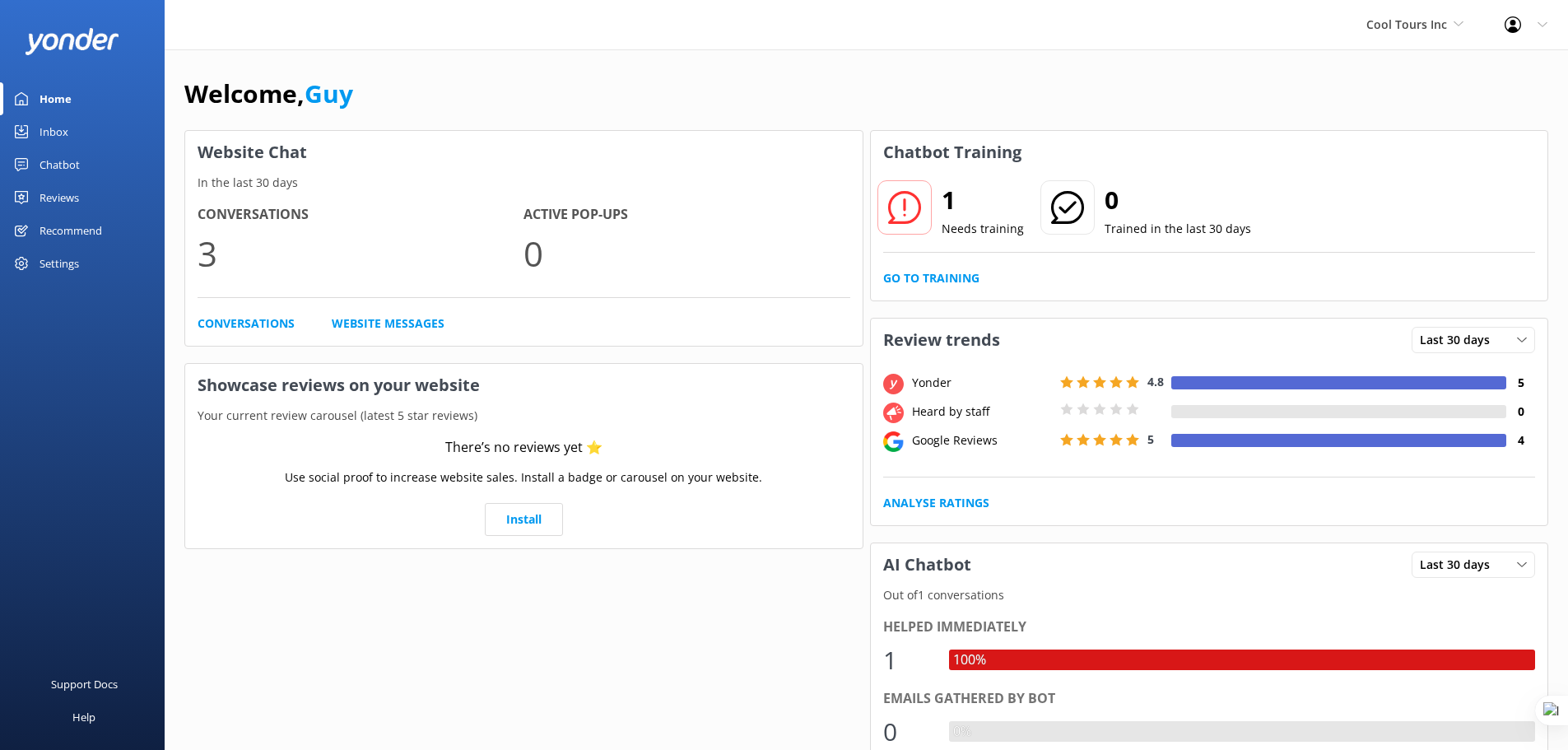
click at [54, 196] on div "Reviews" at bounding box center [59, 197] width 39 height 33
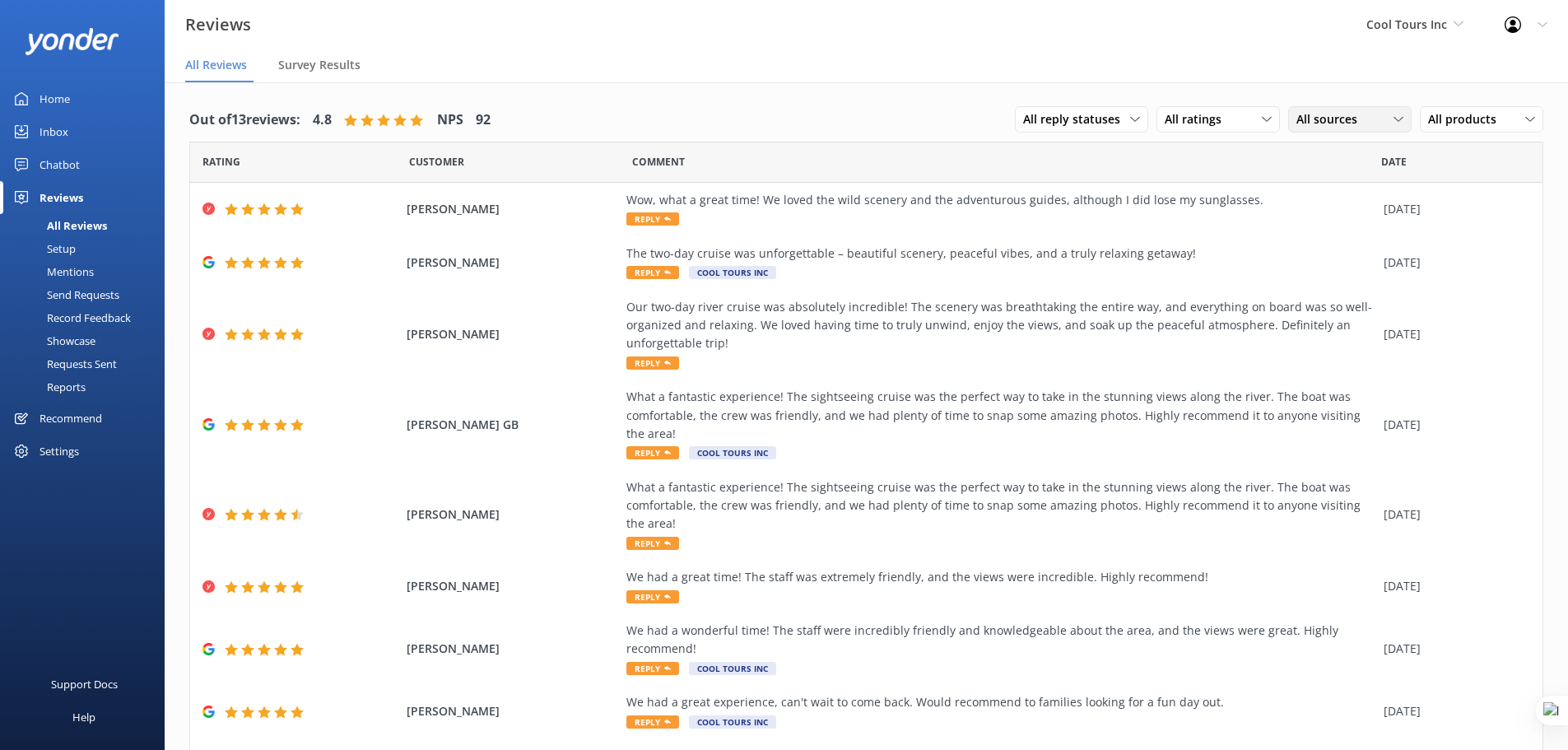
click at [1338, 115] on span "All sources" at bounding box center [1332, 119] width 71 height 18
click at [1346, 254] on div "Google reviews" at bounding box center [1360, 254] width 96 height 16
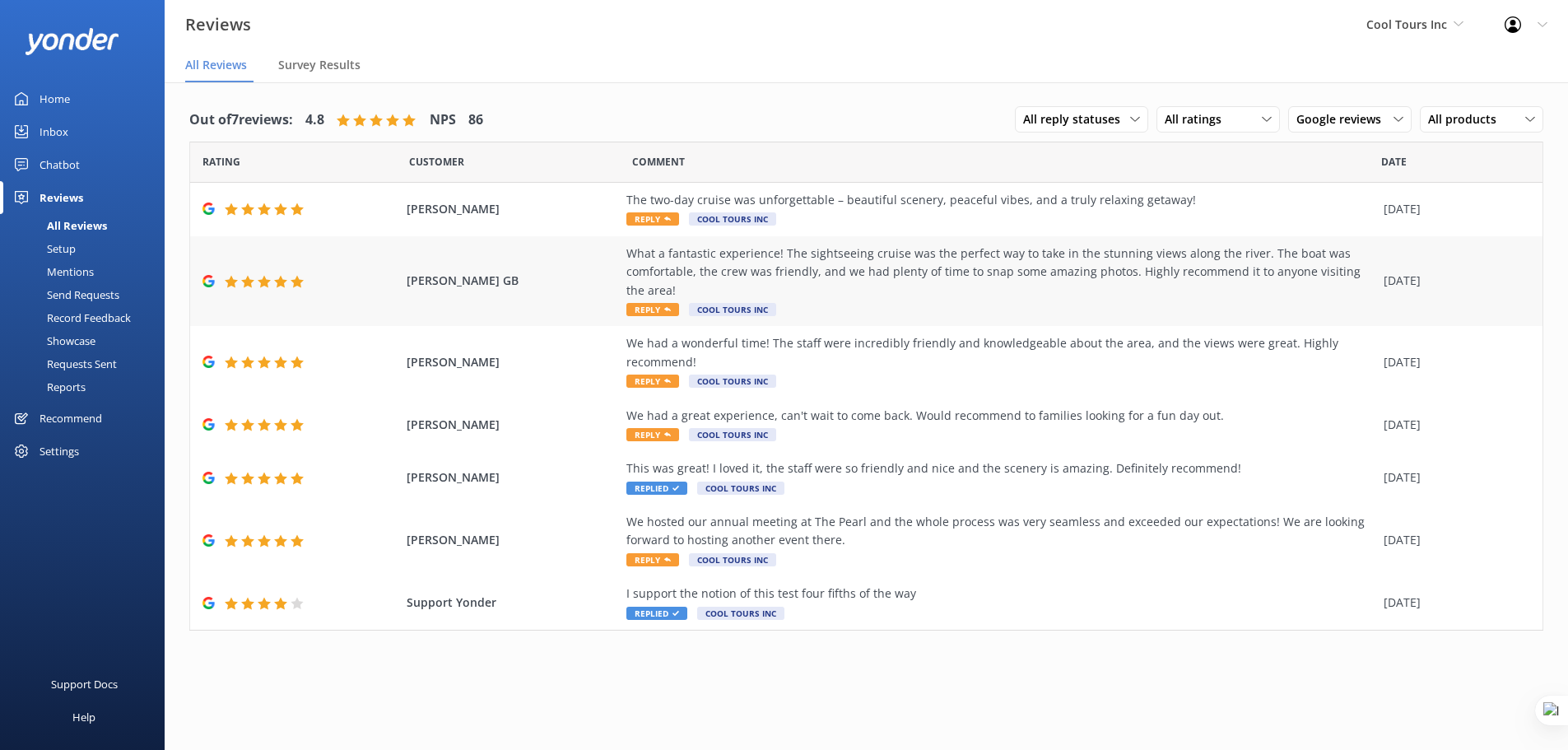
click at [888, 257] on div "What a fantastic experience! The sightseeing cruise was the perfect way to take…" at bounding box center [1000, 272] width 749 height 55
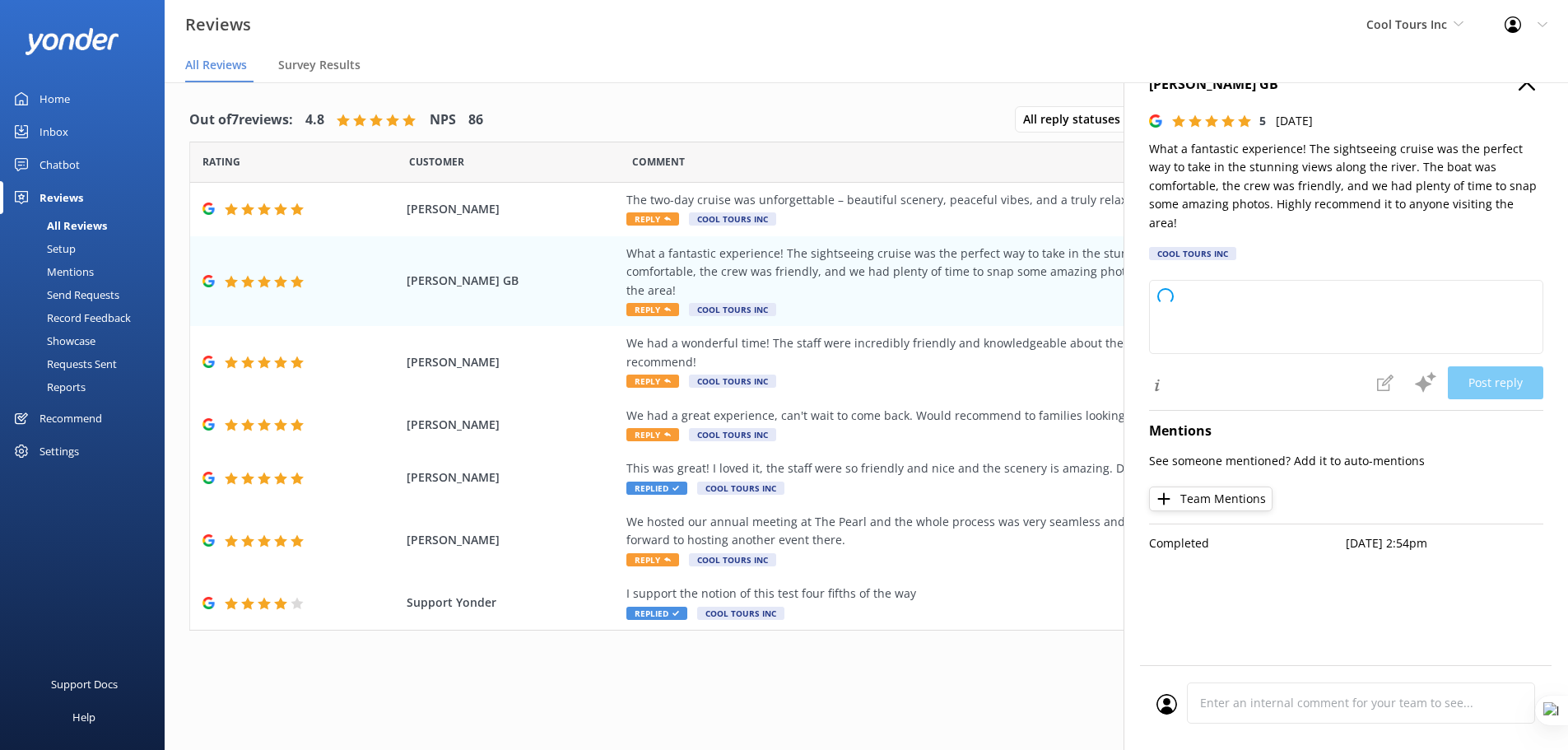
type textarea "Thank you so much for your wonderful feedback! We're delighted to hear you enjo…"
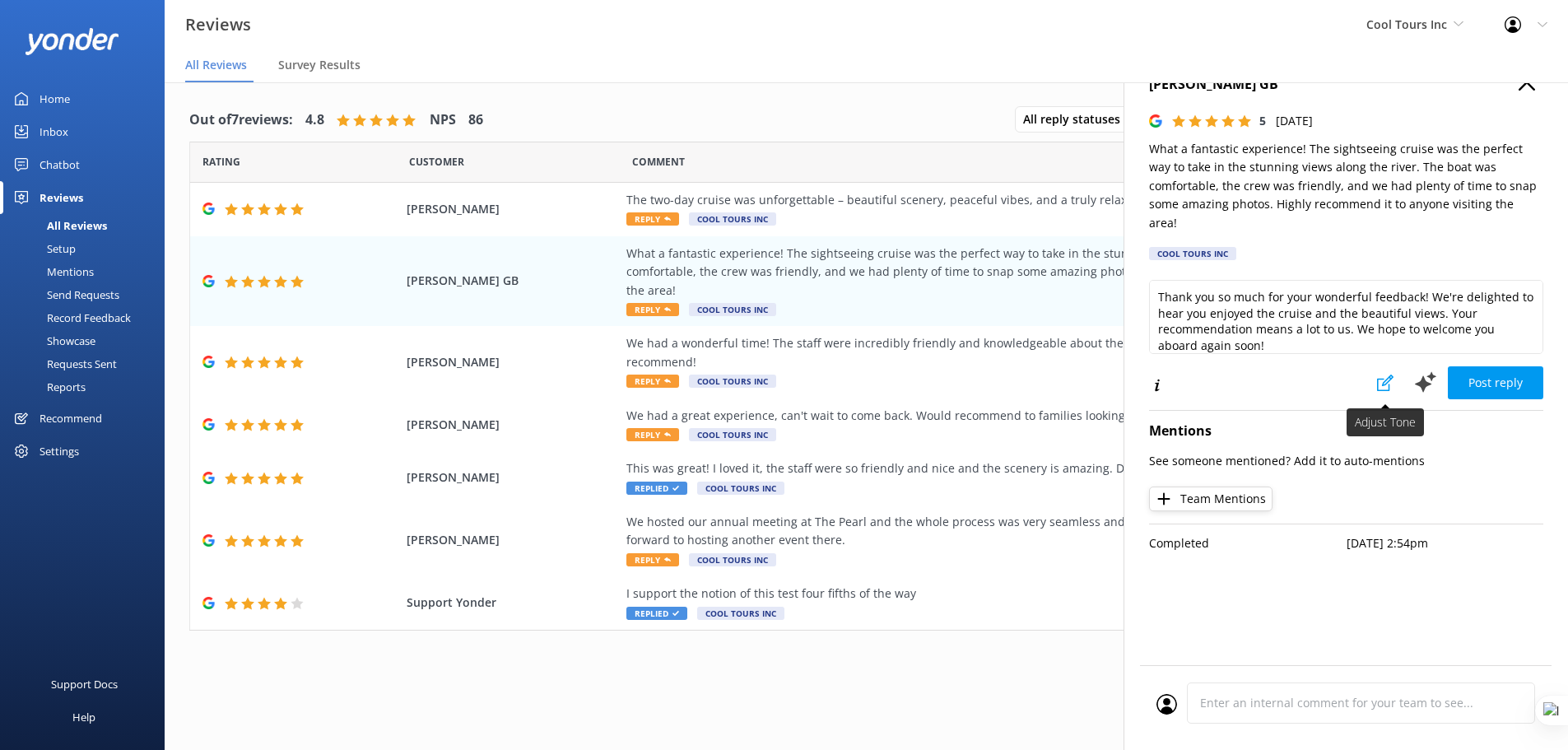
click at [1387, 375] on icon at bounding box center [1386, 383] width 16 height 16
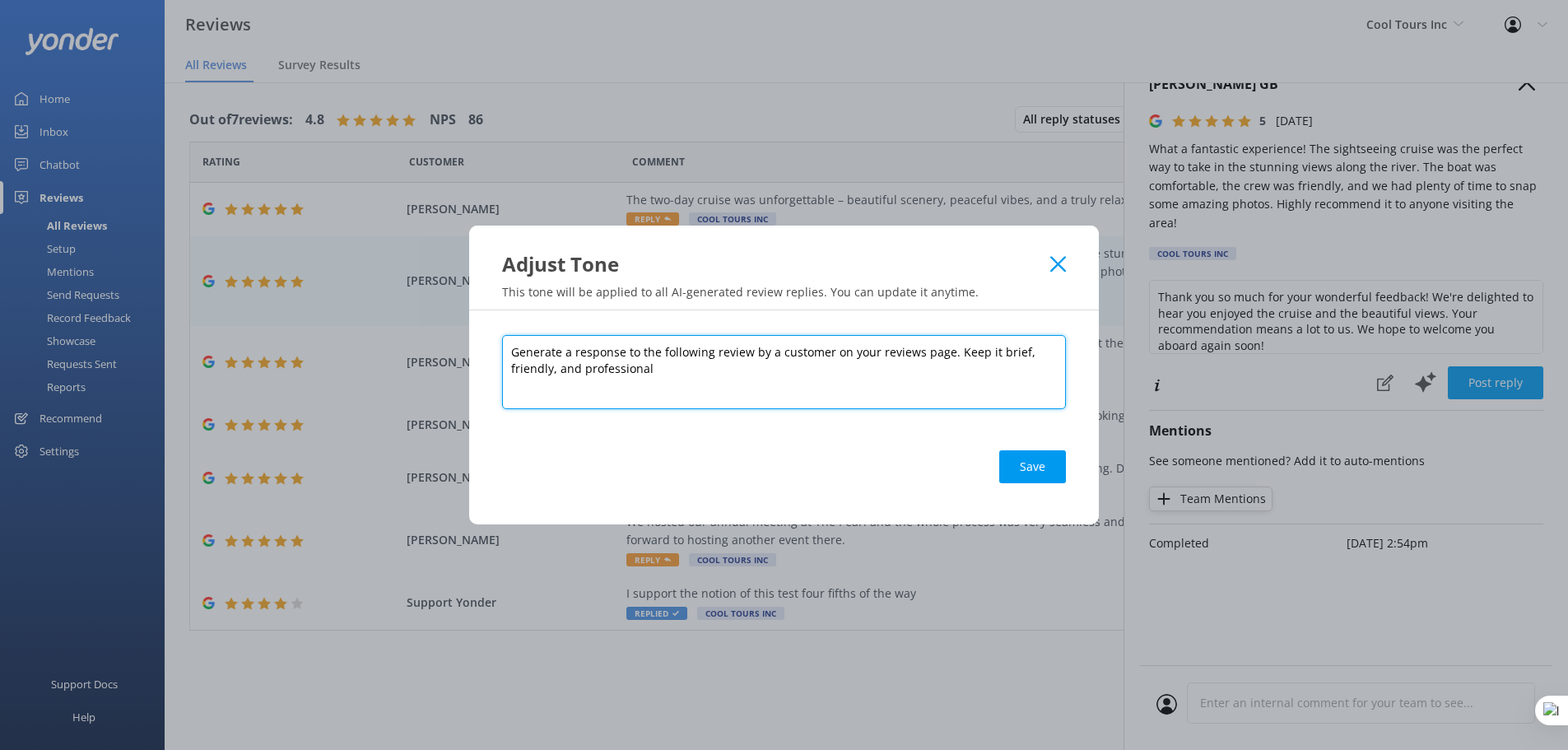
drag, startPoint x: 667, startPoint y: 366, endPoint x: 508, endPoint y: 353, distance: 159.5
click at [508, 353] on textarea "Generate a response to the following review by a customer on your reviews page.…" at bounding box center [784, 372] width 564 height 74
click at [727, 382] on textarea "Generate a response to the following review by a customer on your reviews page.…" at bounding box center [784, 372] width 564 height 74
type textarea "Generate a response to the following review by a customer on your reviews page.…"
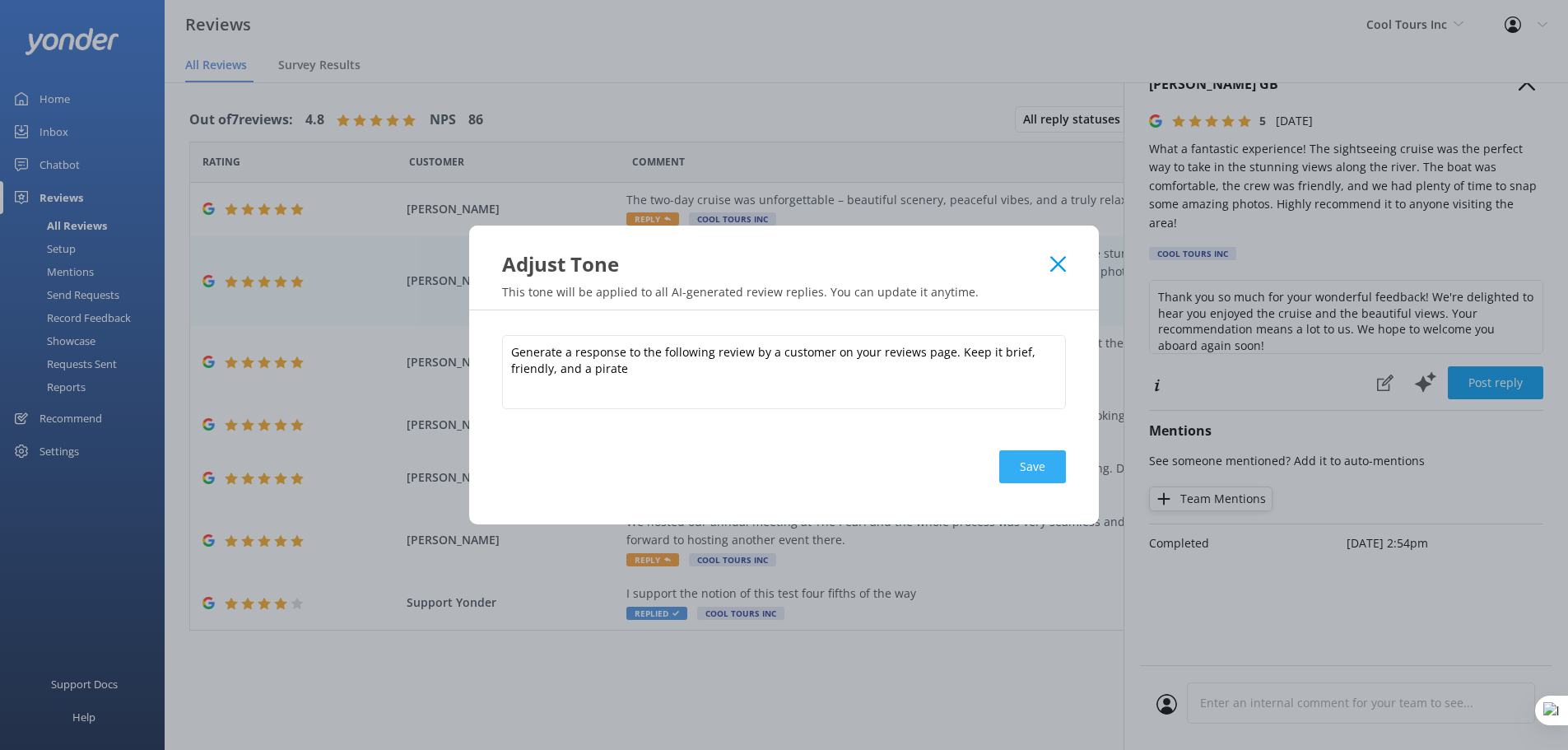
click at [1047, 466] on button "Save" at bounding box center [1032, 467] width 66 height 33
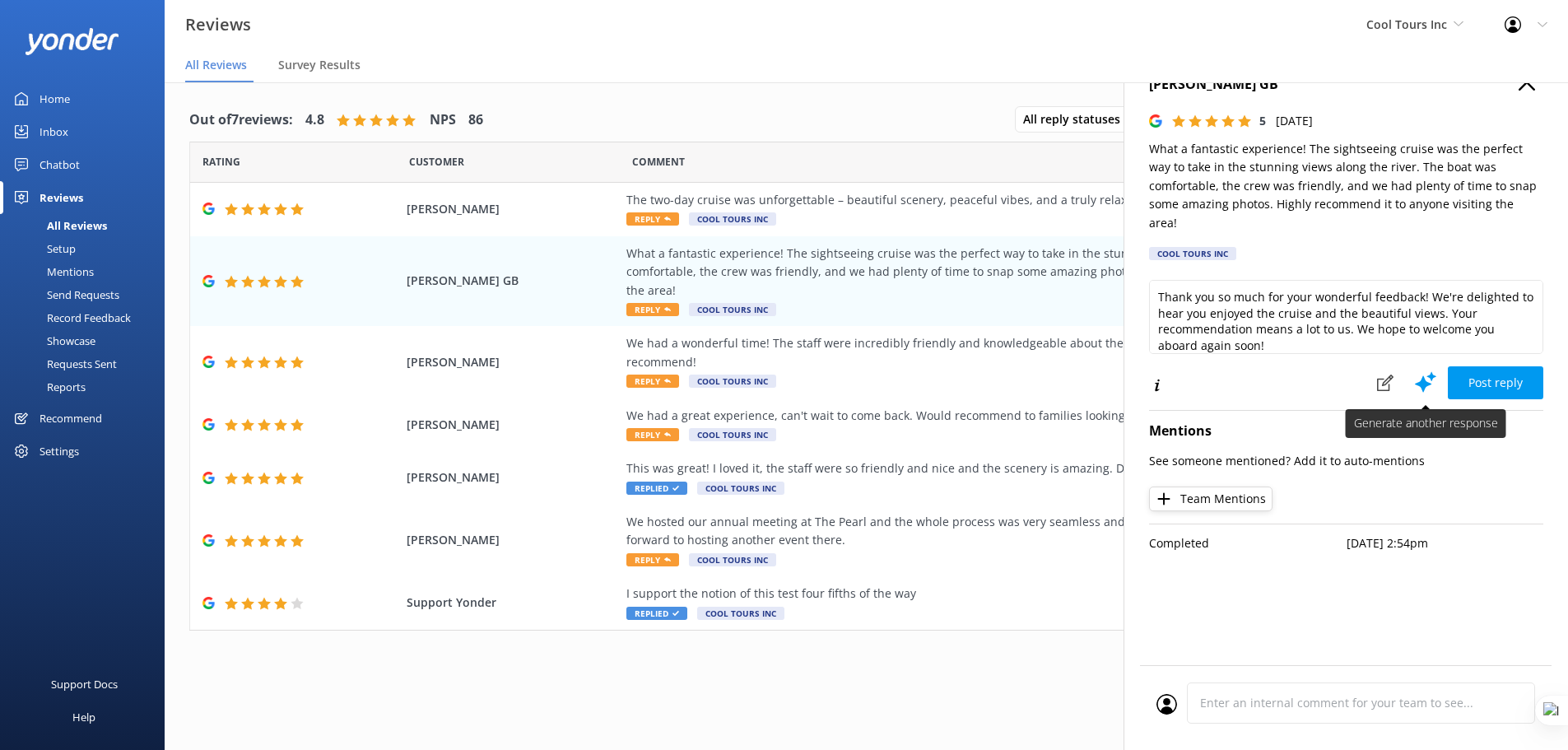
click at [1427, 371] on use at bounding box center [1426, 381] width 22 height 21
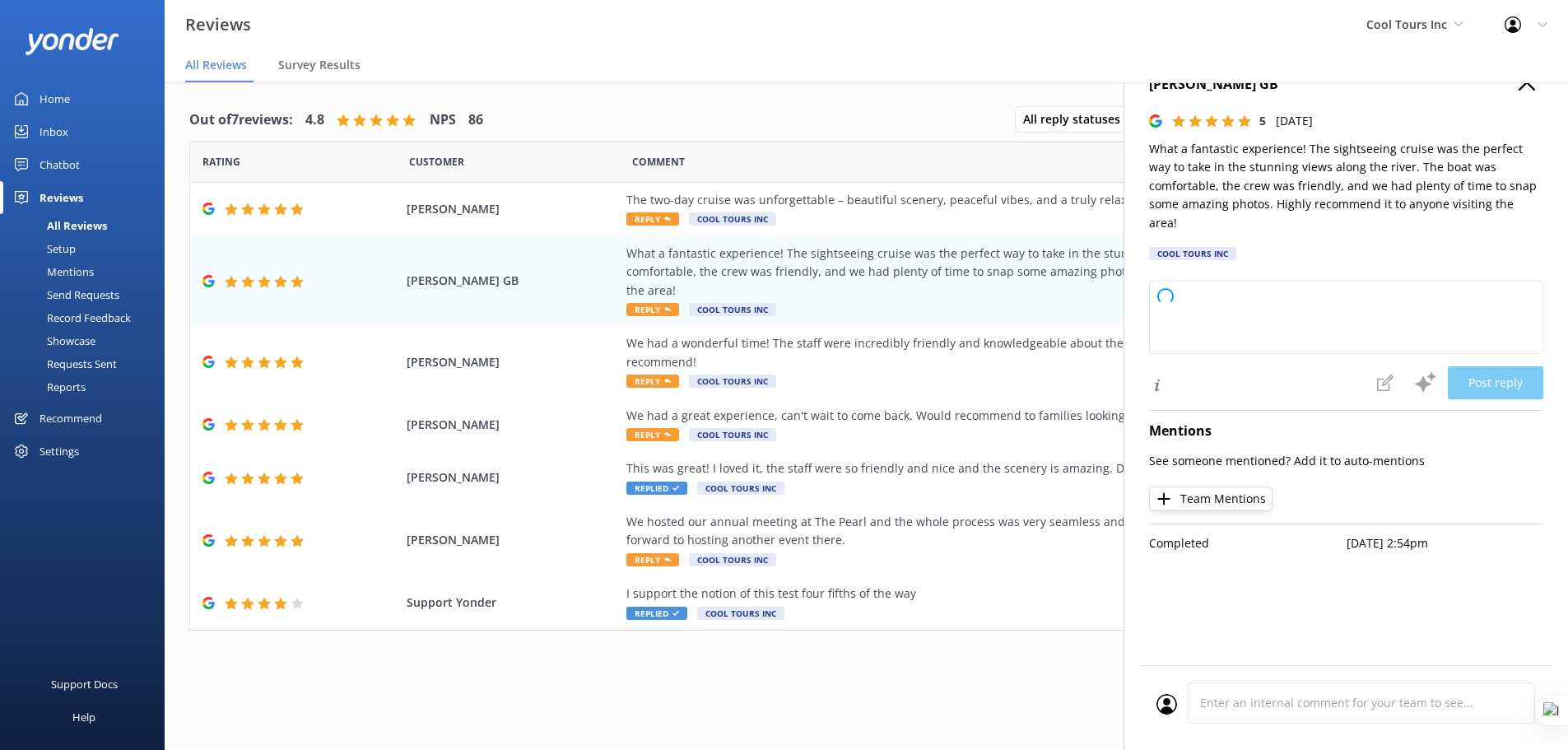
type textarea "Arrr, thank ye kindly for yer glowing words, matey! We be thrilled ye enjoyed t…"
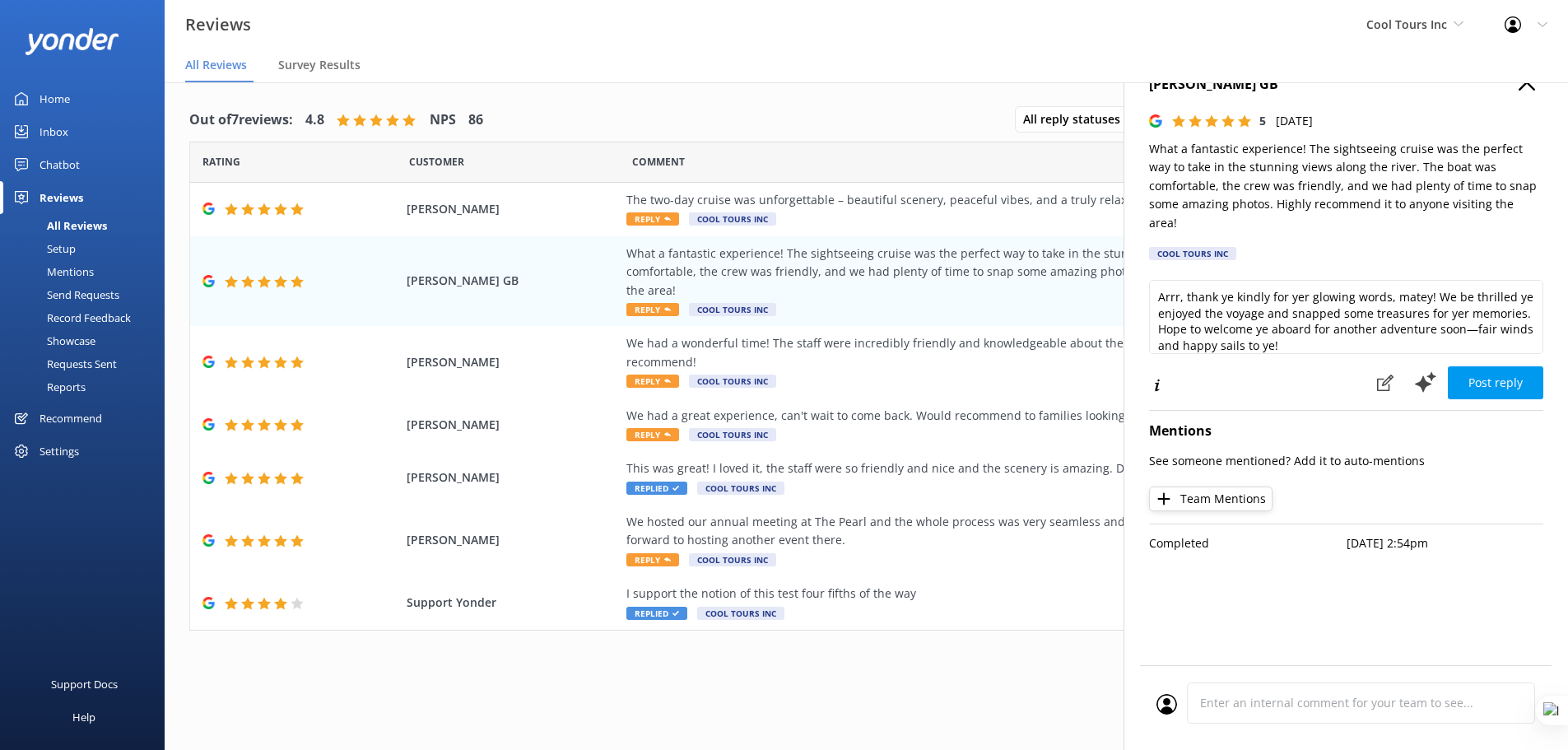
click at [57, 443] on div "Settings" at bounding box center [59, 451] width 39 height 33
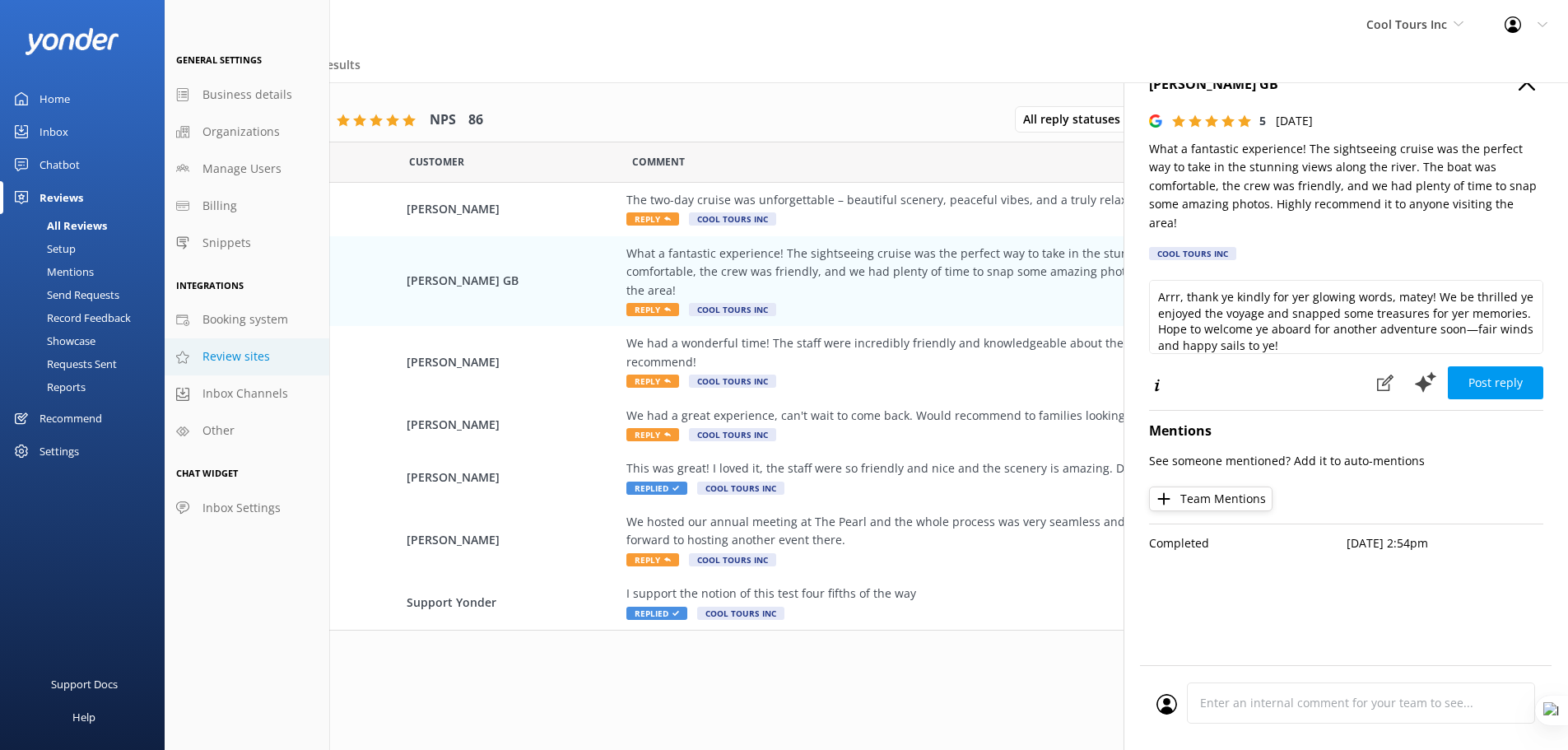
click at [253, 355] on span "Review sites" at bounding box center [236, 356] width 67 height 18
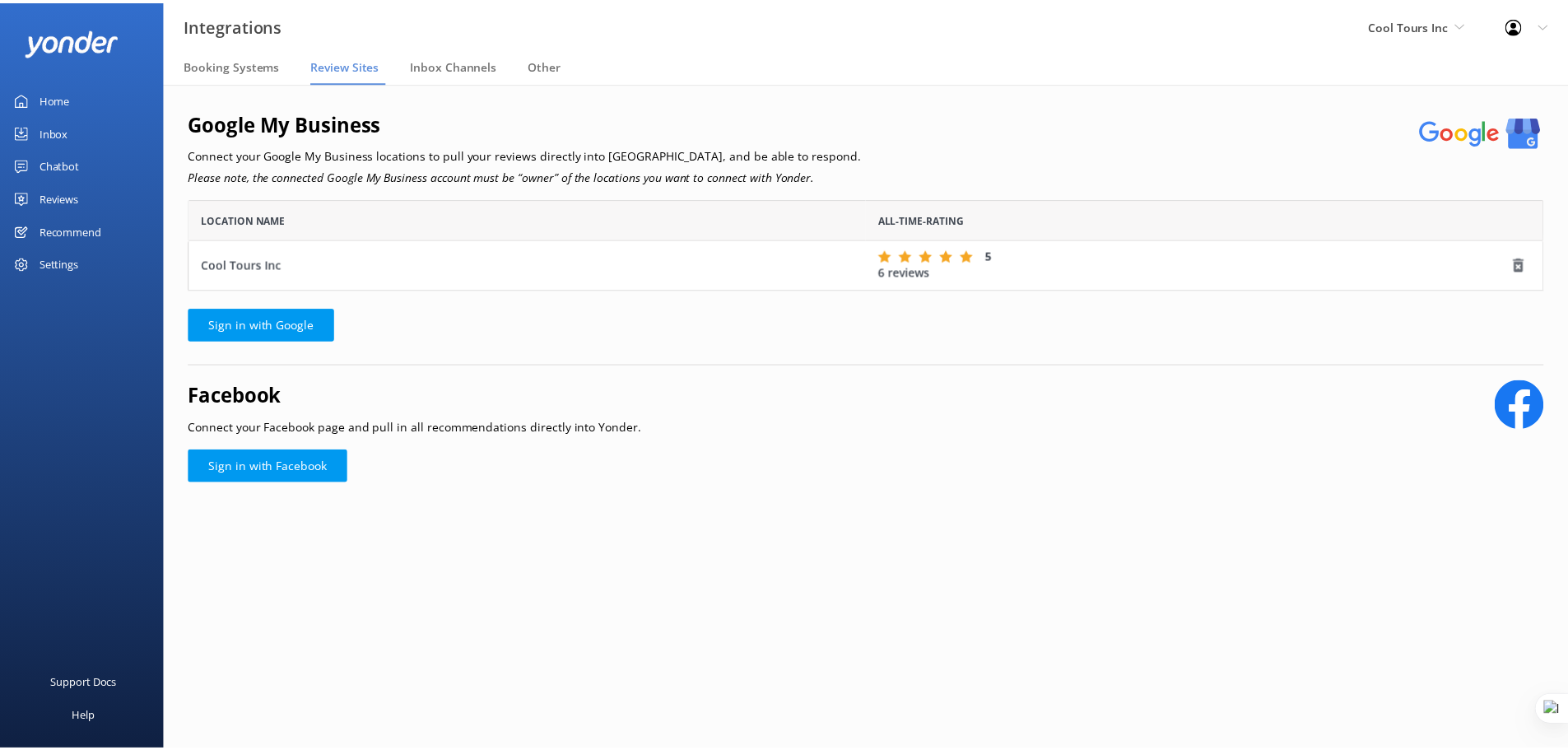
scroll to position [79, 1355]
click at [67, 264] on div "Settings" at bounding box center [59, 263] width 39 height 33
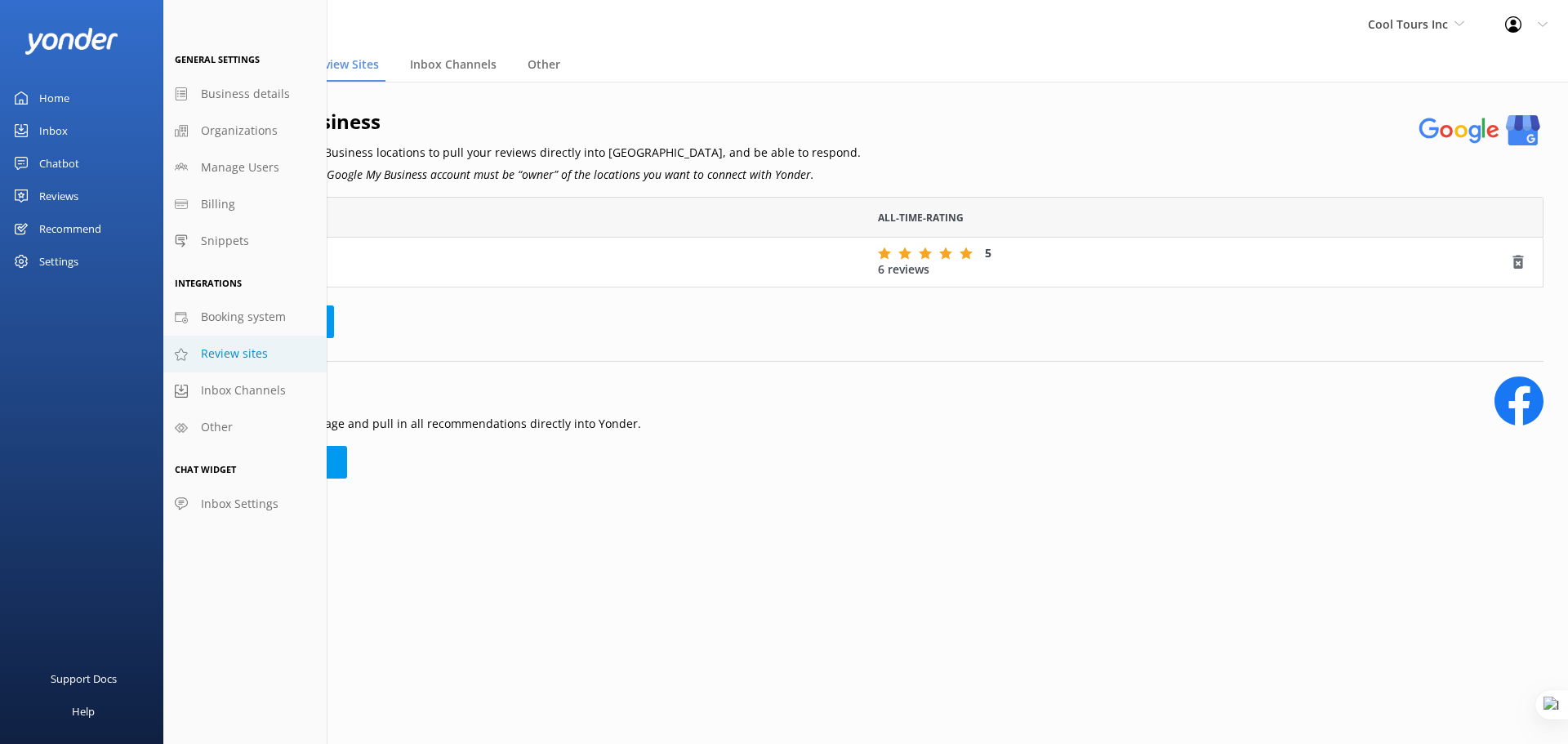
click at [63, 98] on div "Home" at bounding box center [54, 98] width 30 height 33
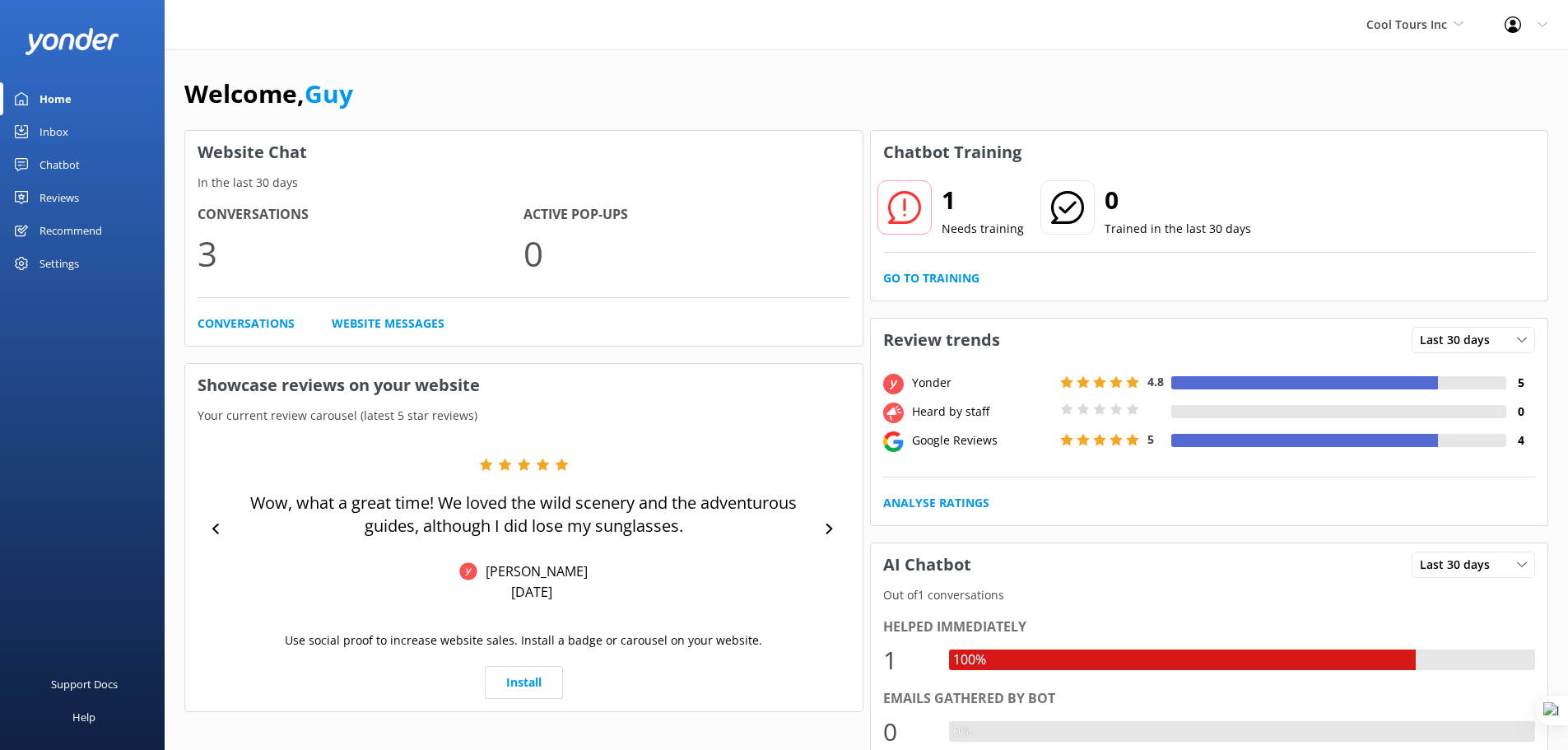
click at [652, 95] on div "Welcome, Guy" at bounding box center [867, 102] width 1364 height 56
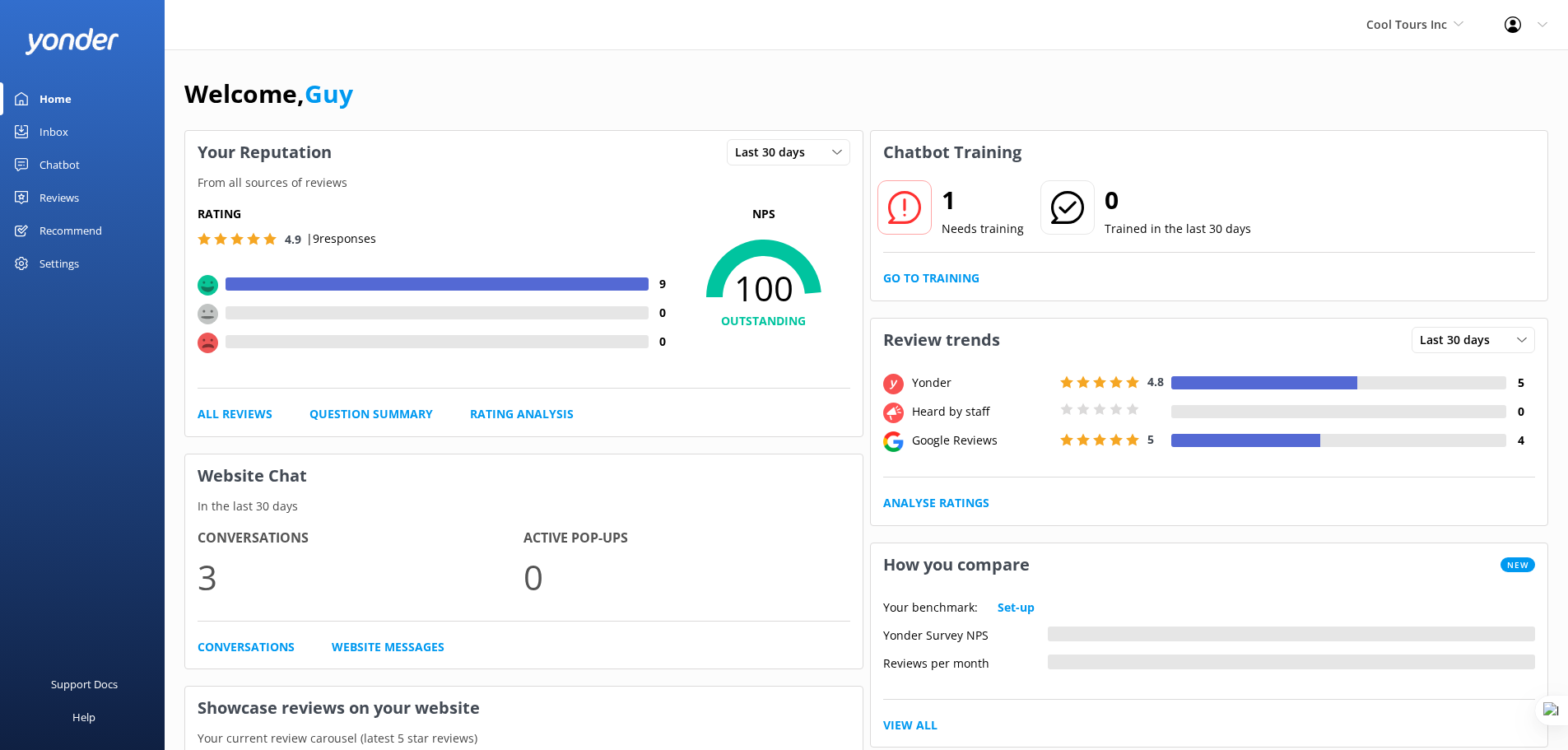
click at [61, 197] on div "Reviews" at bounding box center [59, 197] width 39 height 33
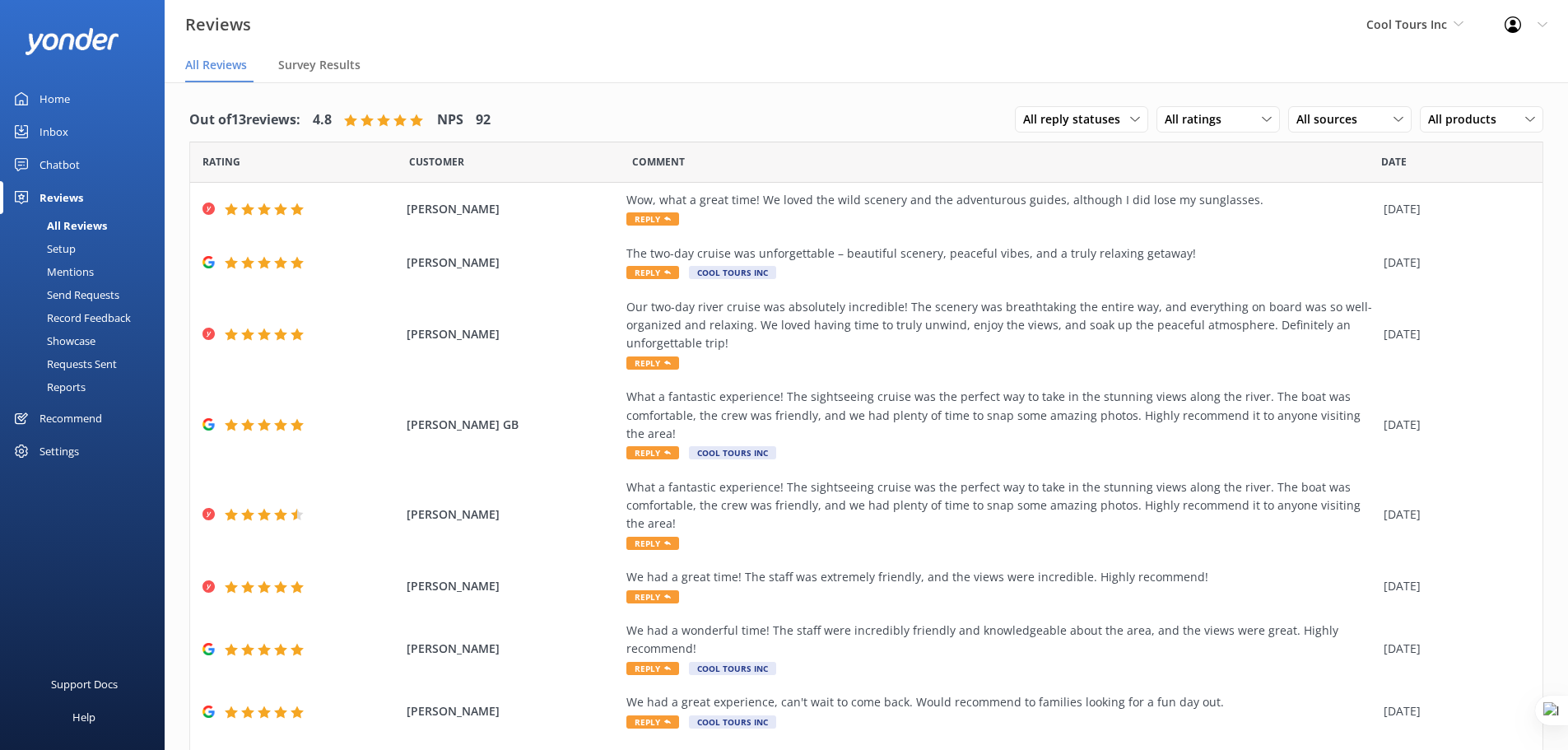
click at [71, 250] on div "Setup" at bounding box center [42, 249] width 65 height 23
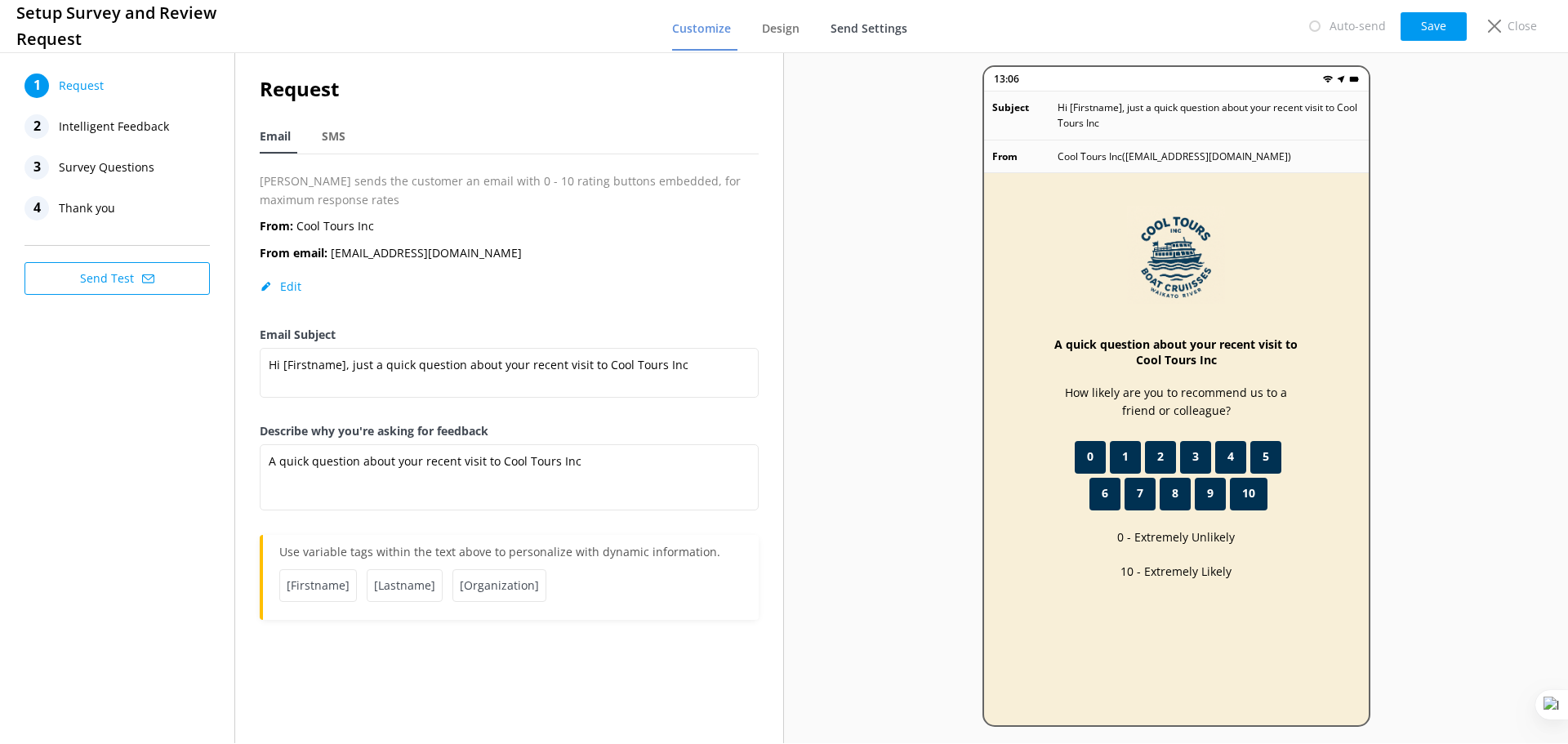
click at [882, 24] on span "Send Settings" at bounding box center [869, 28] width 77 height 16
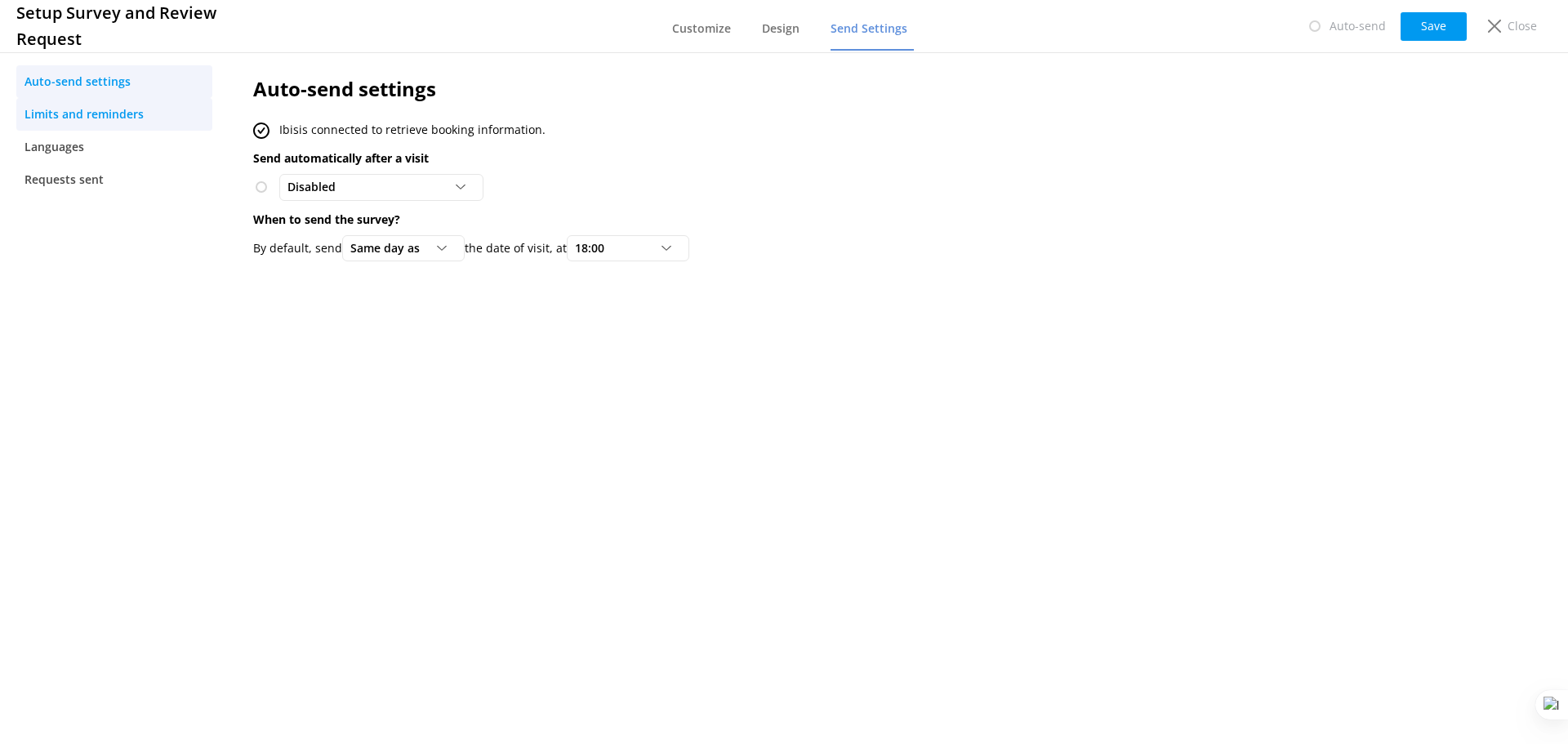
click at [117, 117] on span "Limits and reminders" at bounding box center [85, 114] width 119 height 18
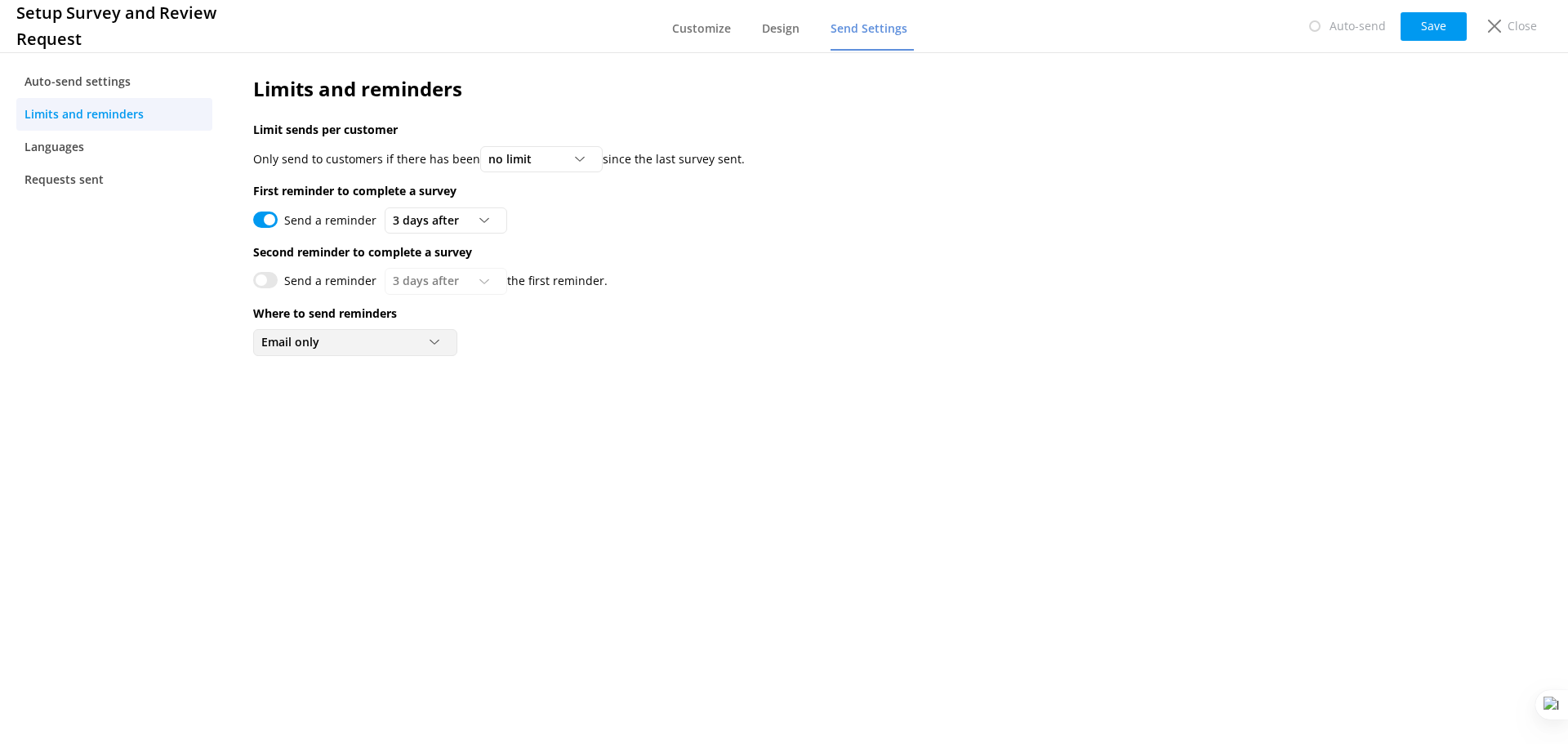
click at [403, 340] on div "Email only" at bounding box center [355, 342] width 196 height 18
click at [385, 408] on div "Email and SMS (USA numbers only)" at bounding box center [344, 409] width 164 height 16
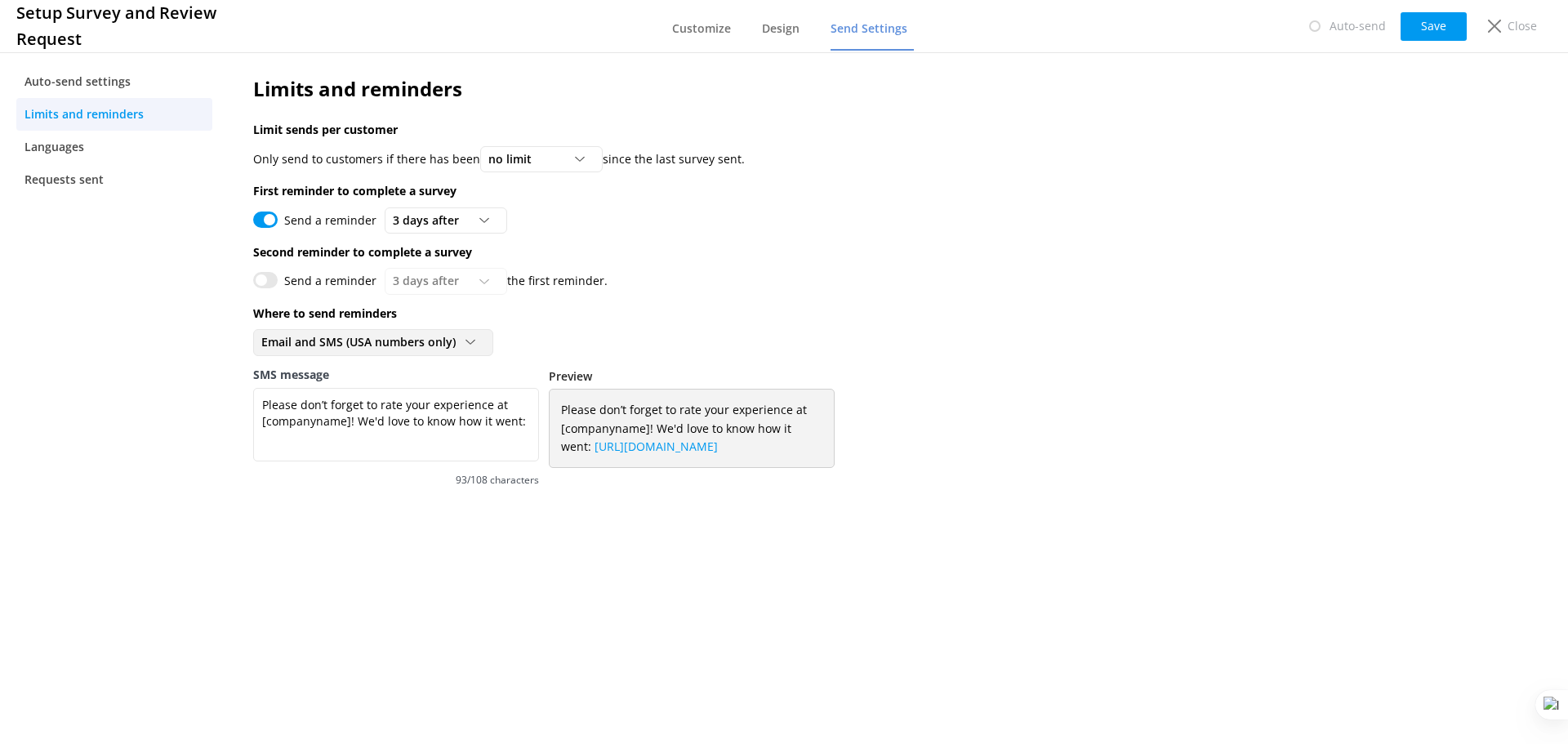
click at [416, 352] on div "Email and SMS (USA numbers only) Email only Email and SMS (USA numbers only)" at bounding box center [374, 342] width 240 height 26
click at [394, 384] on link "Email only" at bounding box center [372, 376] width 238 height 33
